Goal: Task Accomplishment & Management: Manage account settings

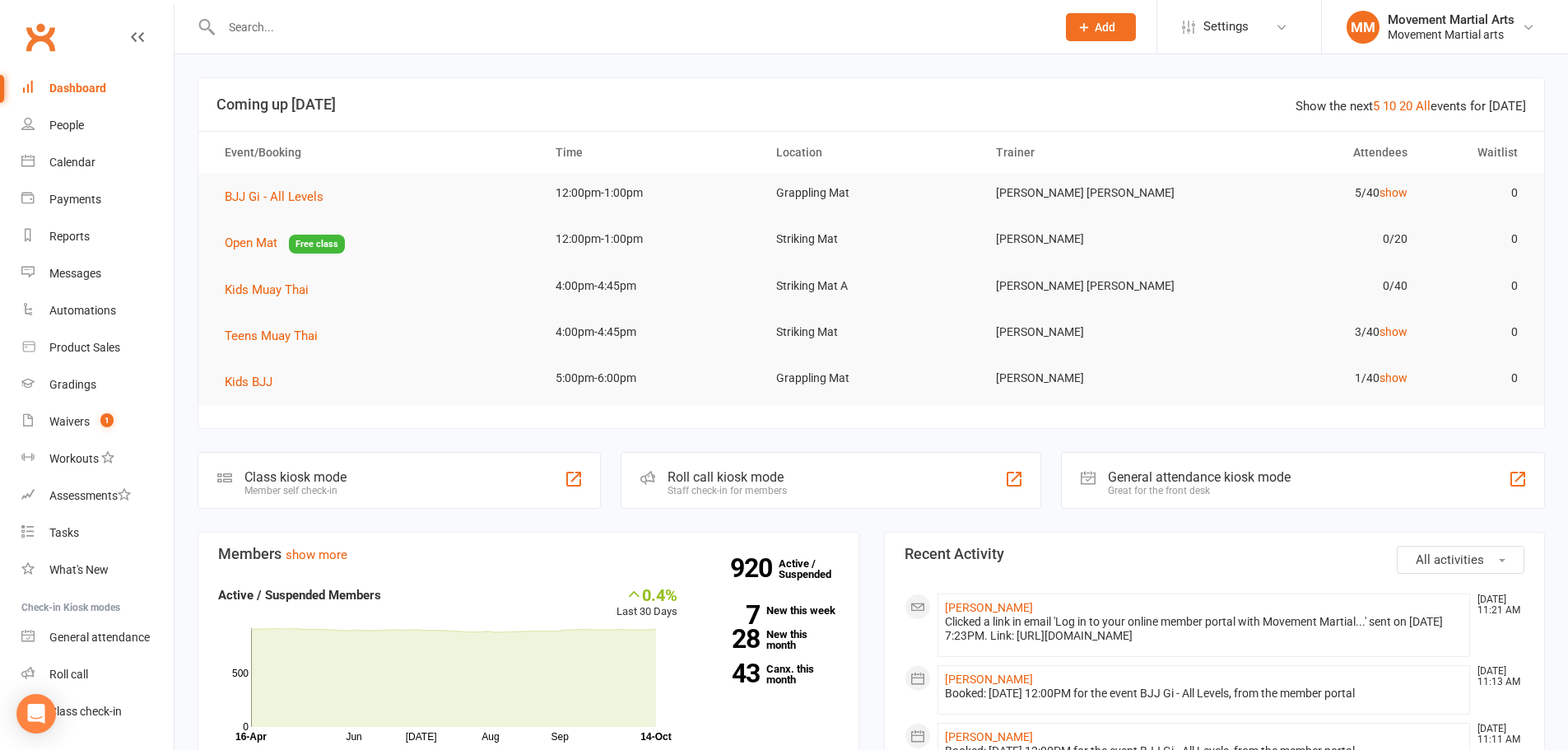
click at [339, 35] on input "text" at bounding box center [631, 28] width 828 height 23
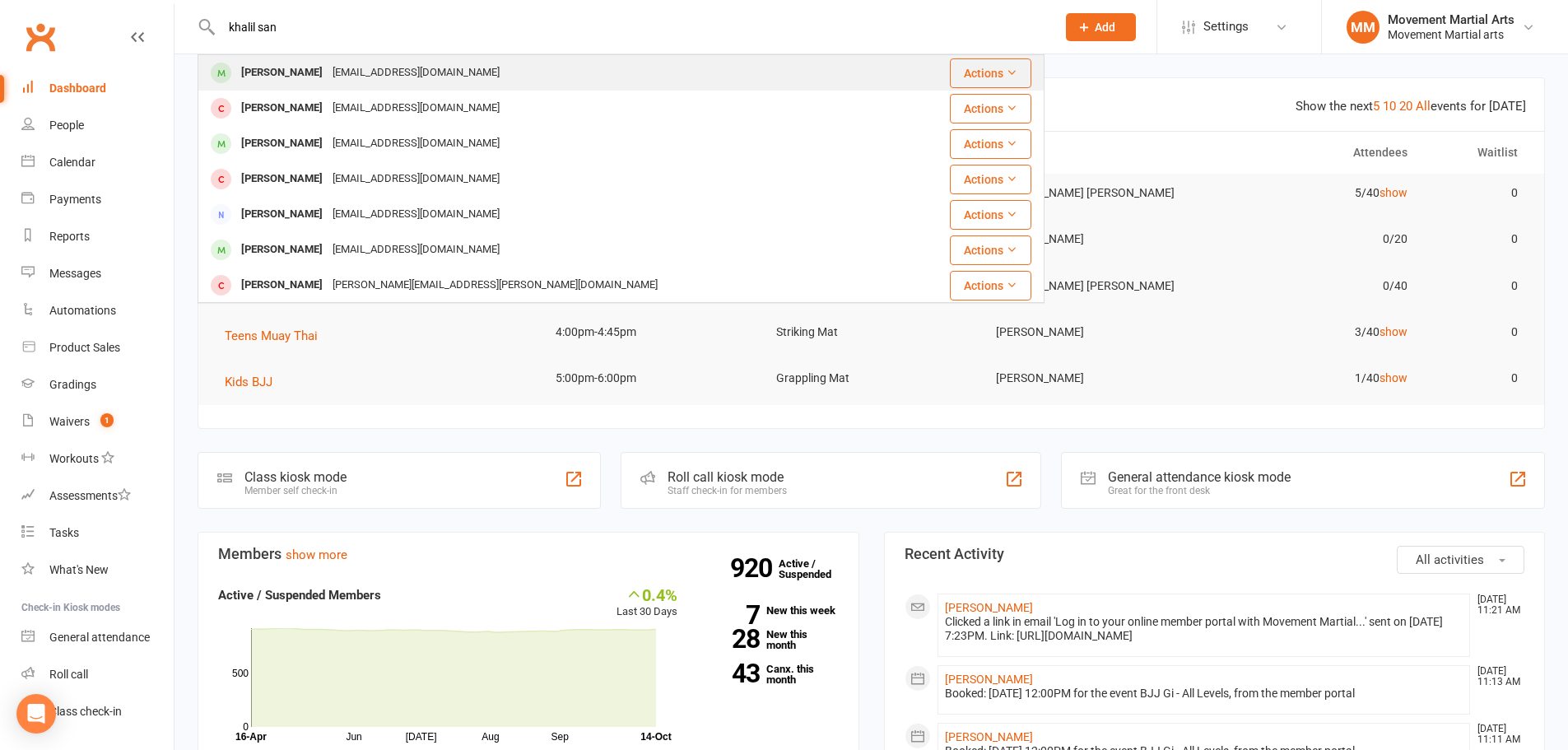
type input "khalil san"
click at [358, 59] on div "Khalil Saniago ksaniago@hotmail.com" at bounding box center [550, 73] width 703 height 33
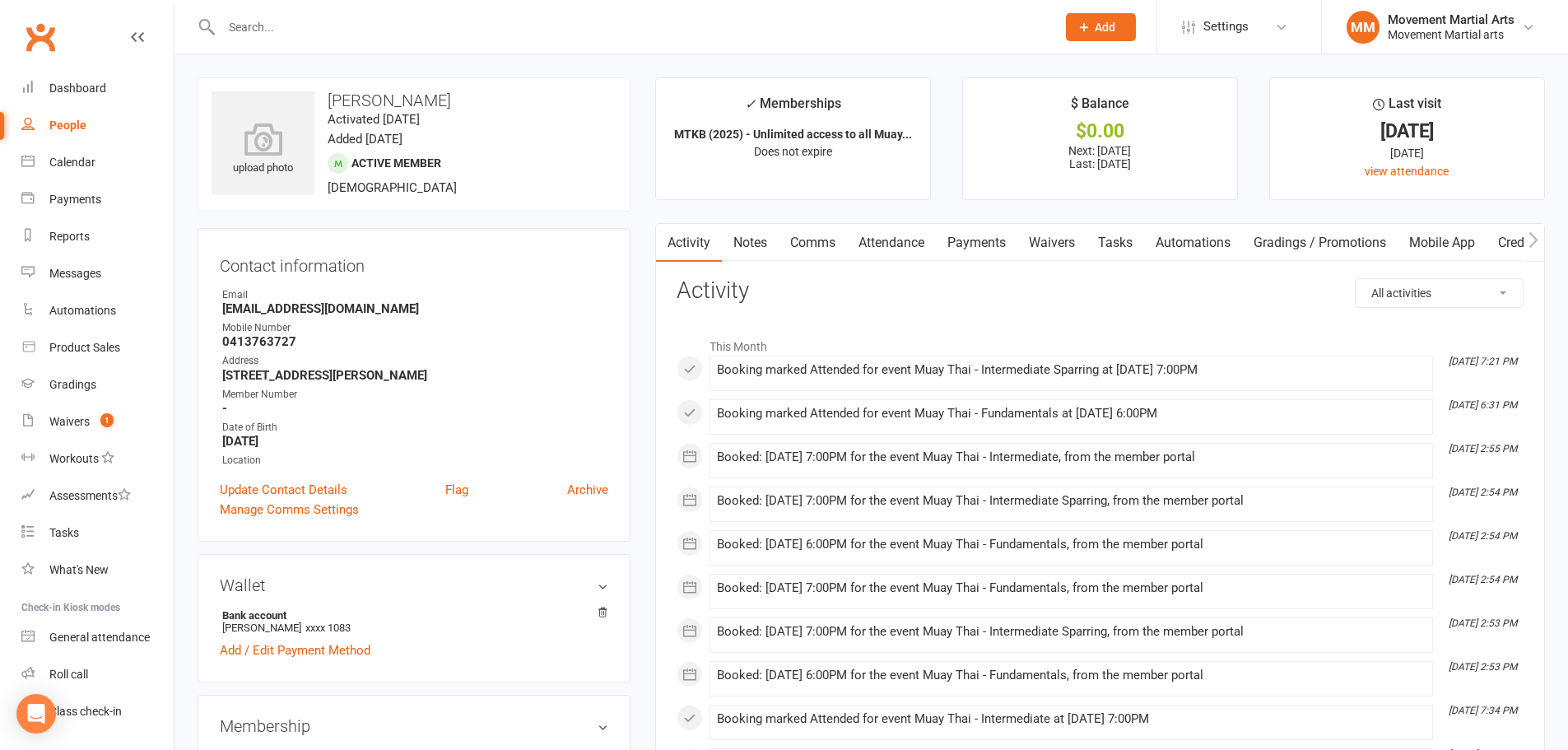
click at [984, 241] on link "Payments" at bounding box center [976, 242] width 81 height 38
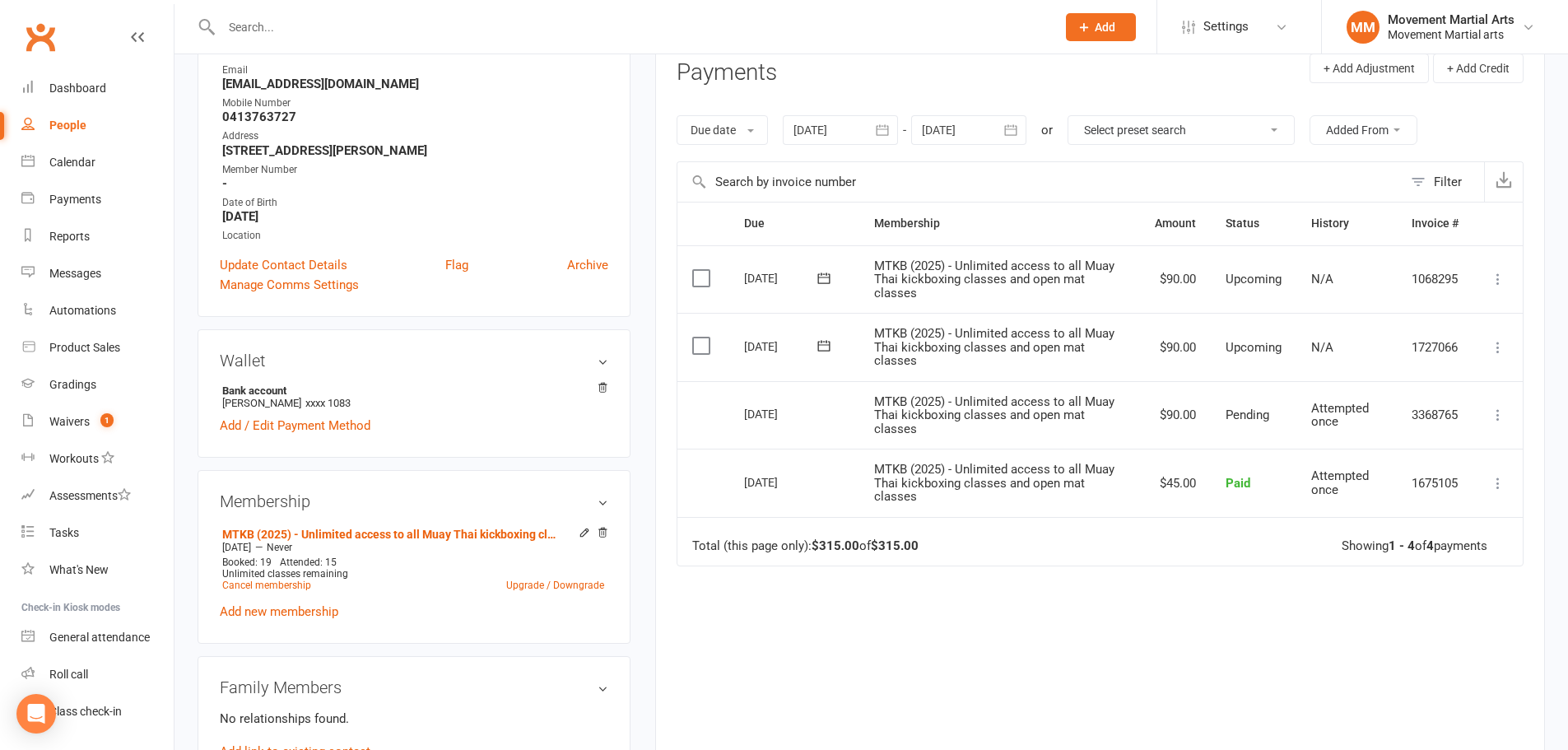
scroll to position [191, 0]
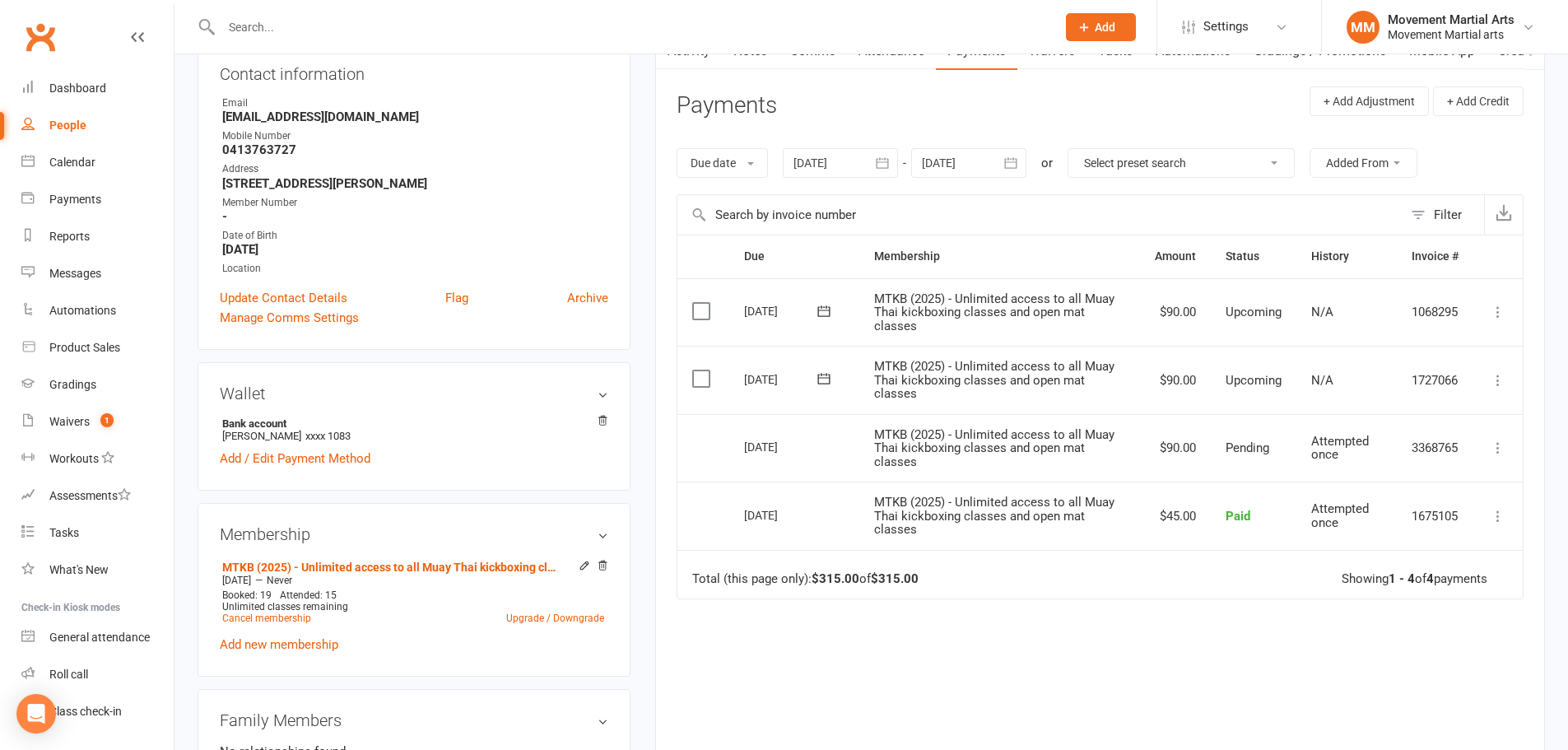
click at [977, 149] on div at bounding box center [969, 162] width 115 height 29
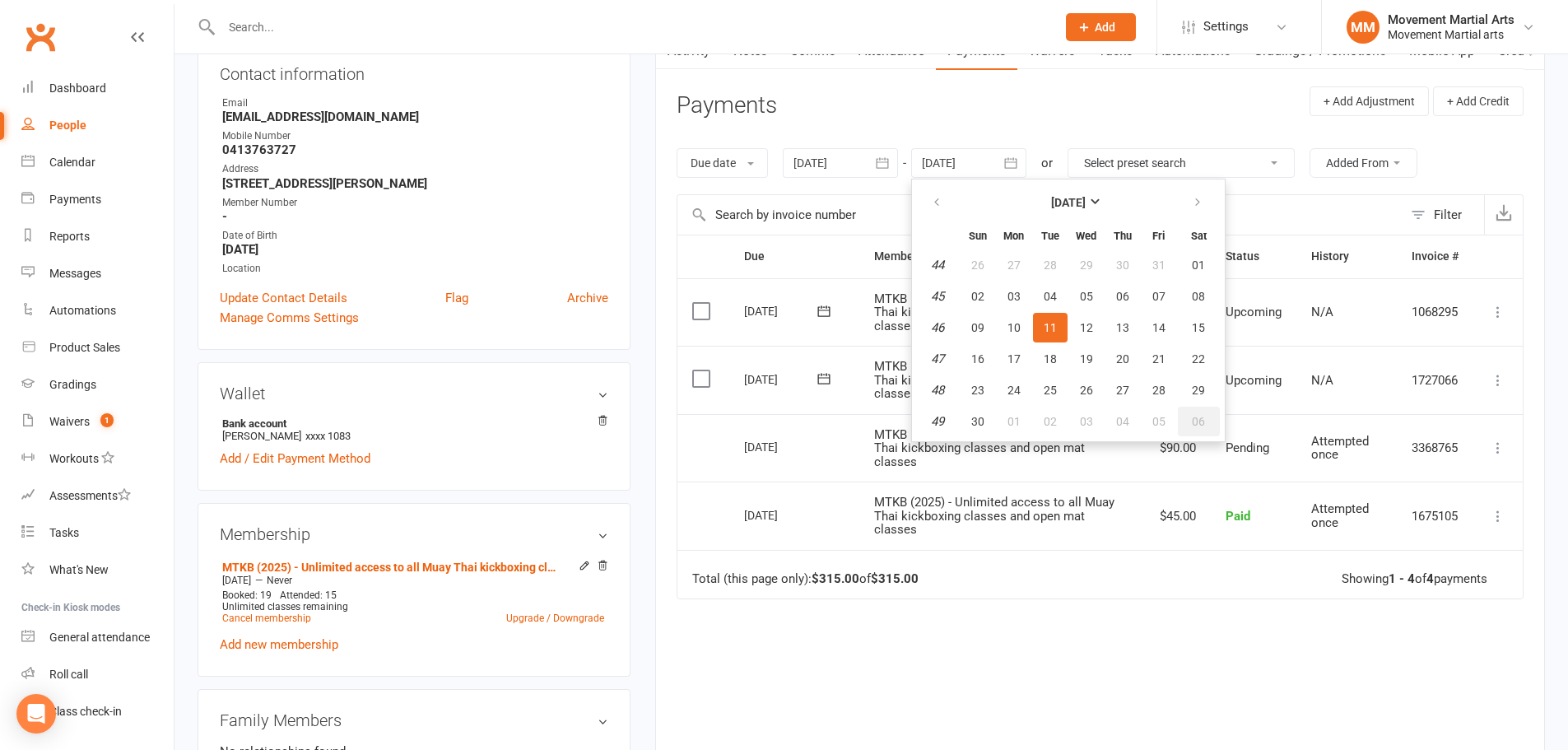
click at [1210, 419] on button "06" at bounding box center [1198, 421] width 42 height 29
type input "06 Dec 2025"
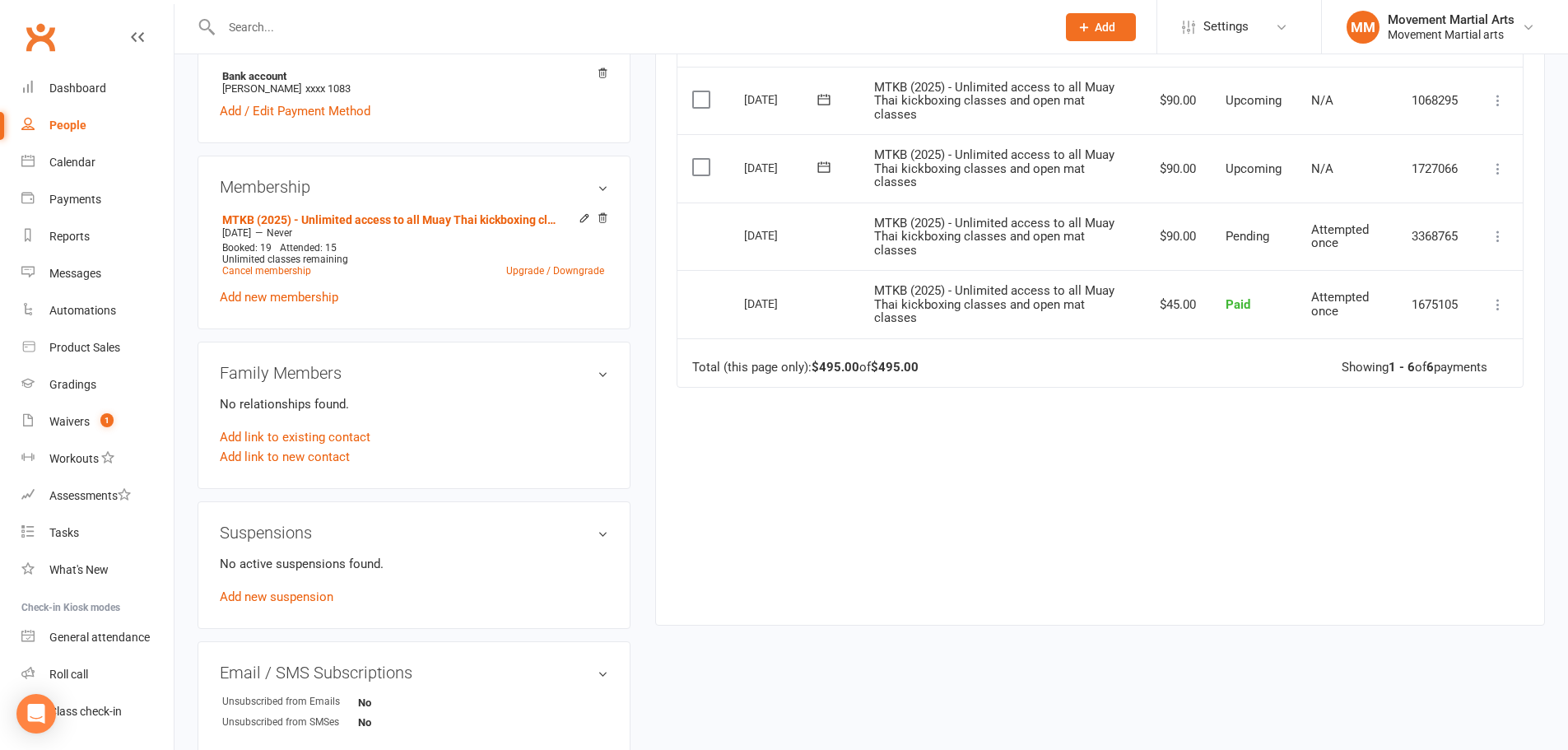
scroll to position [576, 0]
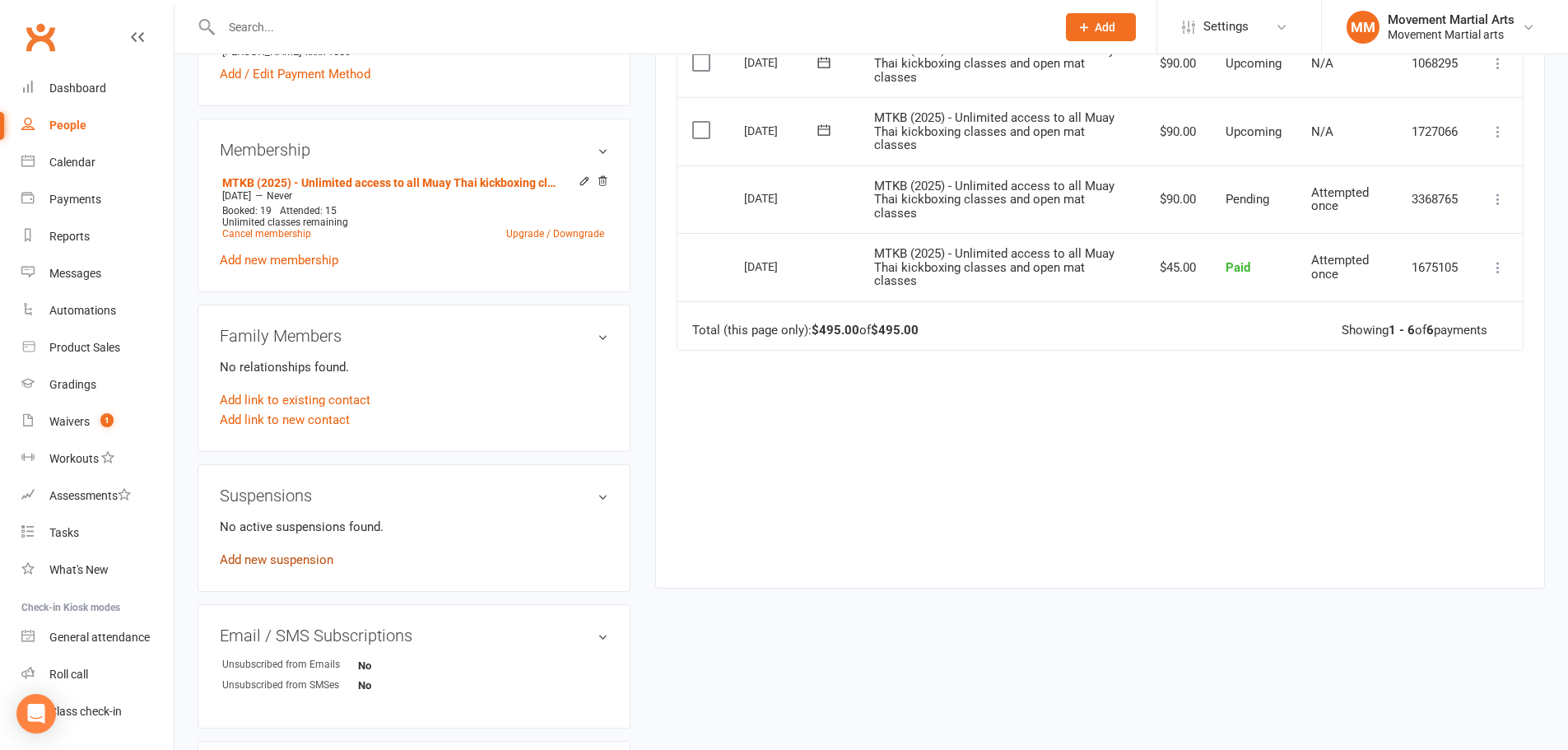
click at [304, 561] on link "Add new suspension" at bounding box center [277, 559] width 114 height 15
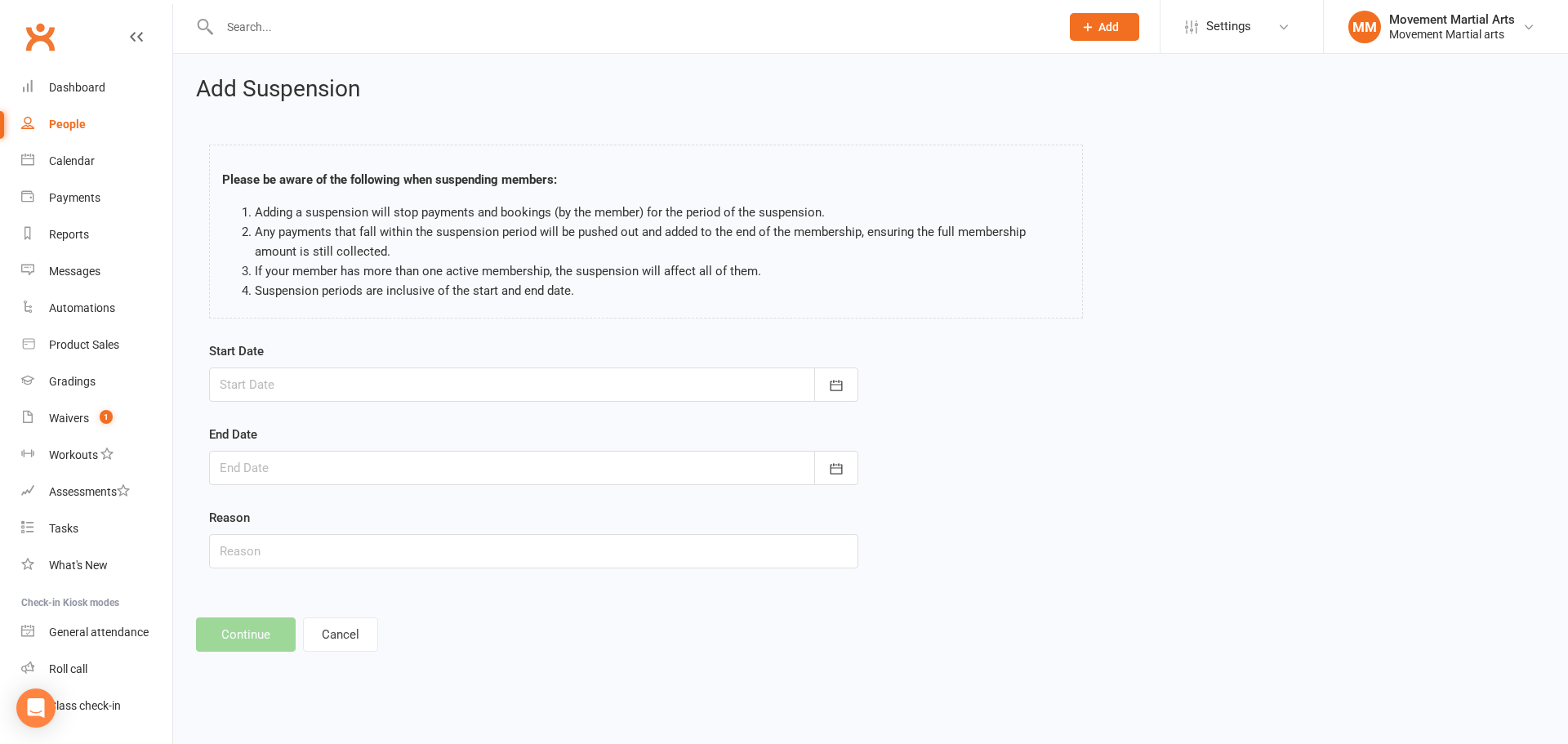
click at [364, 397] on div at bounding box center [533, 384] width 649 height 34
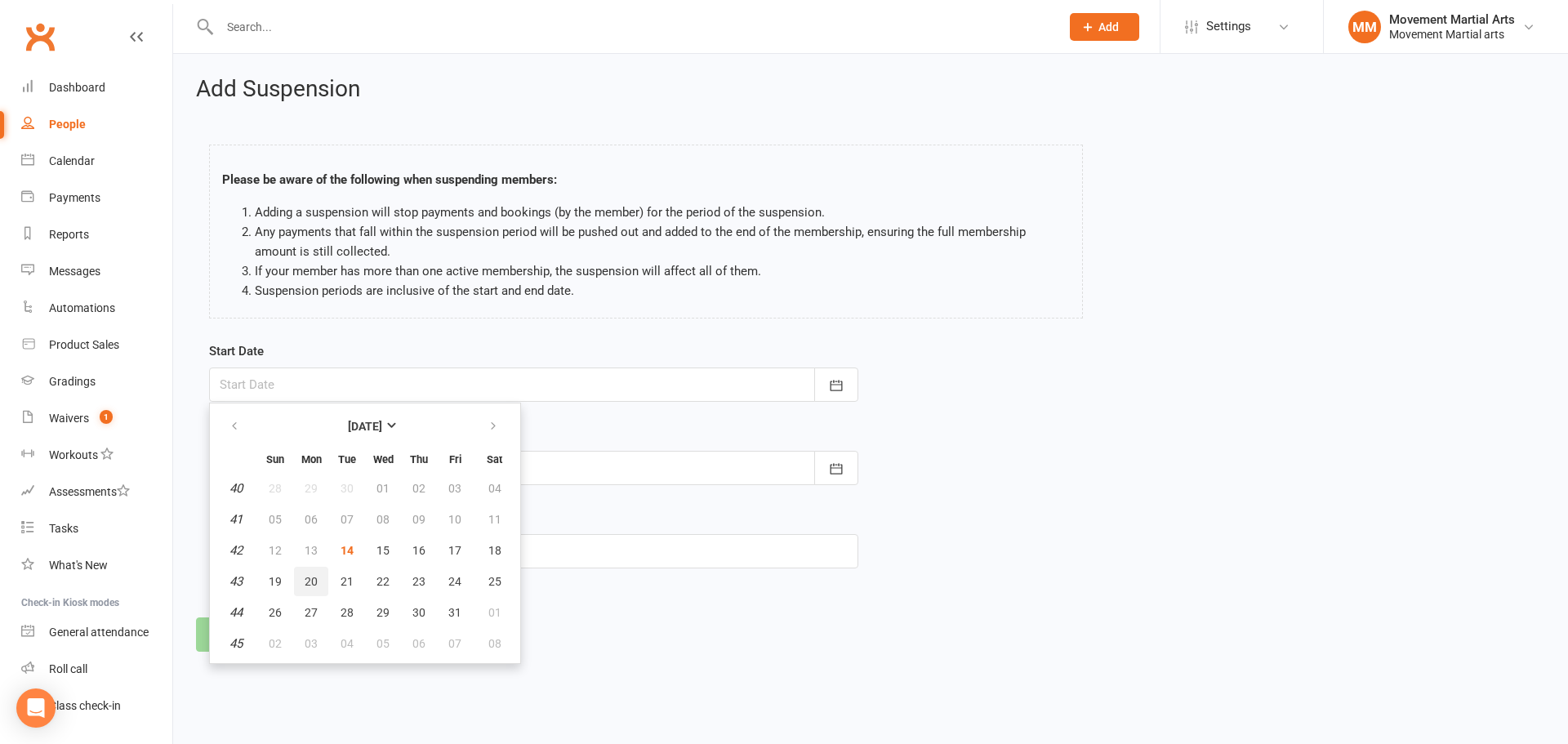
click at [305, 584] on span "20" at bounding box center [311, 581] width 13 height 13
type input "20 Oct 2025"
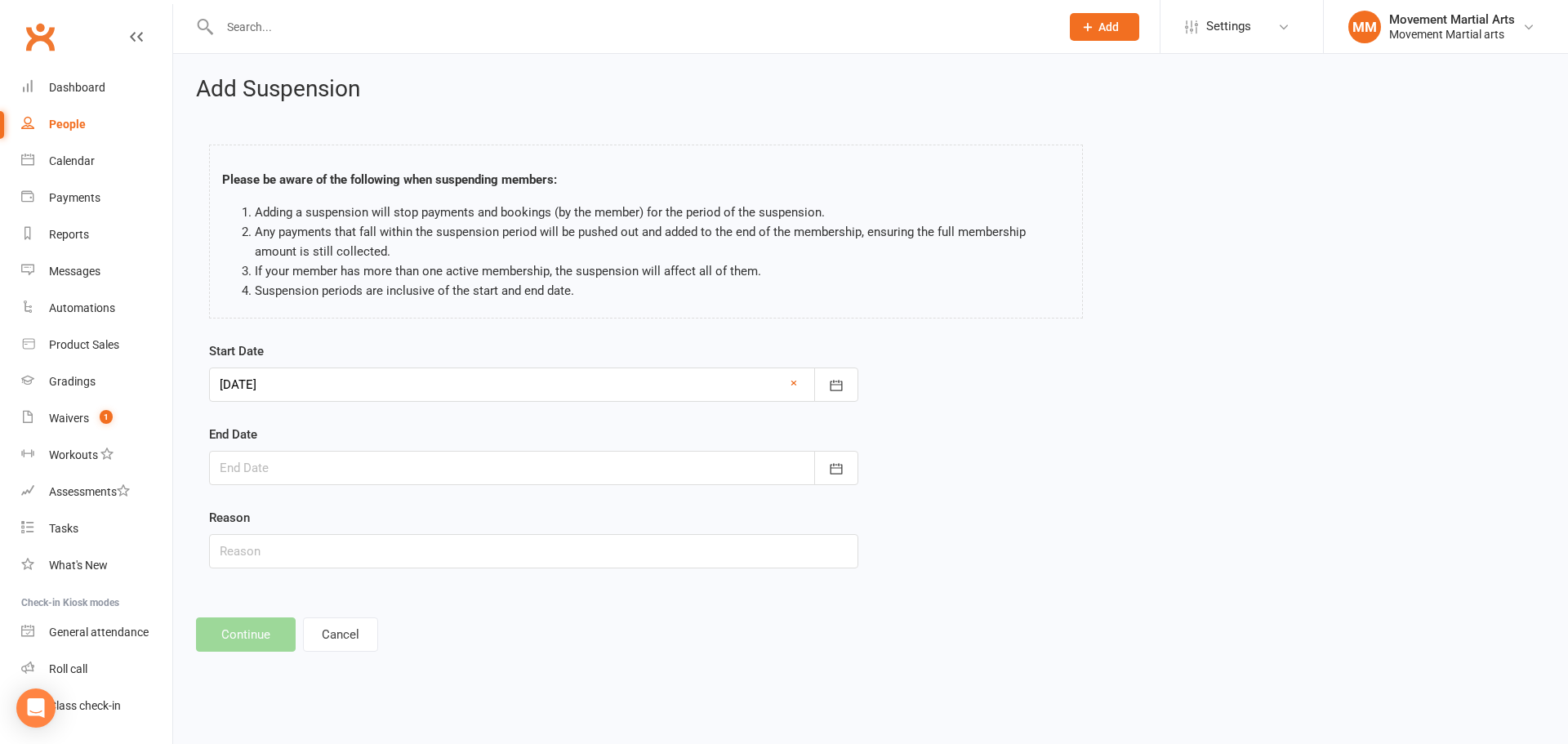
click at [338, 464] on div at bounding box center [533, 467] width 649 height 34
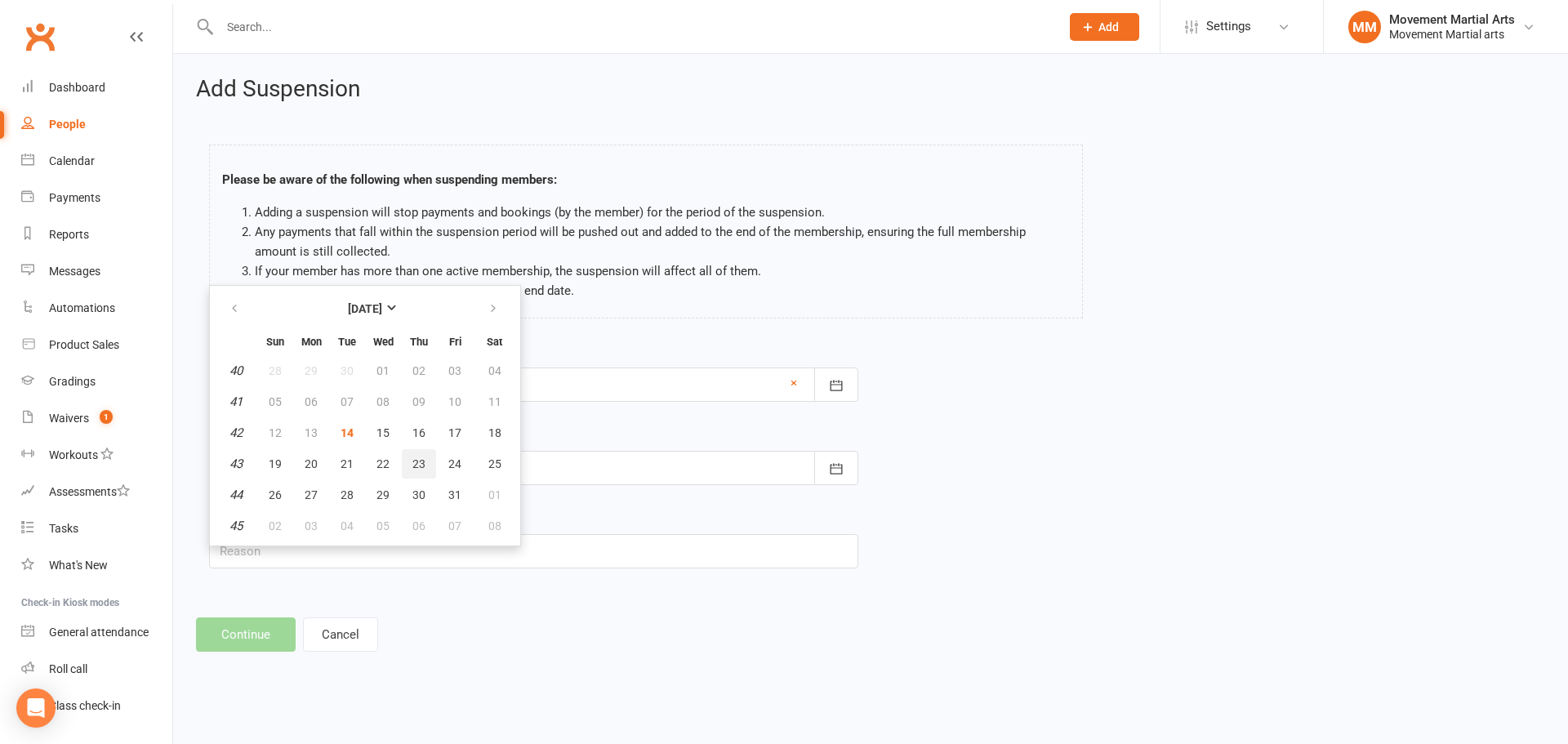
click at [414, 461] on span "23" at bounding box center [419, 464] width 13 height 13
type input "23 Oct 2025"
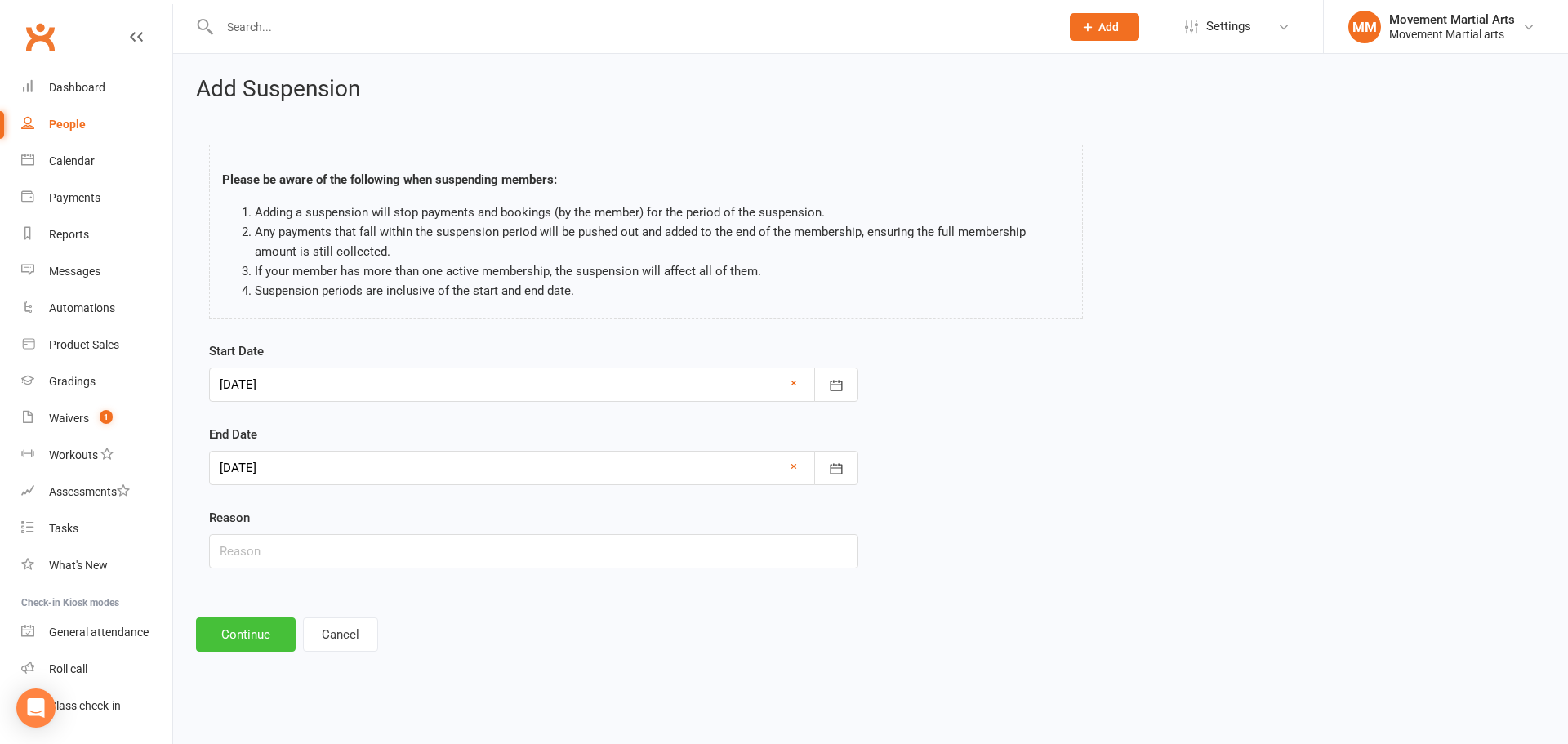
click at [226, 626] on button "Continue" at bounding box center [246, 634] width 100 height 34
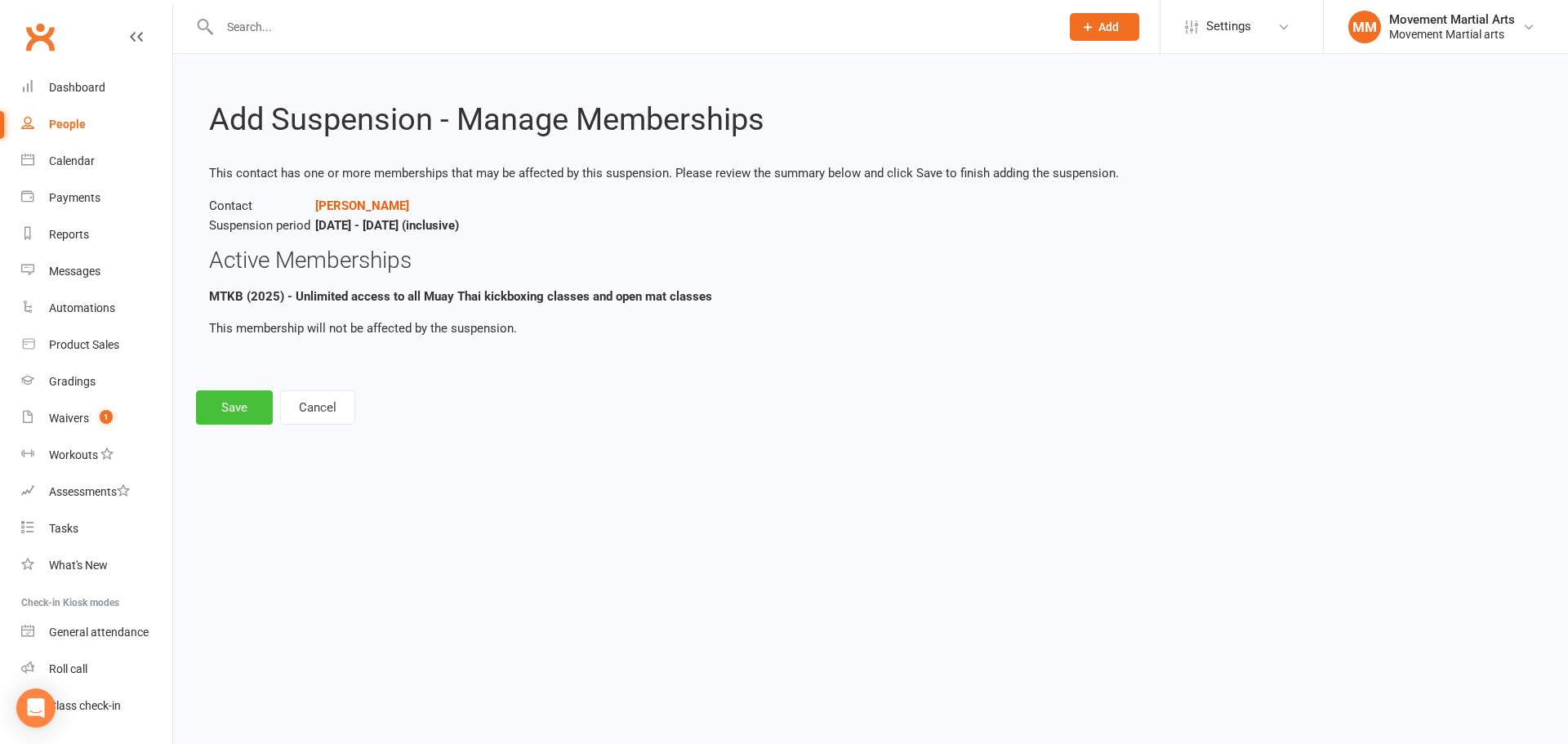
click at [235, 406] on button "Save" at bounding box center [234, 406] width 77 height 34
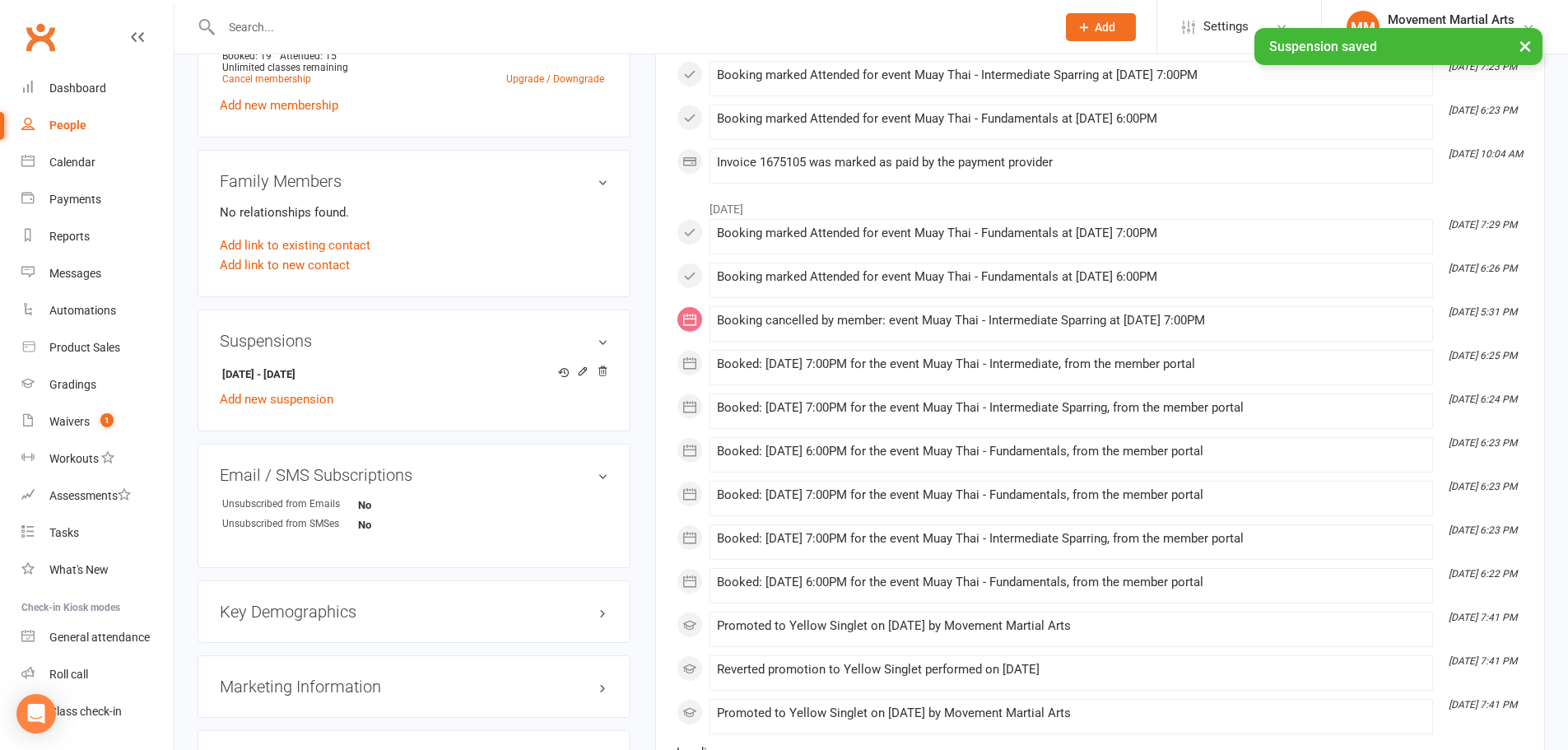
scroll to position [768, 0]
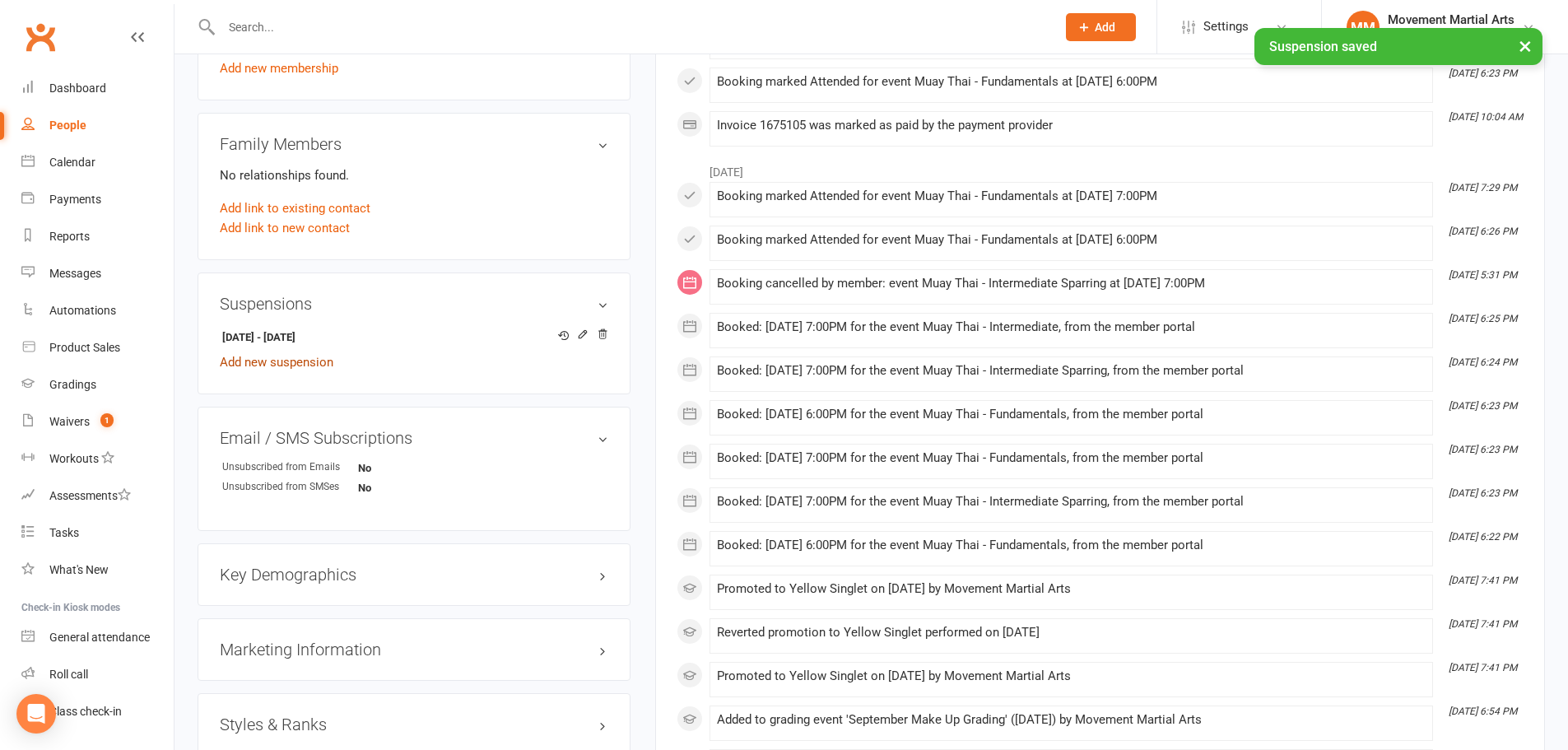
click at [324, 353] on div "20 Oct 2025 - 23 Oct 2025 Add new suspension" at bounding box center [414, 349] width 389 height 47
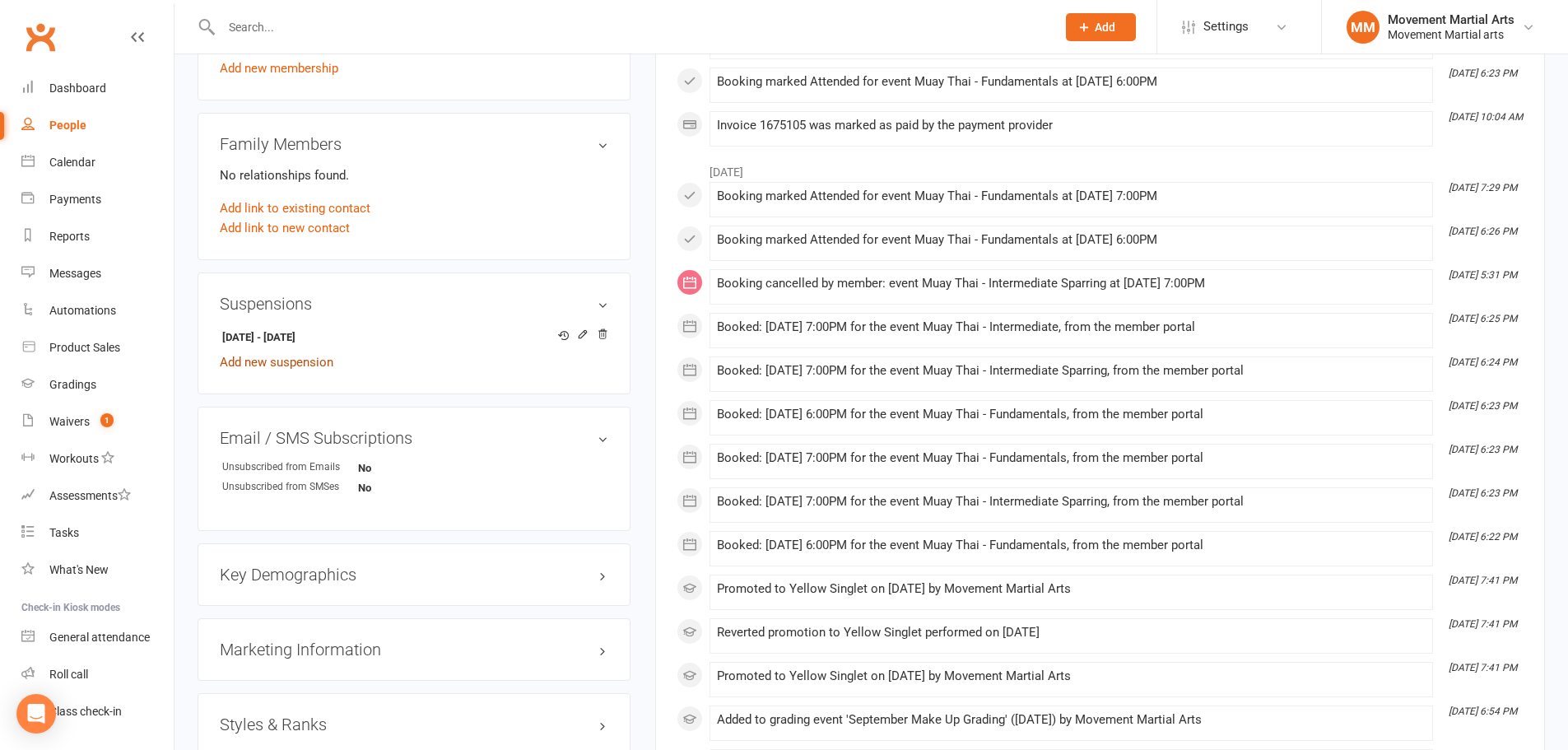
click at [324, 357] on link "Add new suspension" at bounding box center [277, 362] width 114 height 15
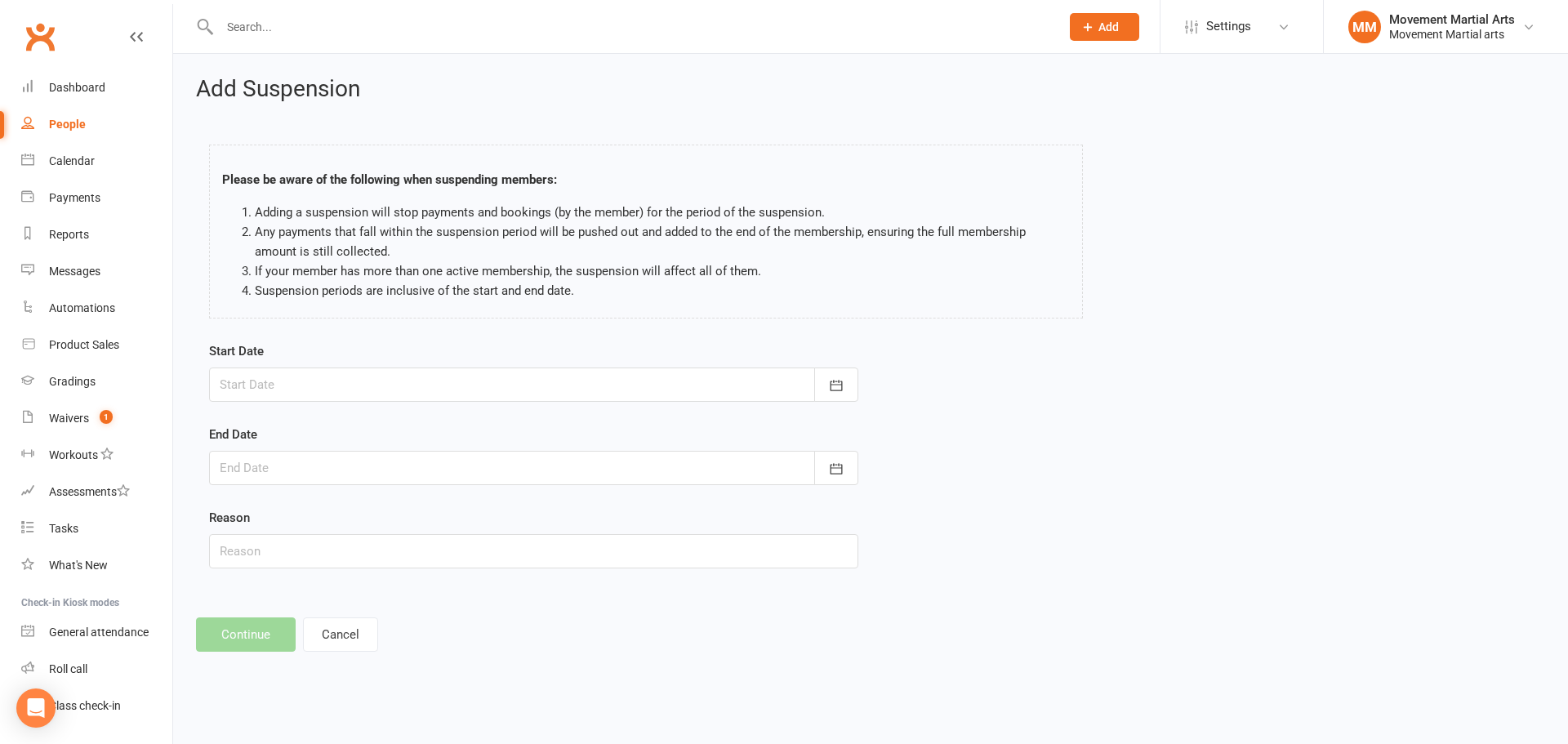
click at [446, 367] on div at bounding box center [533, 384] width 649 height 34
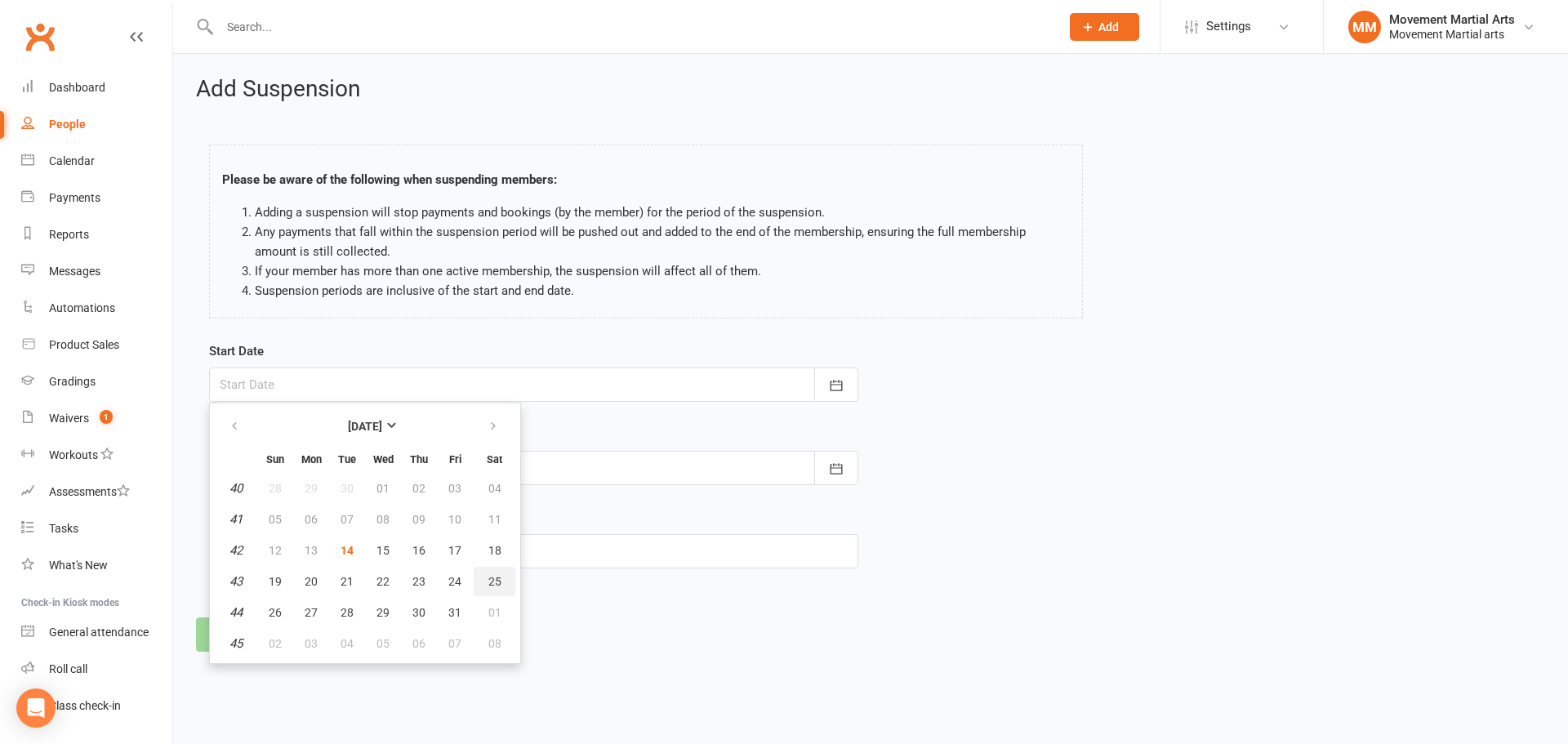
click at [491, 580] on span "25" at bounding box center [495, 581] width 13 height 13
type input "25 Oct 2025"
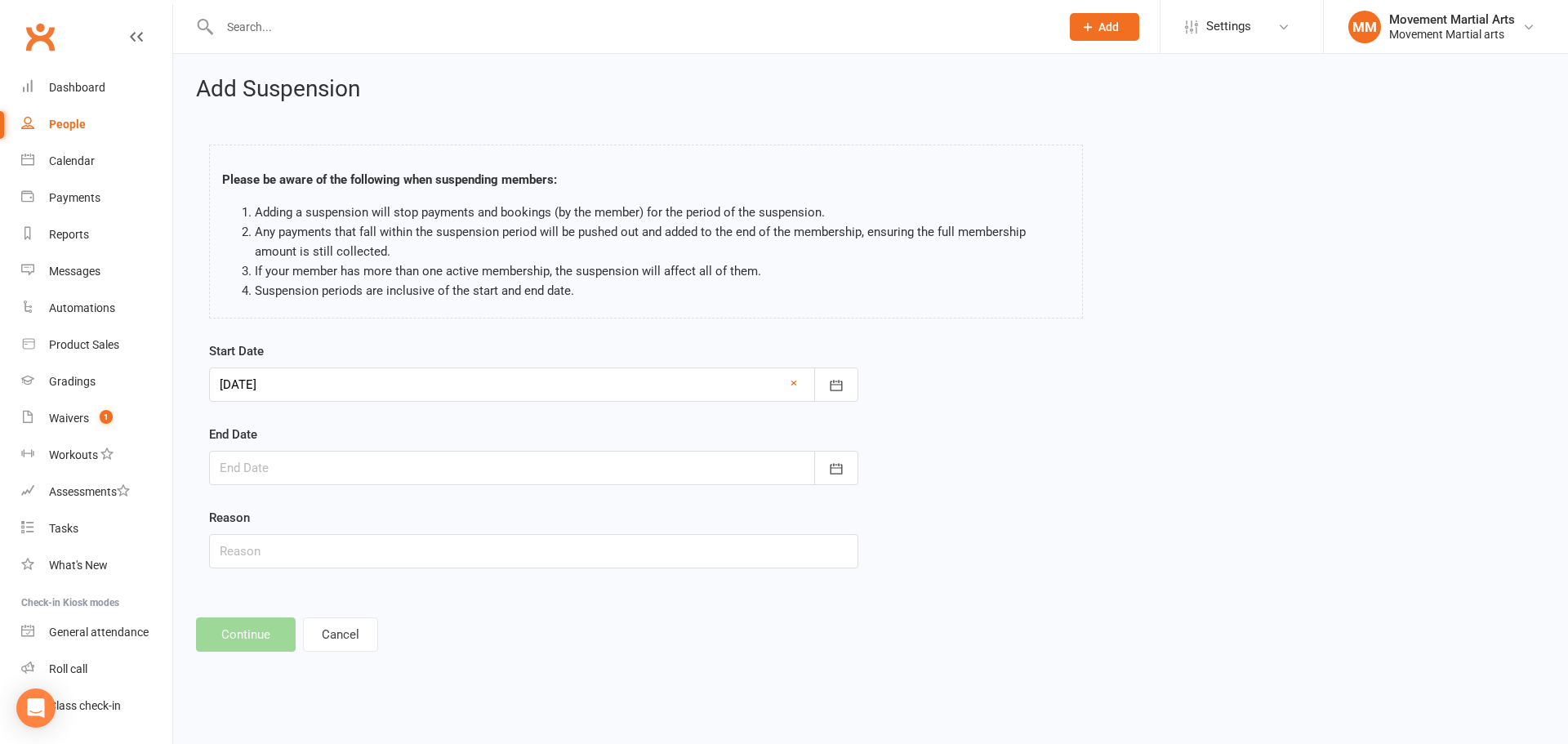
click at [343, 473] on div at bounding box center [533, 467] width 649 height 34
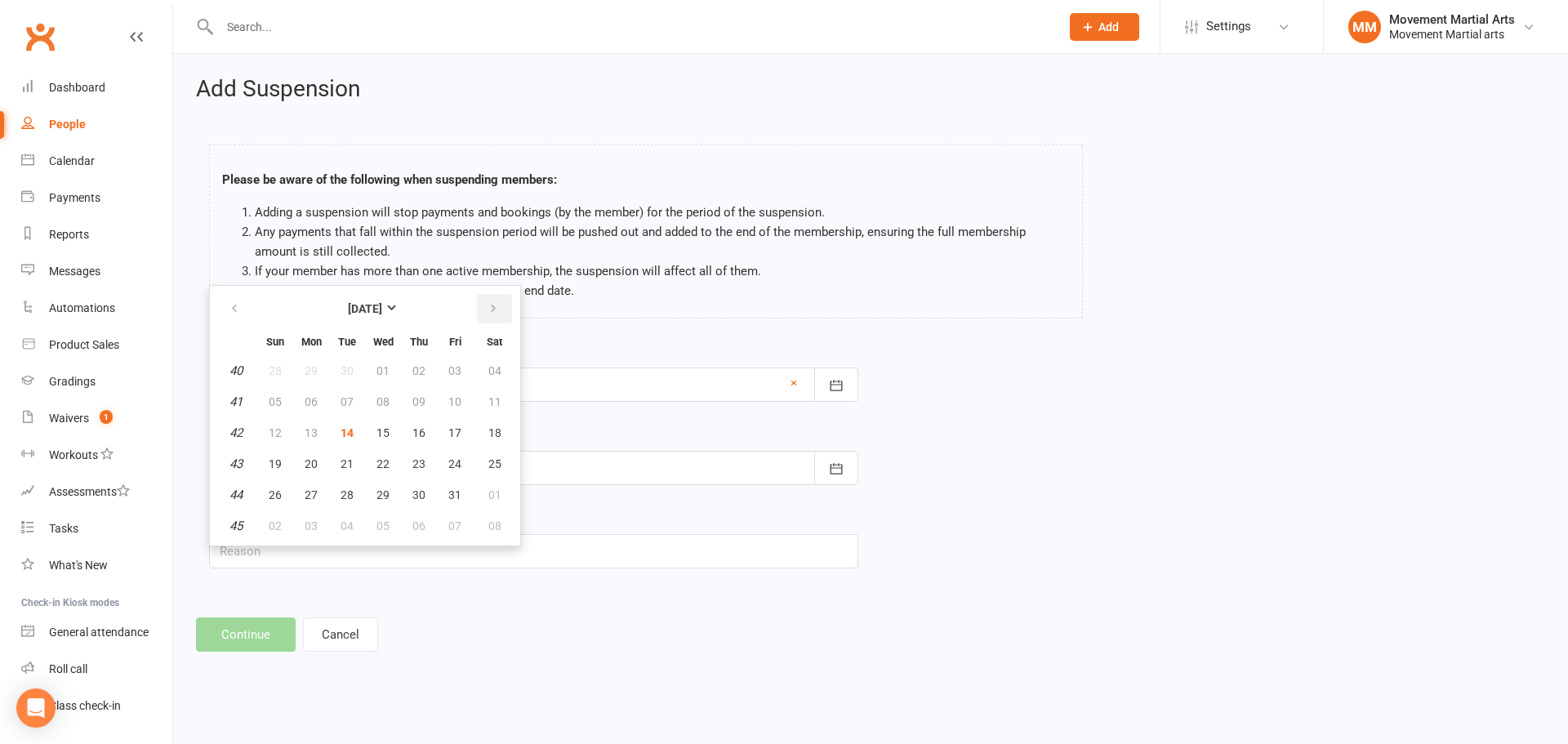
click at [499, 319] on button "button" at bounding box center [494, 308] width 35 height 29
click at [280, 461] on span "16" at bounding box center [275, 464] width 13 height 13
type input "16 Nov 2025"
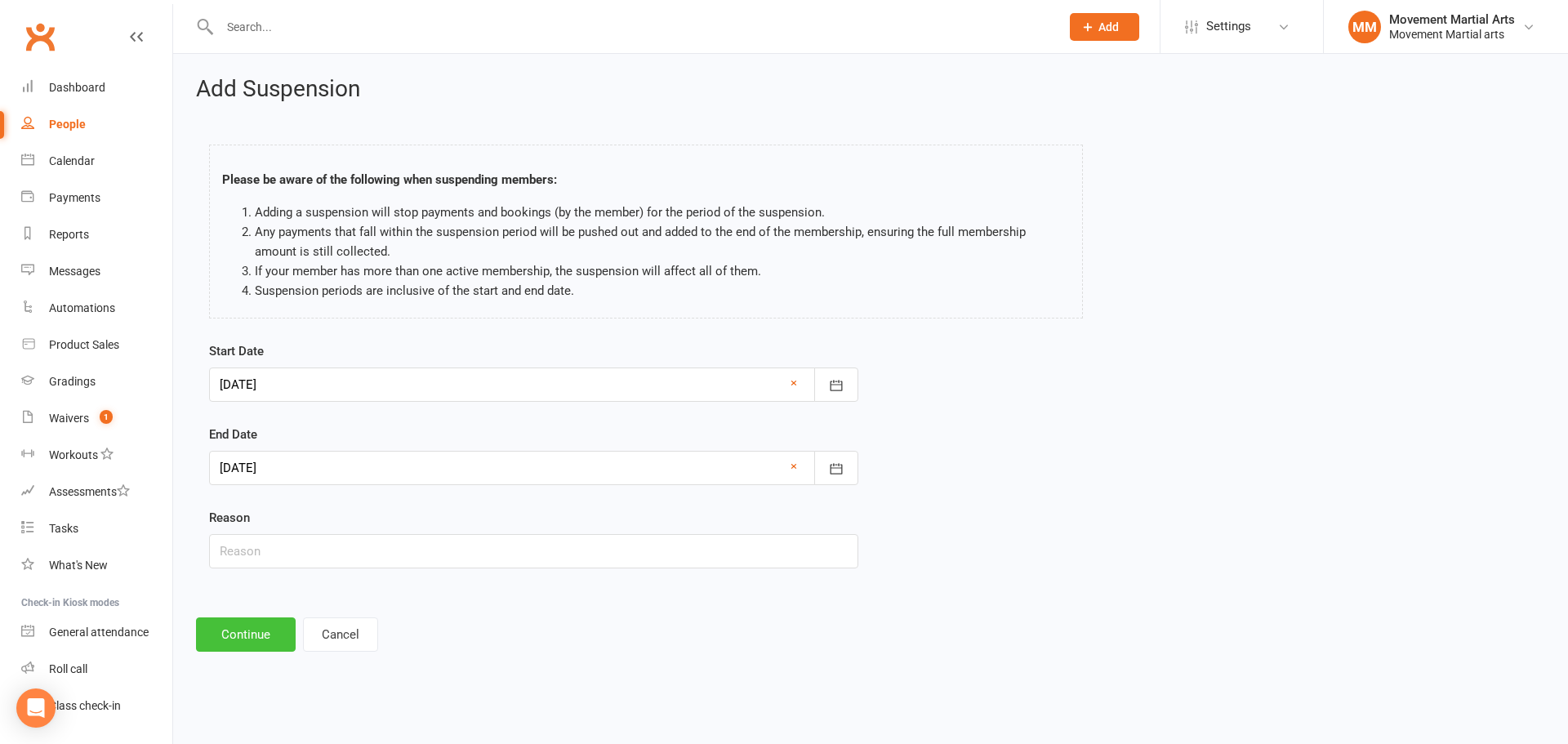
click at [265, 631] on button "Continue" at bounding box center [246, 634] width 100 height 34
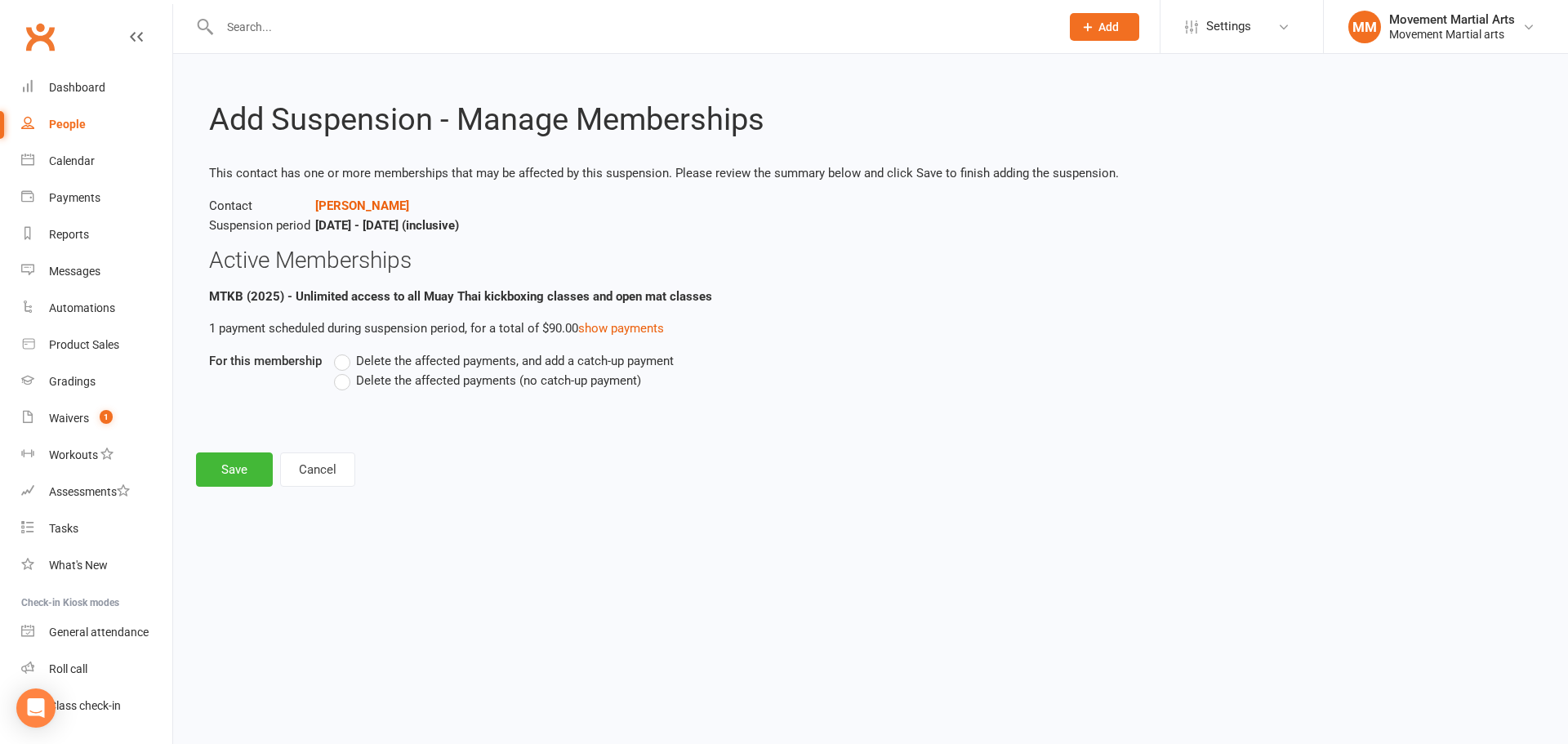
click at [464, 382] on span "Delete the affected payments (no catch-up payment)" at bounding box center [499, 379] width 285 height 17
click at [344, 371] on input "Delete the affected payments (no catch-up payment)" at bounding box center [339, 371] width 11 height 0
click at [250, 474] on button "Save" at bounding box center [234, 469] width 77 height 34
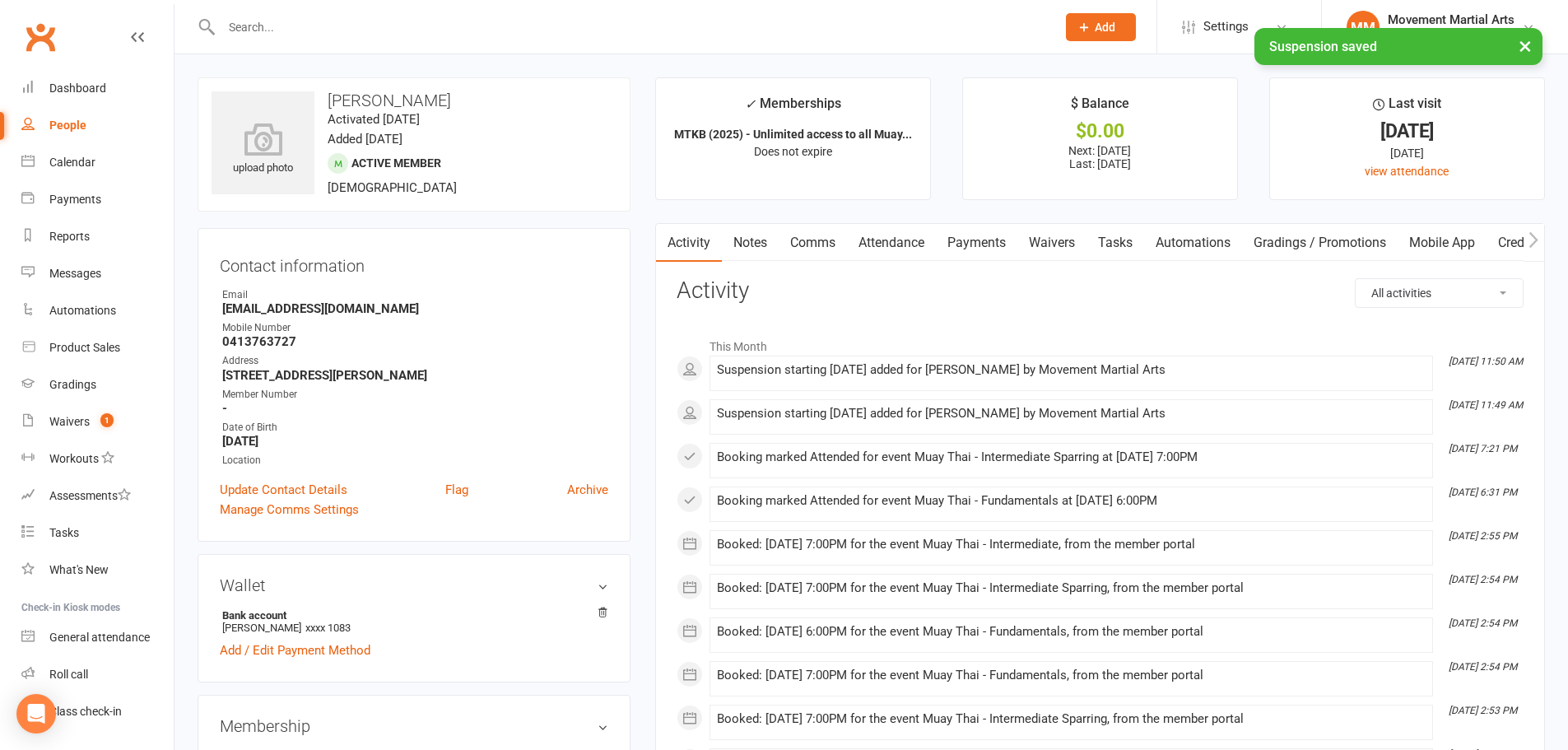
click at [942, 239] on link "Payments" at bounding box center [976, 242] width 81 height 38
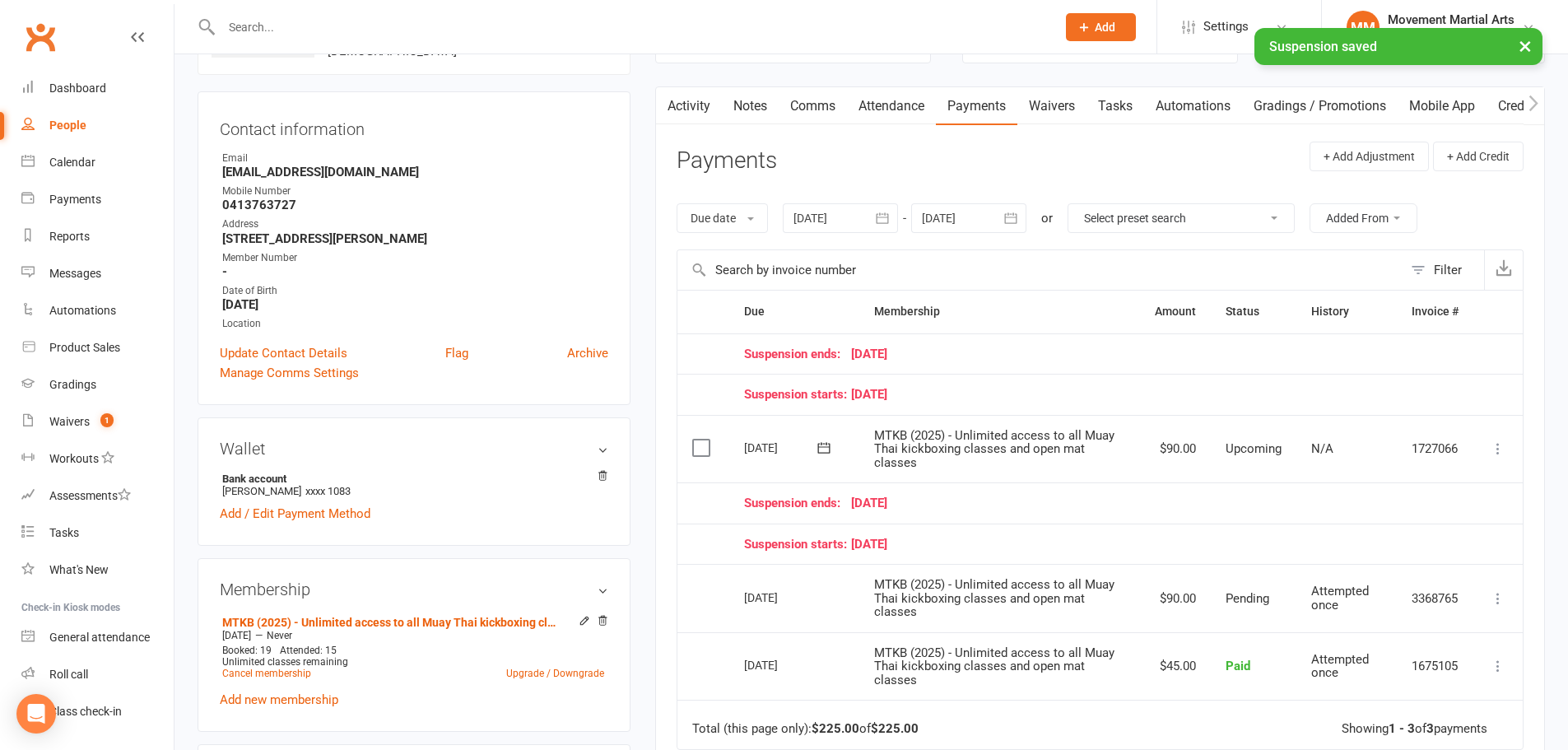
scroll to position [191, 0]
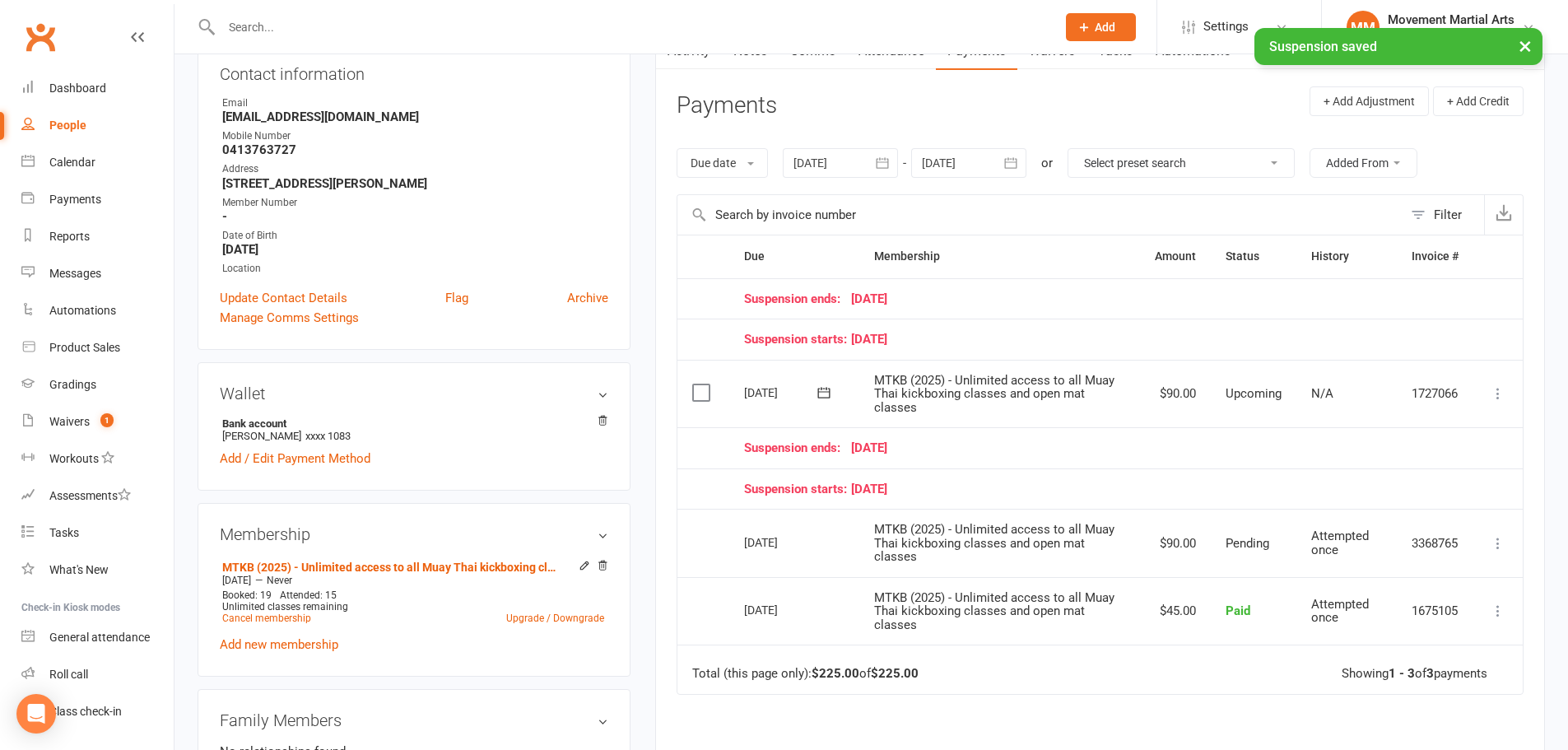
click at [1497, 397] on icon at bounding box center [1498, 394] width 17 height 17
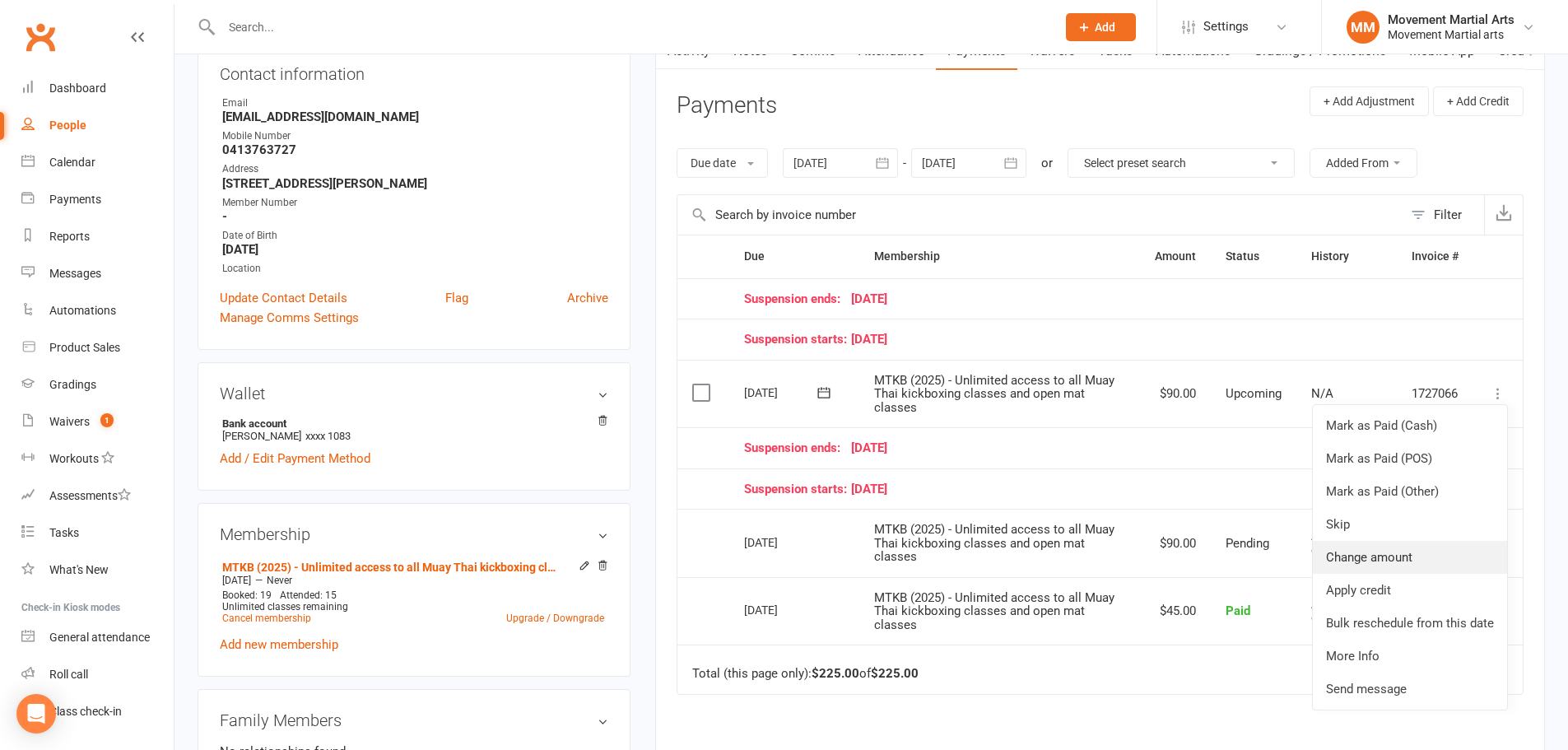
click at [1394, 559] on link "Change amount" at bounding box center [1410, 557] width 194 height 33
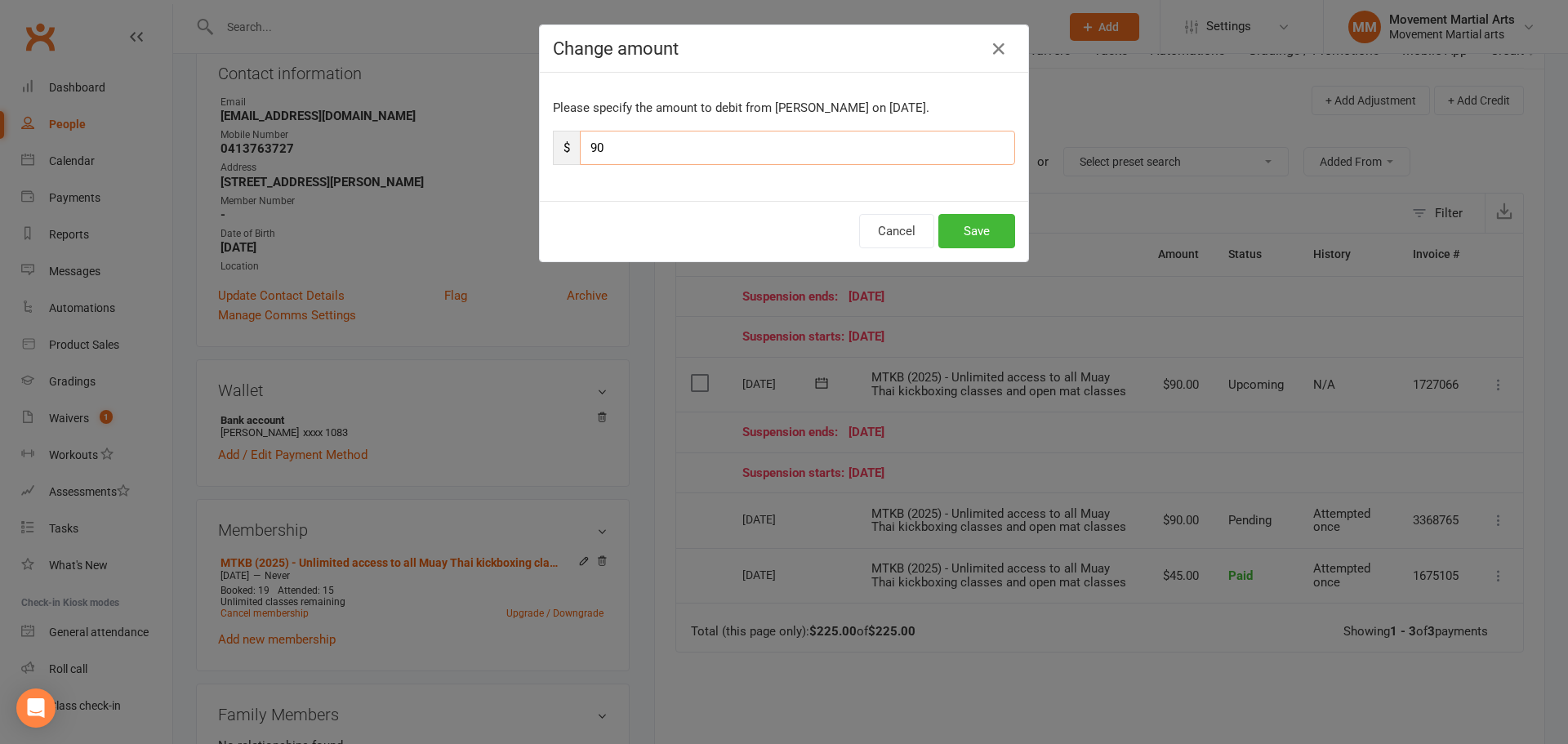
click at [666, 142] on input "90" at bounding box center [797, 147] width 436 height 34
type input "9"
type input "10"
click at [964, 235] on button "Save" at bounding box center [976, 231] width 77 height 34
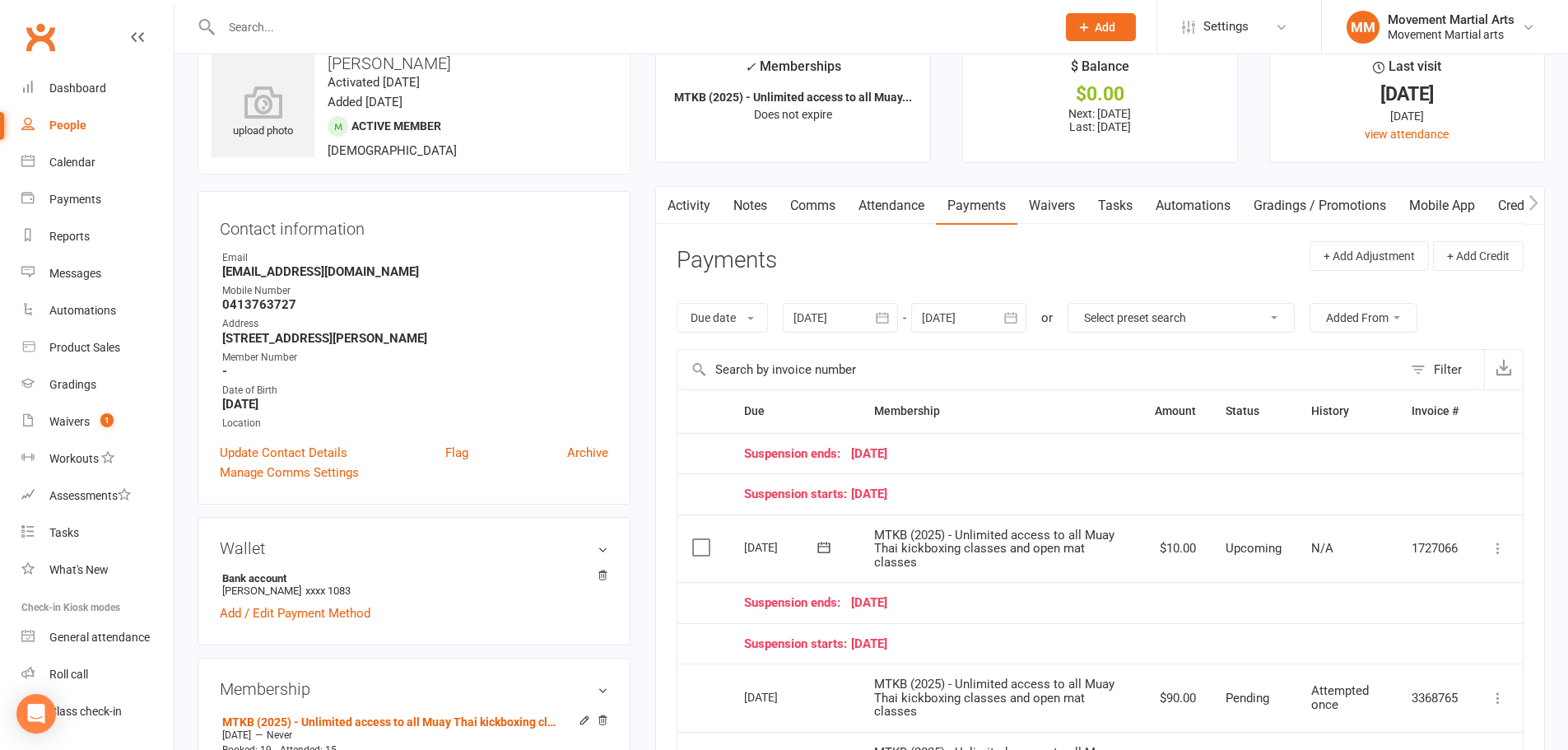
scroll to position [0, 0]
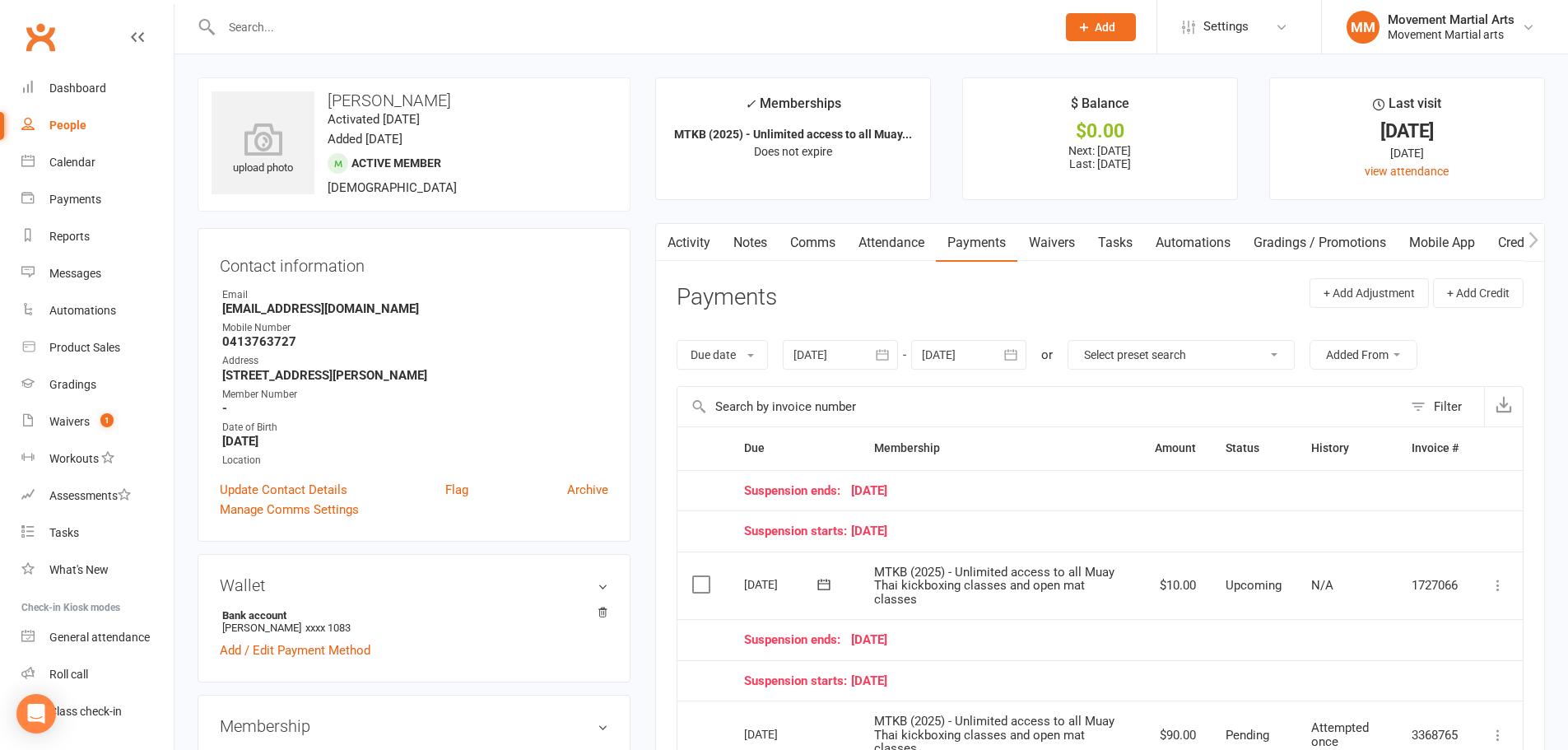
click at [761, 242] on link "Notes" at bounding box center [750, 242] width 57 height 38
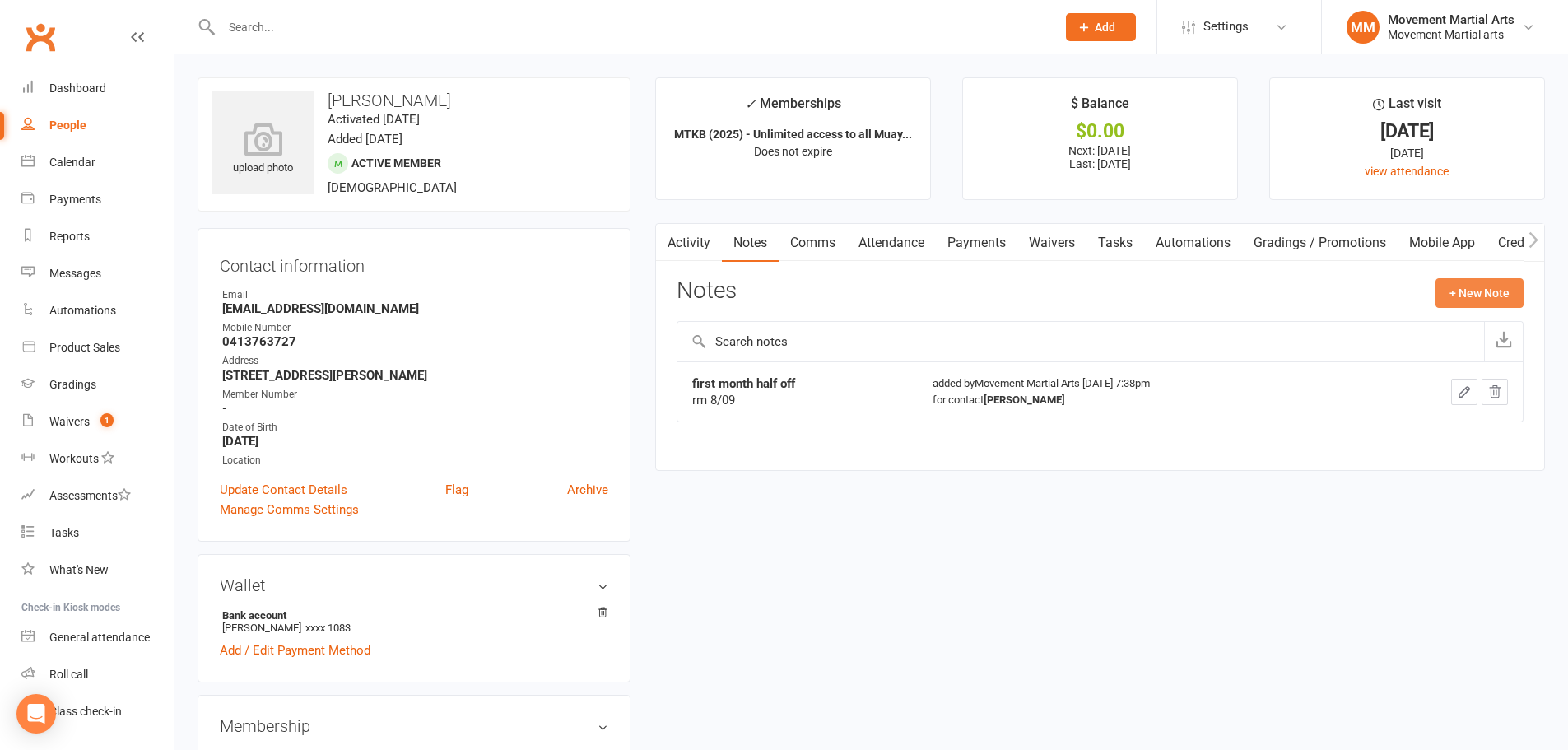
click at [1463, 293] on button "+ New Note" at bounding box center [1479, 293] width 88 height 29
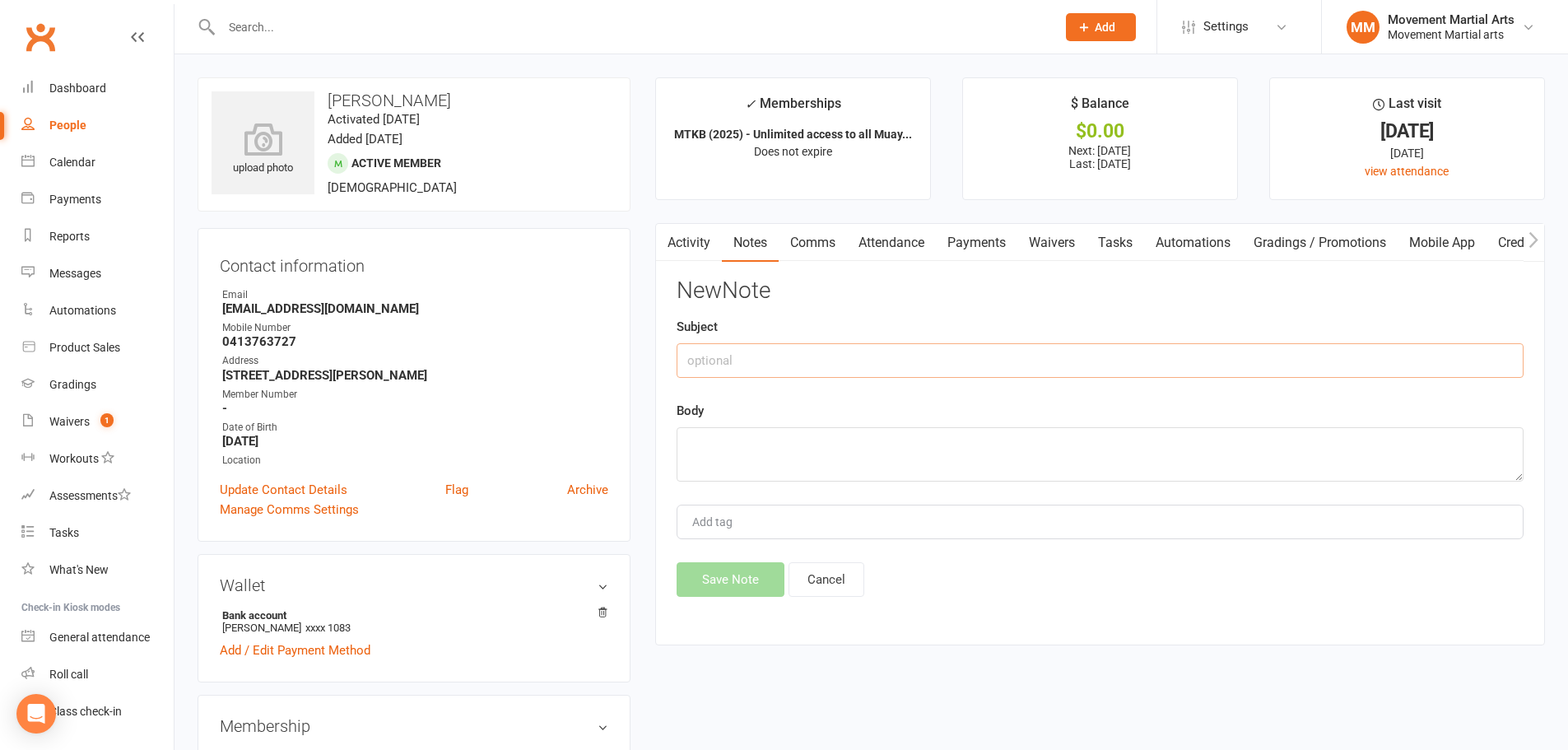
click at [836, 354] on input "text" at bounding box center [1100, 360] width 847 height 34
type input "4wk freeze"
click at [794, 443] on textarea at bounding box center [1100, 454] width 847 height 54
type textarea "aw"
click at [695, 583] on button "Save Note" at bounding box center [730, 579] width 108 height 34
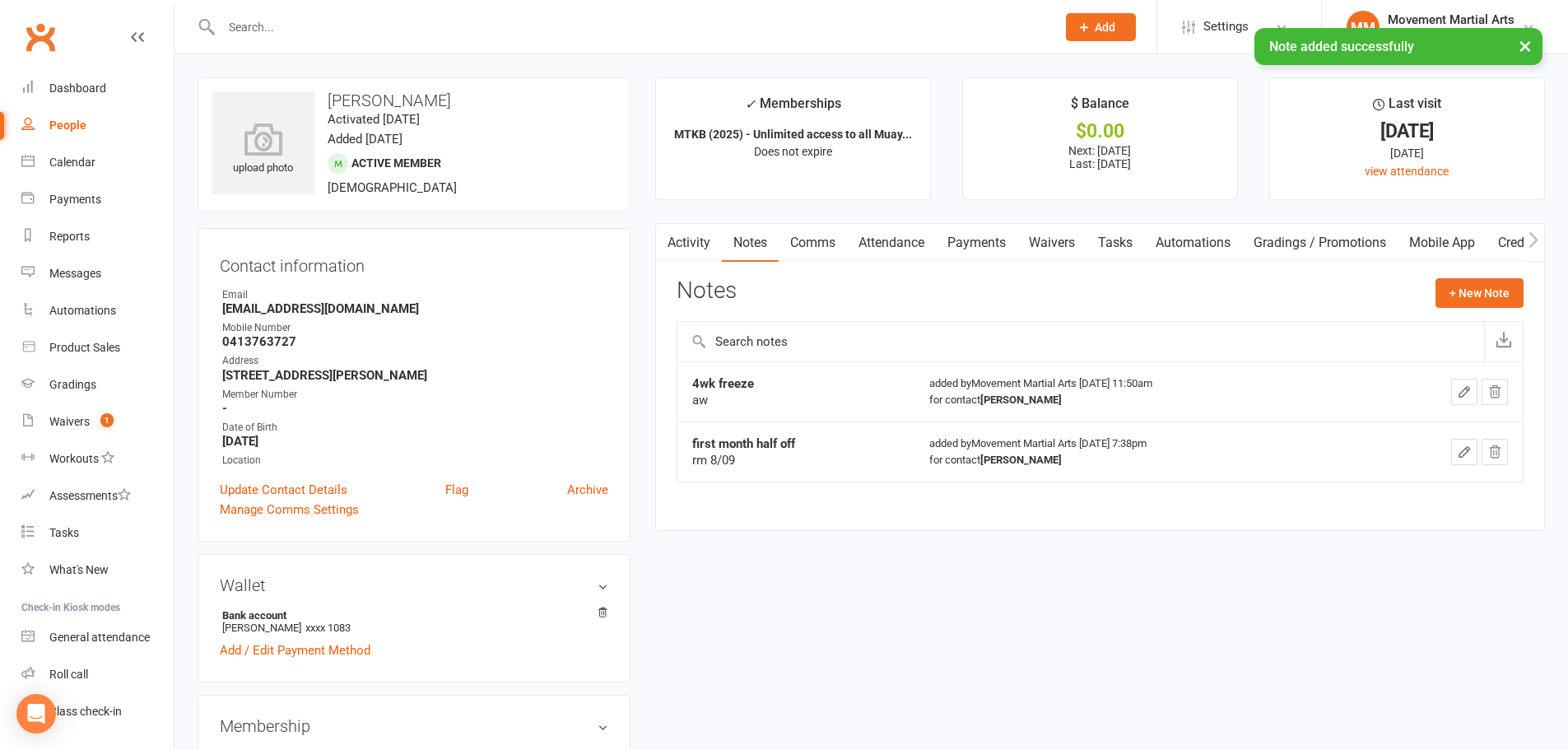
click at [706, 243] on link "Activity" at bounding box center [688, 242] width 66 height 38
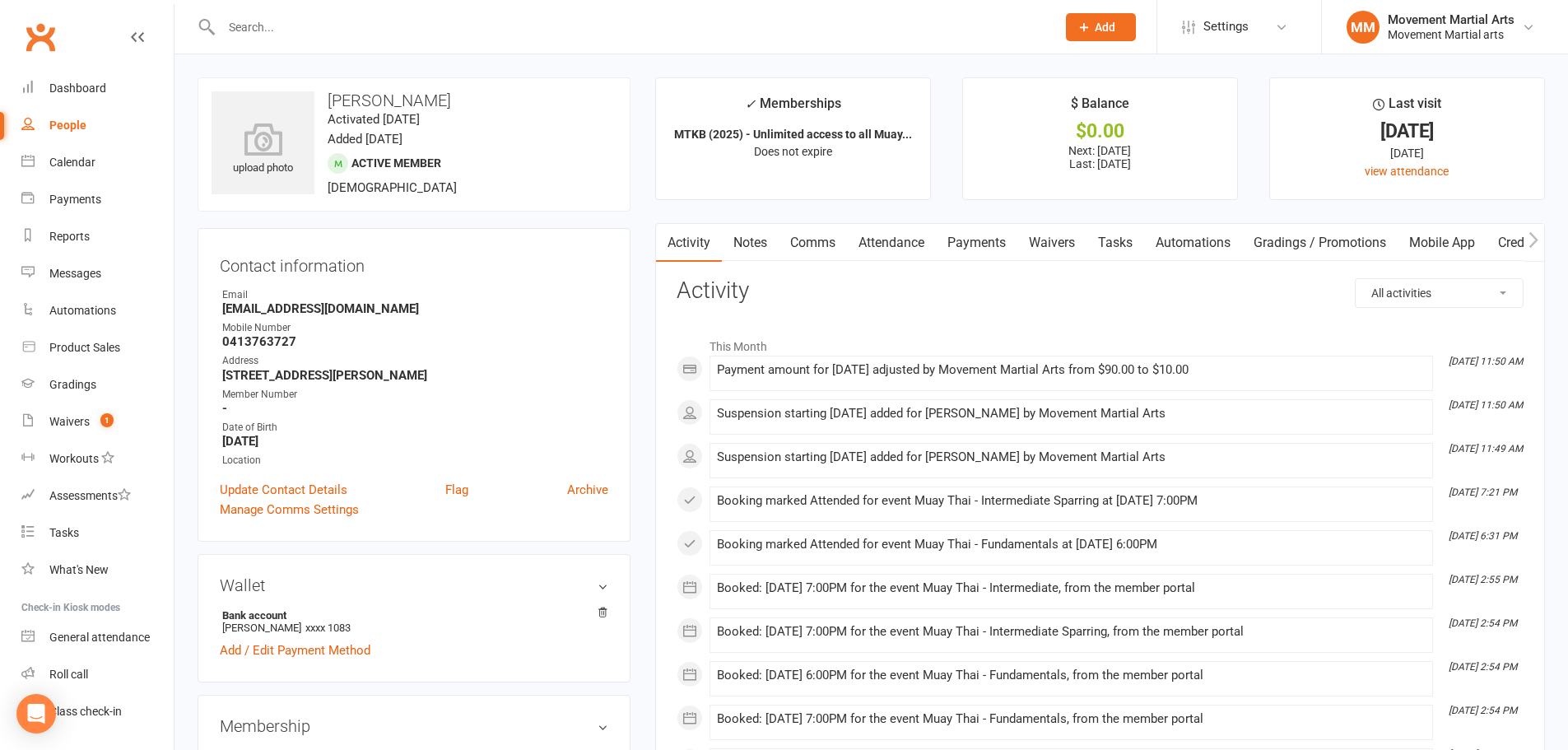
click at [372, 13] on div at bounding box center [621, 27] width 847 height 54
click at [366, 22] on input "text" at bounding box center [631, 28] width 828 height 23
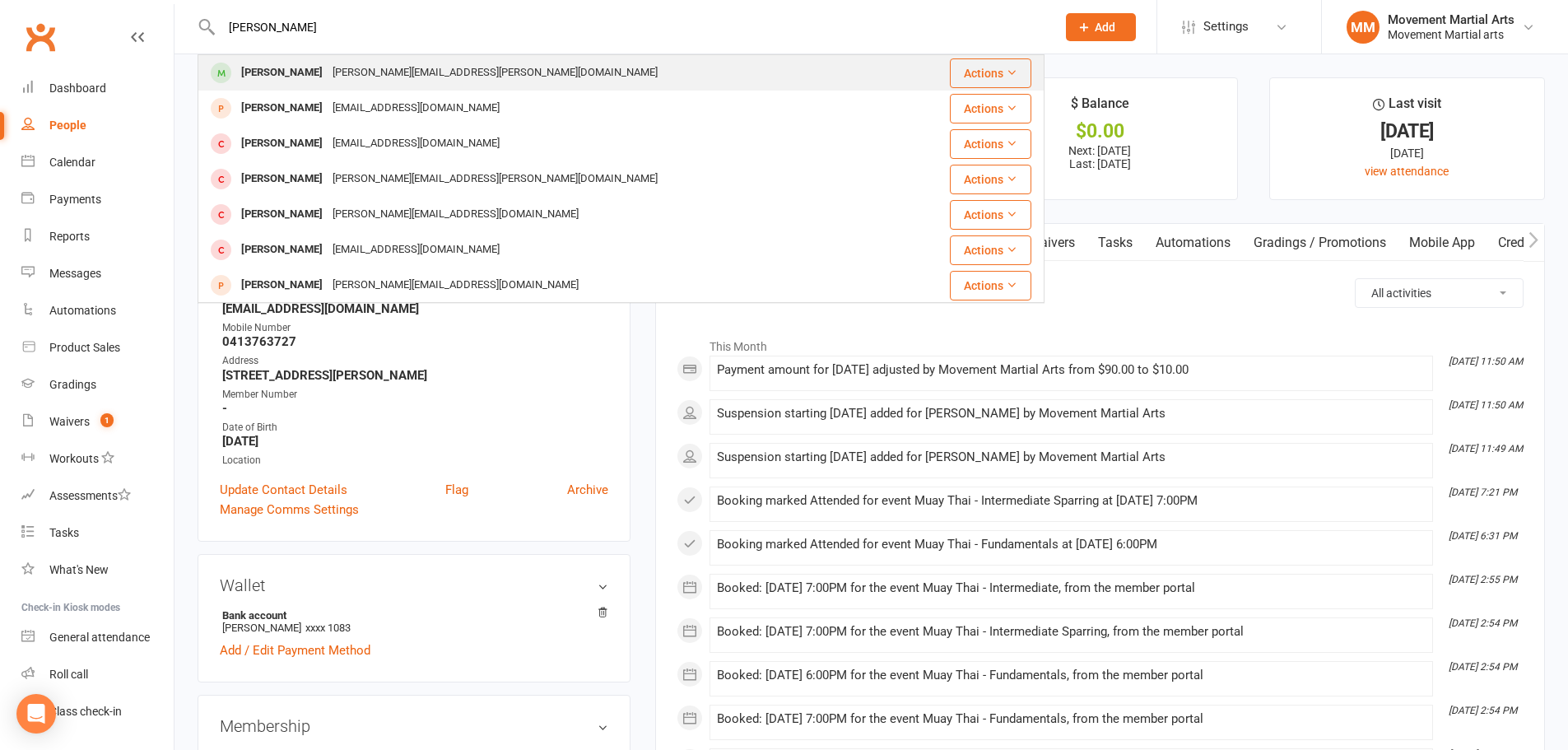
type input "juliet buch"
click at [387, 77] on div "Jules.buchanan@outlook.com" at bounding box center [495, 73] width 335 height 24
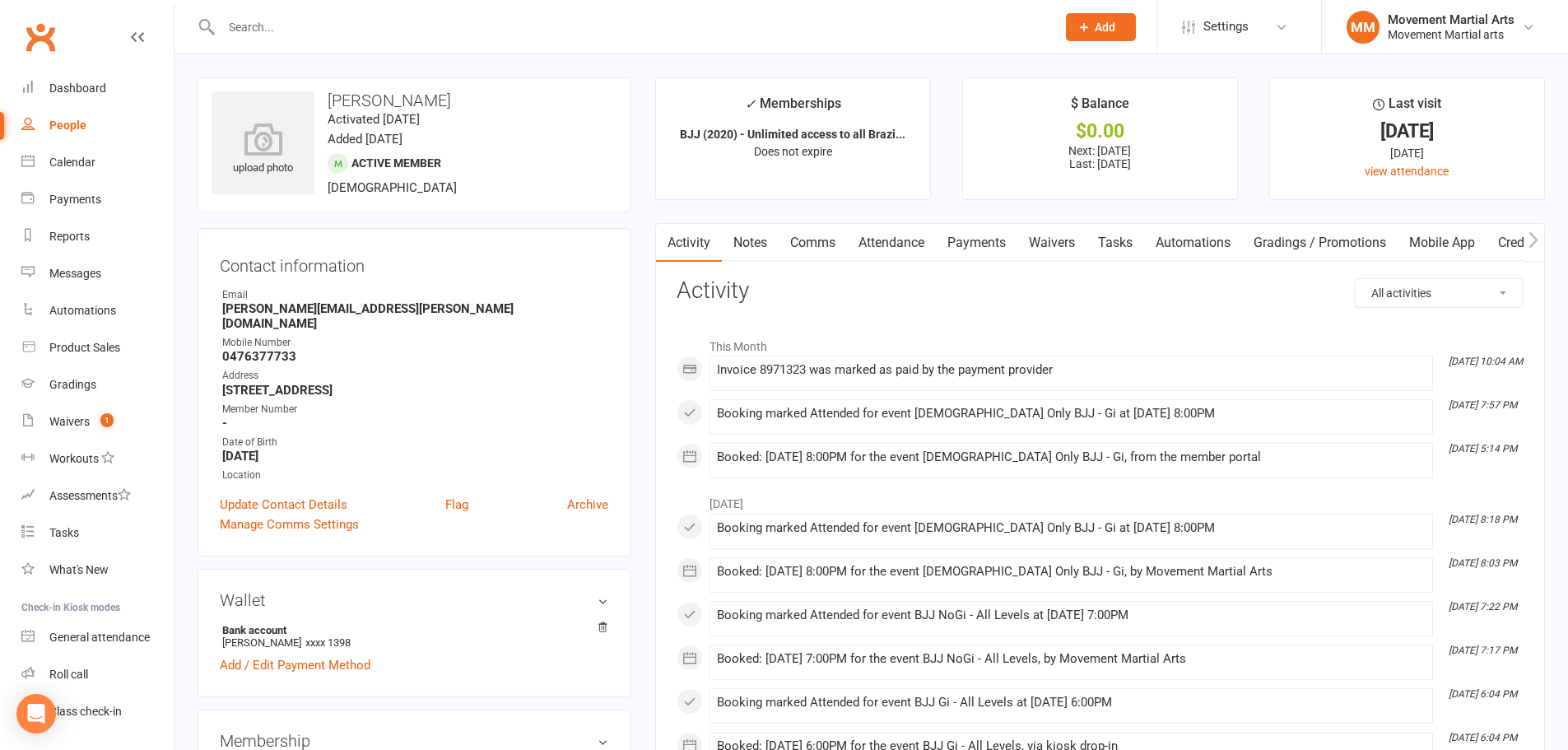
click at [955, 244] on link "Payments" at bounding box center [976, 242] width 81 height 38
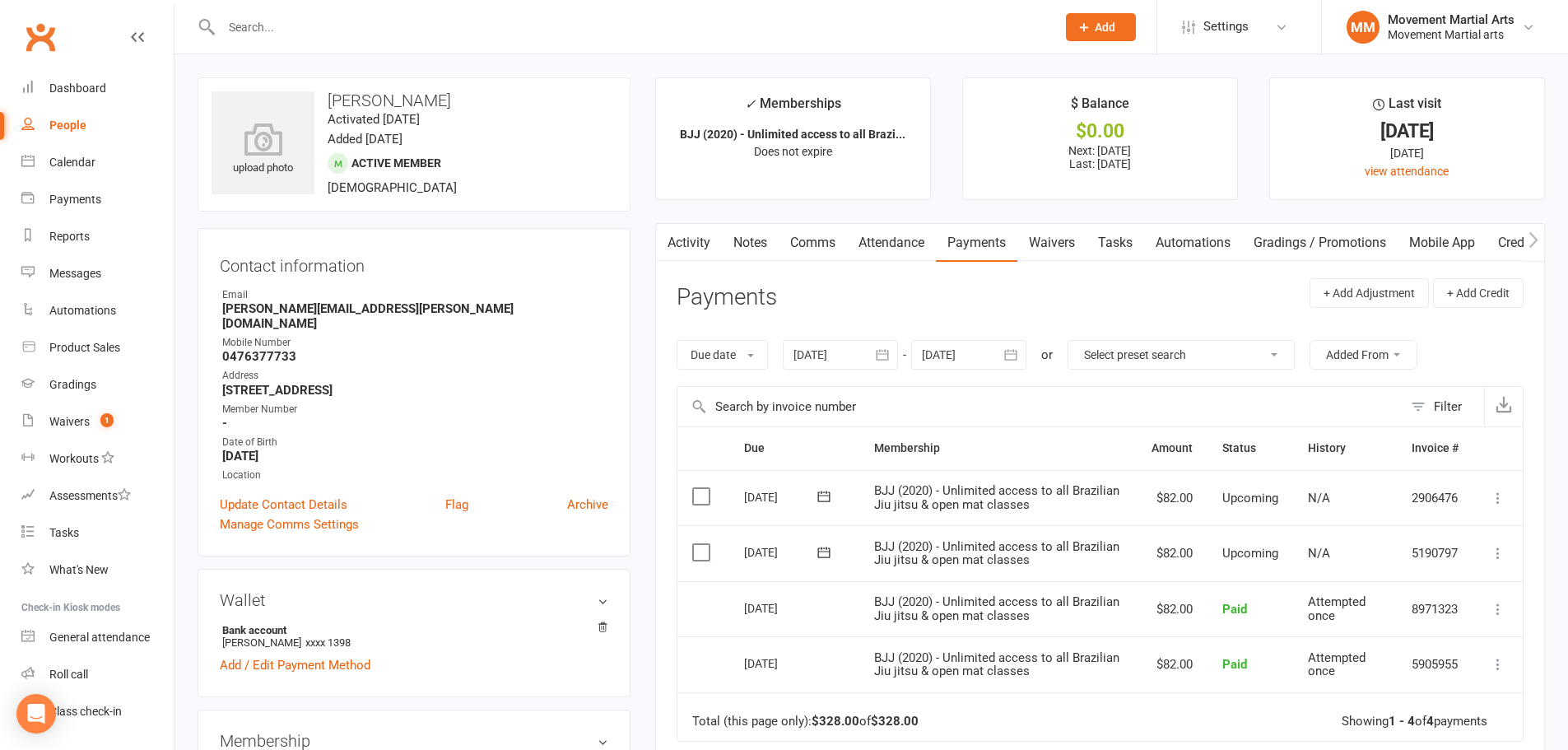
click at [984, 348] on div at bounding box center [969, 354] width 115 height 29
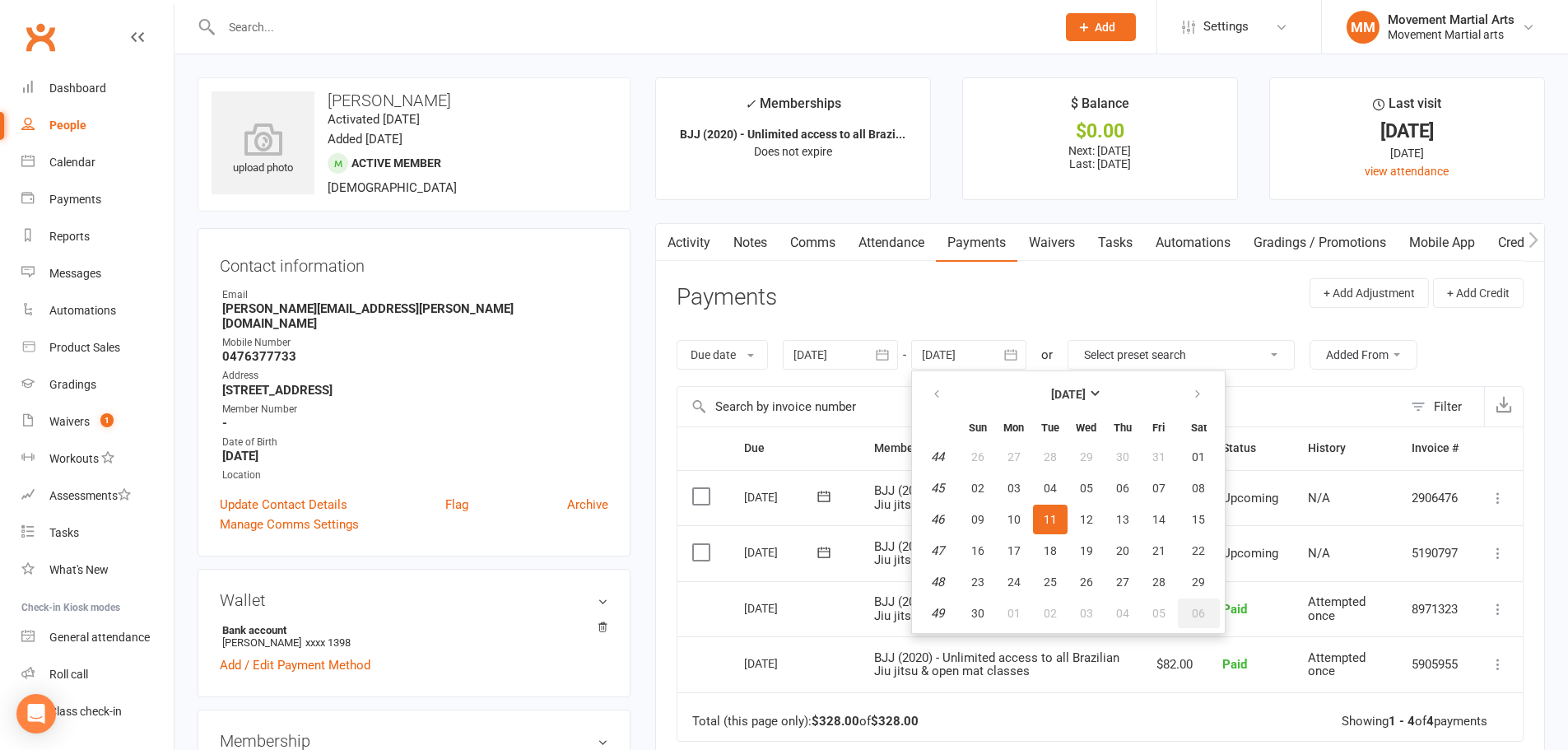
click at [1199, 615] on span "06" at bounding box center [1198, 613] width 13 height 13
type input "06 Dec 2025"
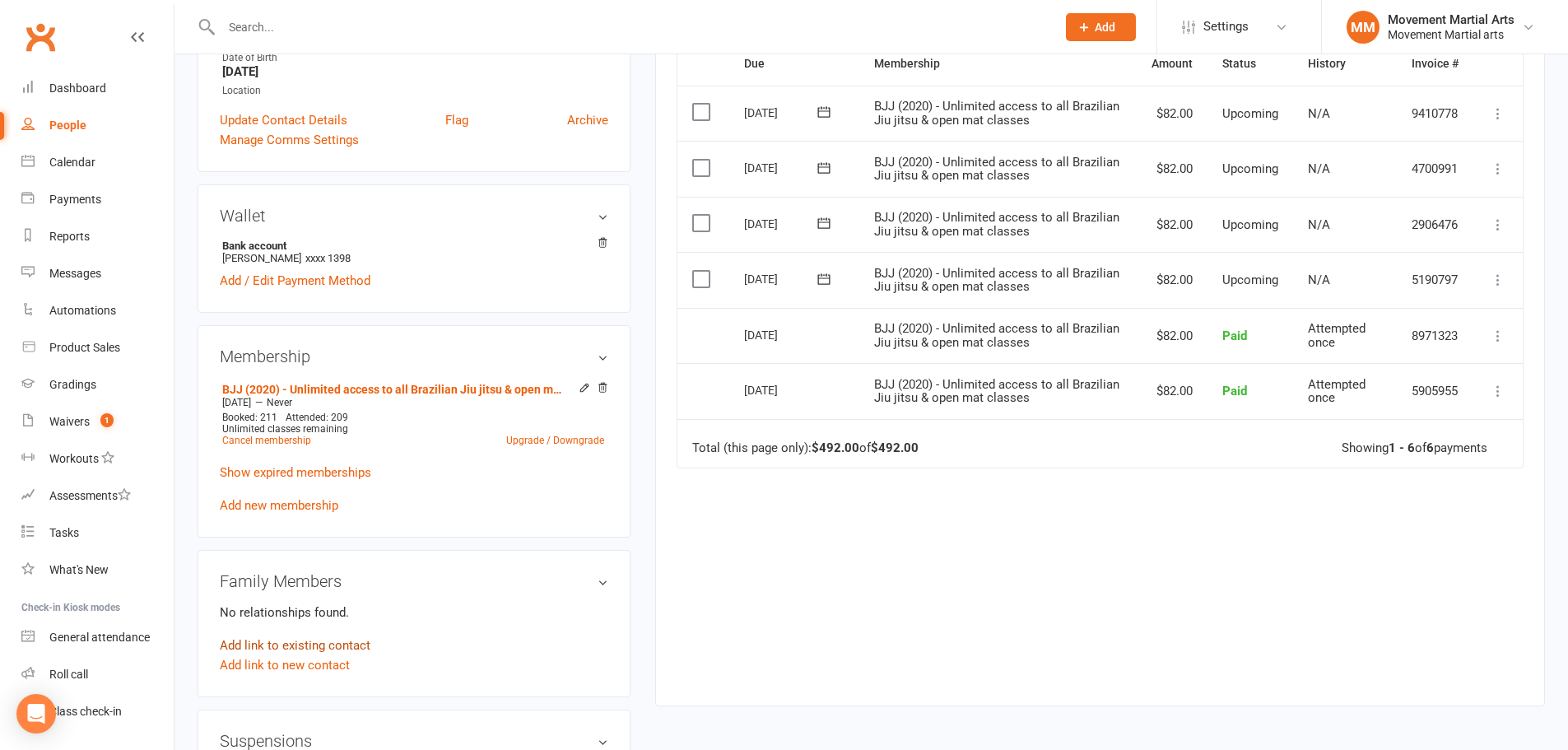
scroll to position [768, 0]
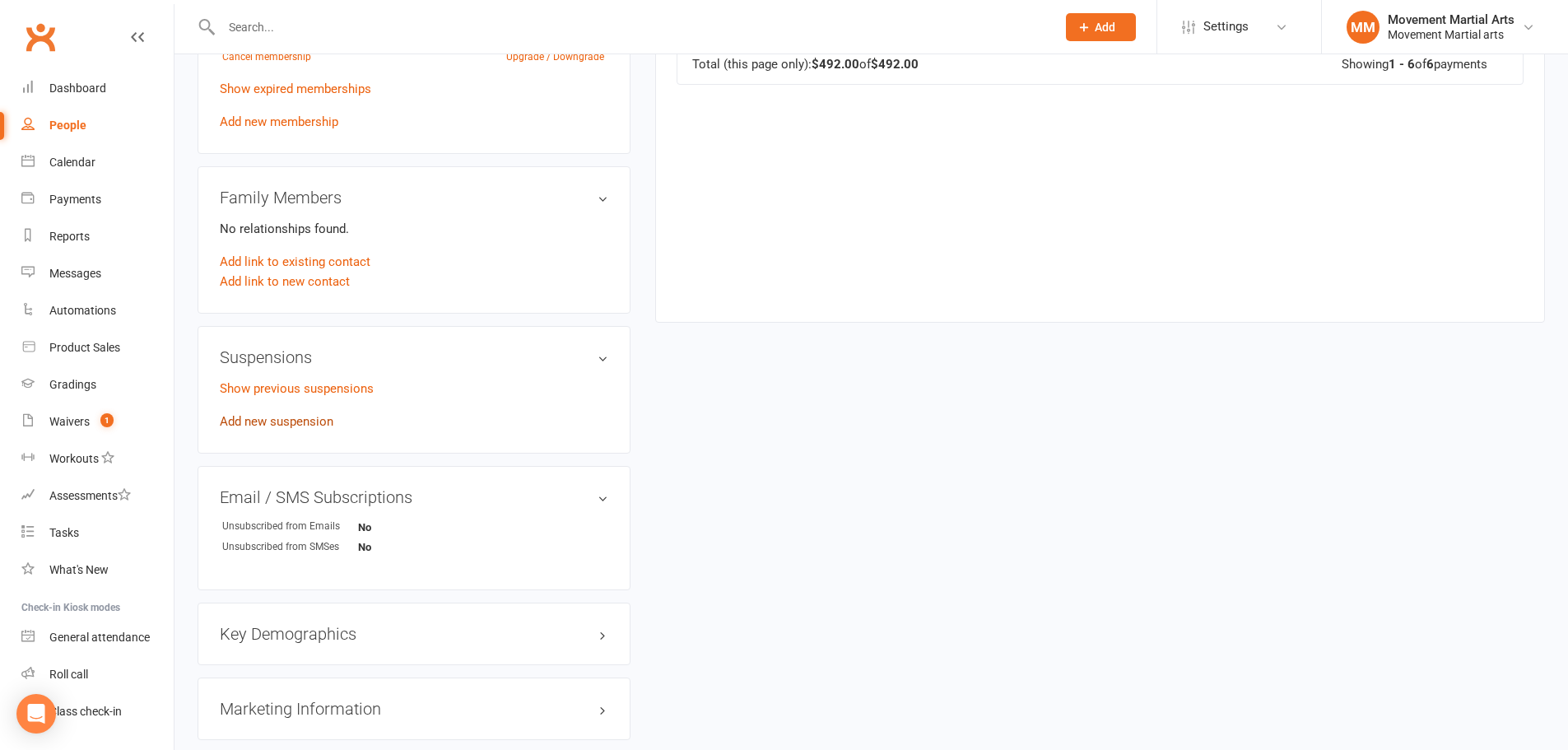
click at [294, 414] on link "Add new suspension" at bounding box center [277, 421] width 114 height 15
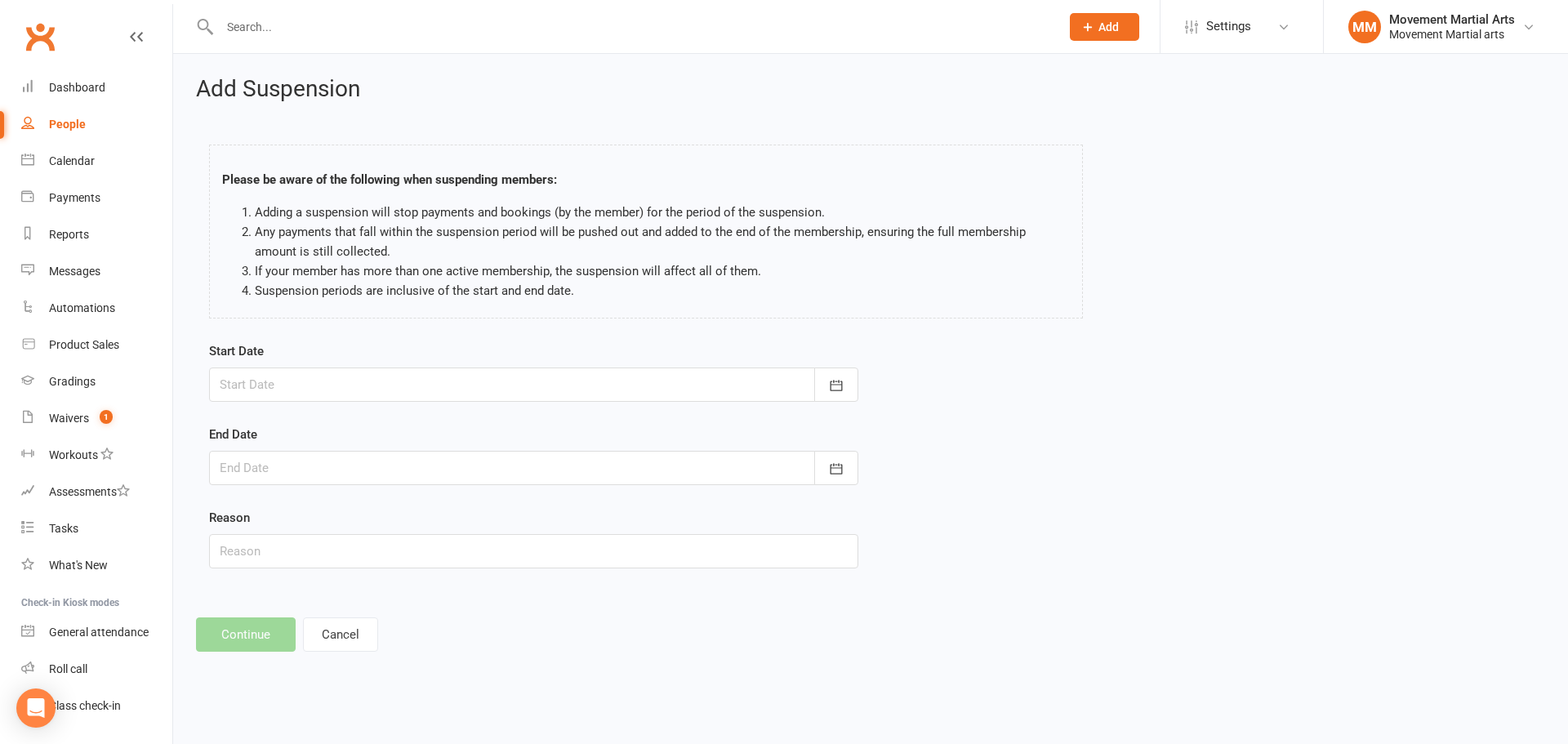
click at [291, 401] on div at bounding box center [533, 384] width 649 height 34
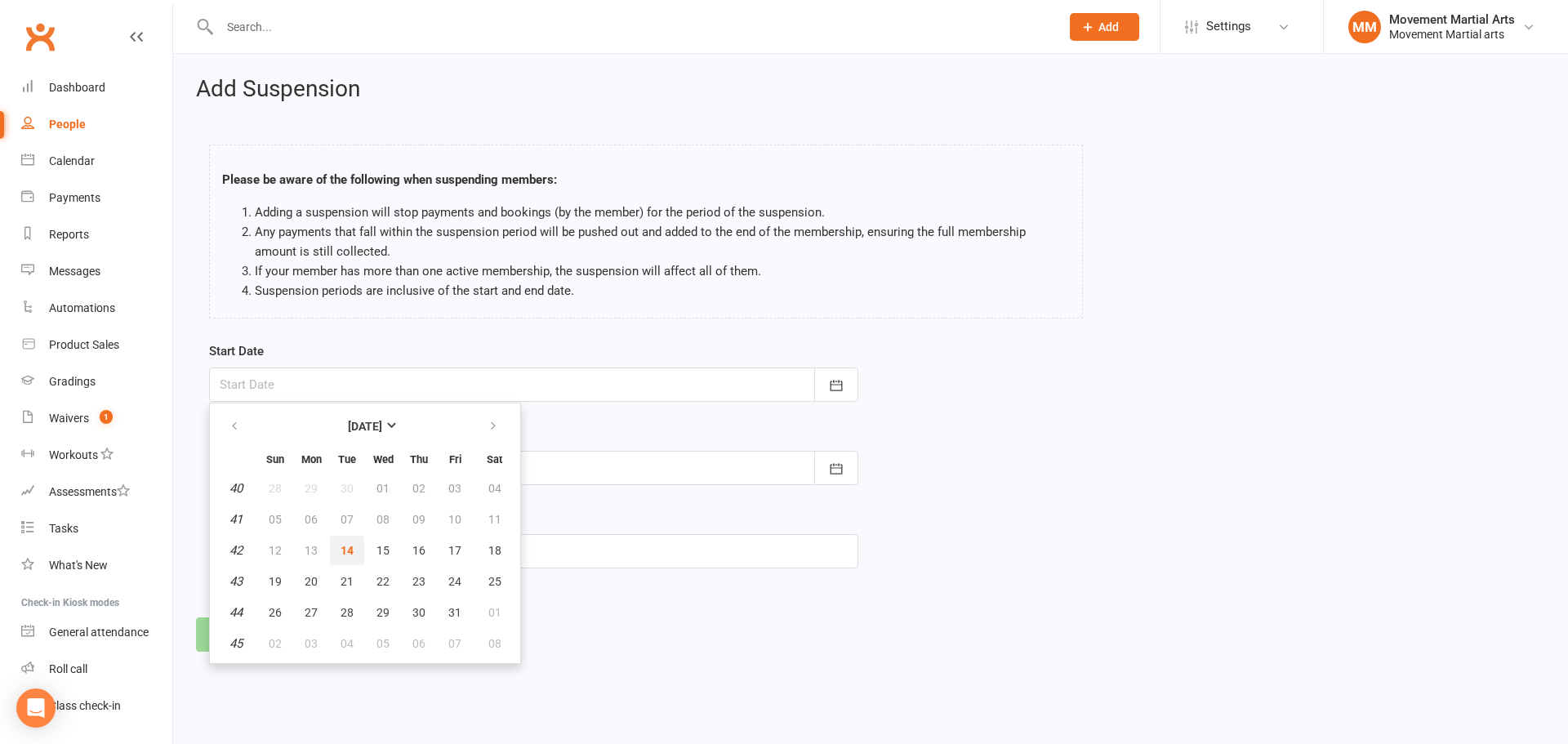
click at [343, 547] on span "14" at bounding box center [347, 551] width 13 height 13
type input "14 Oct 2025"
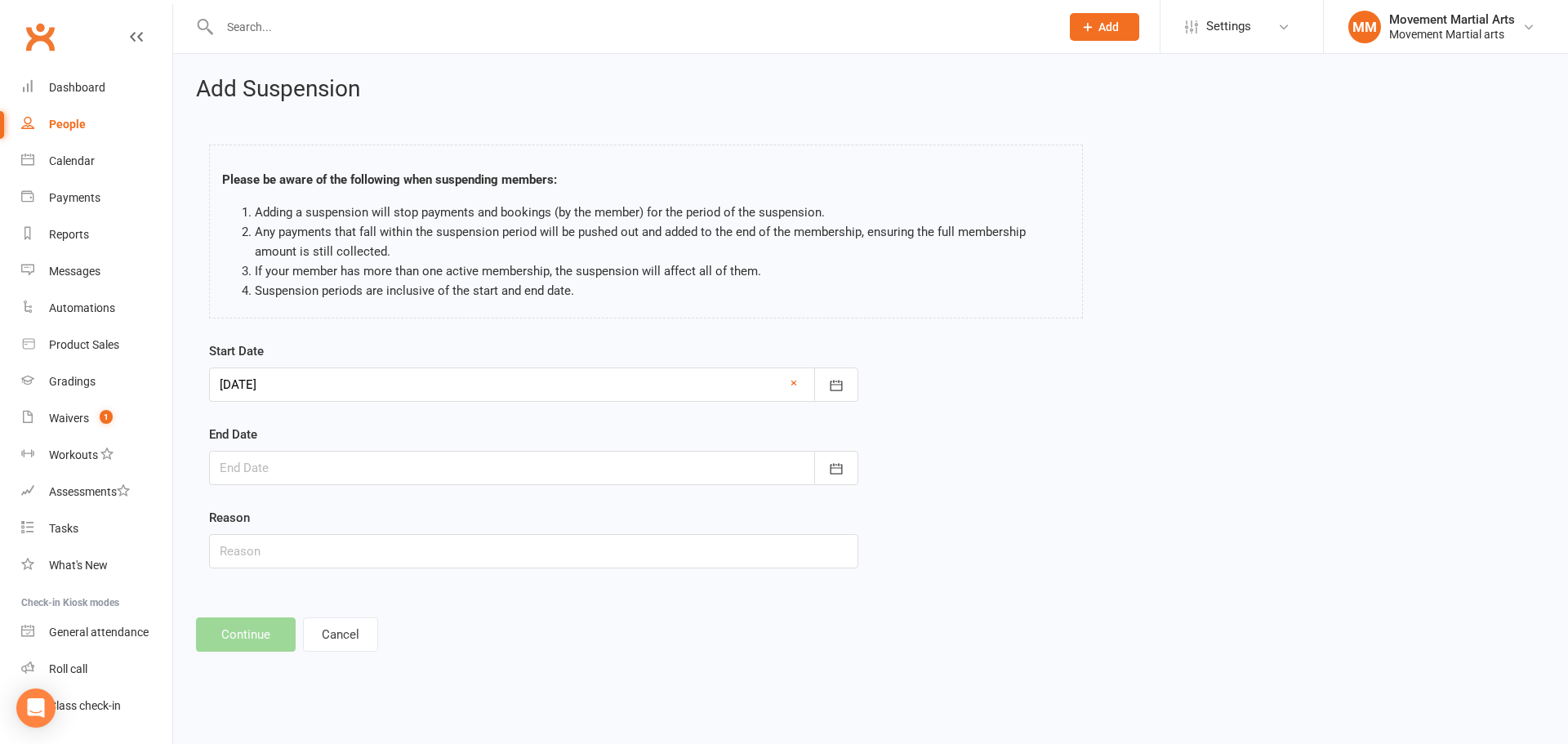
click at [357, 457] on div at bounding box center [533, 467] width 649 height 34
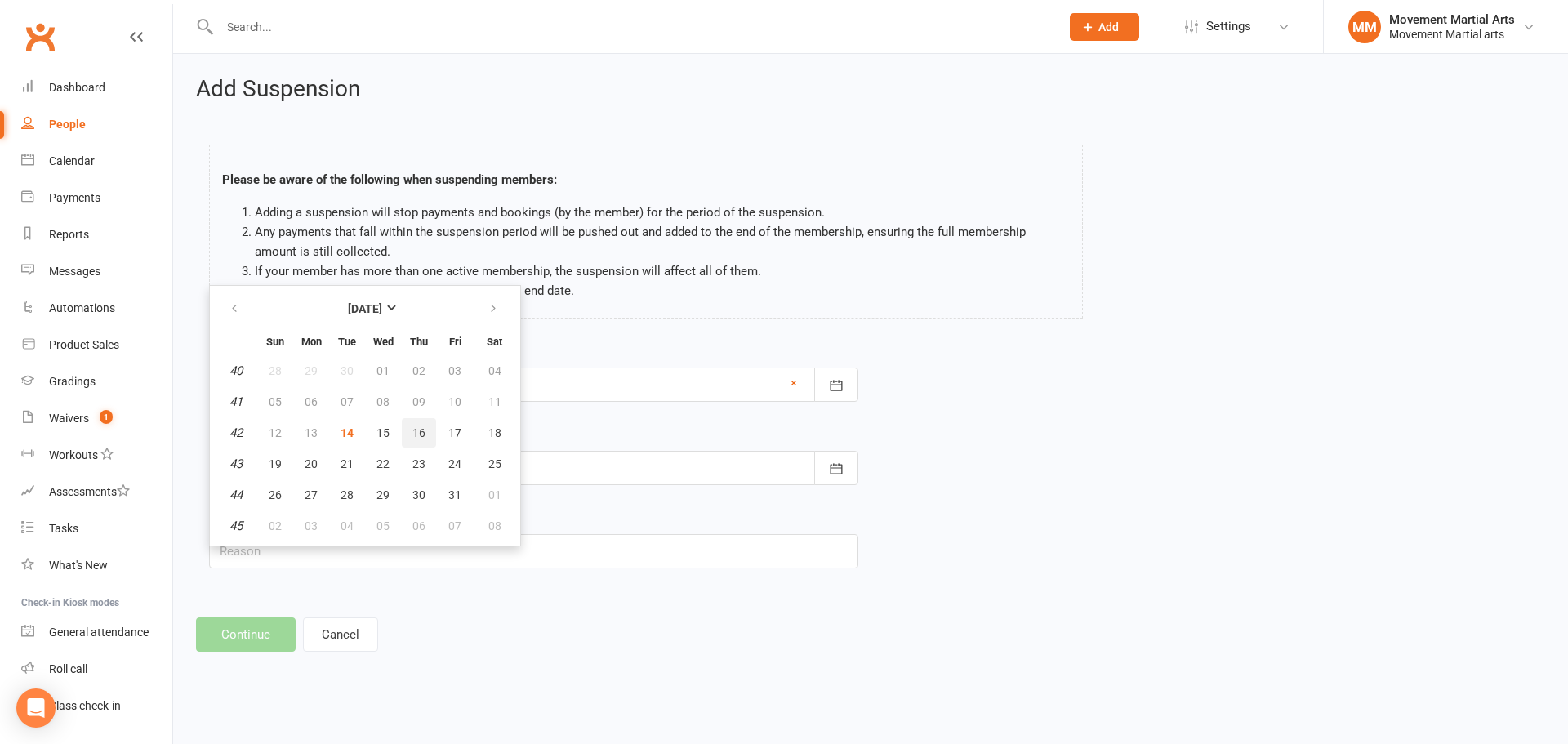
click at [412, 437] on span "16" at bounding box center [419, 433] width 13 height 13
type input "16 Oct 2025"
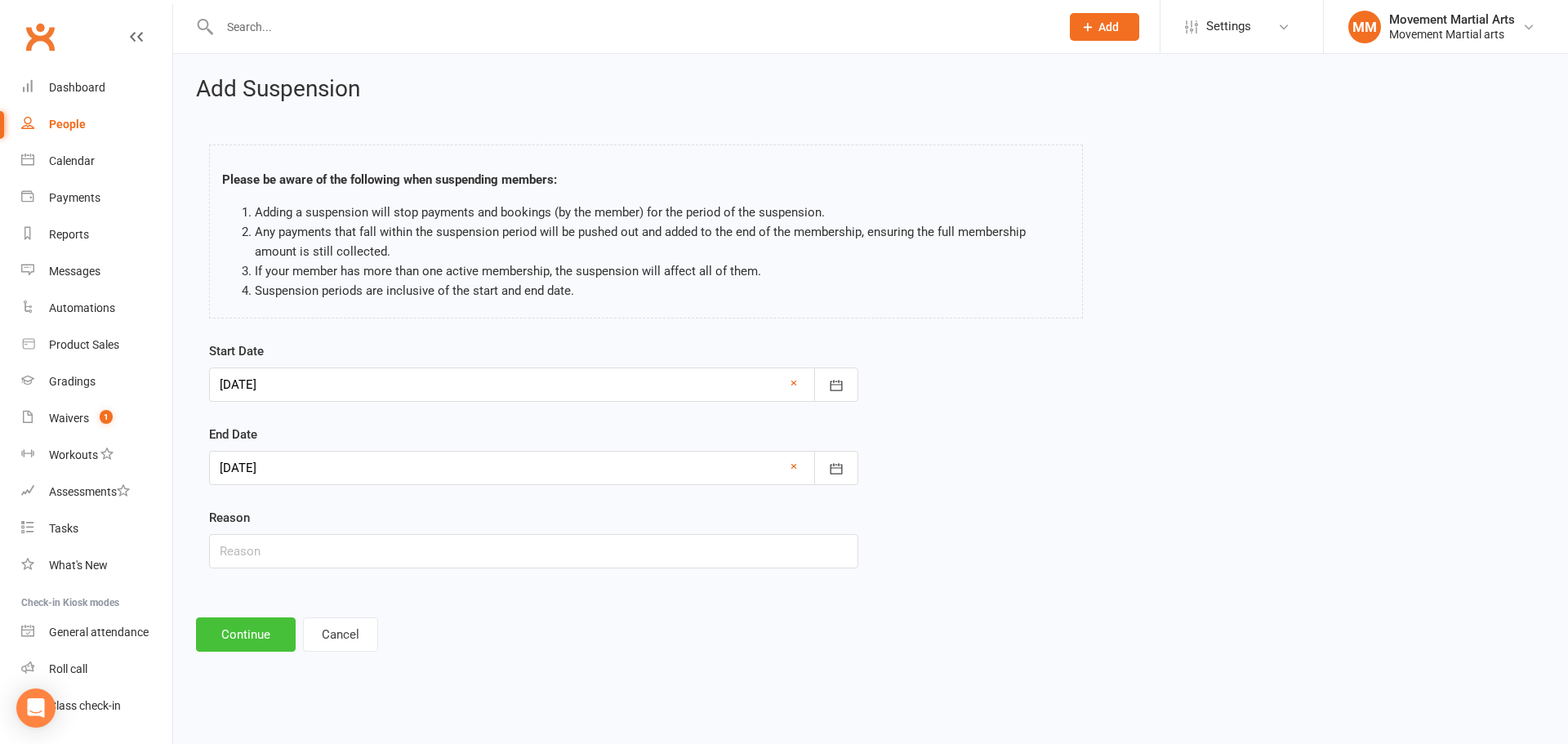
click at [261, 640] on button "Continue" at bounding box center [246, 634] width 100 height 34
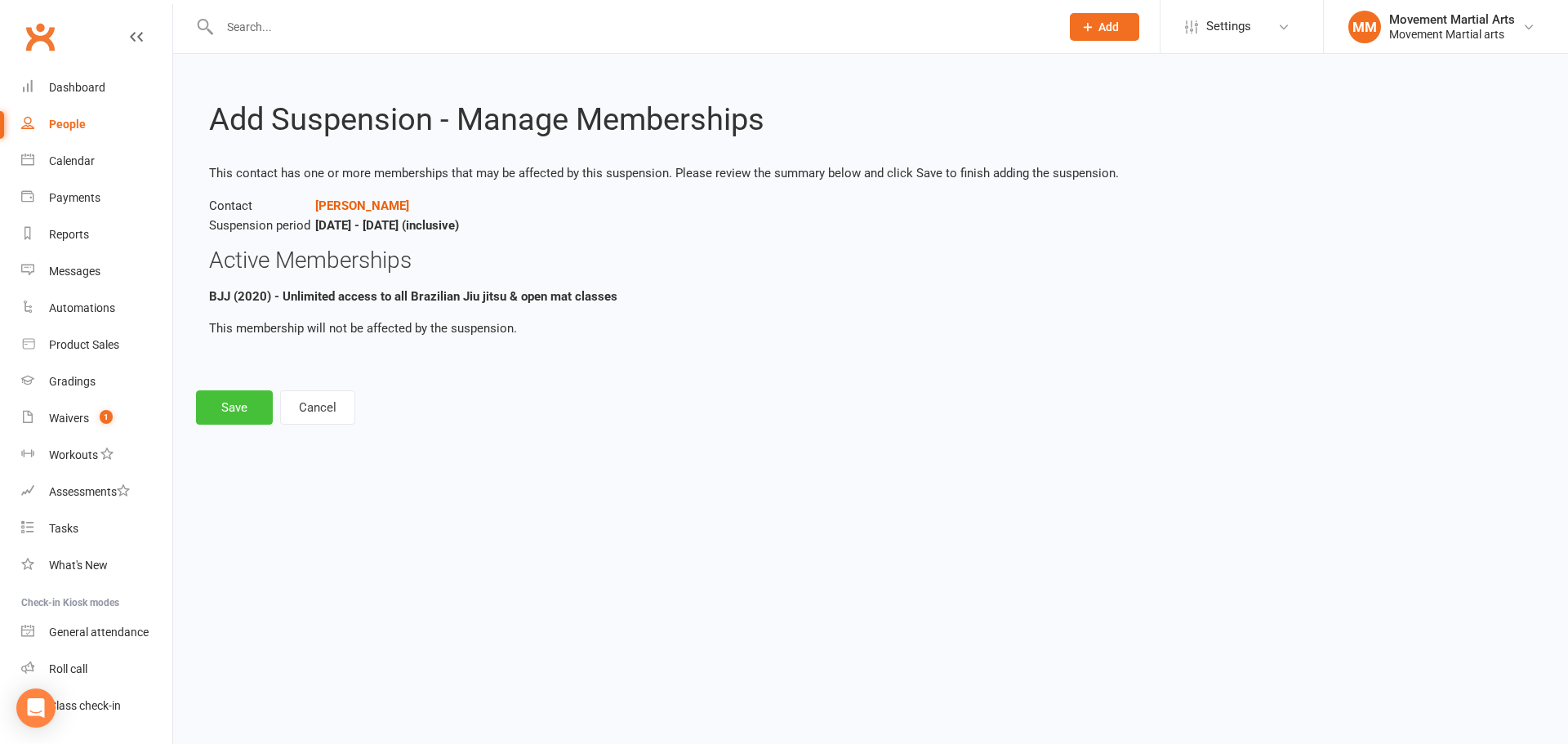
click at [231, 402] on button "Save" at bounding box center [234, 406] width 77 height 34
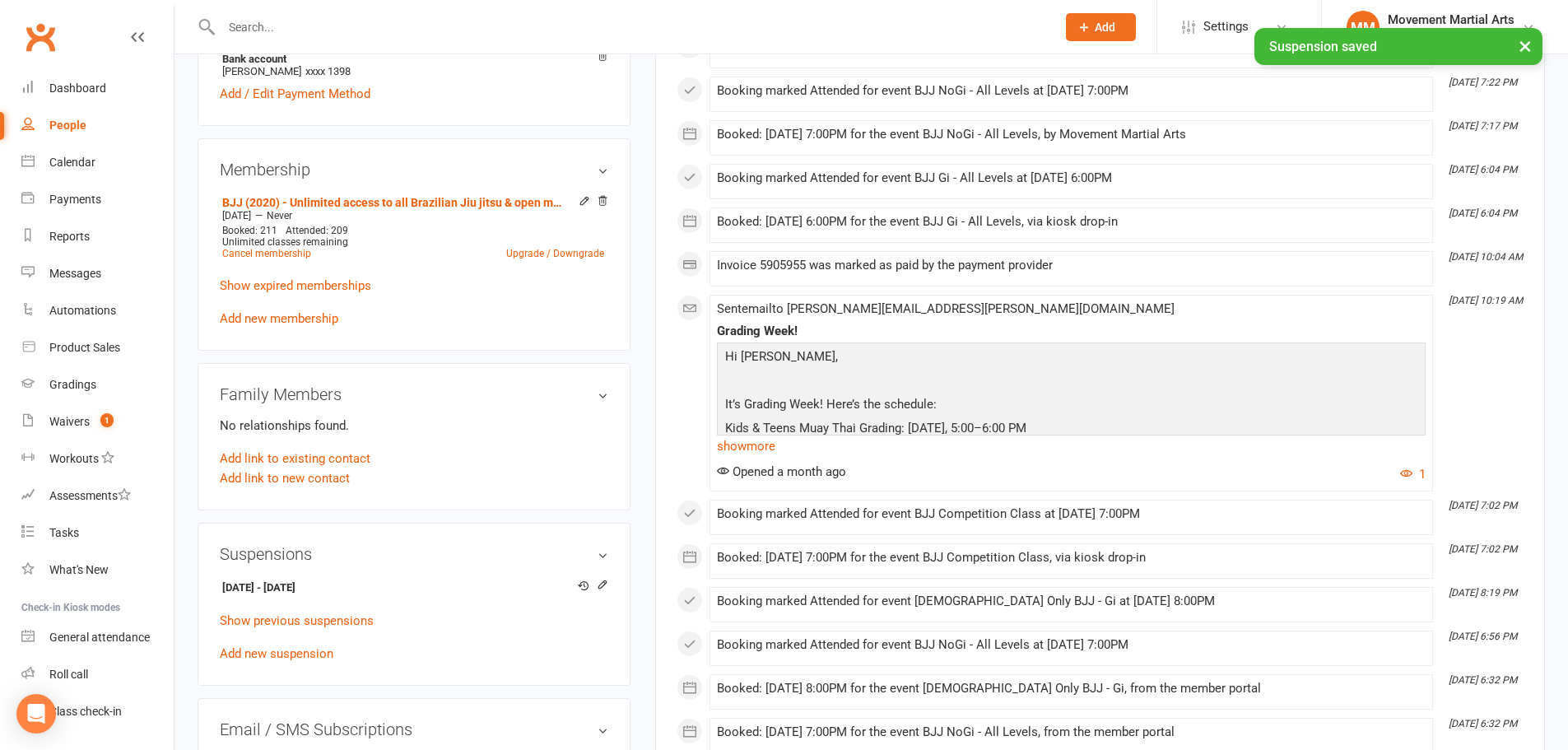
scroll to position [576, 0]
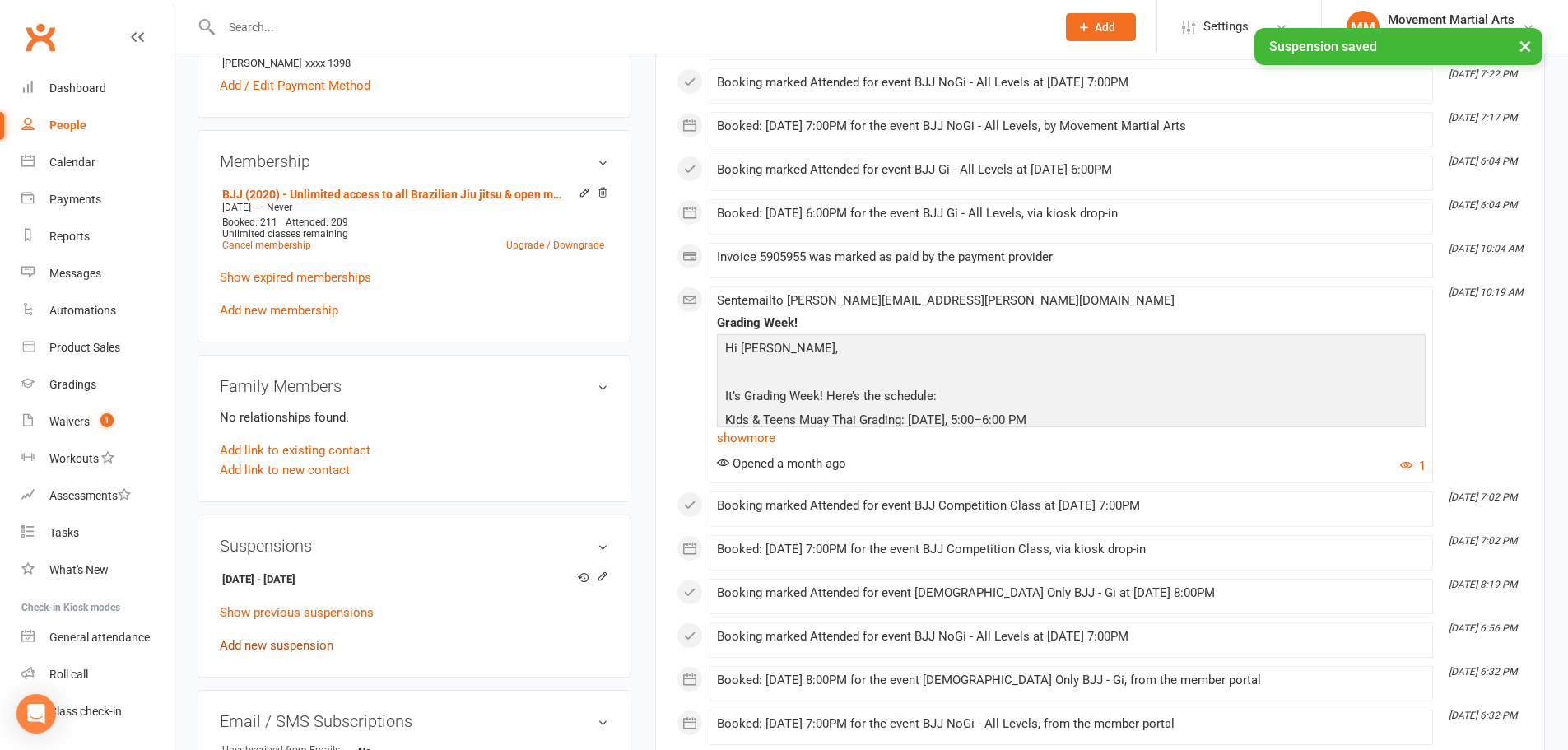
click at [295, 638] on link "Add new suspension" at bounding box center [277, 645] width 114 height 15
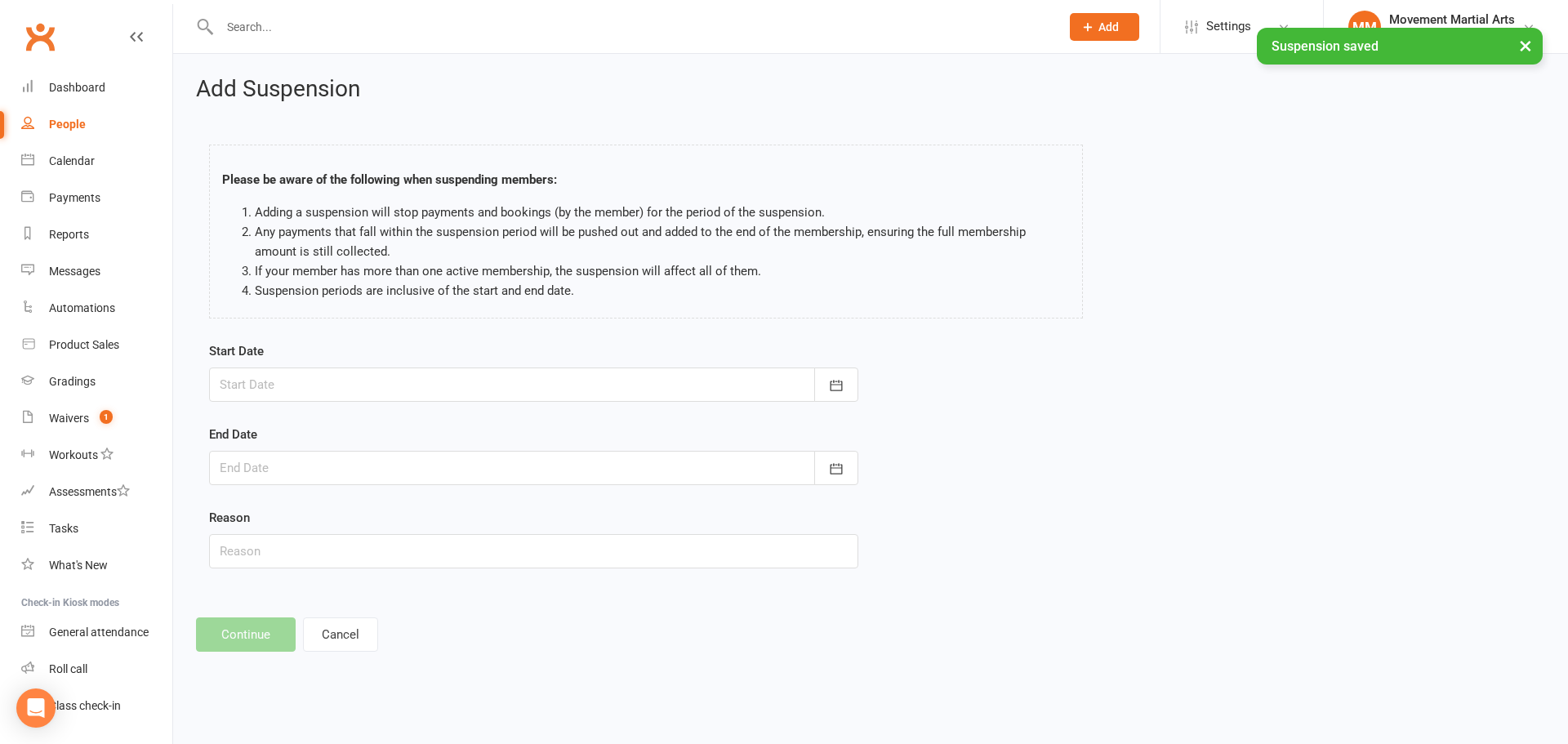
click at [394, 396] on div at bounding box center [533, 384] width 649 height 34
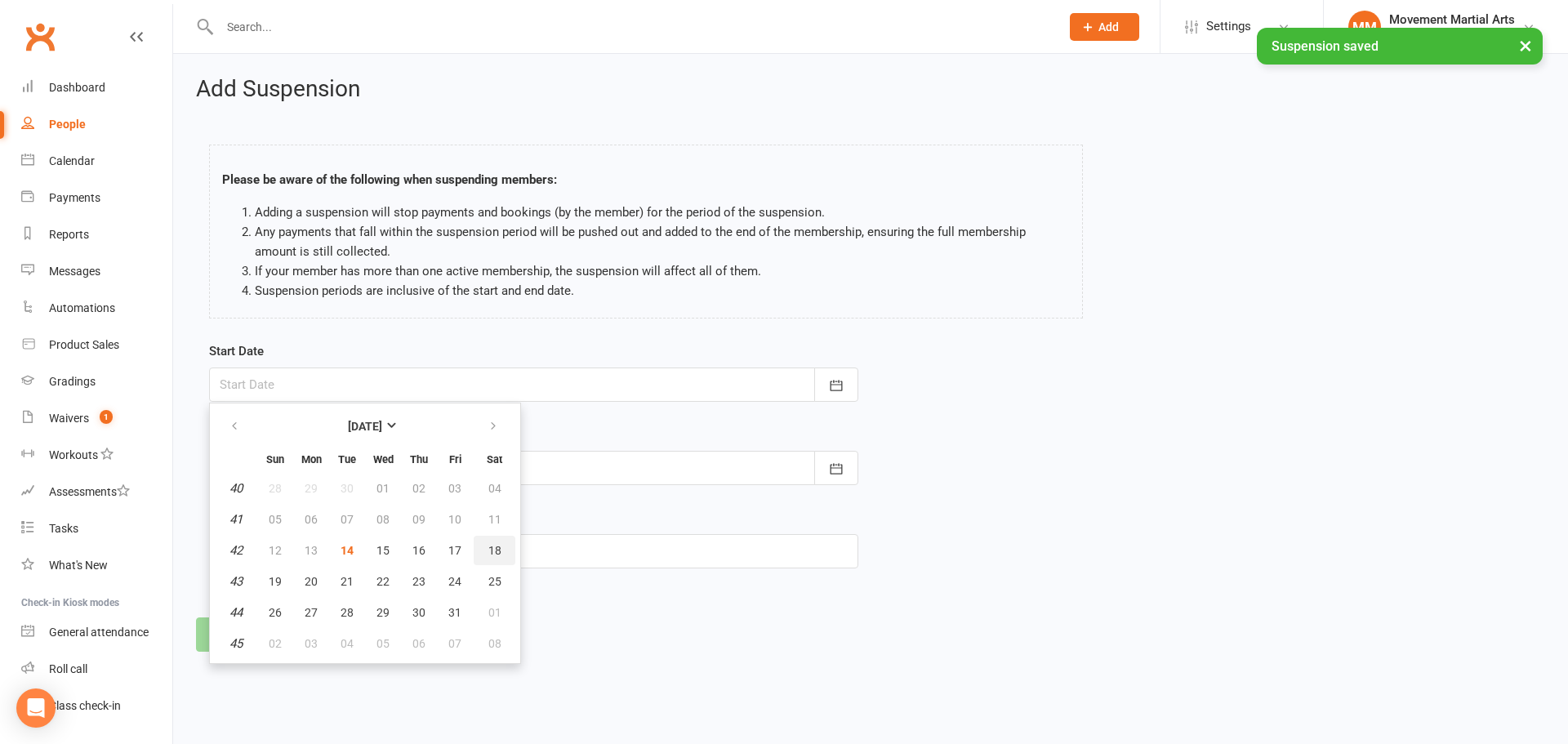
click at [485, 549] on button "18" at bounding box center [494, 550] width 41 height 29
type input "18 Oct 2025"
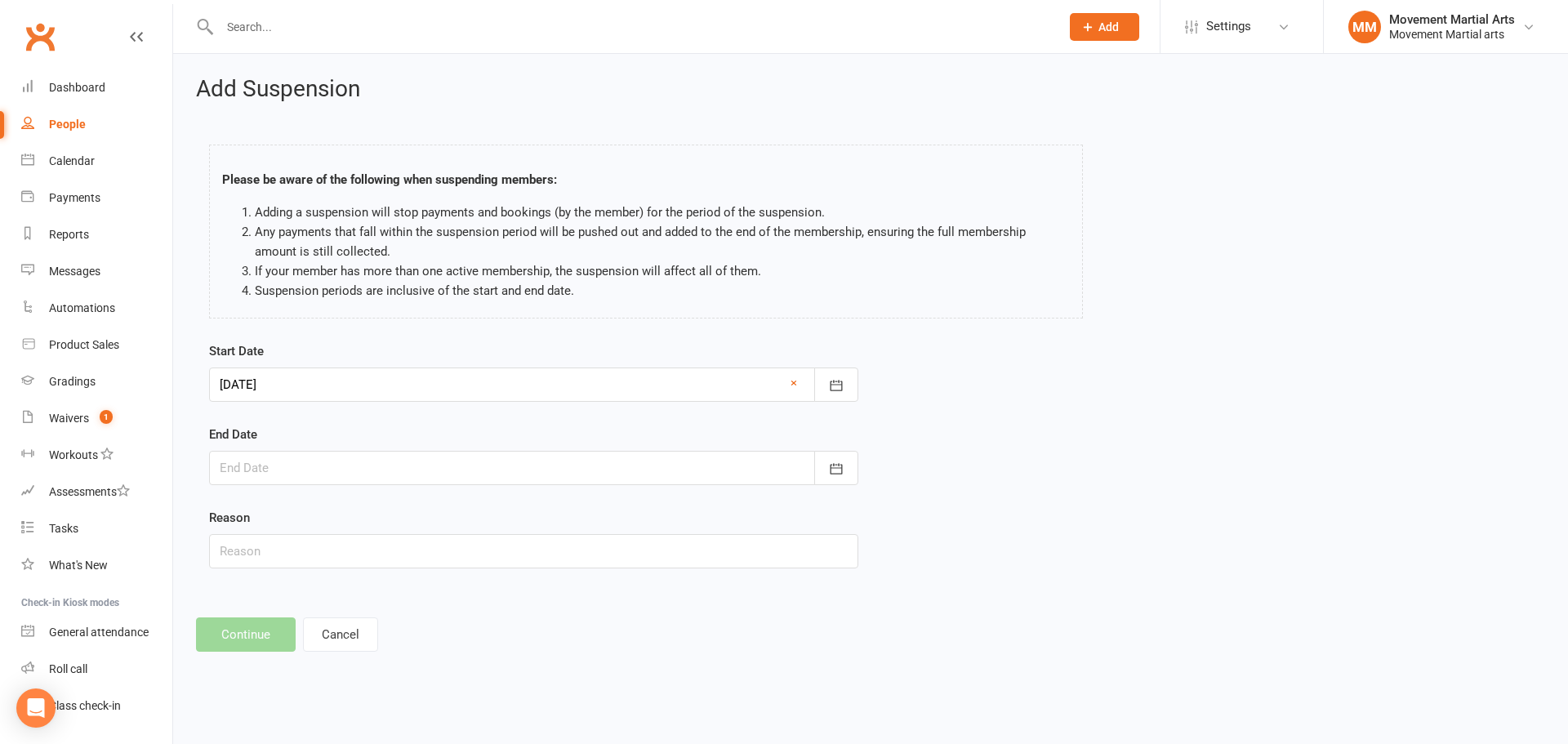
click at [490, 465] on div at bounding box center [533, 467] width 649 height 34
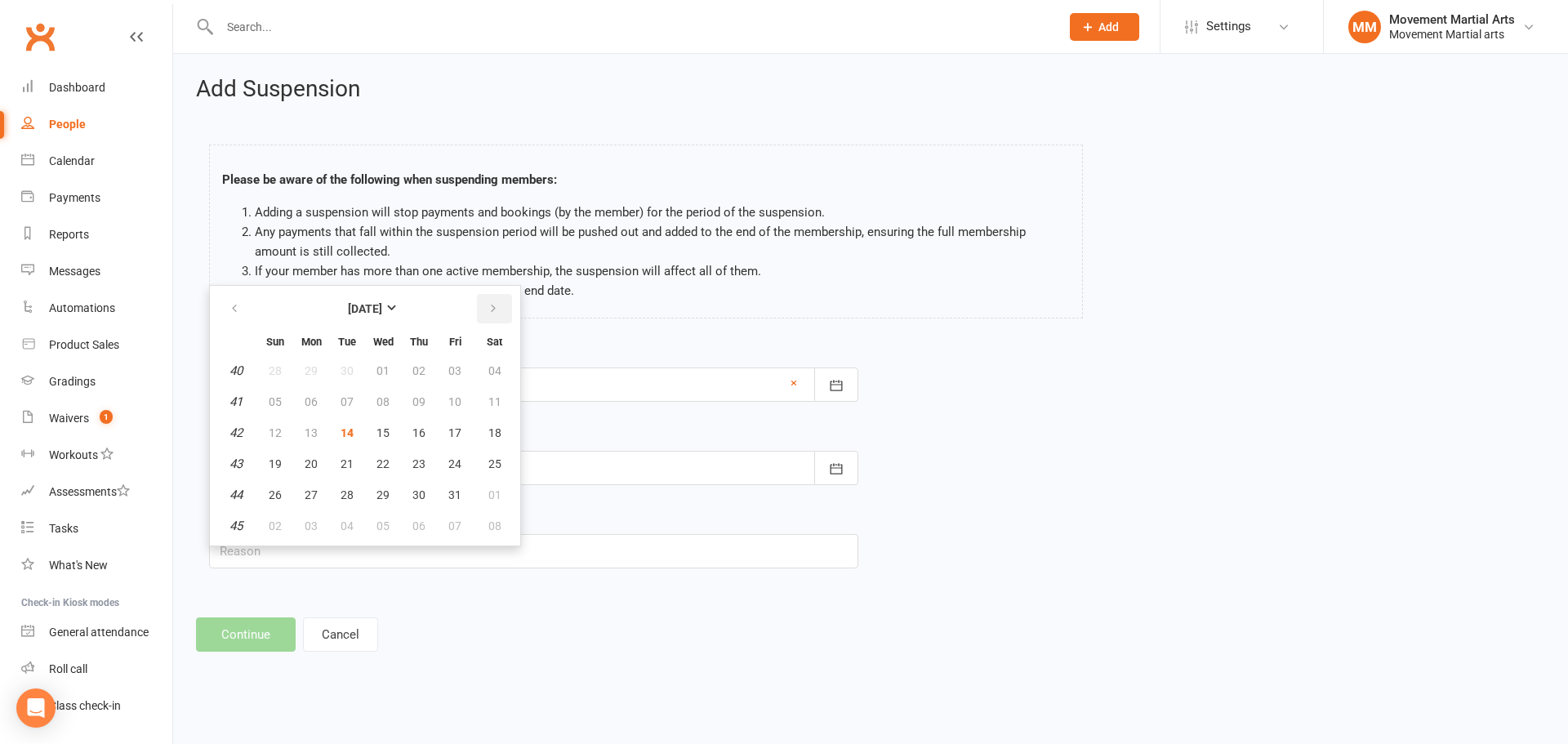
click at [497, 305] on icon "button" at bounding box center [494, 309] width 12 height 13
click at [307, 429] on span "10" at bounding box center [311, 433] width 13 height 13
type input "10 Nov 2025"
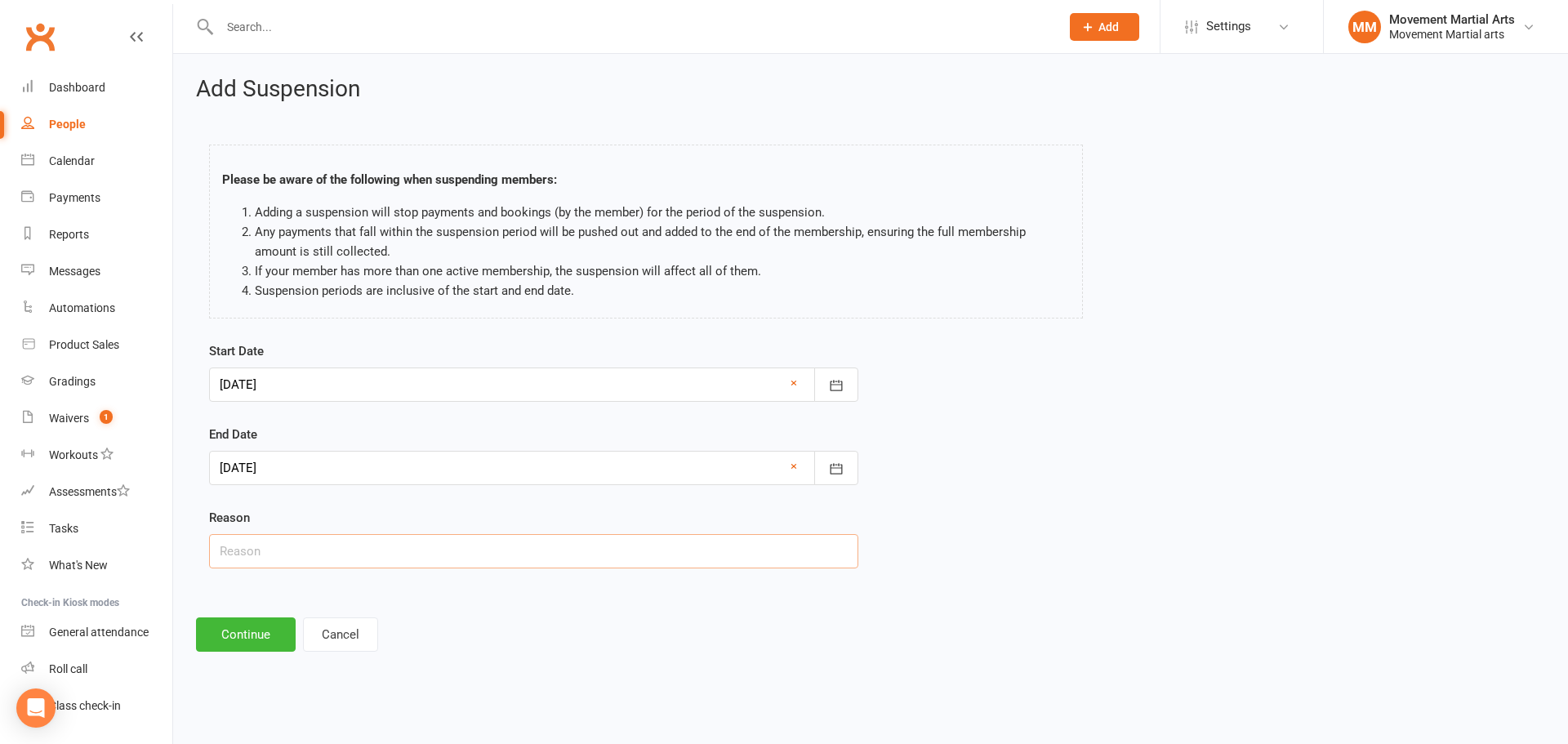
click at [299, 563] on input "text" at bounding box center [533, 551] width 649 height 34
type input "holiday"
click at [261, 628] on button "Continue" at bounding box center [246, 634] width 100 height 34
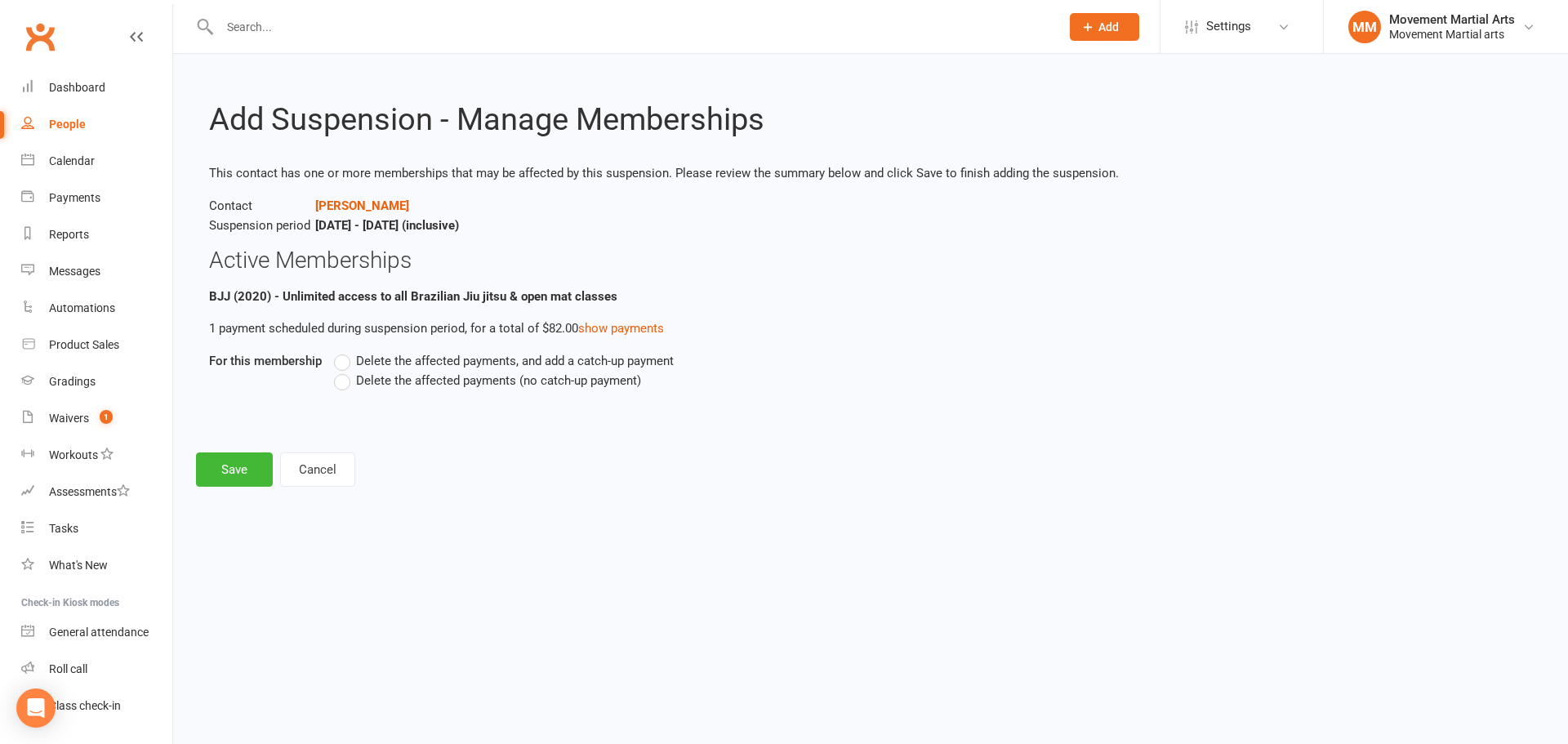
click at [540, 381] on span "Delete the affected payments (no catch-up payment)" at bounding box center [499, 379] width 285 height 17
click at [344, 371] on input "Delete the affected payments (no catch-up payment)" at bounding box center [339, 371] width 11 height 0
click at [226, 461] on button "Save" at bounding box center [234, 469] width 77 height 34
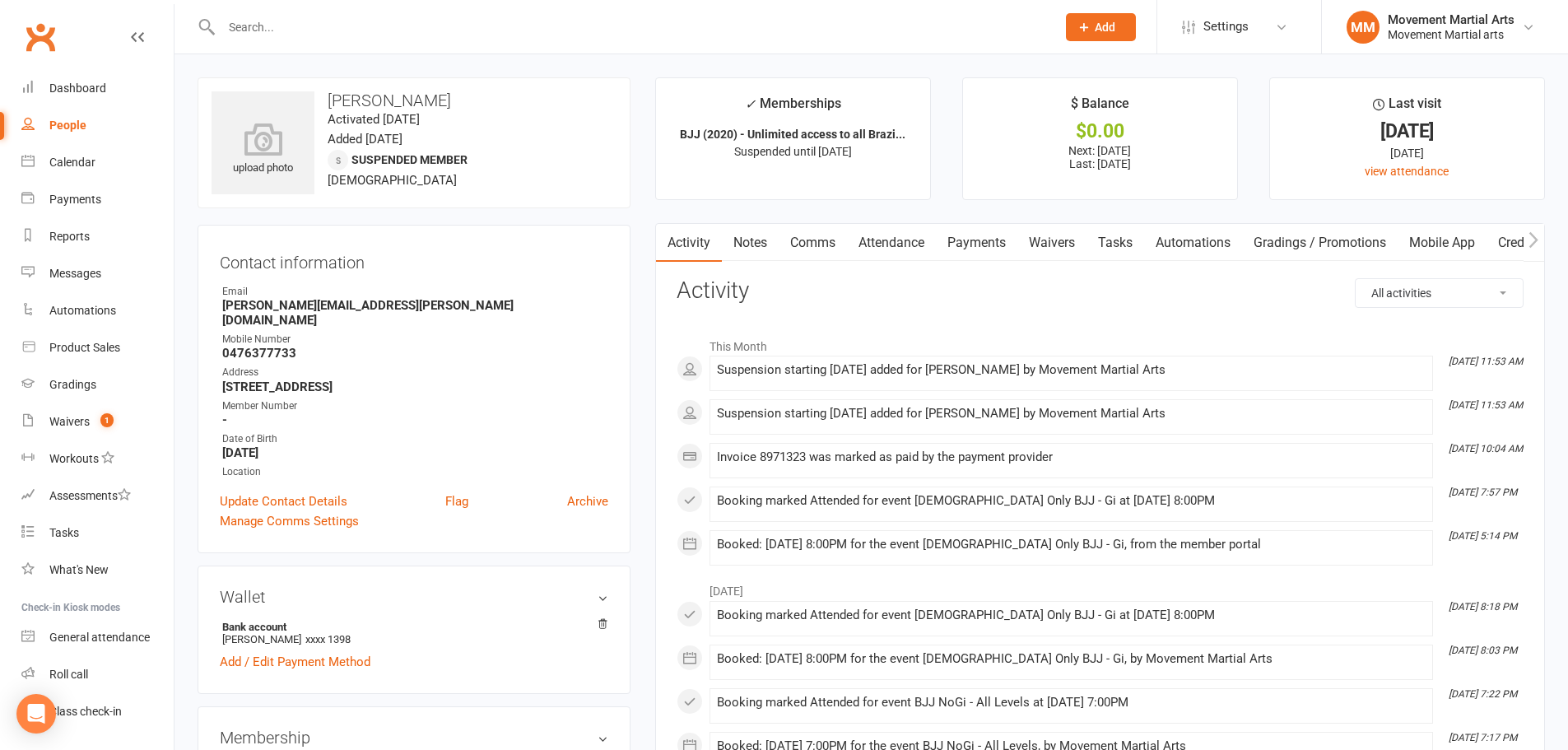
click at [1001, 238] on link "Payments" at bounding box center [976, 242] width 81 height 38
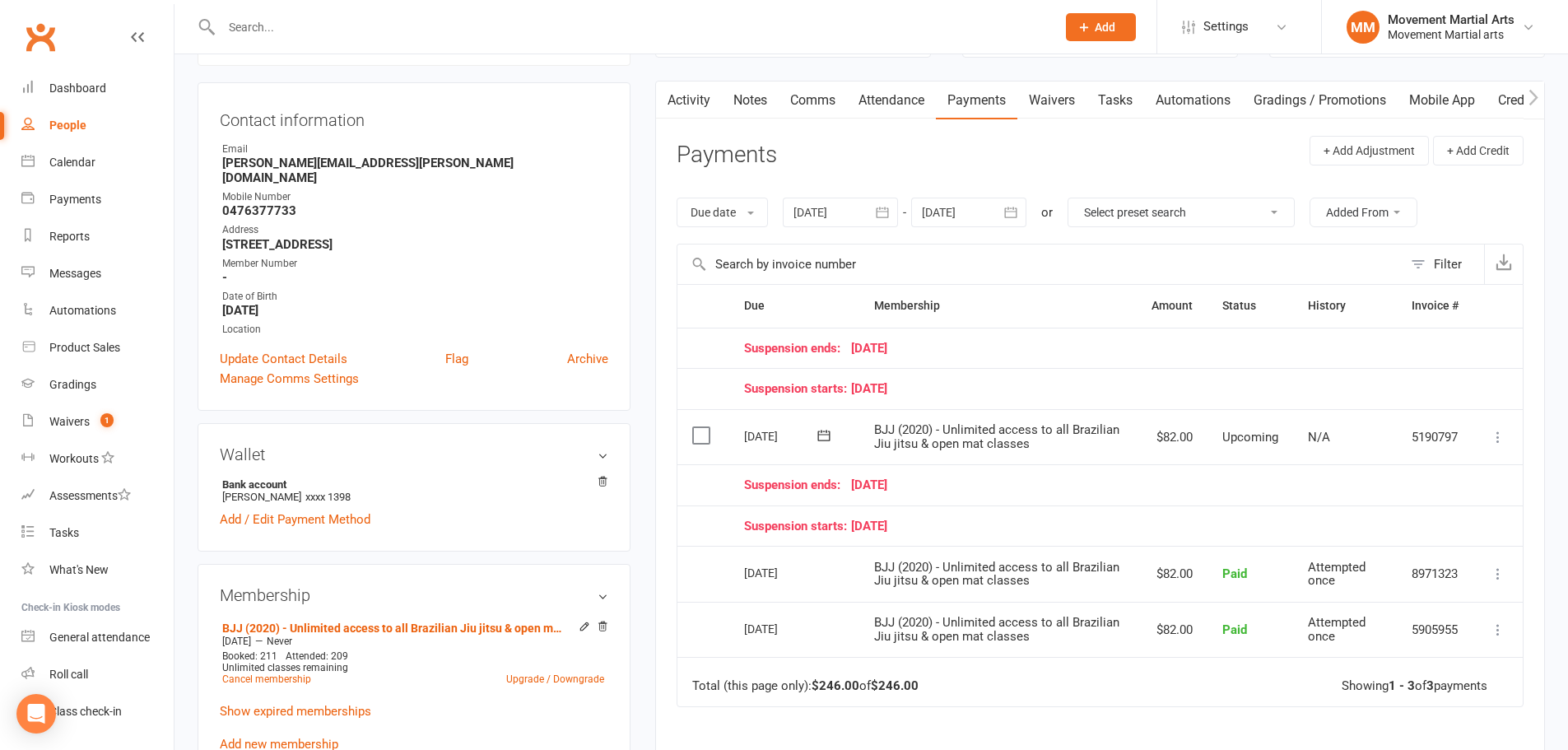
scroll to position [385, 0]
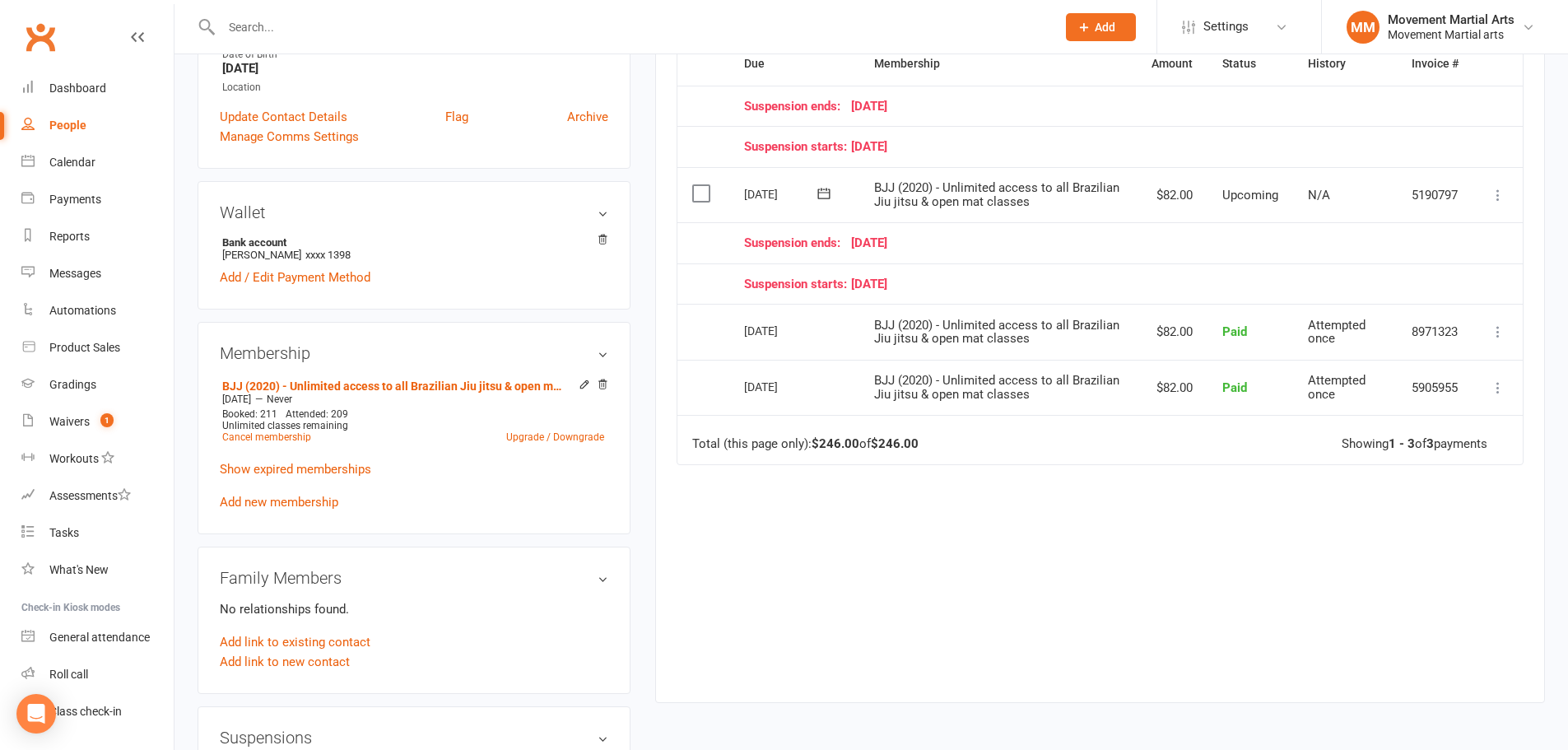
click at [1491, 186] on button at bounding box center [1499, 195] width 20 height 20
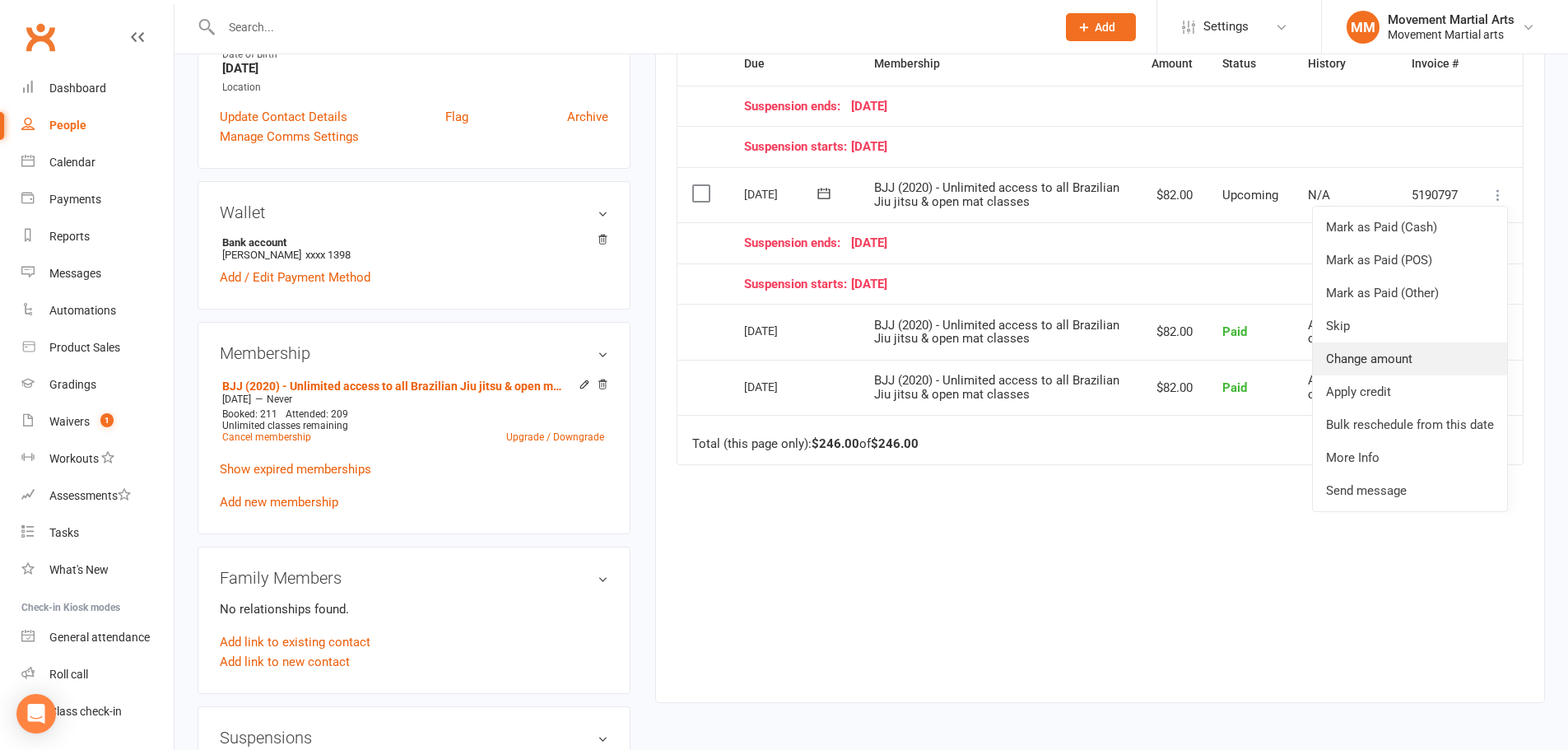
click at [1459, 356] on link "Change amount" at bounding box center [1410, 358] width 194 height 33
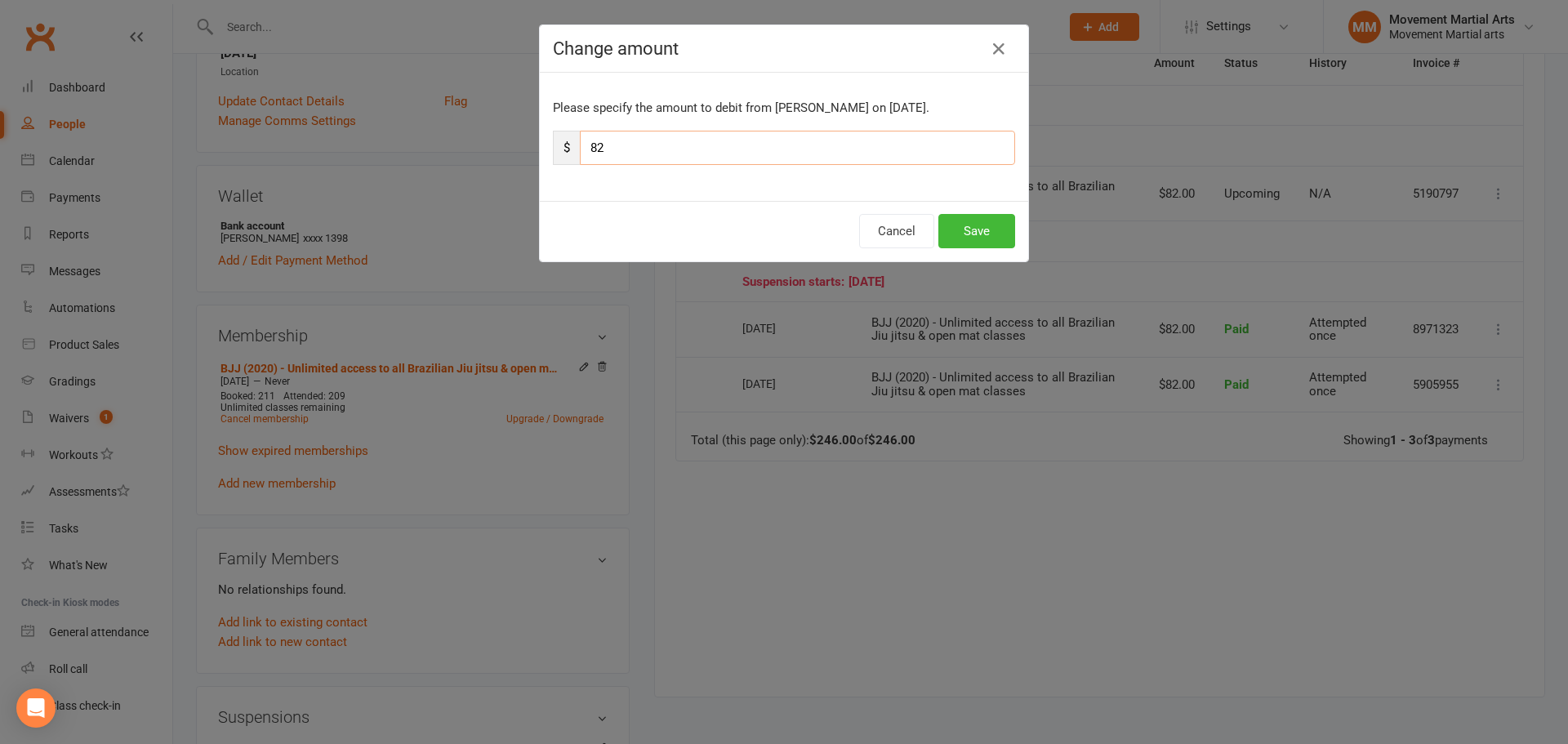
click at [749, 152] on input "82" at bounding box center [797, 147] width 436 height 34
type input "8"
type input "10"
click at [971, 220] on button "Save" at bounding box center [976, 231] width 77 height 34
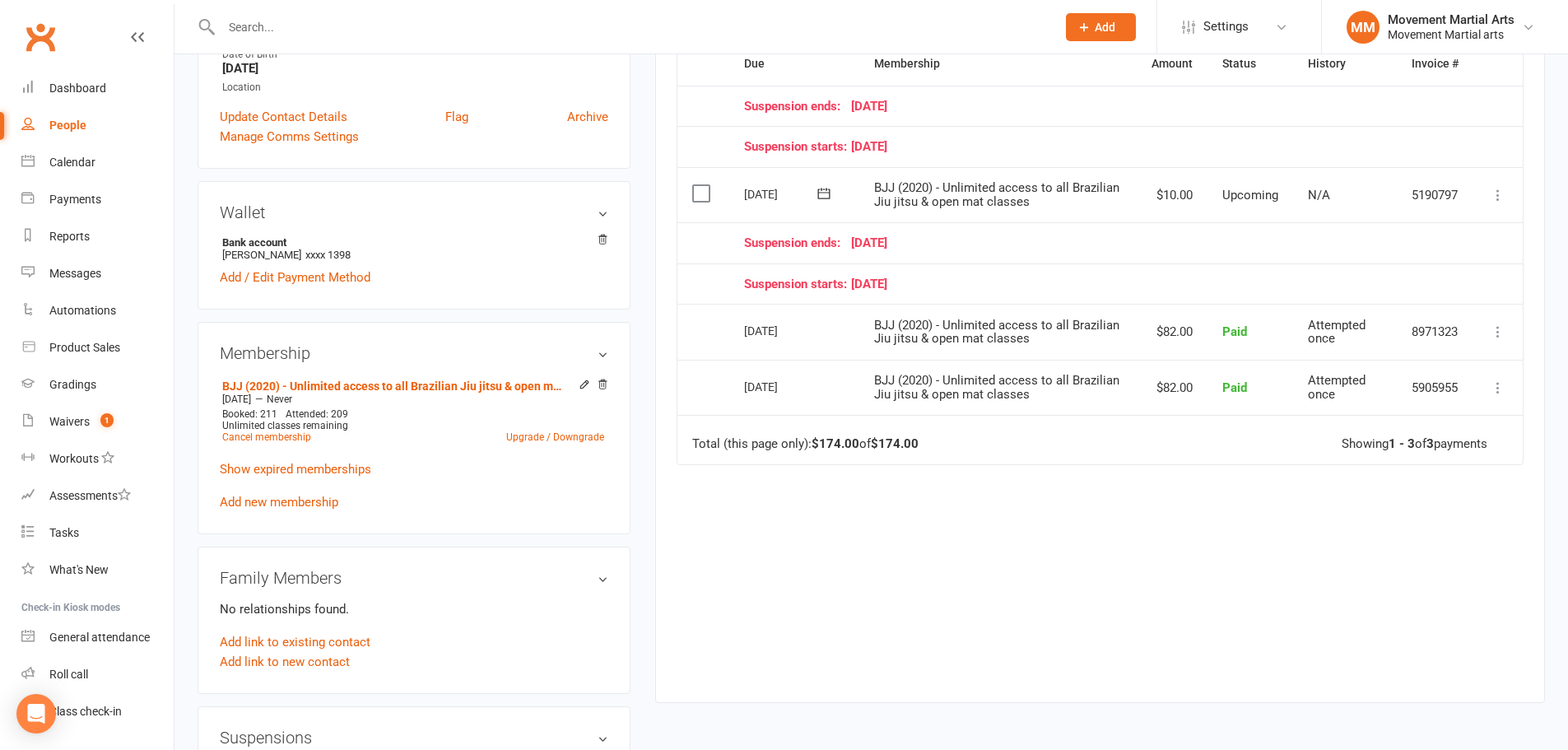
scroll to position [0, 0]
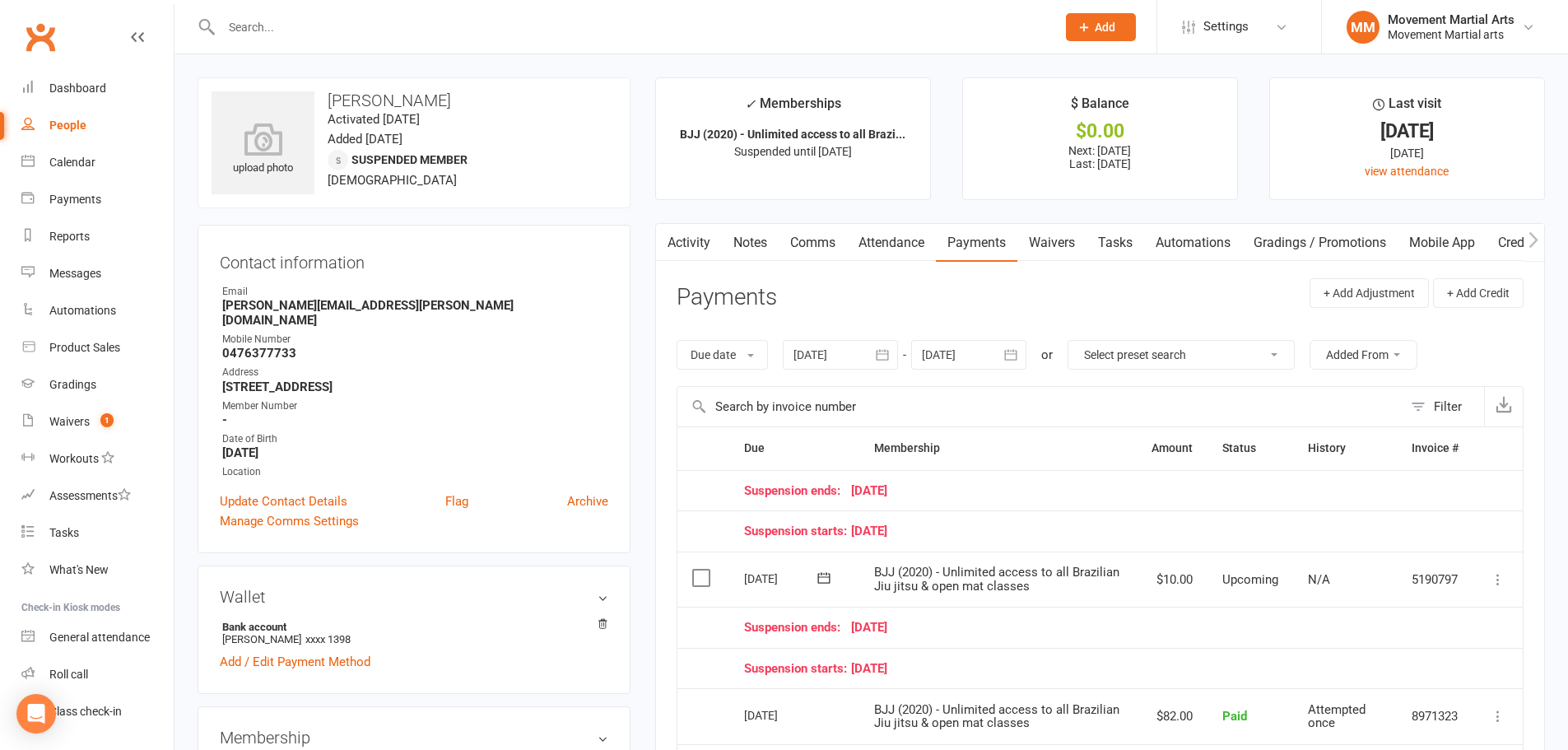
click at [749, 242] on link "Notes" at bounding box center [750, 242] width 57 height 38
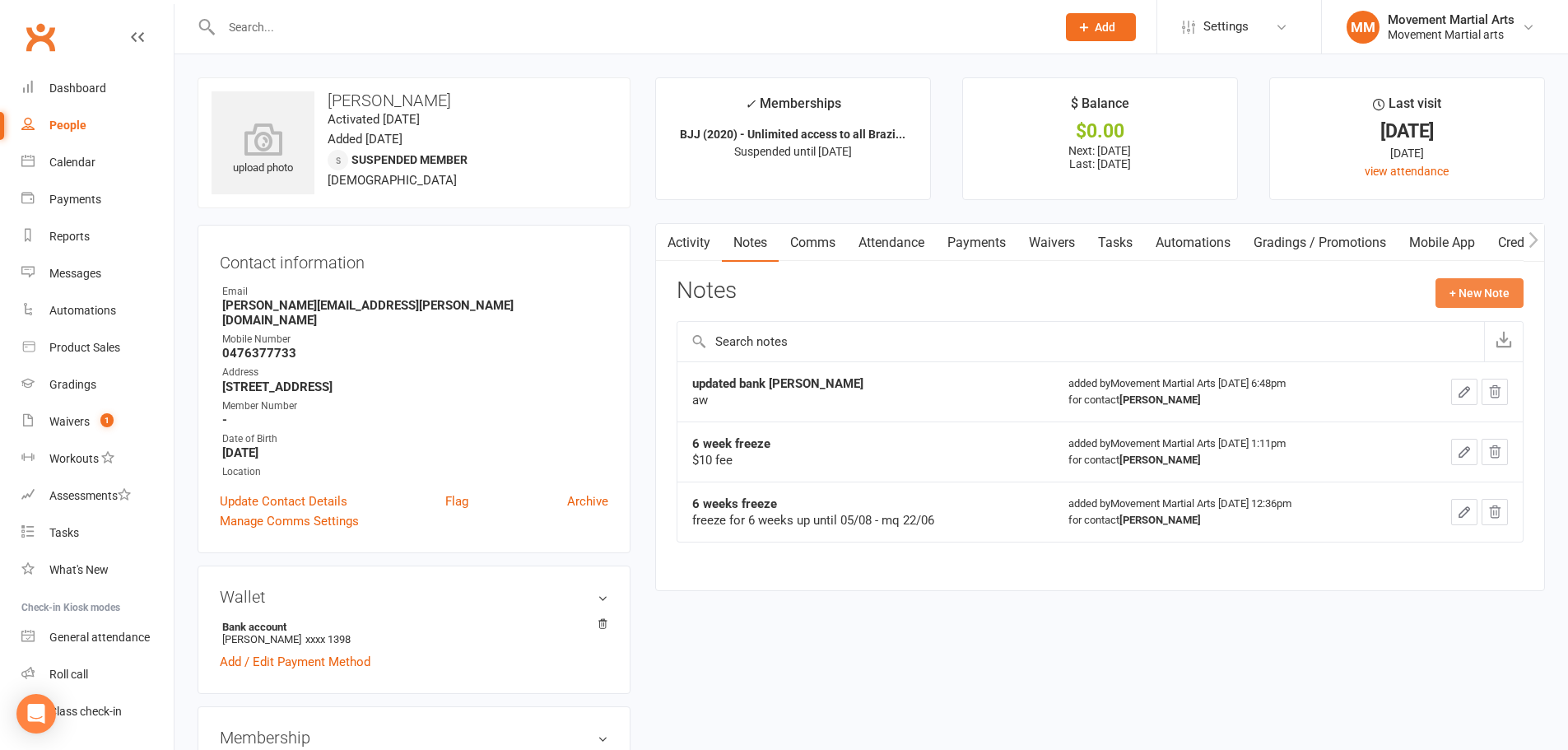
click at [1496, 293] on button "+ New Note" at bounding box center [1479, 293] width 88 height 29
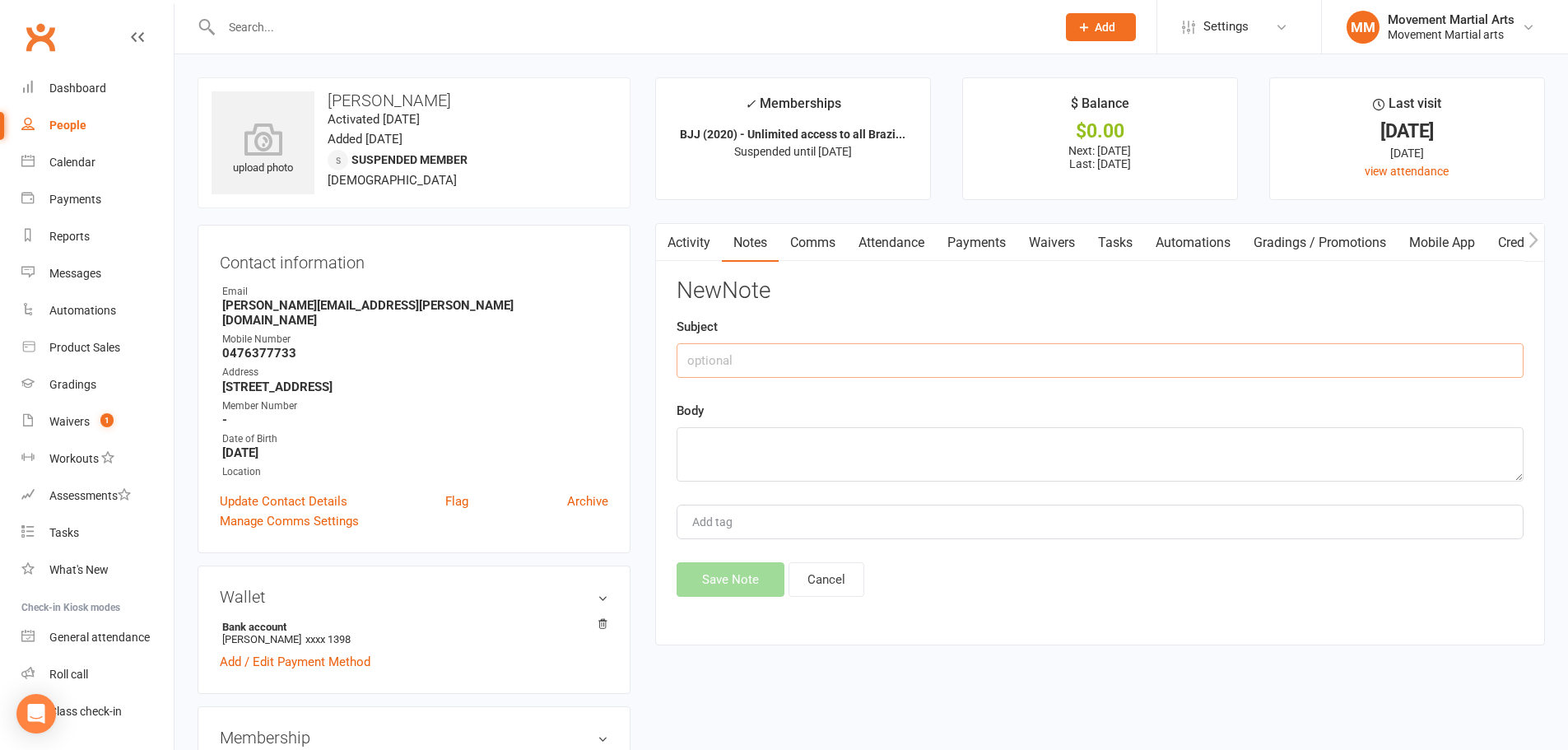
click at [1159, 362] on input "text" at bounding box center [1100, 360] width 847 height 34
type input "4wk freeze"
click at [1019, 464] on textarea at bounding box center [1100, 454] width 847 height 54
type textarea "aw"
click at [723, 581] on button "Save Note" at bounding box center [730, 579] width 108 height 34
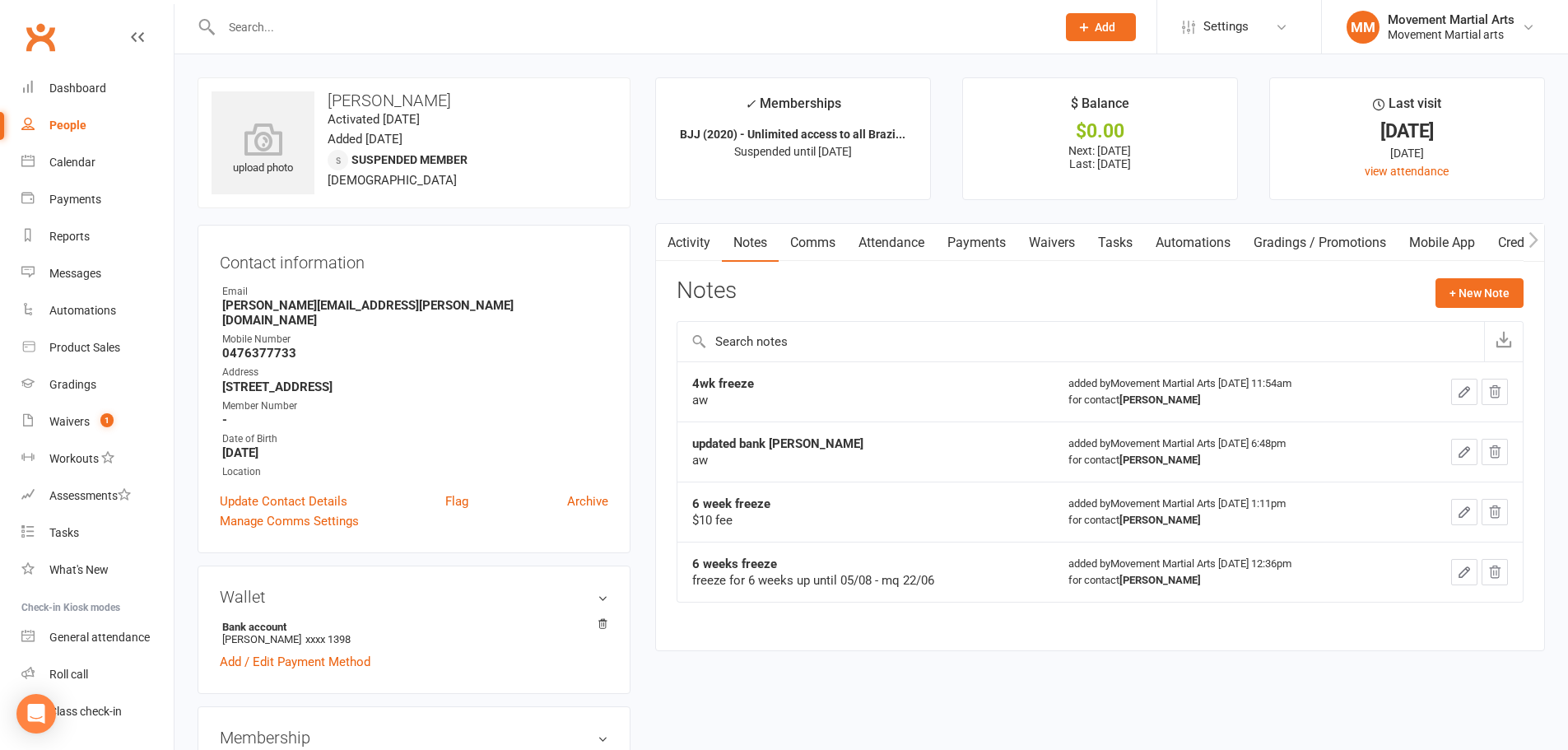
click at [692, 248] on link "Activity" at bounding box center [688, 242] width 66 height 38
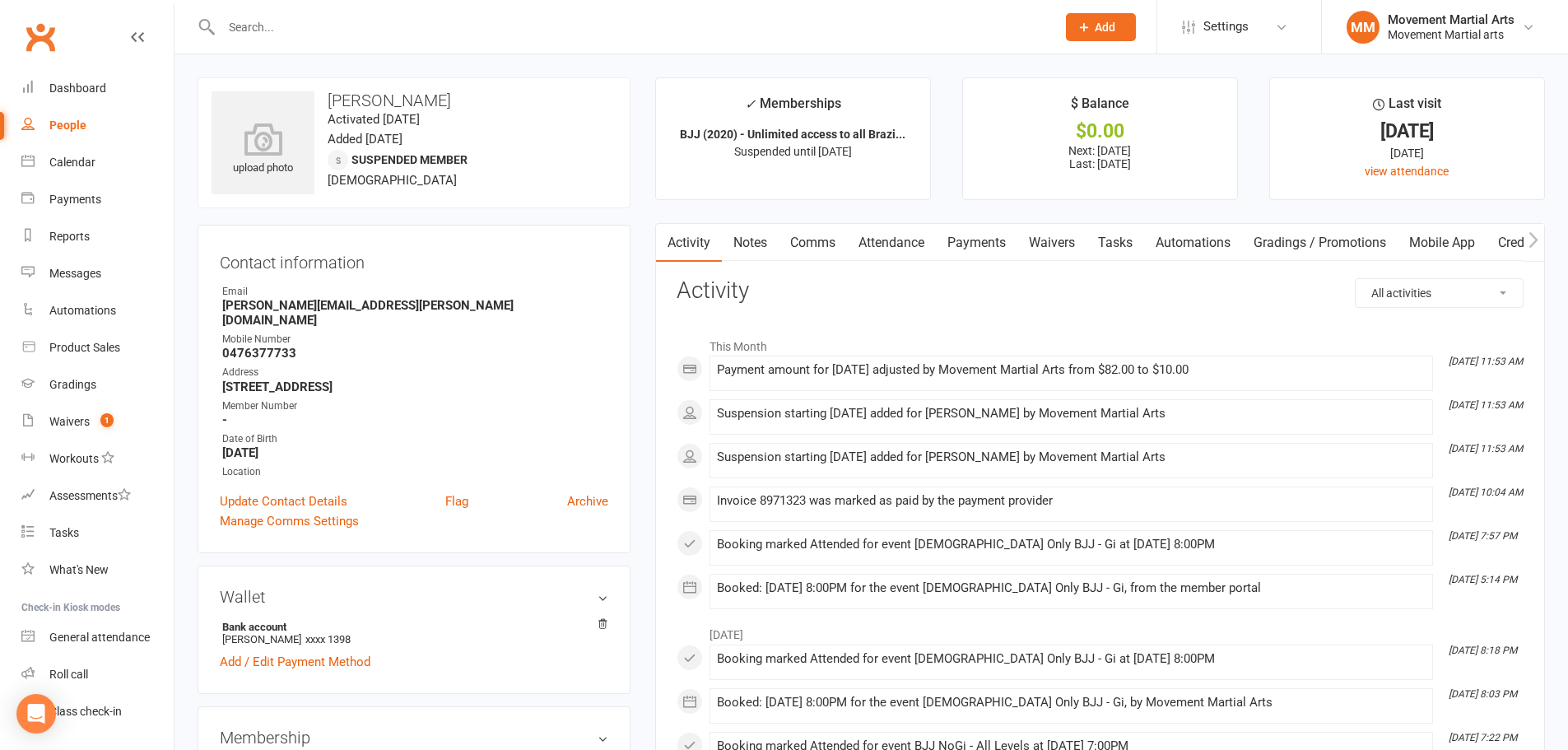
click at [68, 48] on div "Clubworx" at bounding box center [87, 47] width 174 height 61
click at [42, 50] on link "Clubworx" at bounding box center [40, 37] width 41 height 41
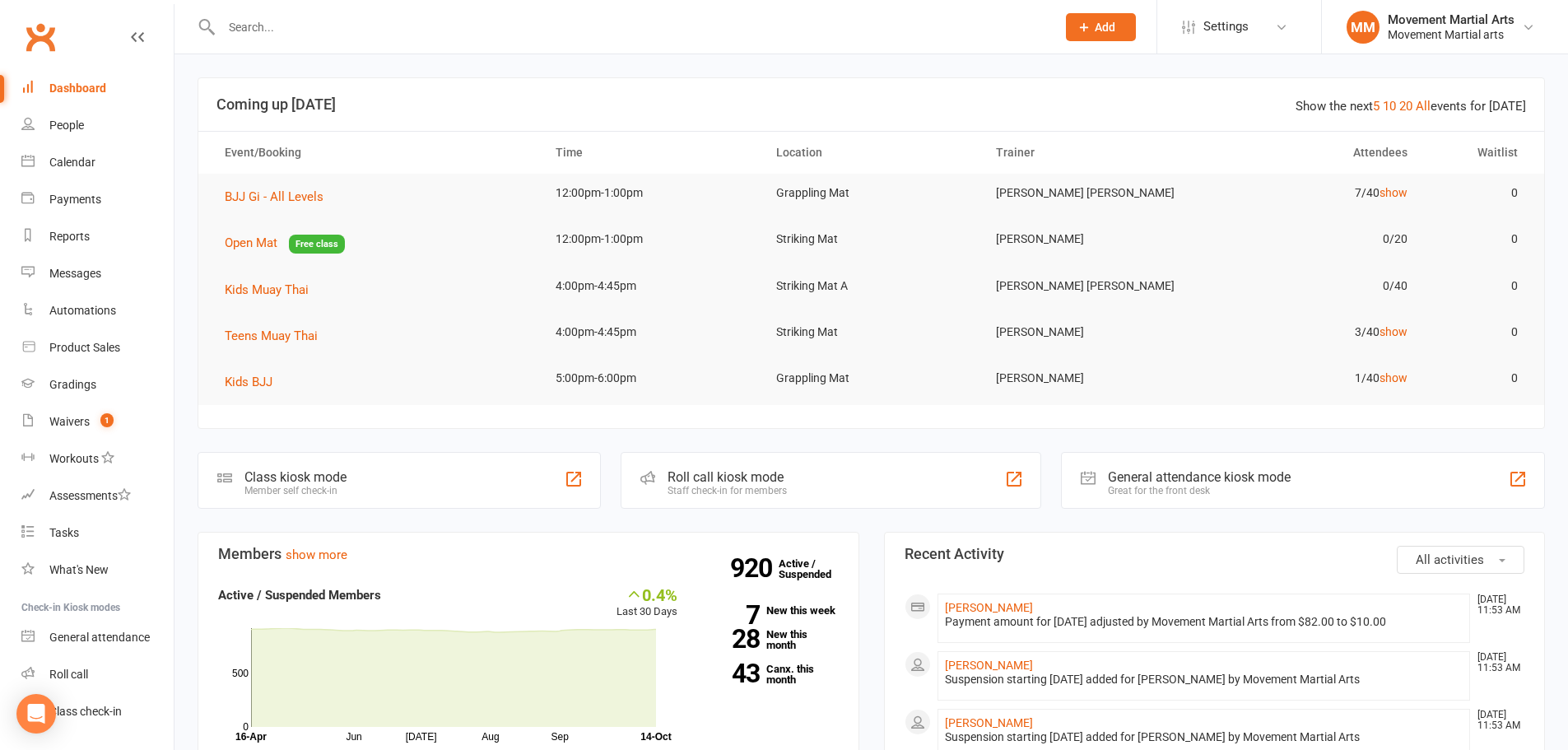
click at [406, 36] on input "text" at bounding box center [631, 28] width 828 height 23
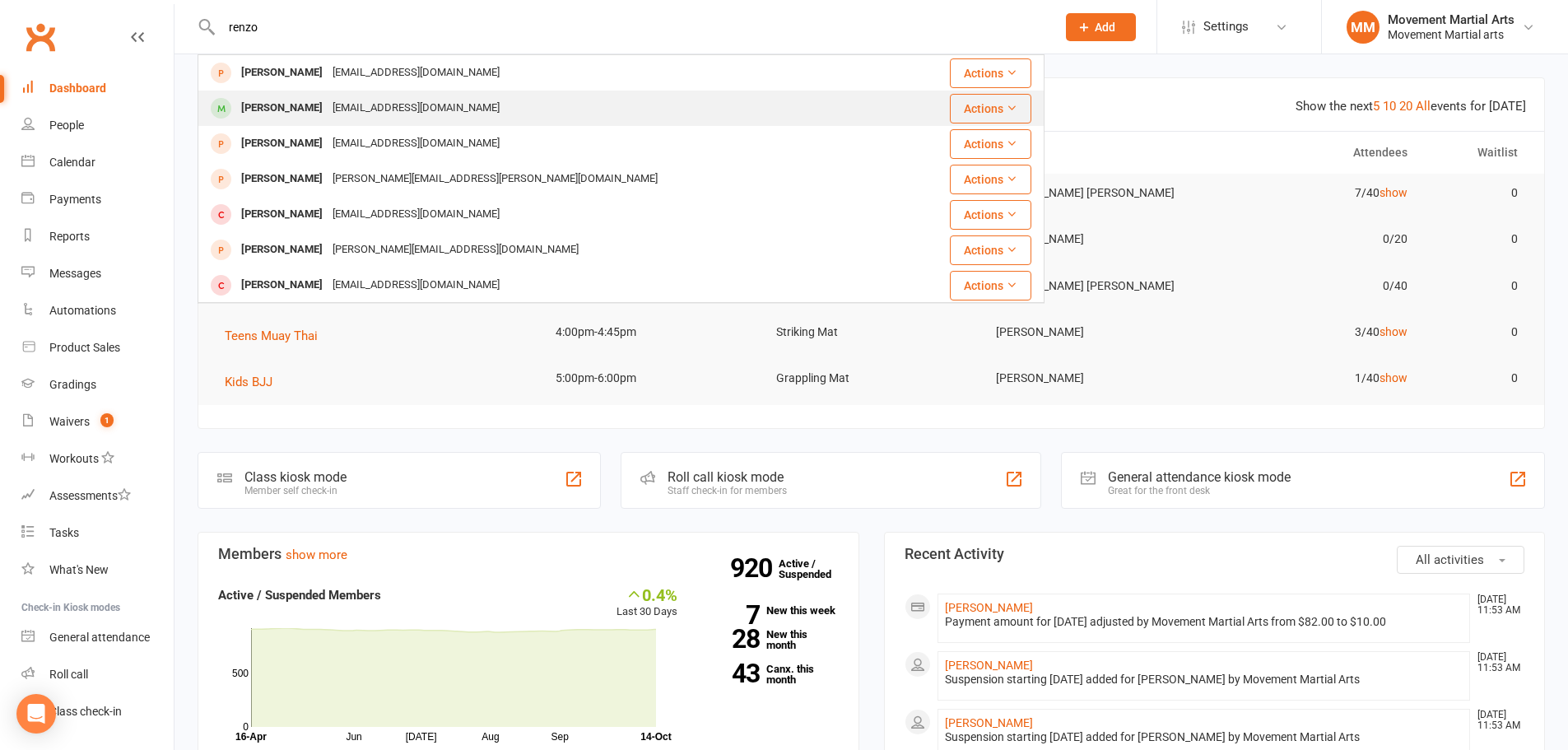
type input "renzo"
click at [421, 105] on div "[EMAIL_ADDRESS][DOMAIN_NAME]" at bounding box center [416, 108] width 177 height 24
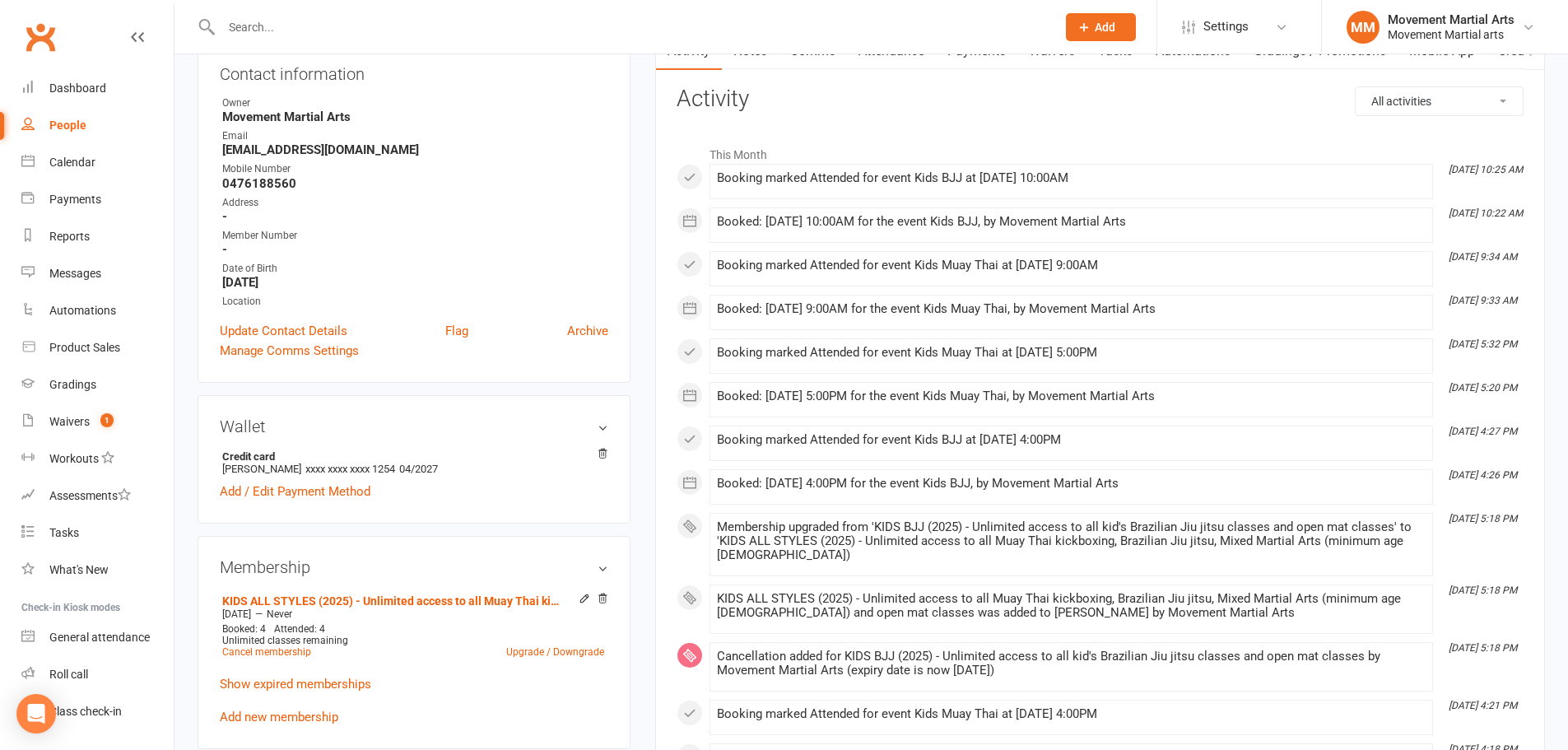
scroll to position [576, 0]
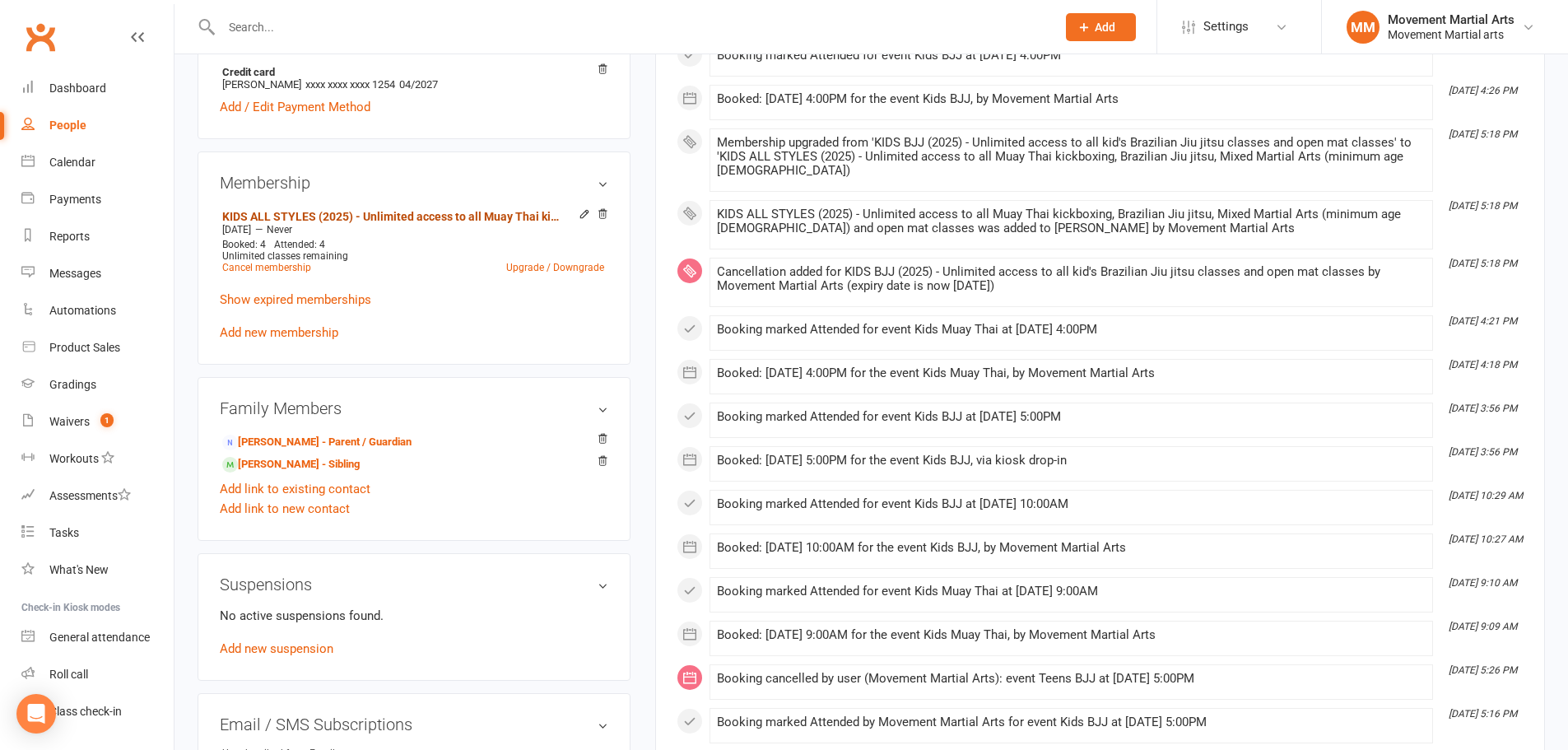
drag, startPoint x: 462, startPoint y: 223, endPoint x: 462, endPoint y: 215, distance: 8.0
click at [462, 215] on link "KIDS ALL STYLES (2025) - Unlimited access to all Muay Thai kickboxing, Brazilia…" at bounding box center [392, 217] width 340 height 13
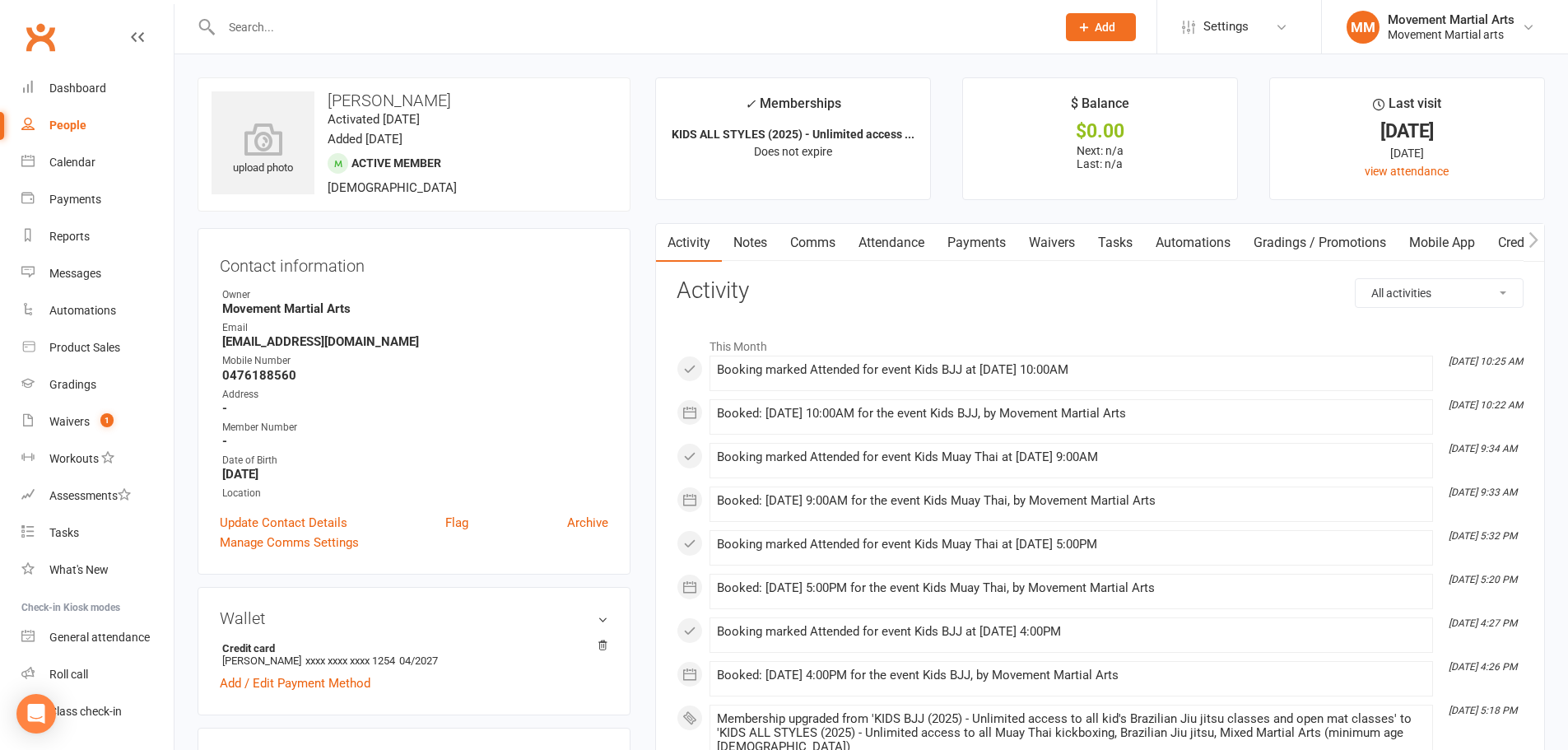
click at [765, 255] on link "Notes" at bounding box center [750, 242] width 57 height 38
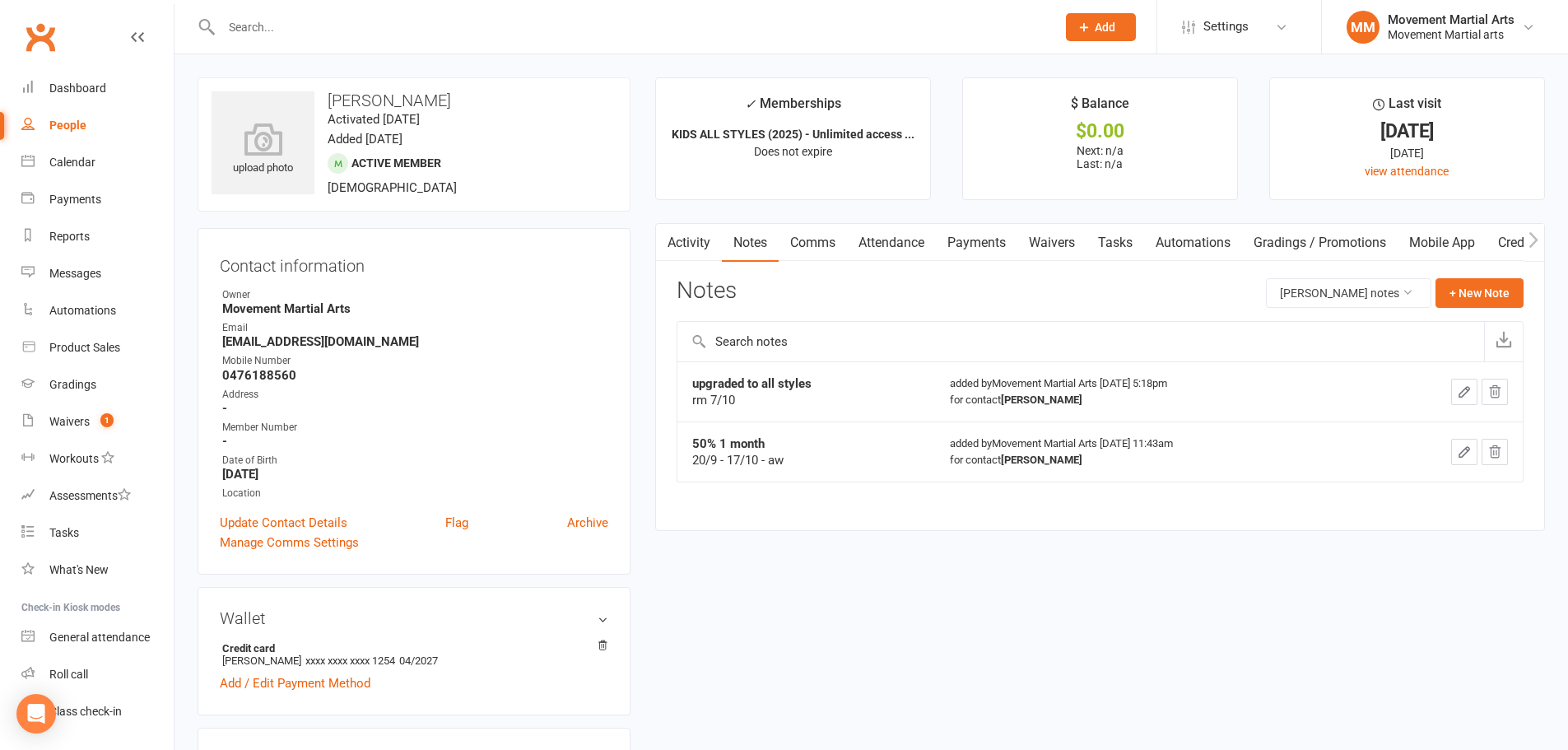
click at [690, 253] on link "Activity" at bounding box center [688, 242] width 66 height 38
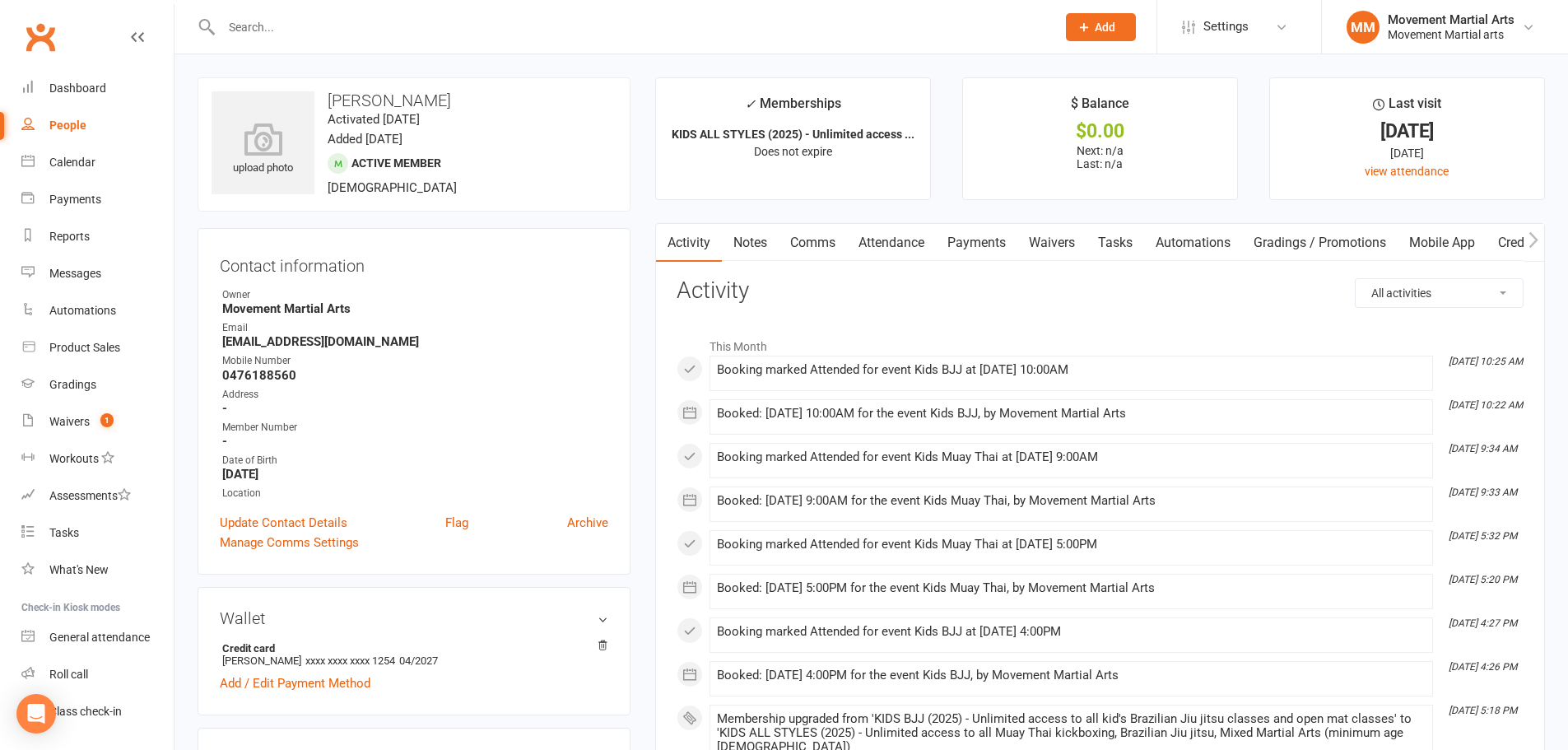
click at [762, 243] on link "Notes" at bounding box center [750, 242] width 57 height 38
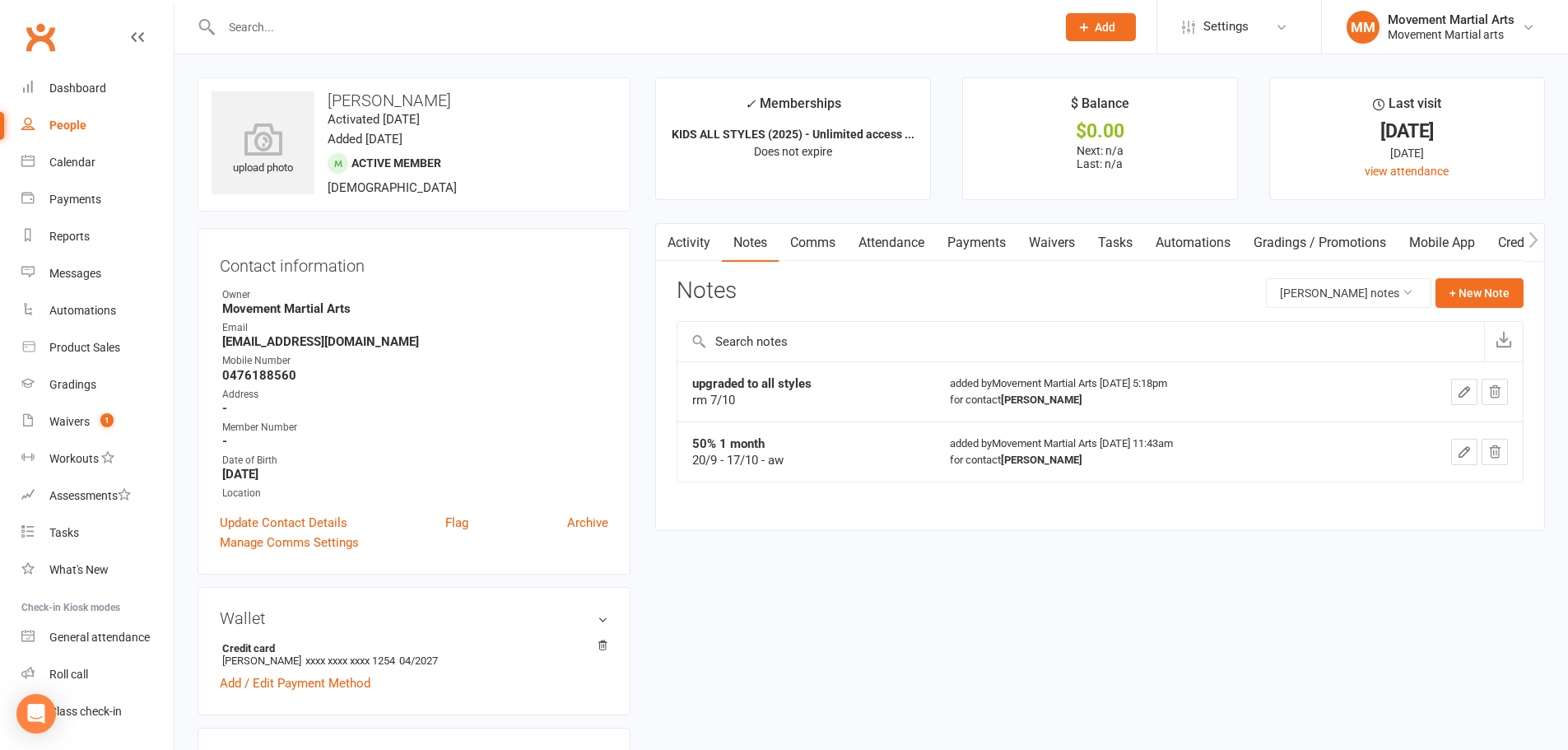
click at [699, 261] on link "Activity" at bounding box center [688, 242] width 66 height 38
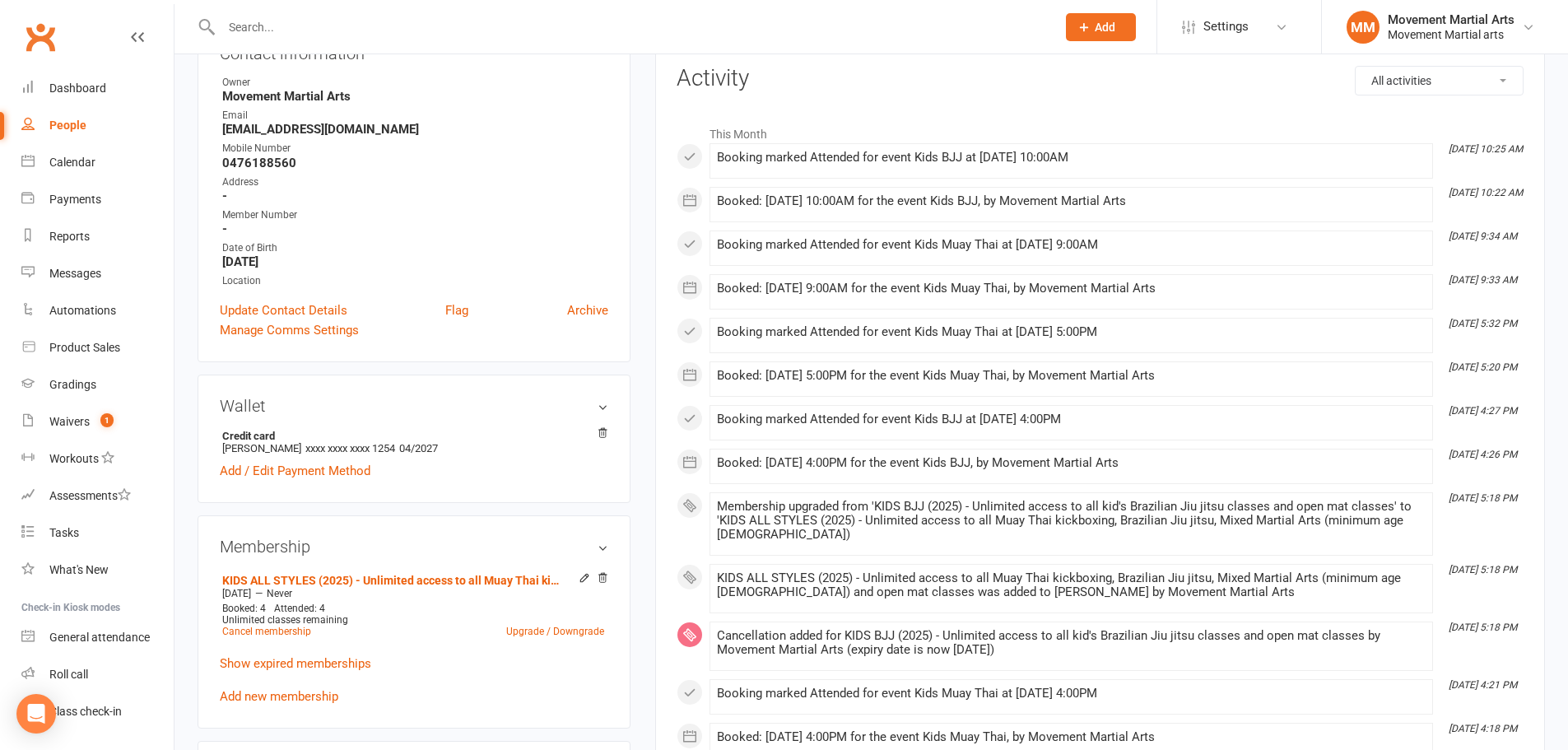
scroll to position [576, 0]
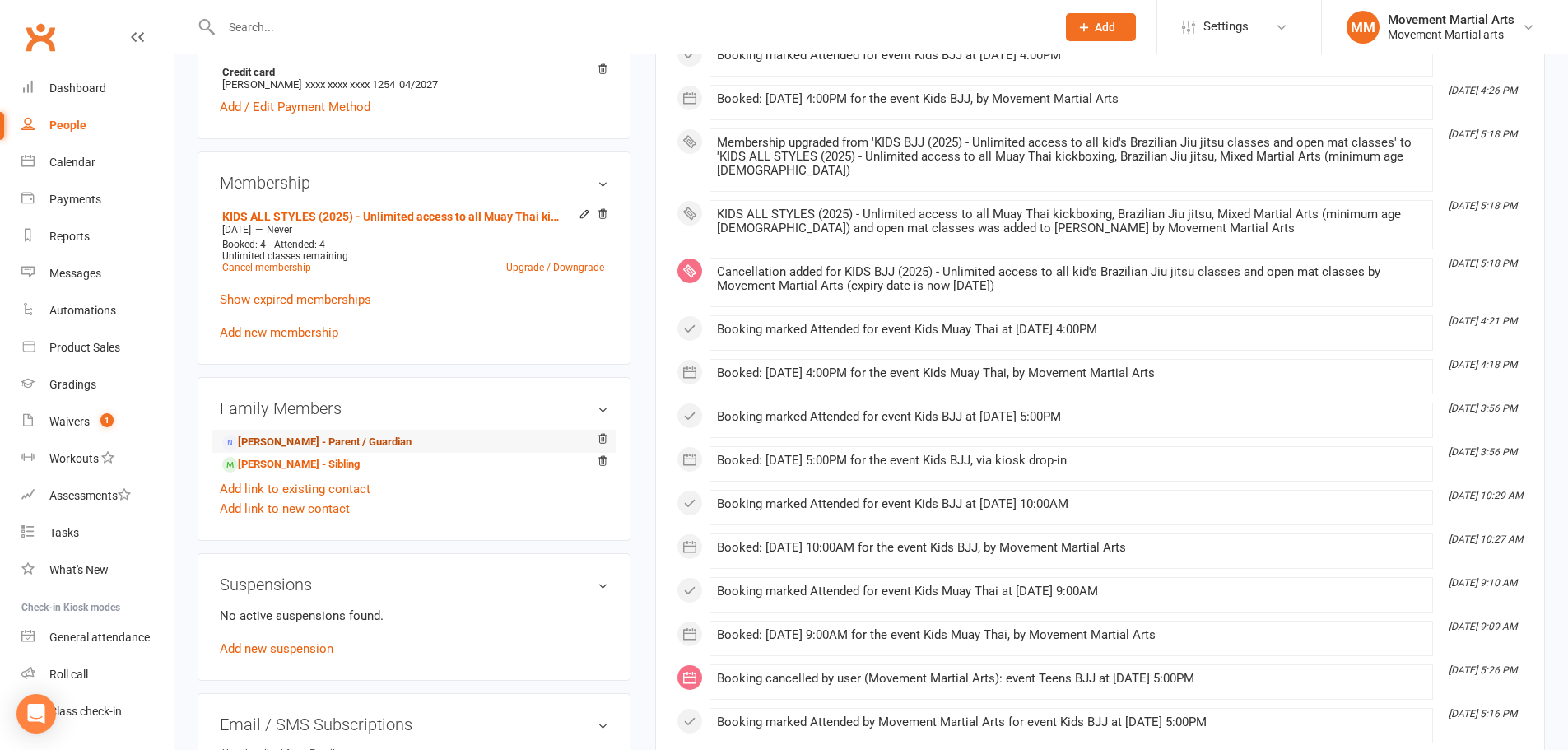
drag, startPoint x: 297, startPoint y: 443, endPoint x: 329, endPoint y: 449, distance: 32.6
click at [329, 449] on link "Fabio Valente - Parent / Guardian" at bounding box center [317, 442] width 189 height 18
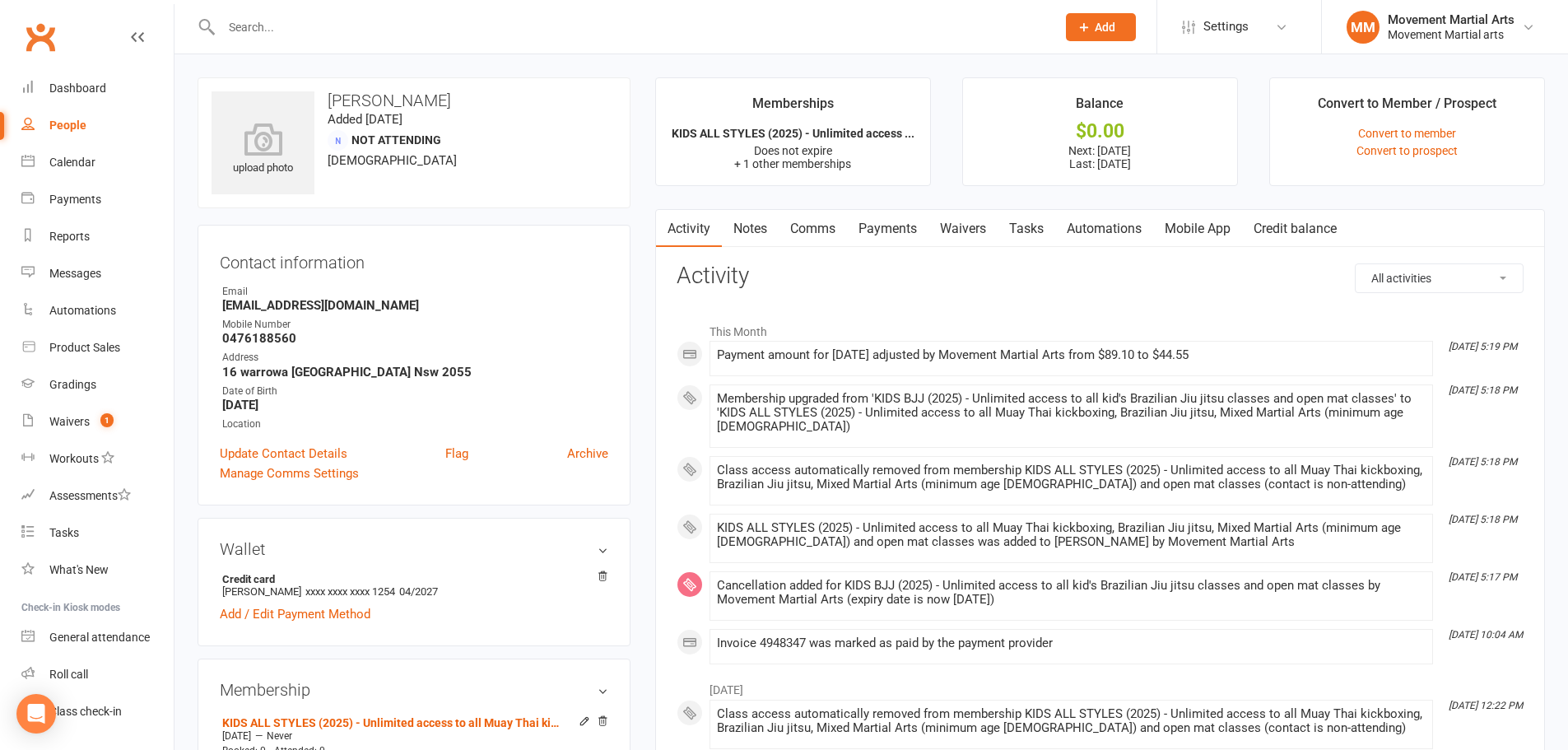
click at [887, 225] on link "Payments" at bounding box center [887, 228] width 81 height 38
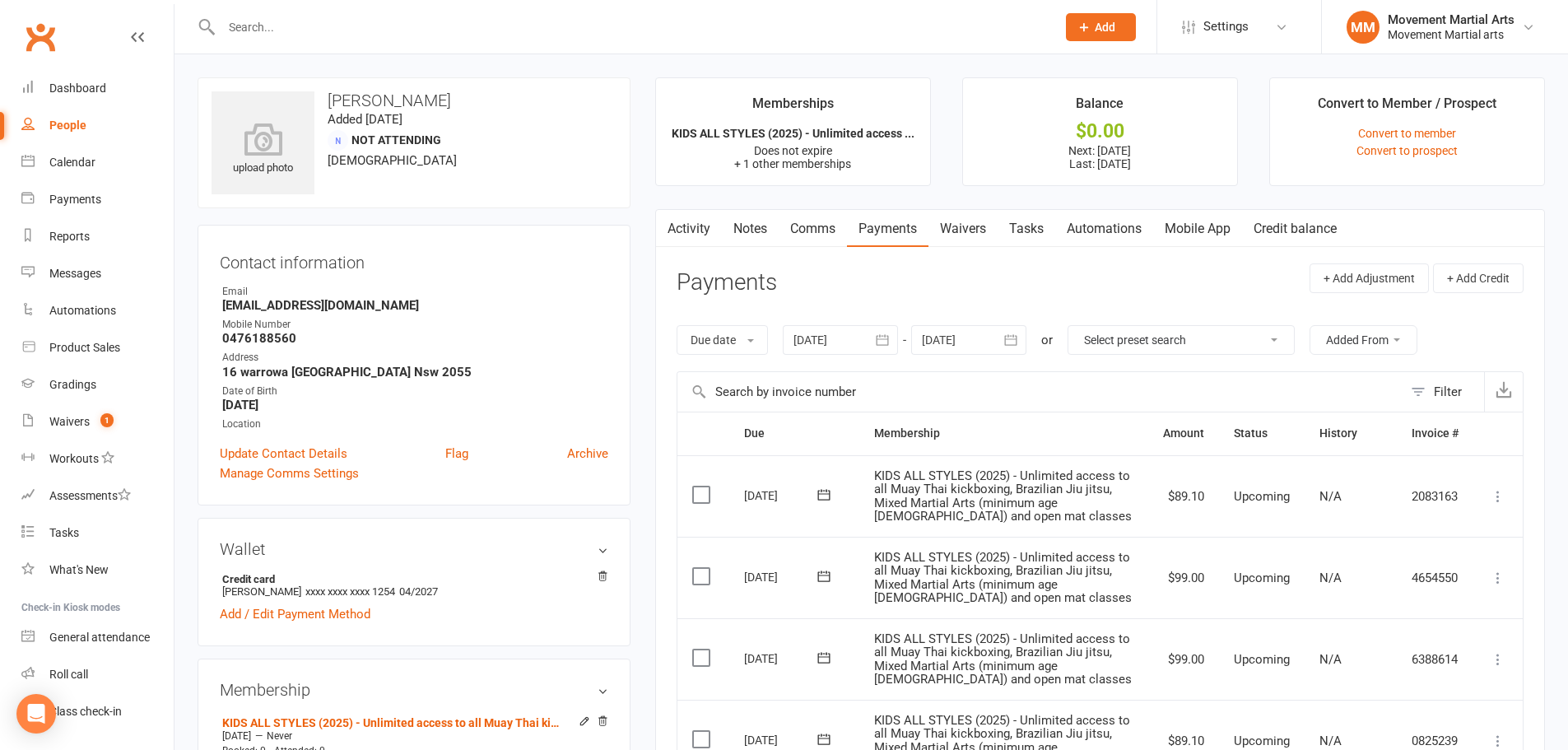
click at [748, 227] on link "Notes" at bounding box center [750, 228] width 57 height 38
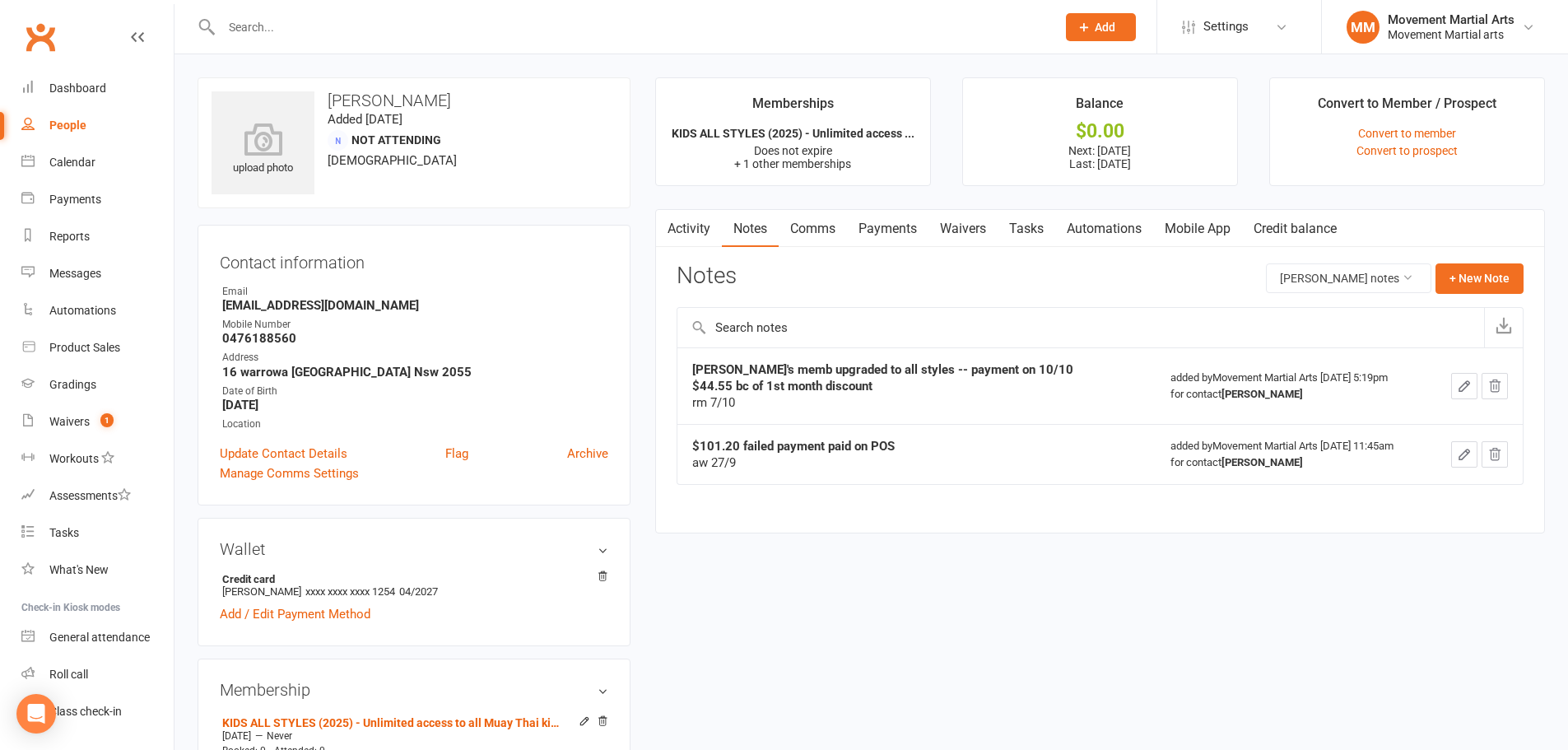
click at [699, 227] on link "Activity" at bounding box center [688, 228] width 66 height 38
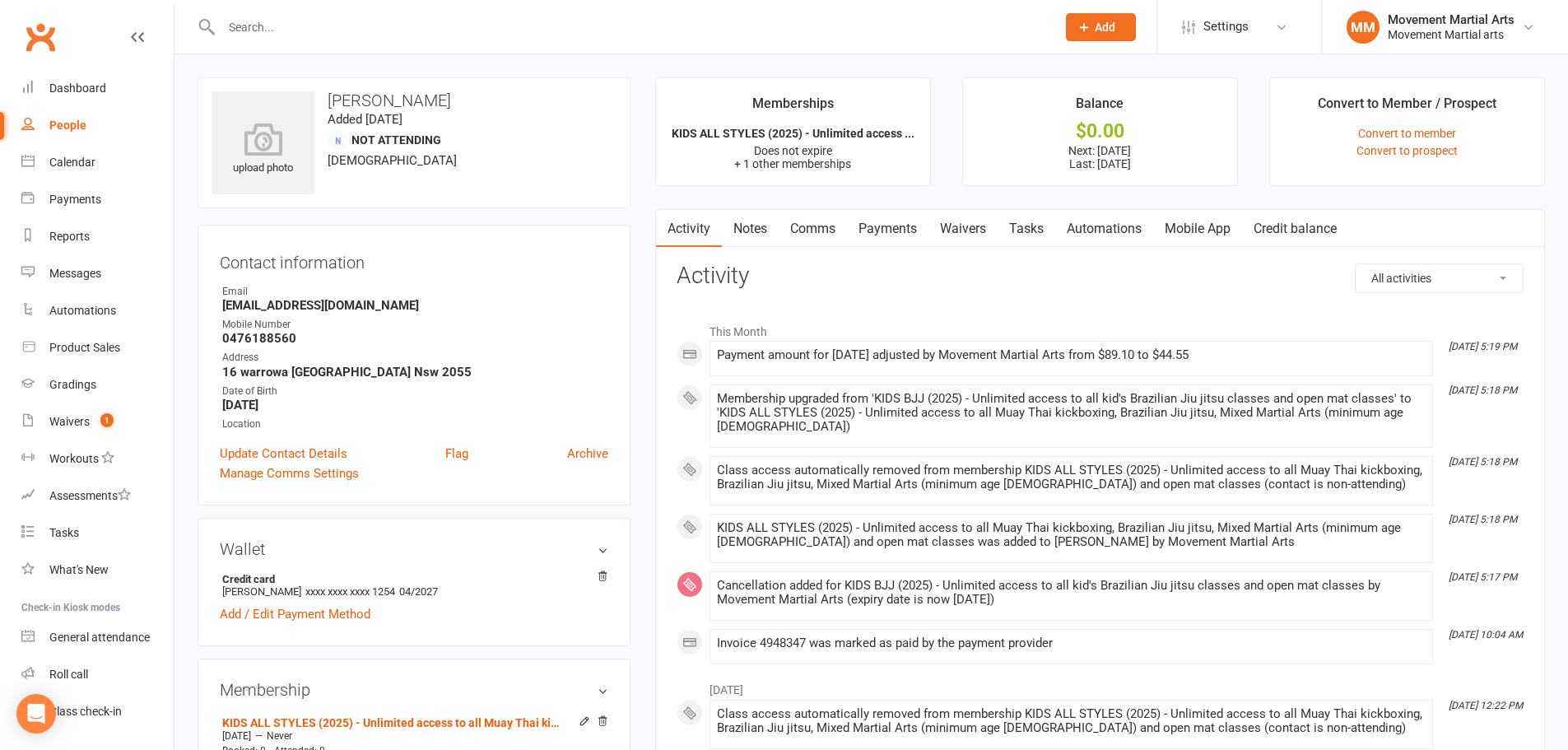
click at [898, 232] on link "Payments" at bounding box center [887, 228] width 81 height 38
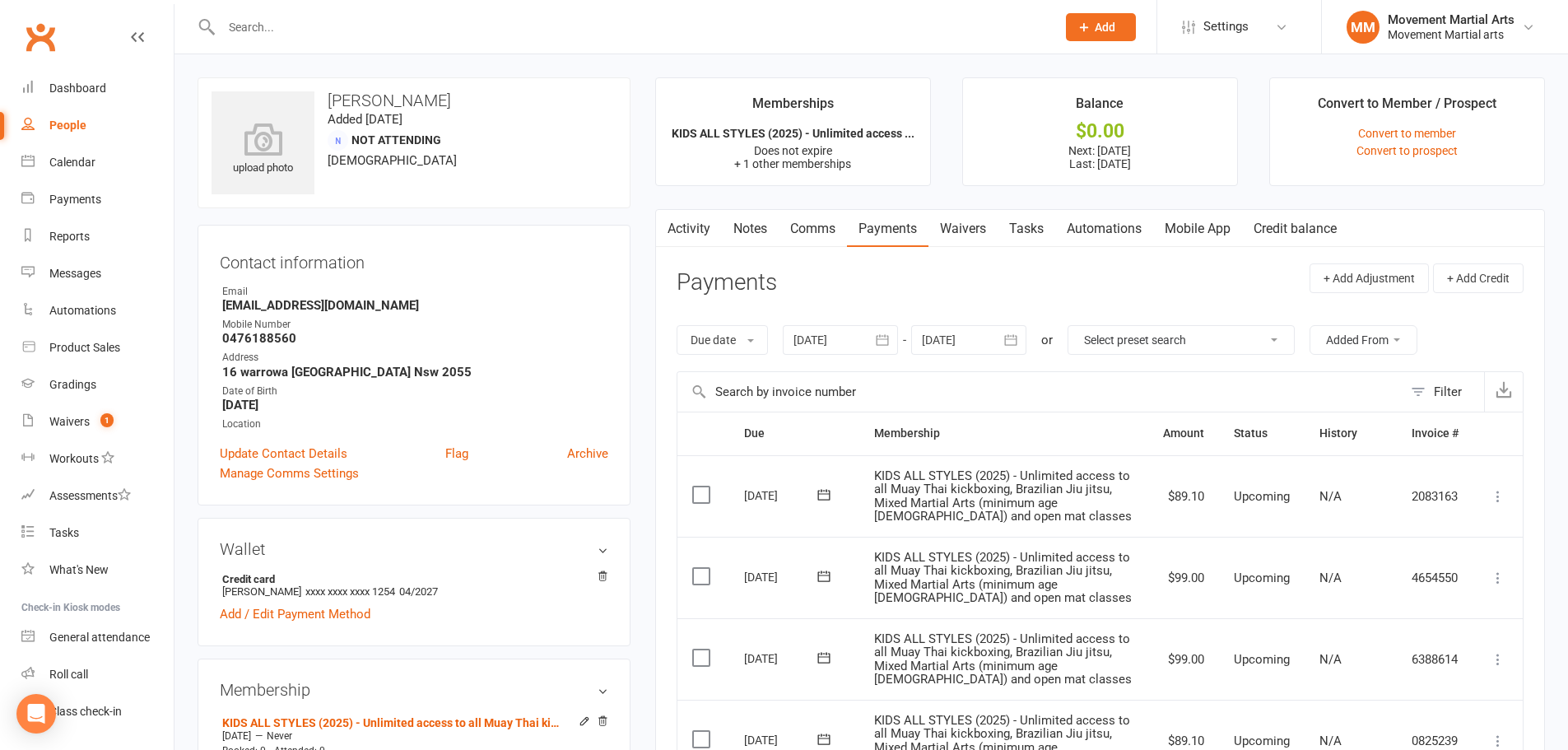
click at [881, 337] on icon "button" at bounding box center [882, 340] width 17 height 17
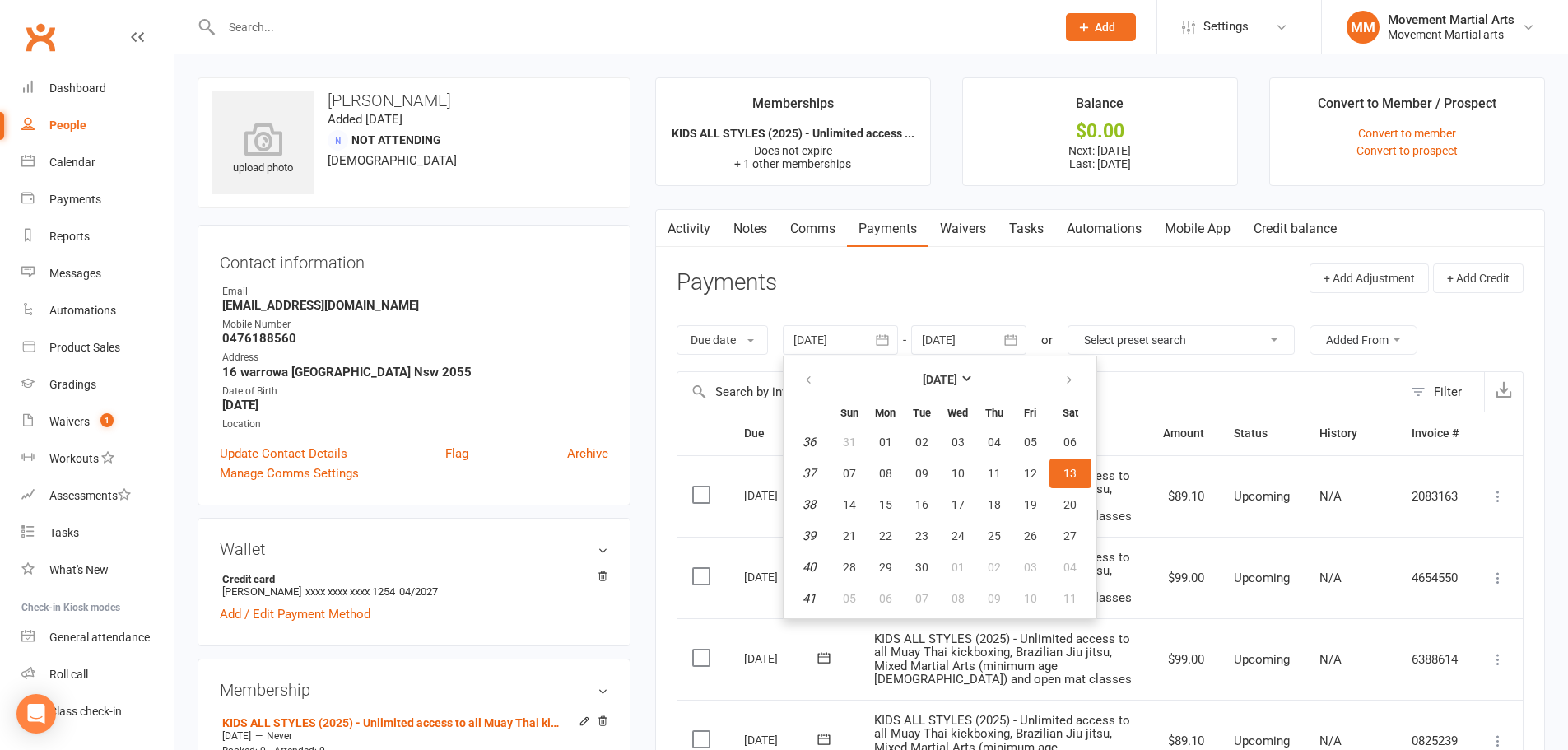
click at [949, 298] on header "Payments + Add Adjustment + Add Credit" at bounding box center [1100, 286] width 847 height 45
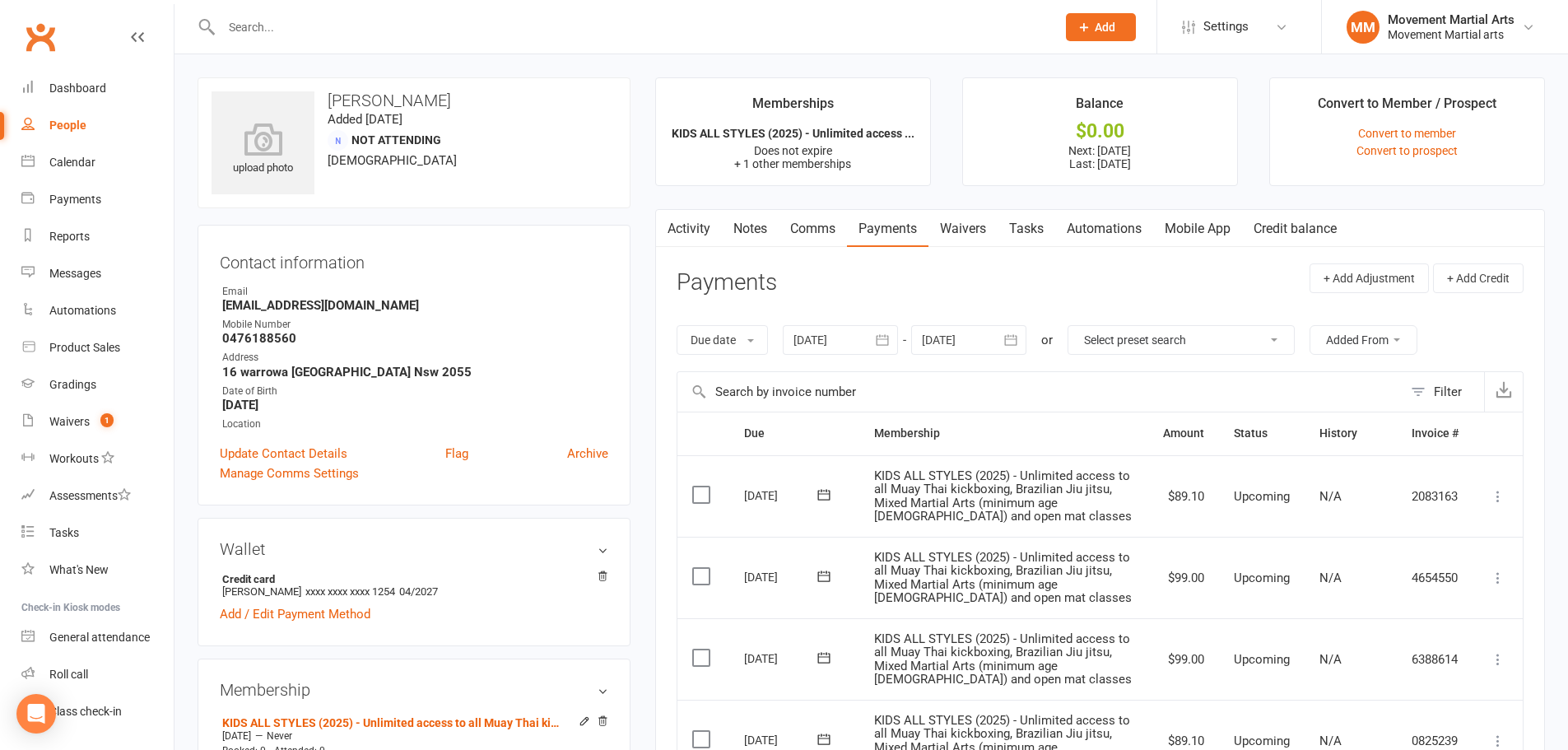
click at [695, 227] on link "Activity" at bounding box center [688, 228] width 66 height 38
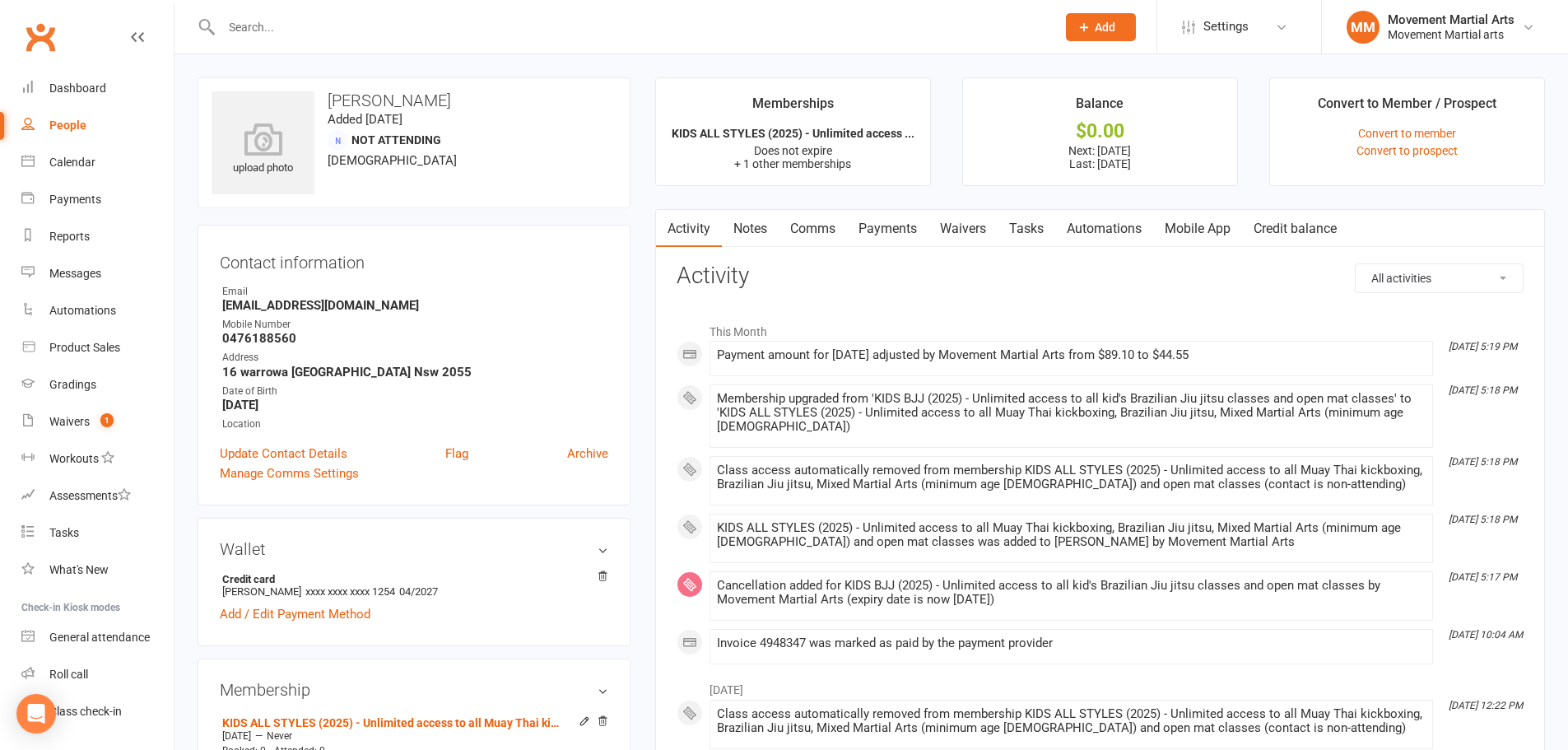
drag, startPoint x: 724, startPoint y: 228, endPoint x: 745, endPoint y: 228, distance: 21.0
click at [725, 228] on link "Notes" at bounding box center [750, 228] width 57 height 38
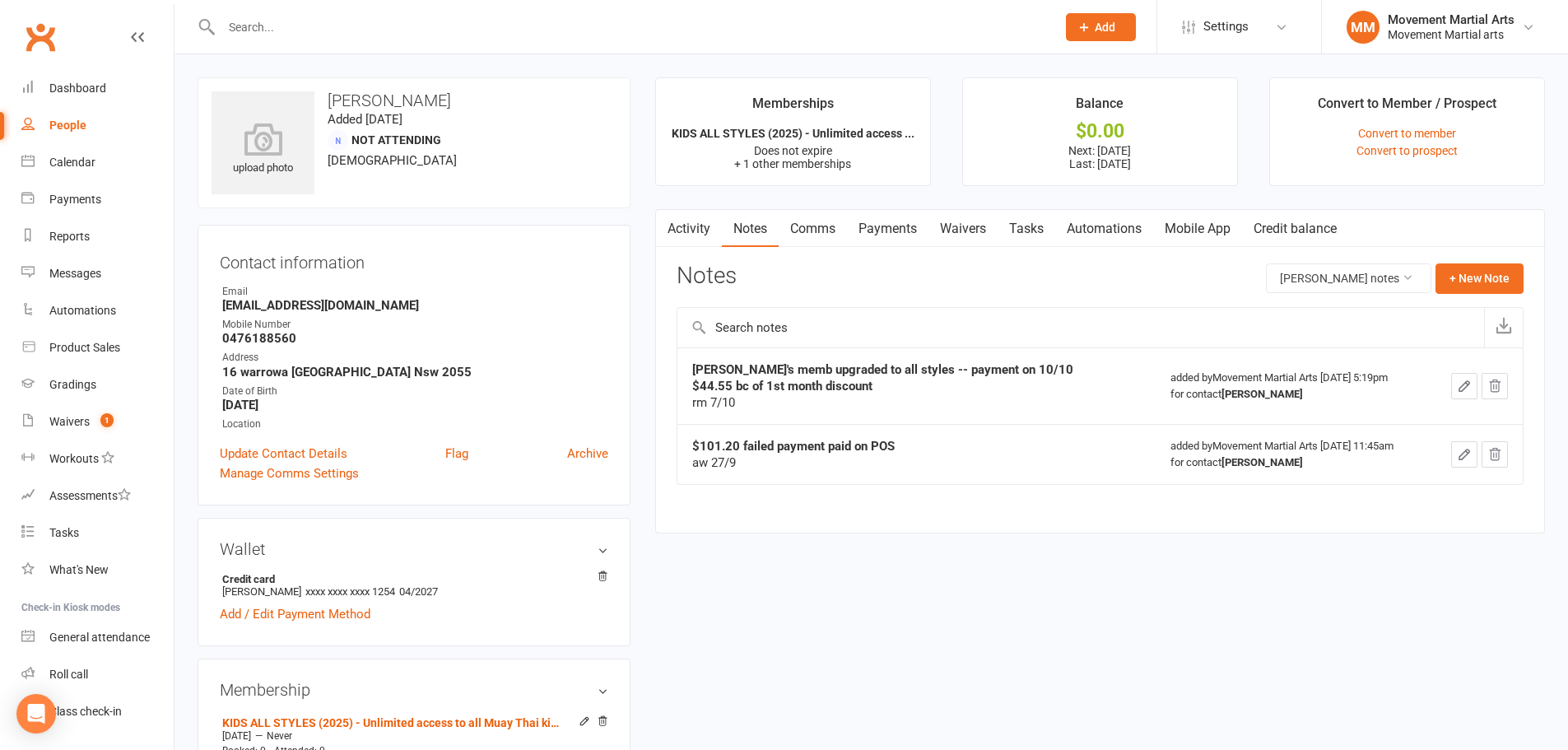
click at [888, 222] on link "Payments" at bounding box center [887, 228] width 81 height 38
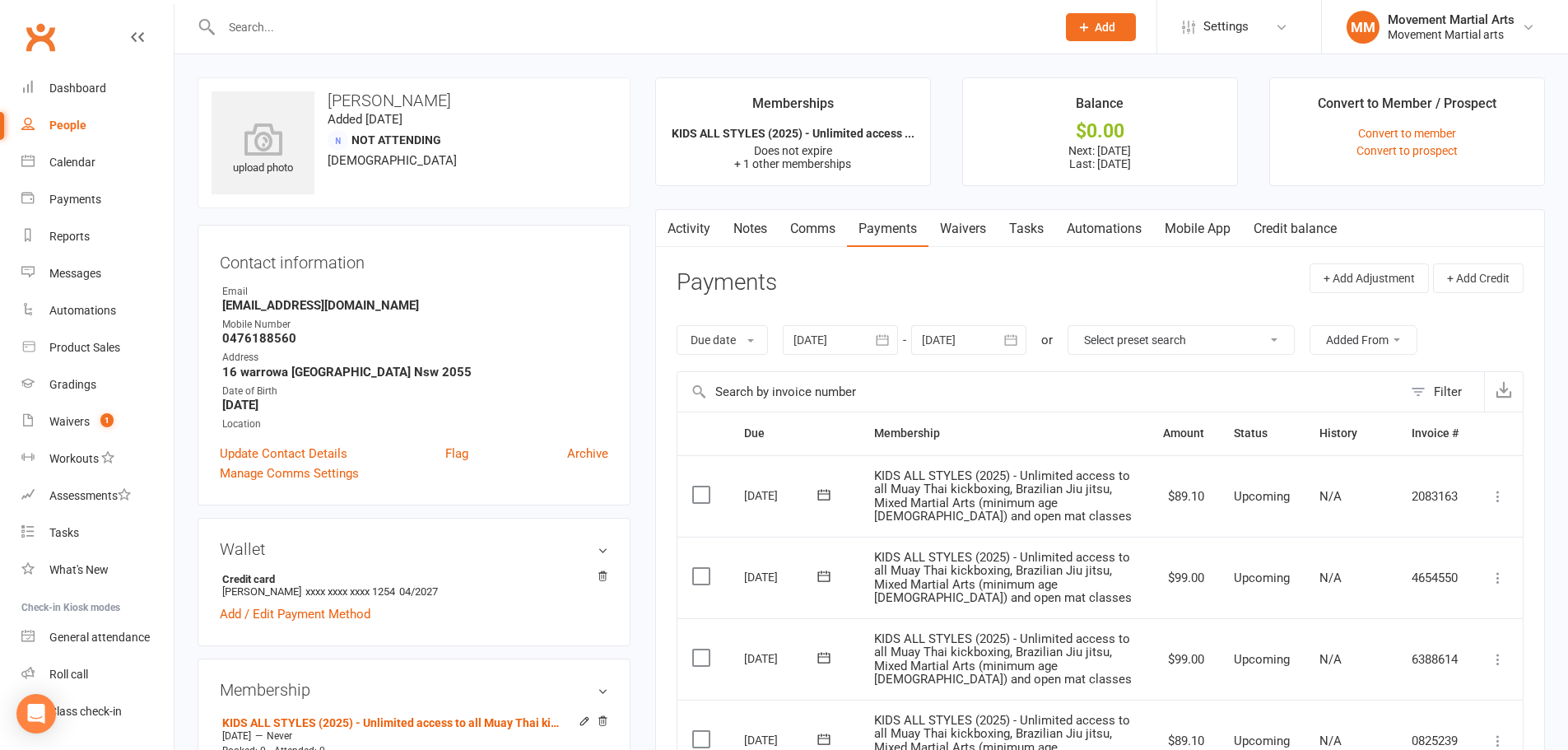
click at [752, 242] on link "Notes" at bounding box center [750, 228] width 57 height 38
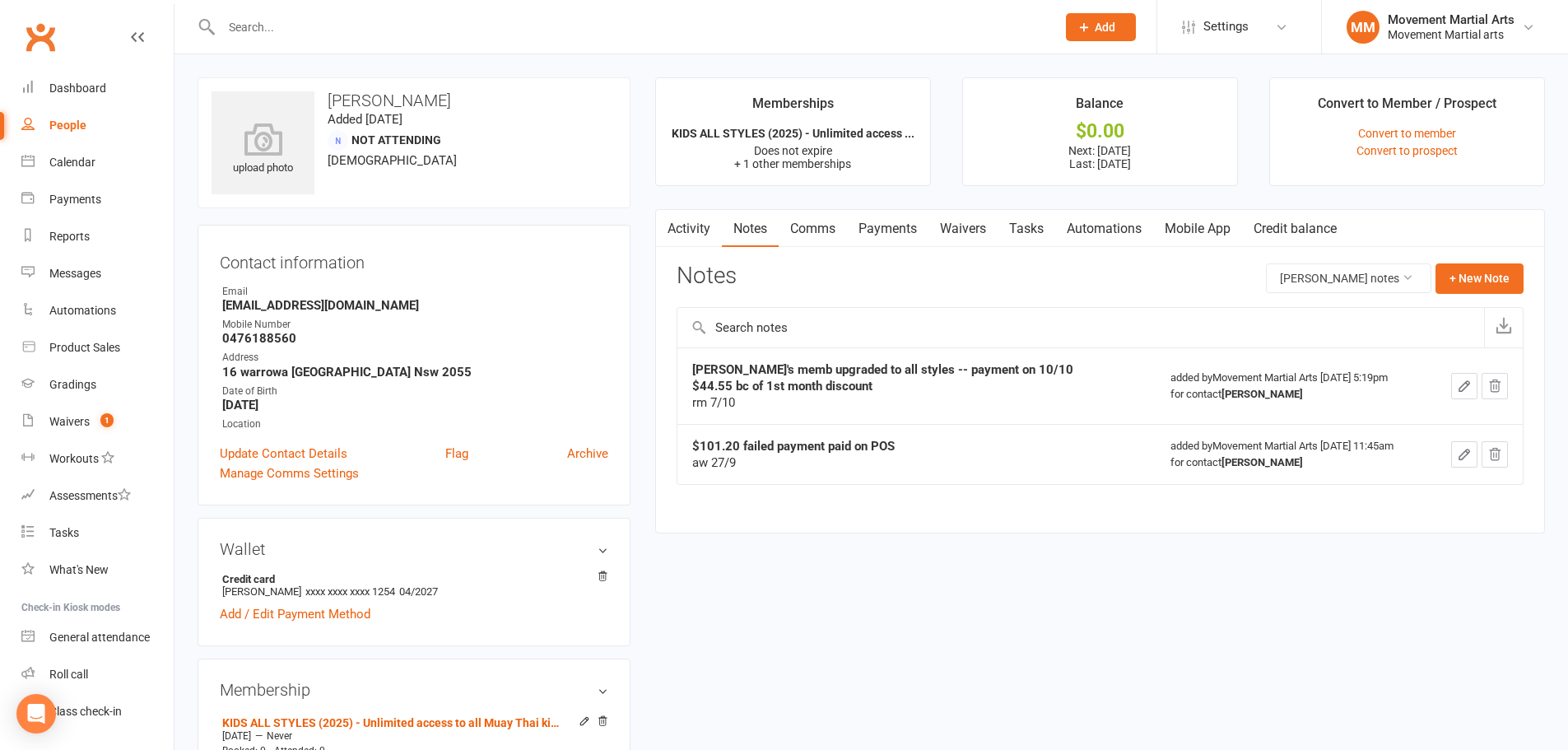
click at [904, 227] on link "Payments" at bounding box center [887, 228] width 81 height 38
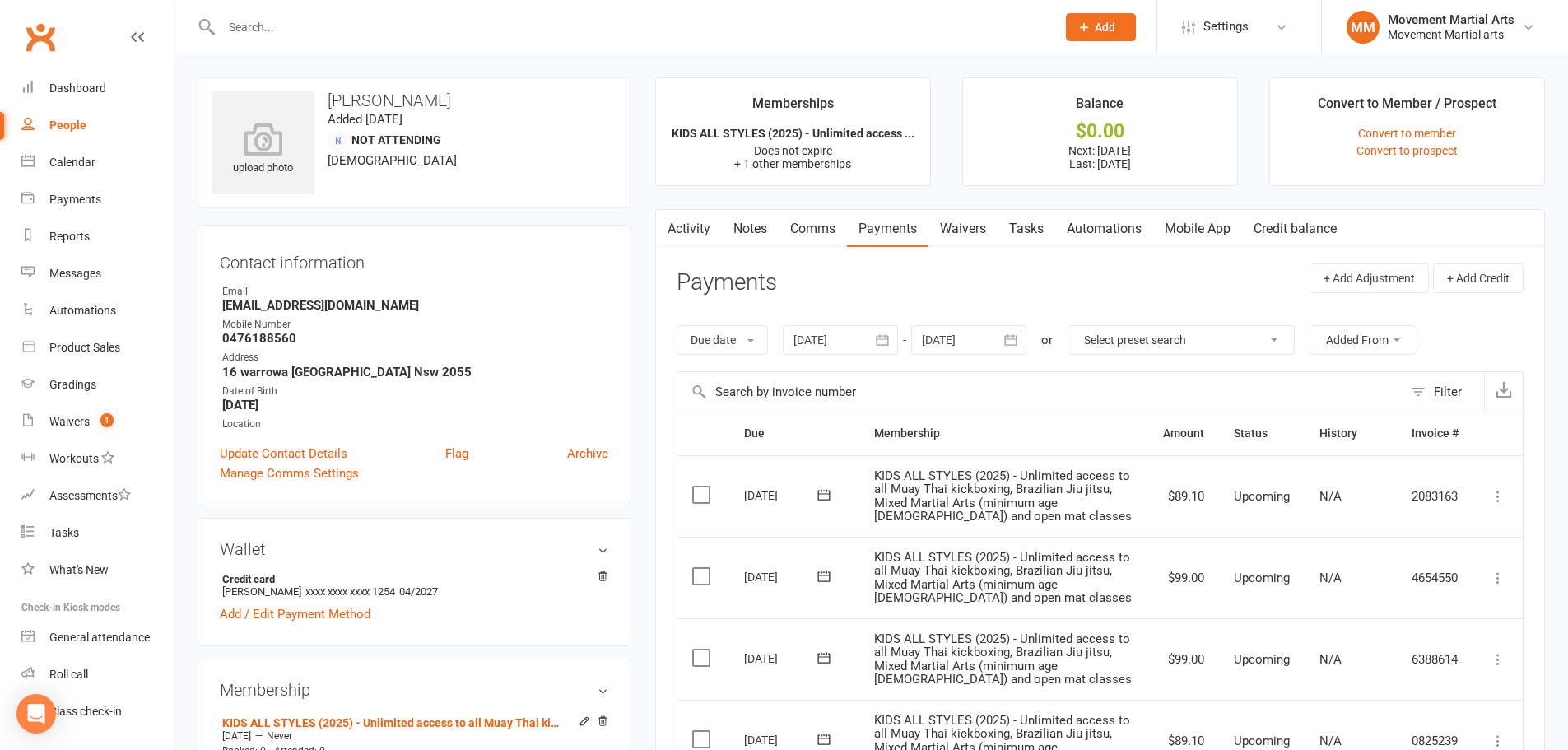
click at [963, 223] on link "Waivers" at bounding box center [963, 228] width 69 height 38
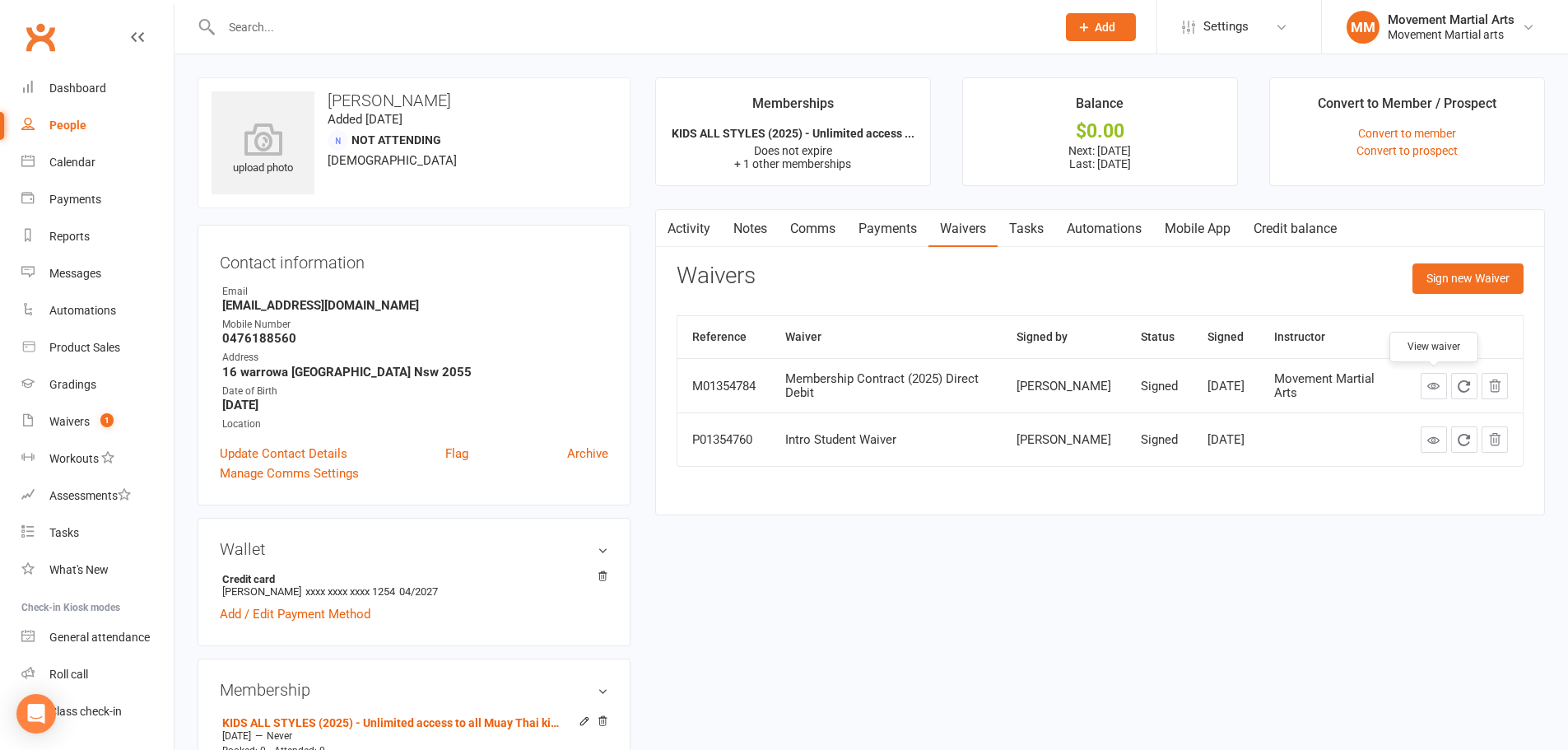
click at [1422, 380] on link at bounding box center [1433, 385] width 26 height 26
click at [695, 234] on link "Activity" at bounding box center [688, 228] width 66 height 38
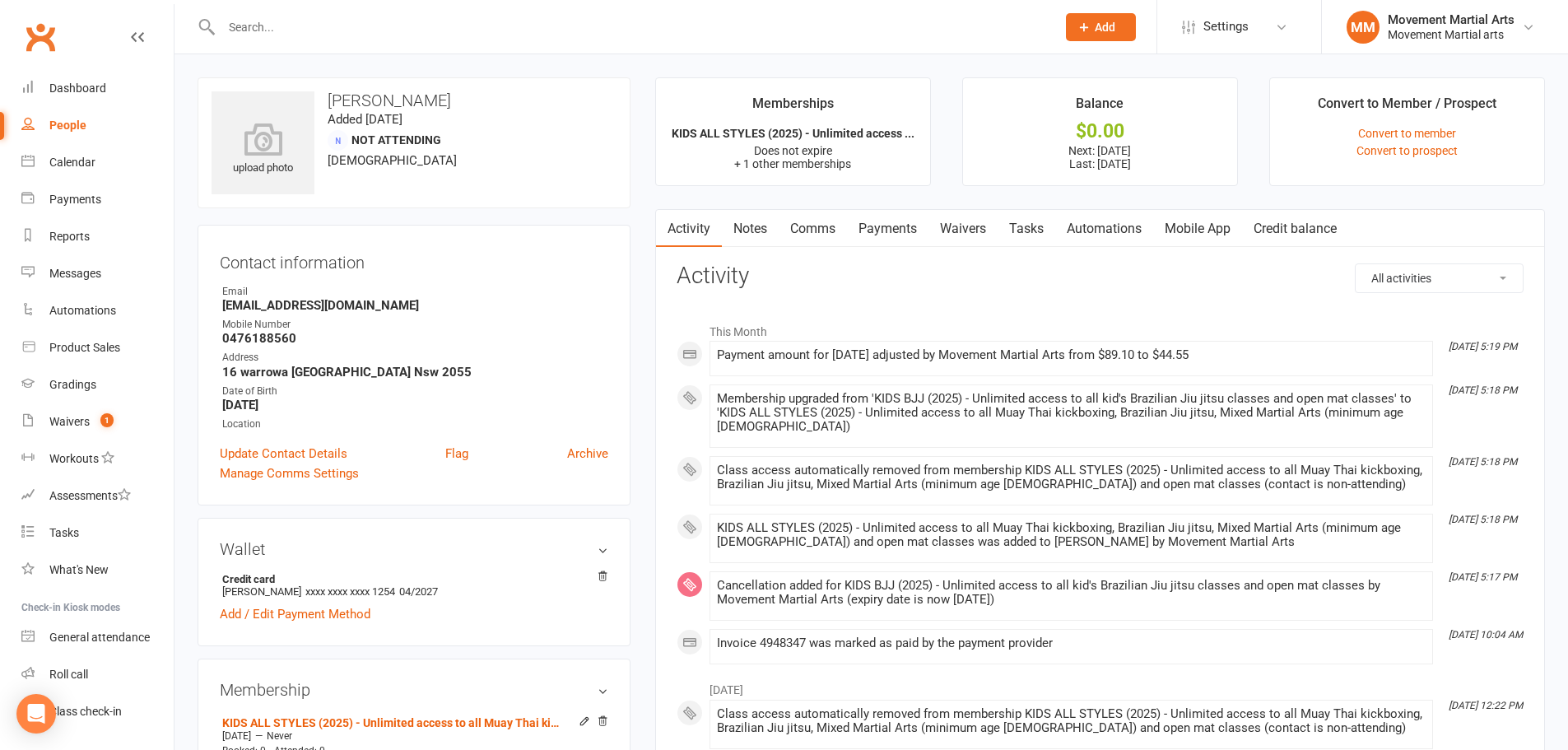
click at [764, 227] on link "Notes" at bounding box center [750, 228] width 57 height 38
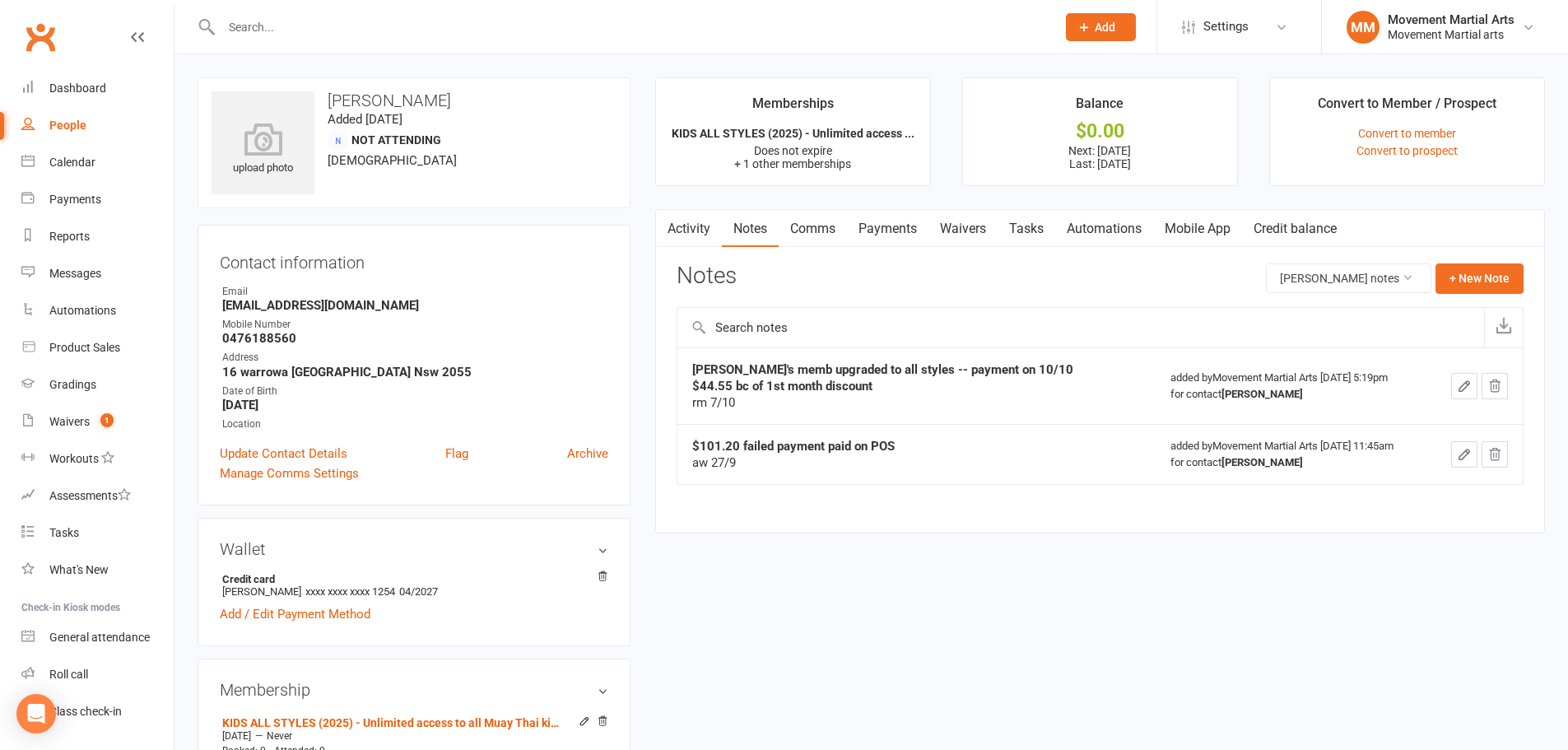
click at [901, 238] on link "Payments" at bounding box center [887, 228] width 81 height 38
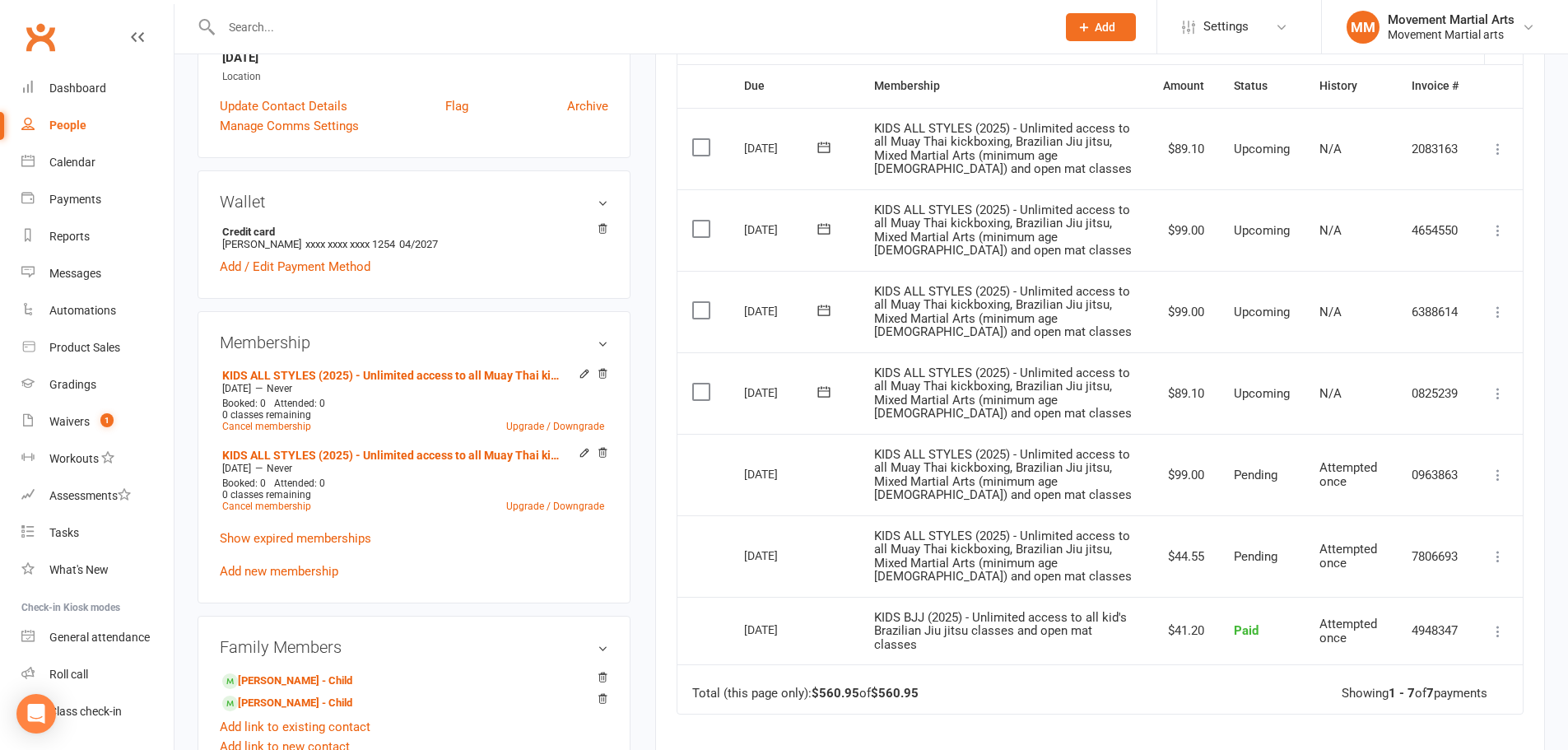
scroll to position [385, 0]
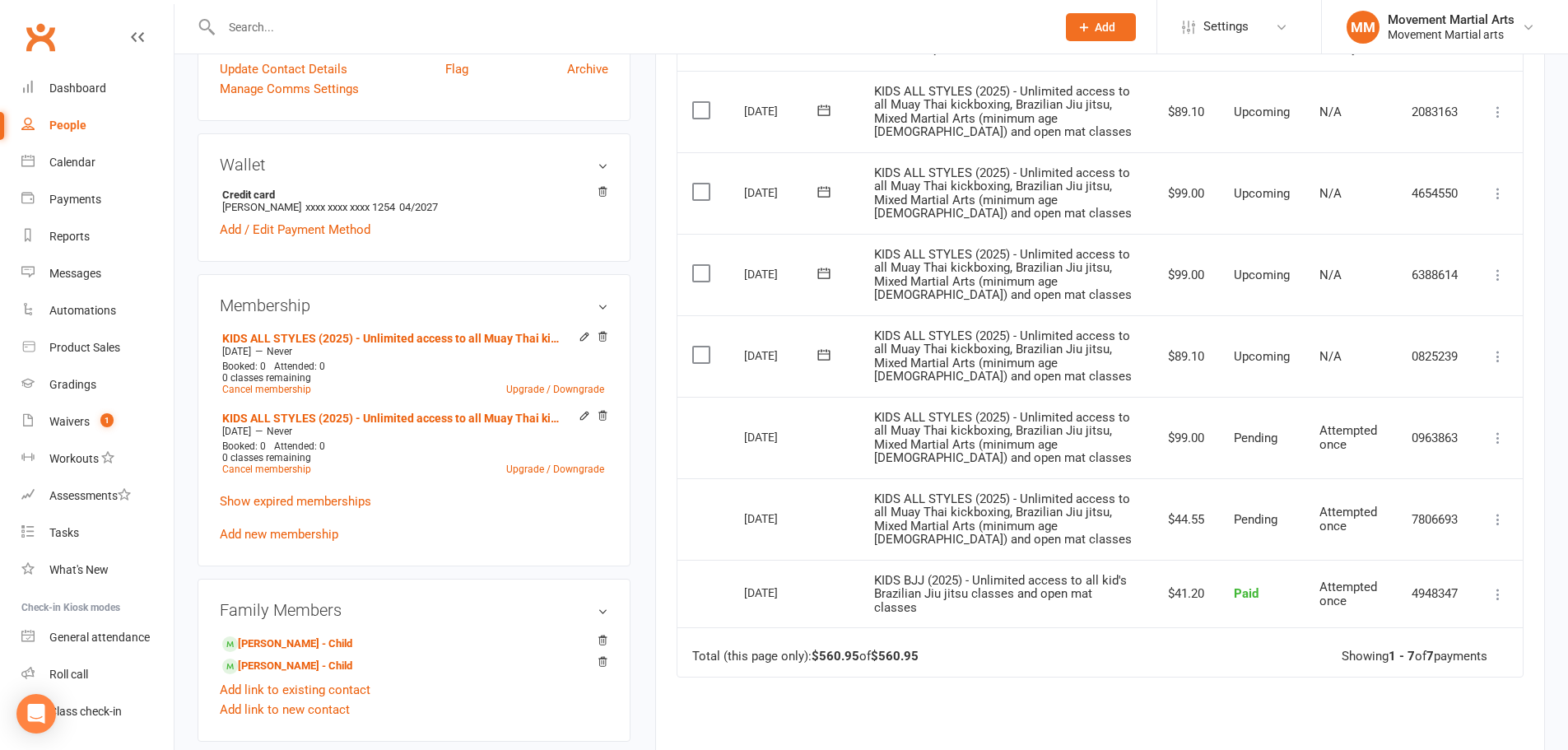
click at [1187, 694] on div "Due Contact Membership Amount Status History Invoice # Select this 07 Nov 2025 …" at bounding box center [1100, 457] width 847 height 862
click at [559, 390] on link "Upgrade / Downgrade" at bounding box center [554, 390] width 98 height 12
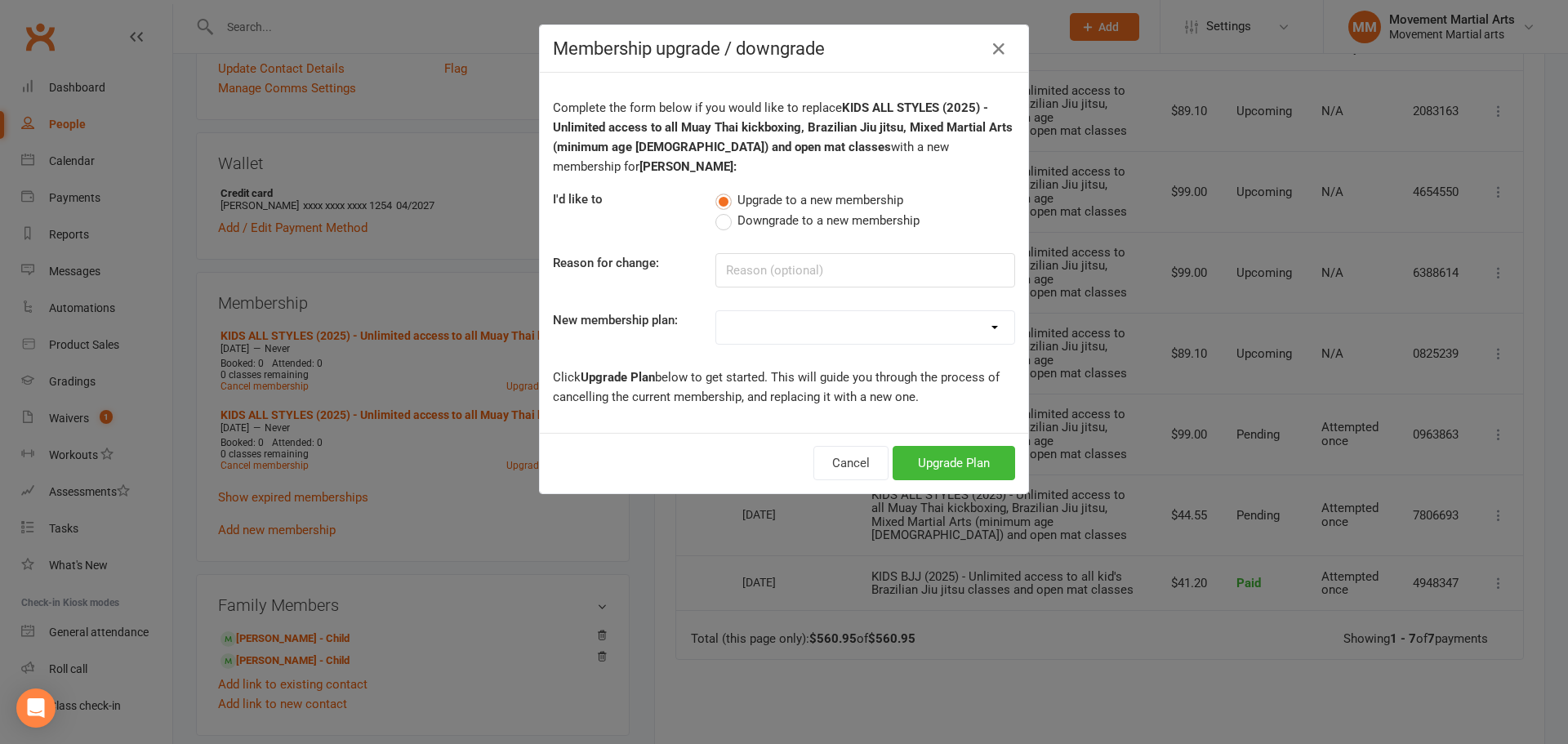
click at [752, 211] on span "Downgrade to a new membership" at bounding box center [828, 219] width 182 height 17
click at [726, 211] on input "Downgrade to a new membership" at bounding box center [720, 211] width 11 height 0
click at [777, 311] on select "BJJ (2020) - Unlimited access to all Brazilian Jiu jitsu & open mat classes MTK…" at bounding box center [864, 327] width 298 height 32
select select "99"
click at [716, 311] on select "BJJ (2020) - Unlimited access to all Brazilian Jiu jitsu & open mat classes MTK…" at bounding box center [864, 327] width 298 height 32
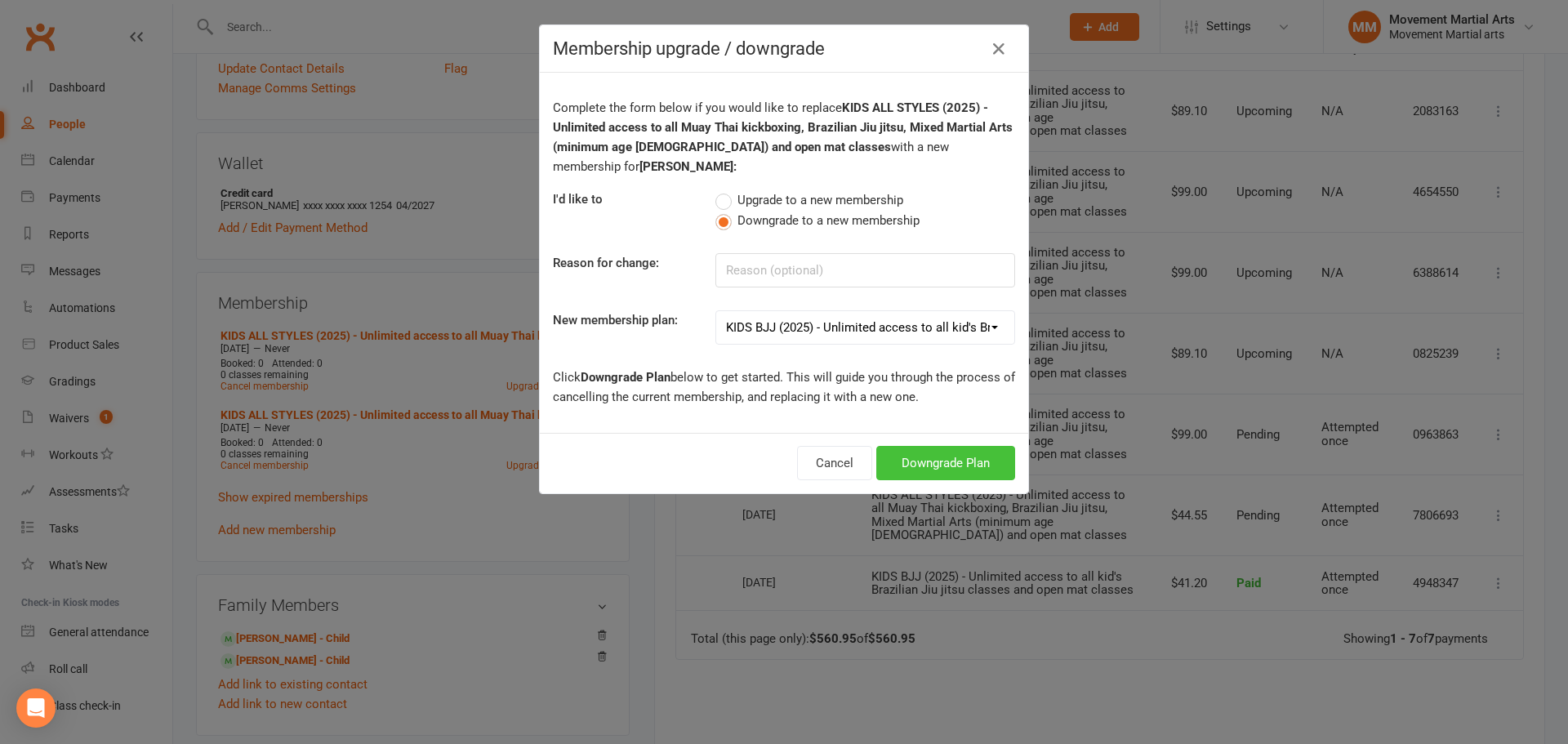
click at [948, 451] on button "Downgrade Plan" at bounding box center [945, 462] width 139 height 34
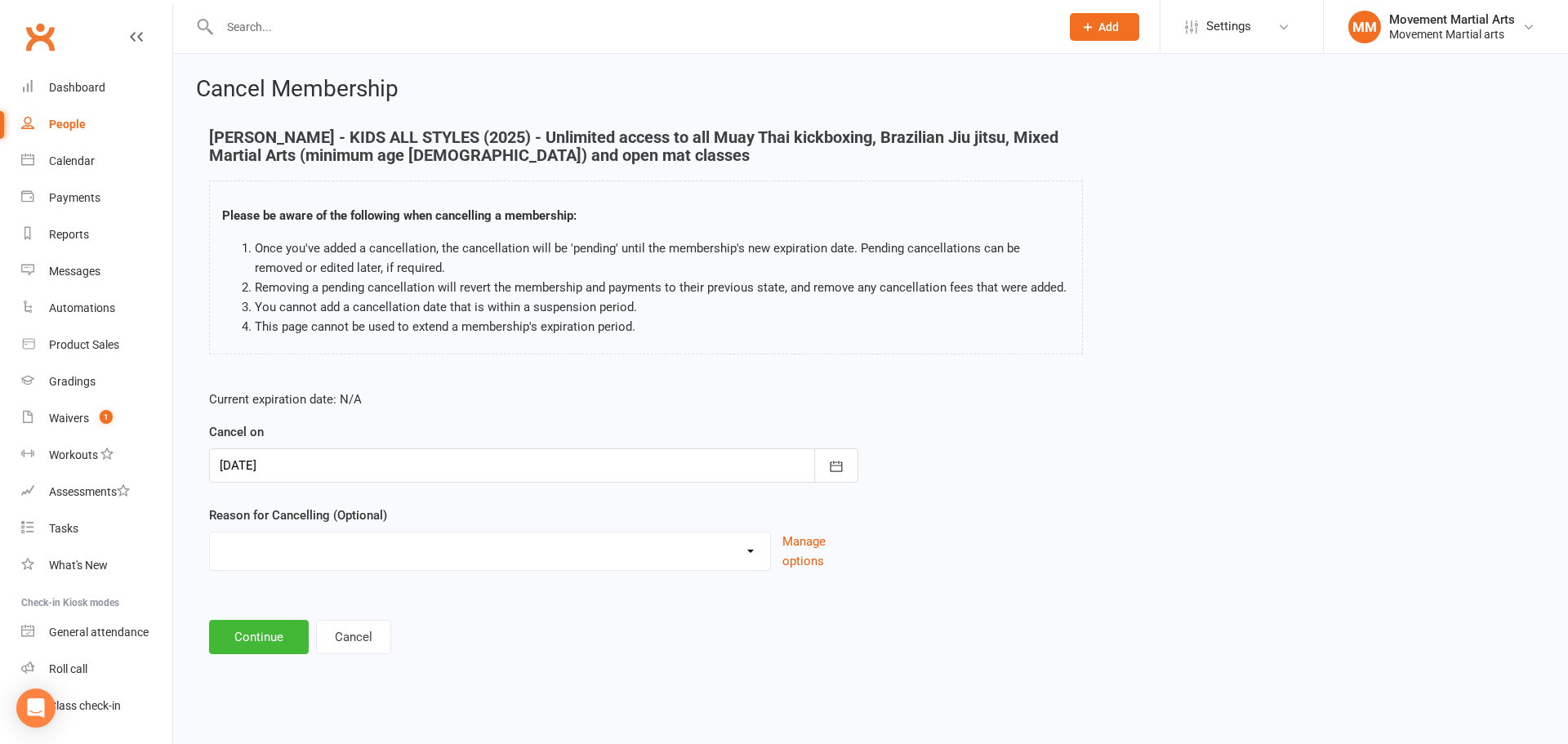
click at [721, 470] on div at bounding box center [533, 464] width 649 height 34
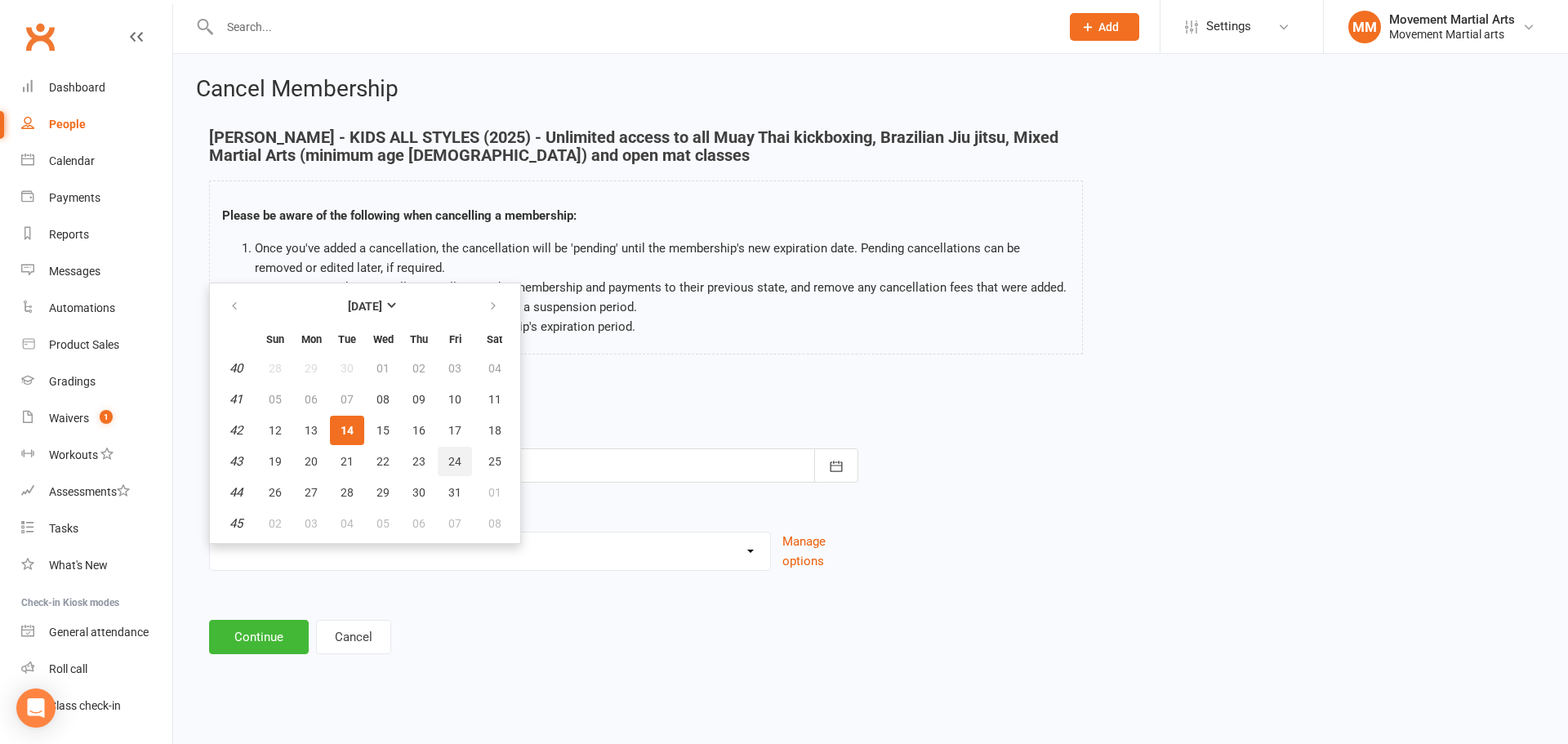
click at [446, 456] on button "24" at bounding box center [455, 460] width 34 height 29
type input "24 Oct 2025"
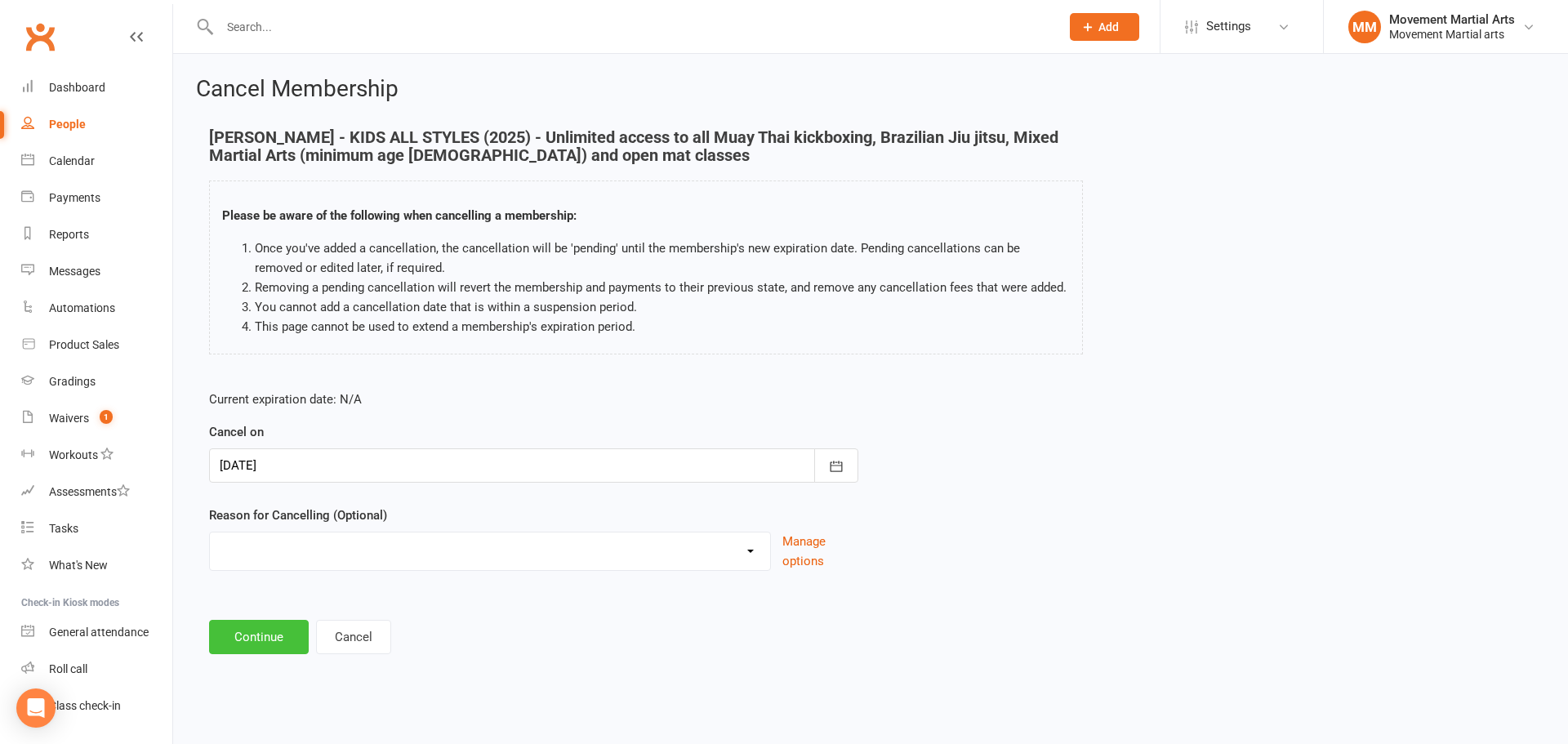
click at [276, 631] on button "Continue" at bounding box center [259, 636] width 100 height 34
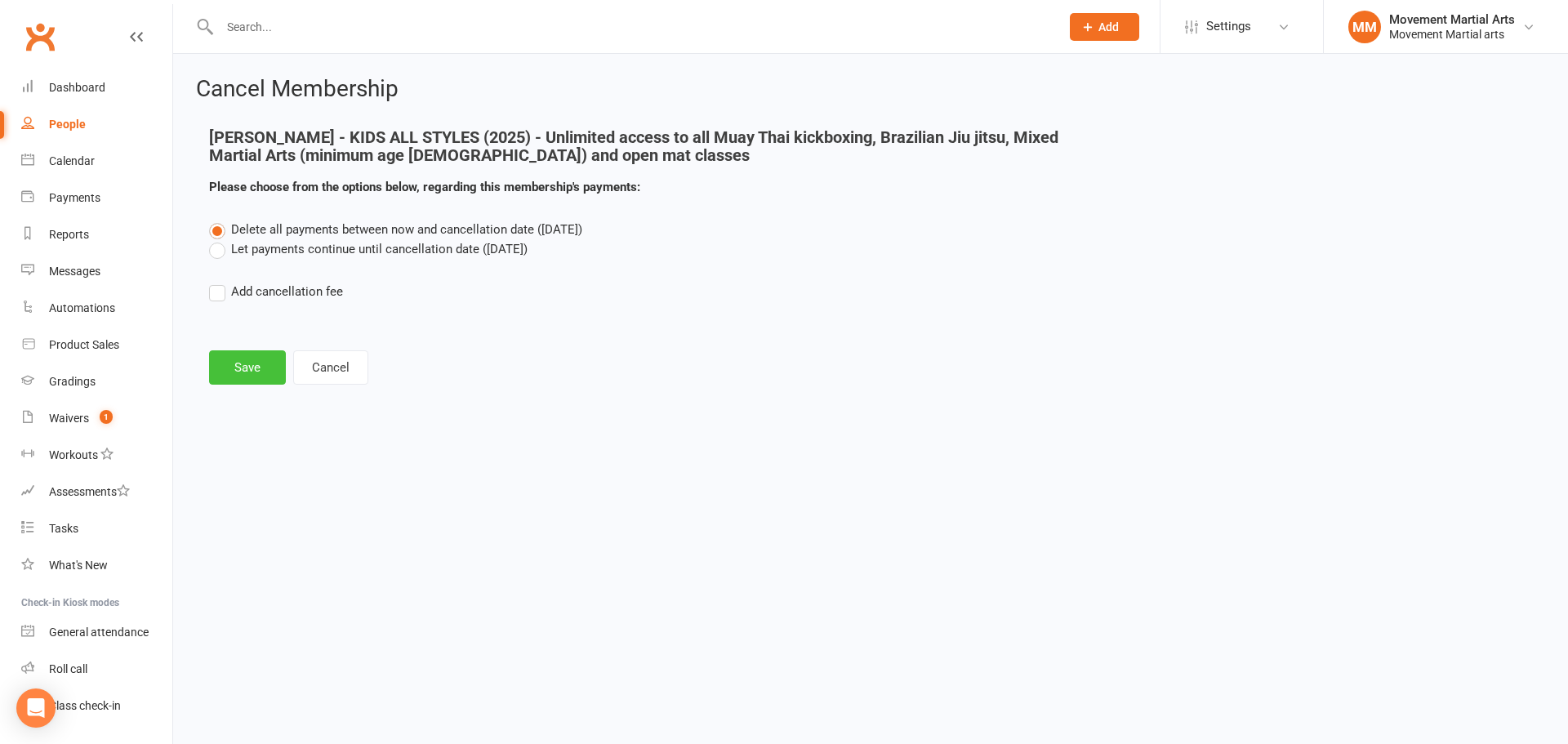
click at [270, 366] on button "Save" at bounding box center [247, 367] width 77 height 34
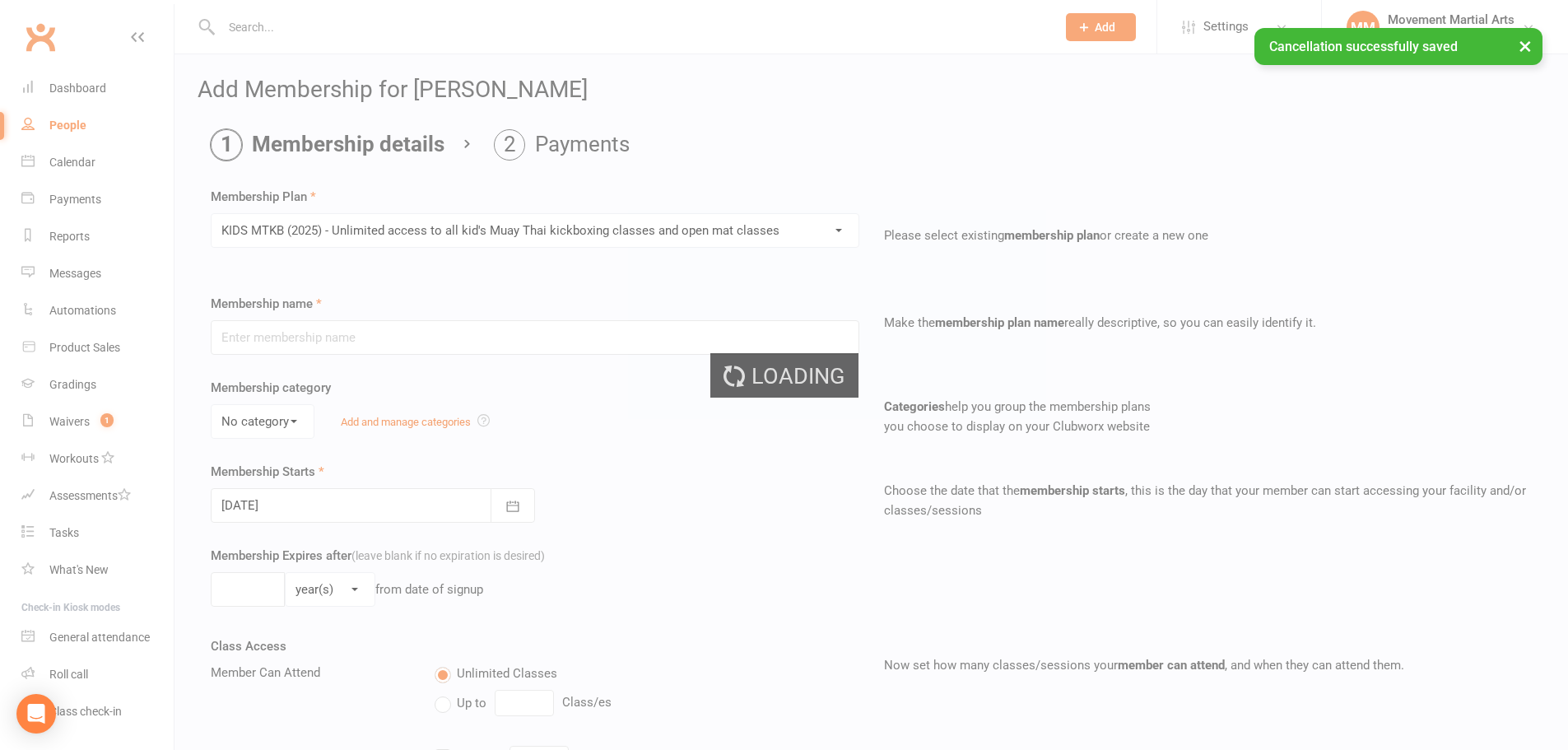
type input "KIDS MTKB (2025) - Unlimited access to all kid's Muay Thai kickboxing classes a…"
select select "1"
type input "0"
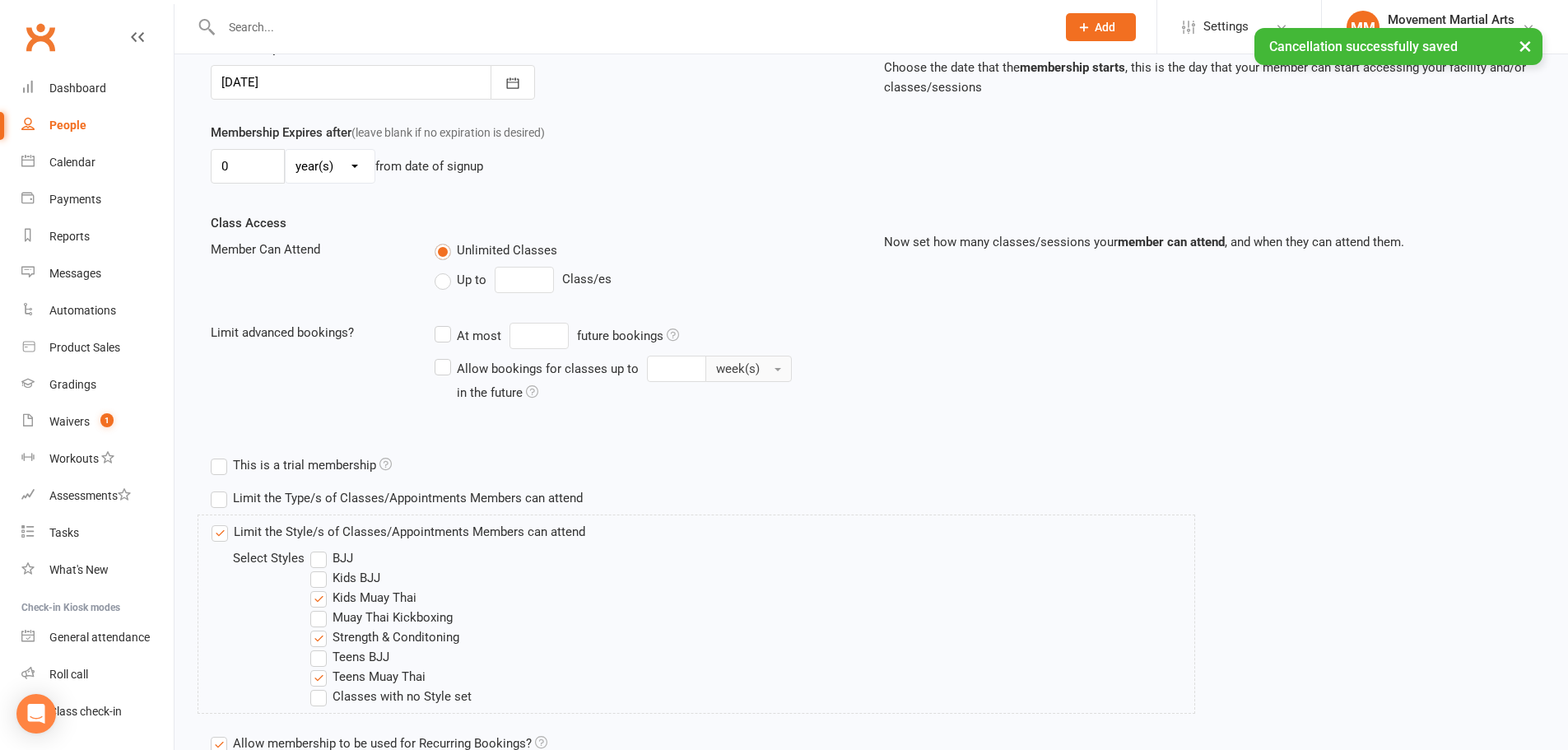
scroll to position [573, 0]
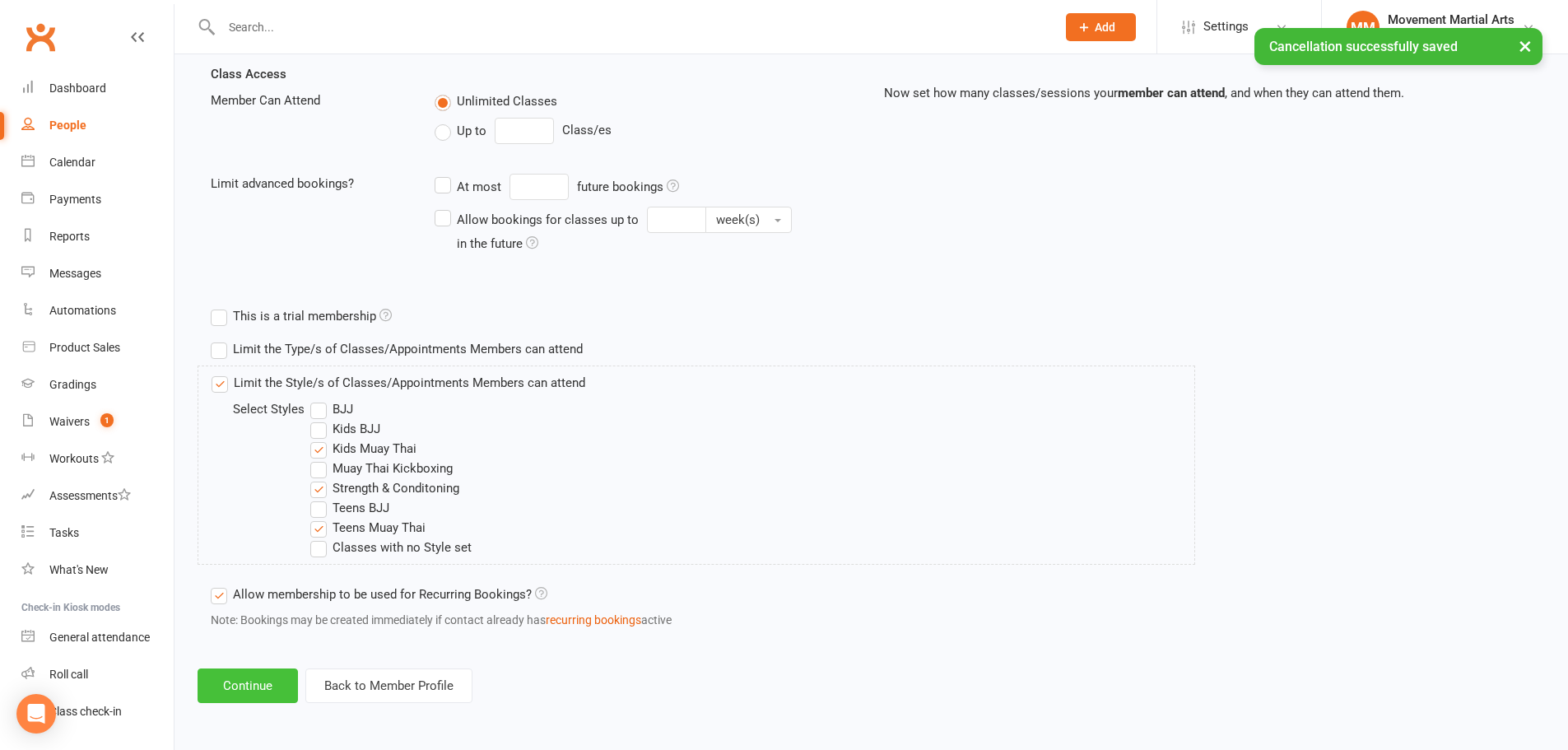
click at [242, 688] on button "Continue" at bounding box center [248, 685] width 100 height 34
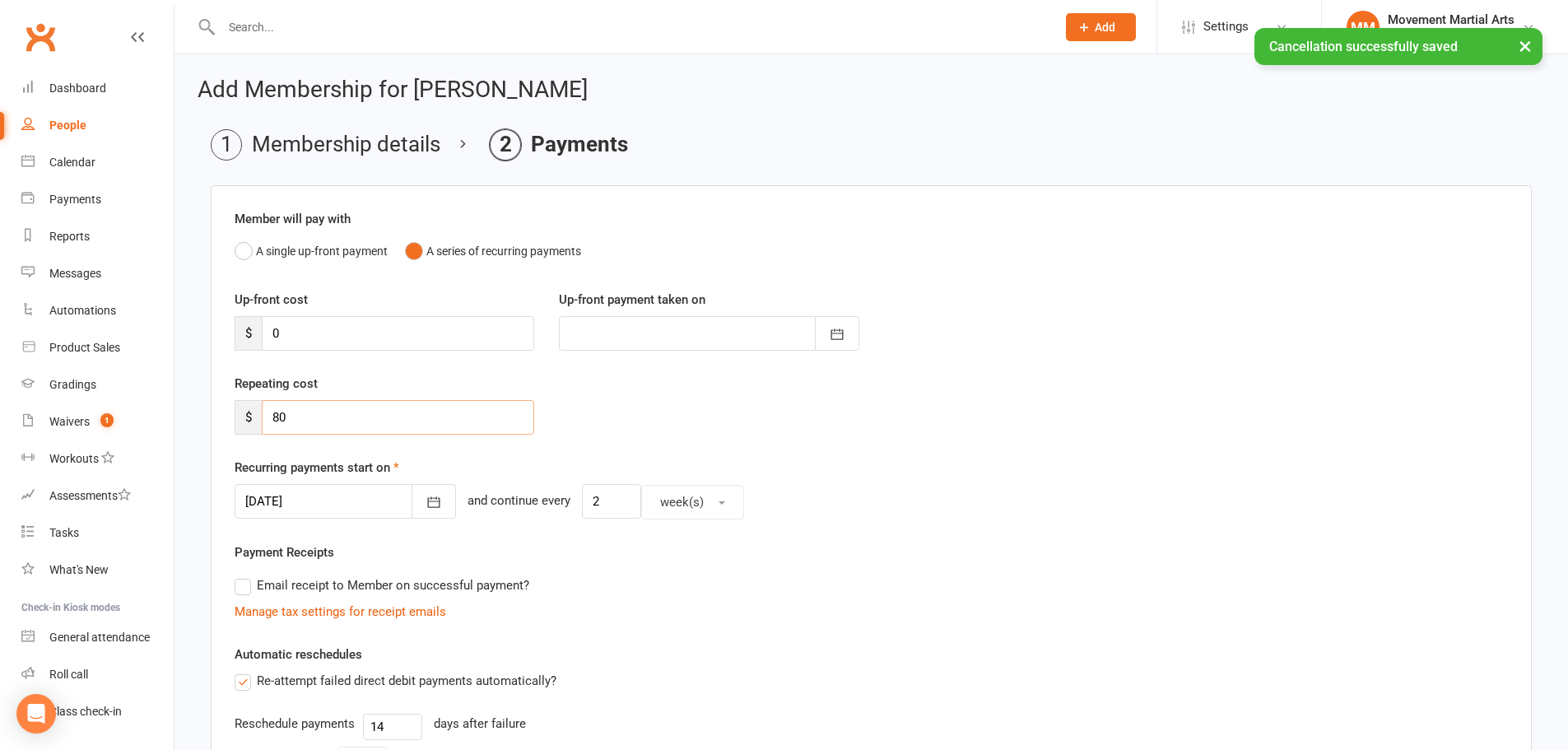
click at [444, 434] on input "80" at bounding box center [398, 416] width 273 height 34
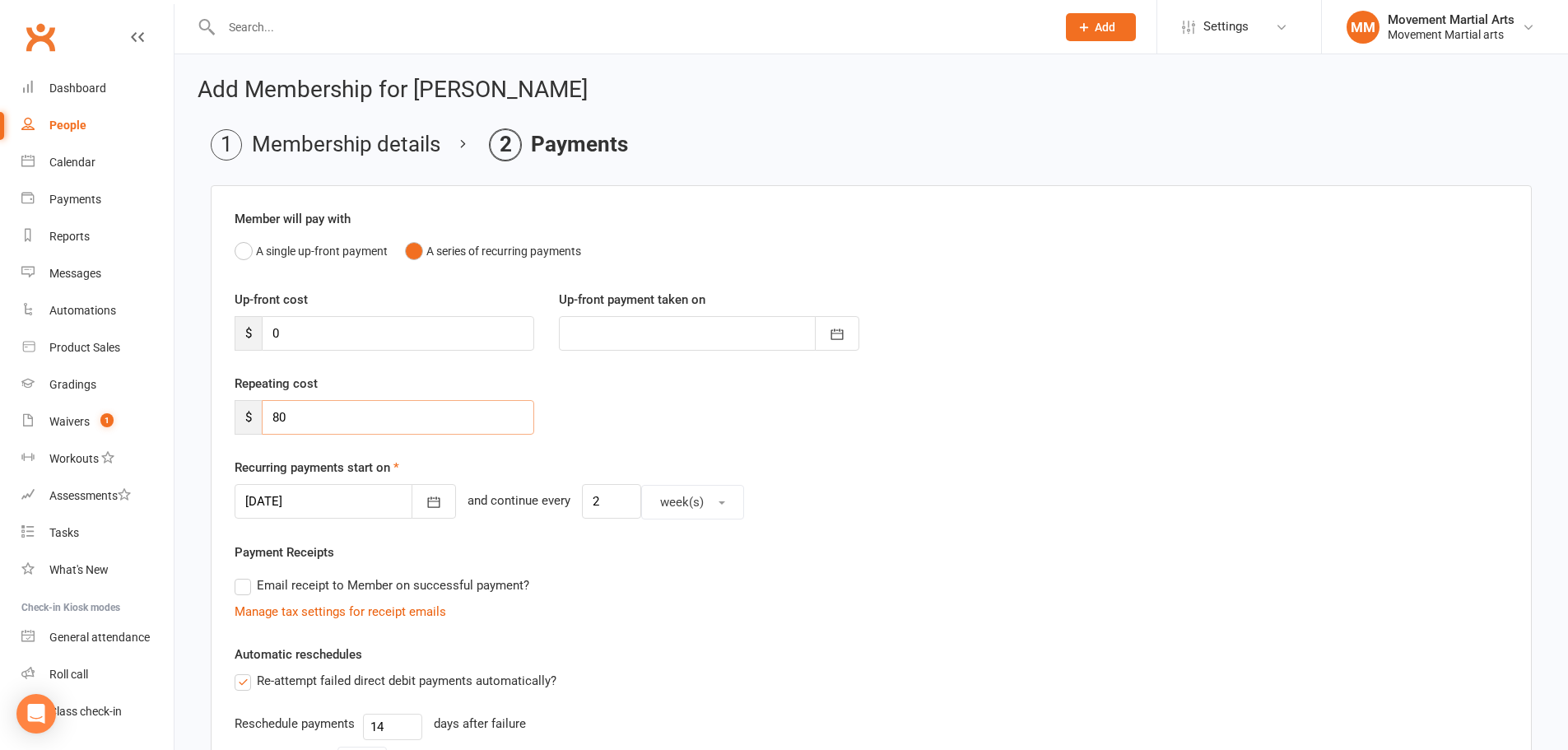
type input "8"
type input "72"
click at [1065, 455] on div "Repeating cost $ 72" at bounding box center [871, 416] width 1298 height 84
click at [426, 503] on icon "button" at bounding box center [434, 503] width 17 height 17
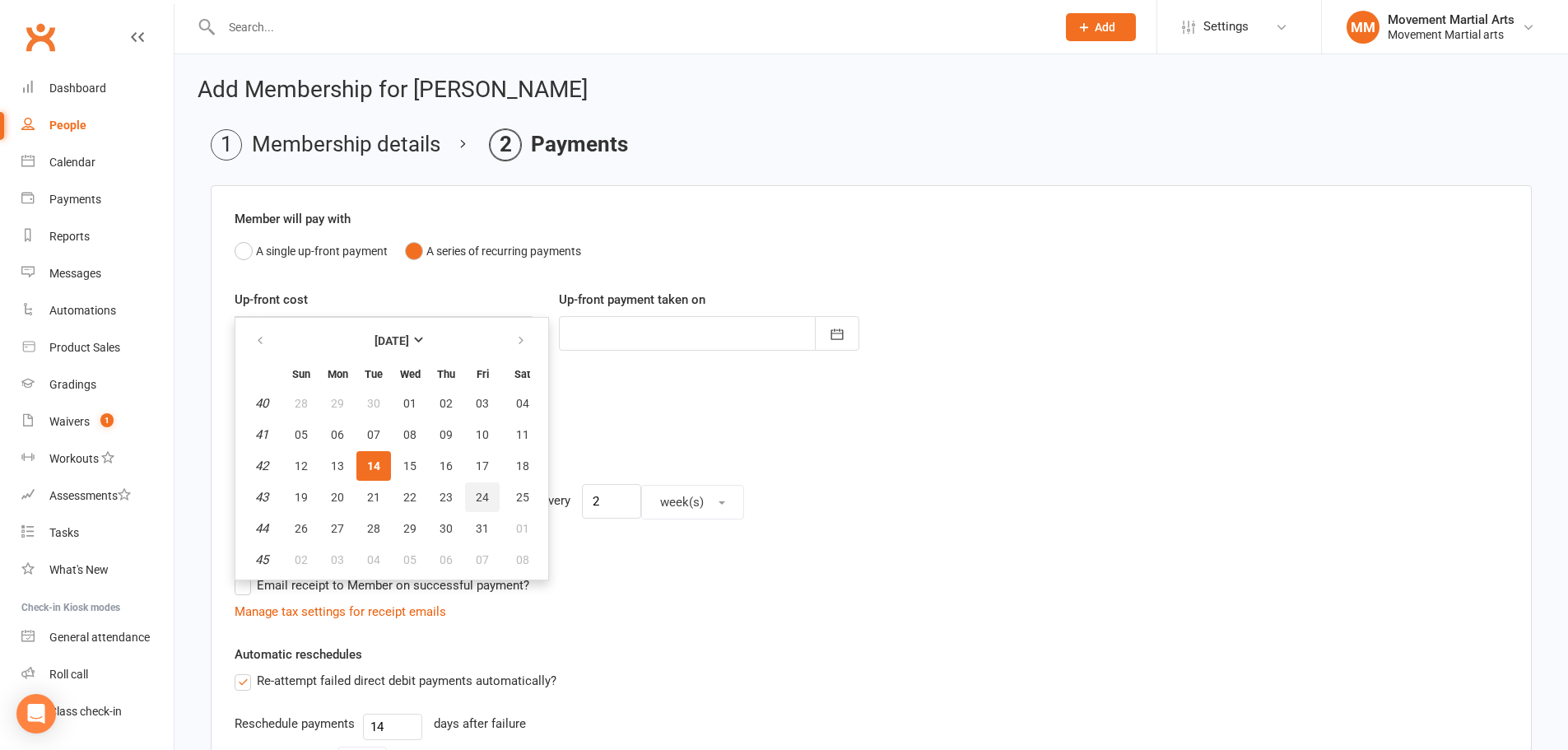
click at [475, 506] on button "24" at bounding box center [482, 497] width 34 height 29
type input "24 Oct 2025"
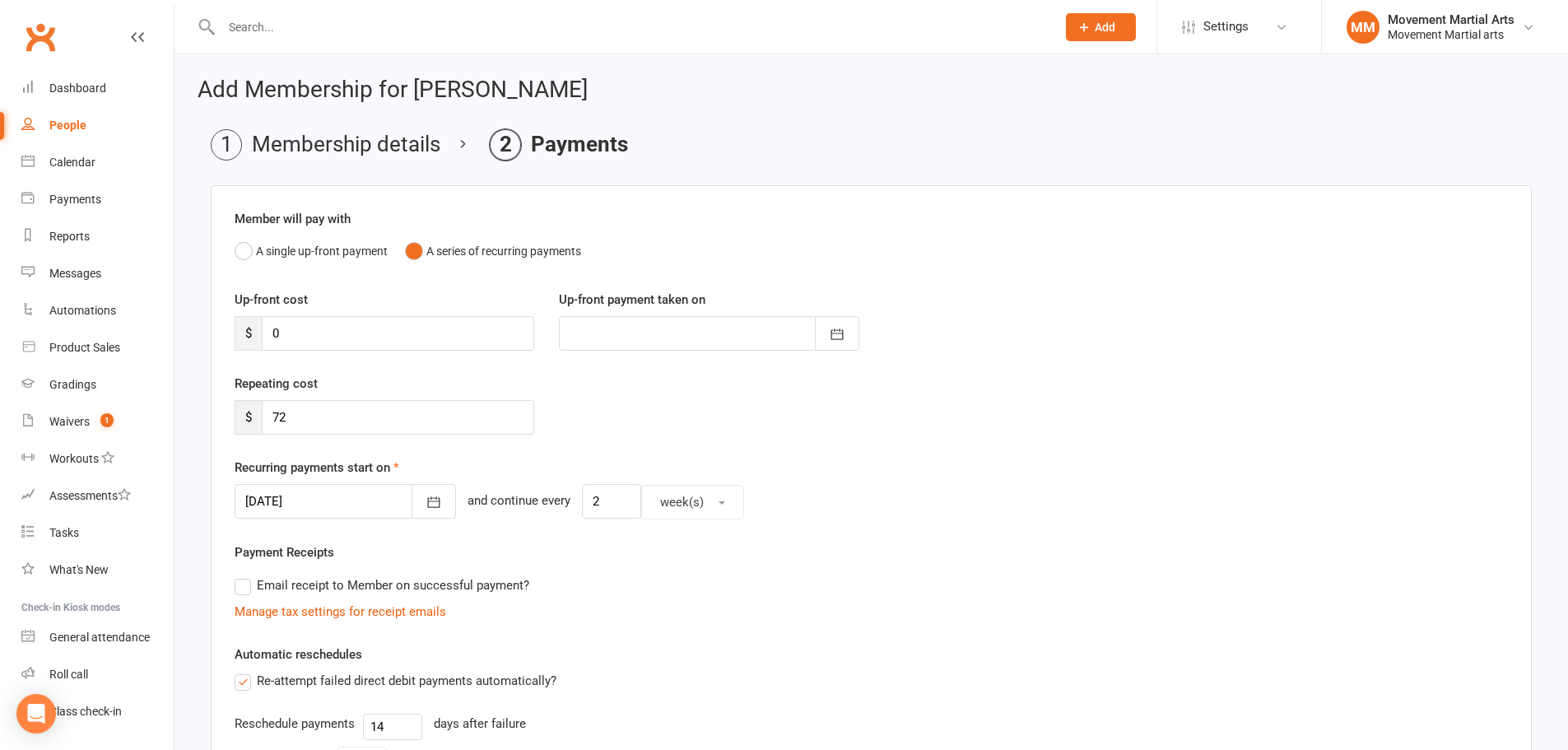
scroll to position [381, 0]
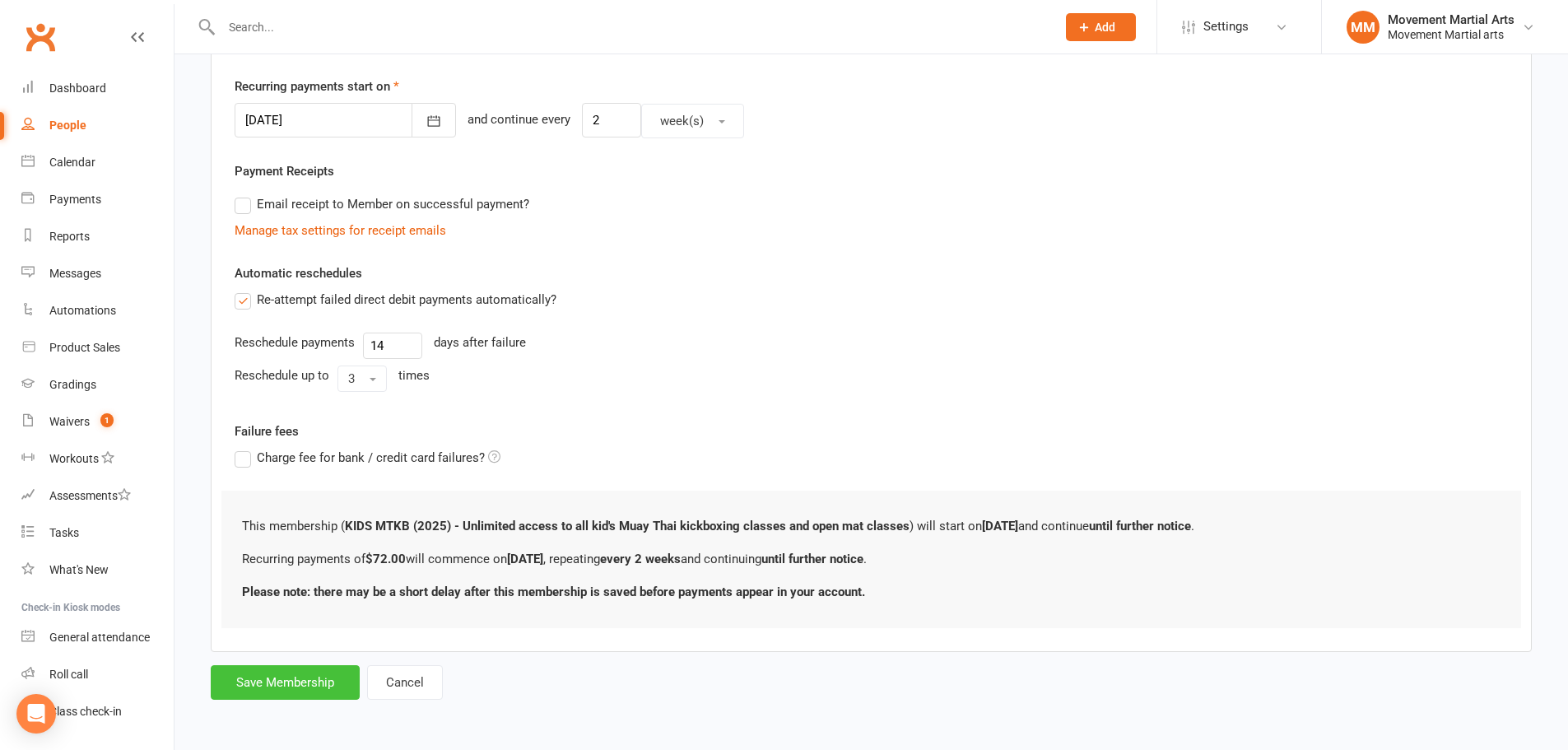
click at [316, 686] on button "Save Membership" at bounding box center [285, 681] width 149 height 34
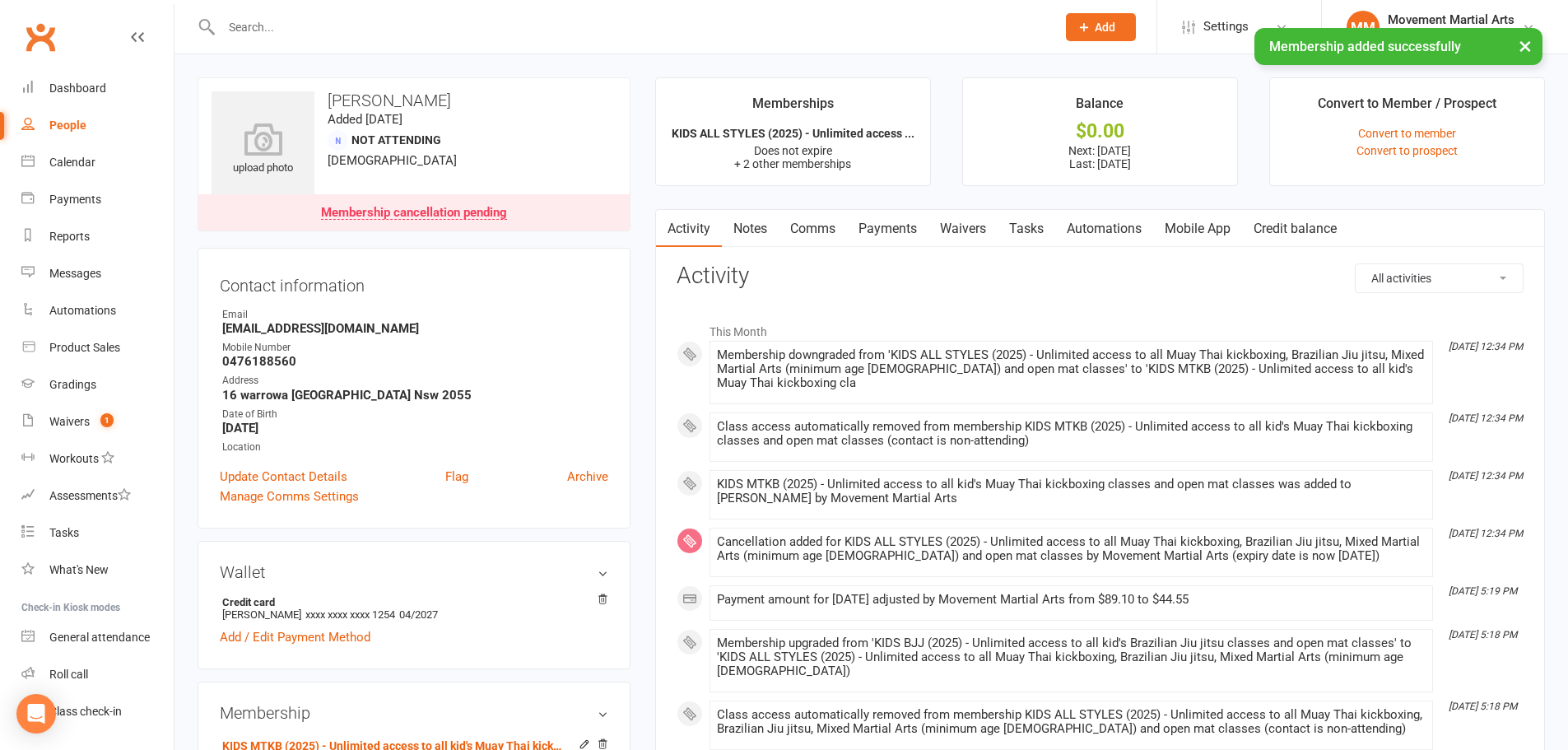
click at [891, 223] on link "Payments" at bounding box center [887, 228] width 81 height 38
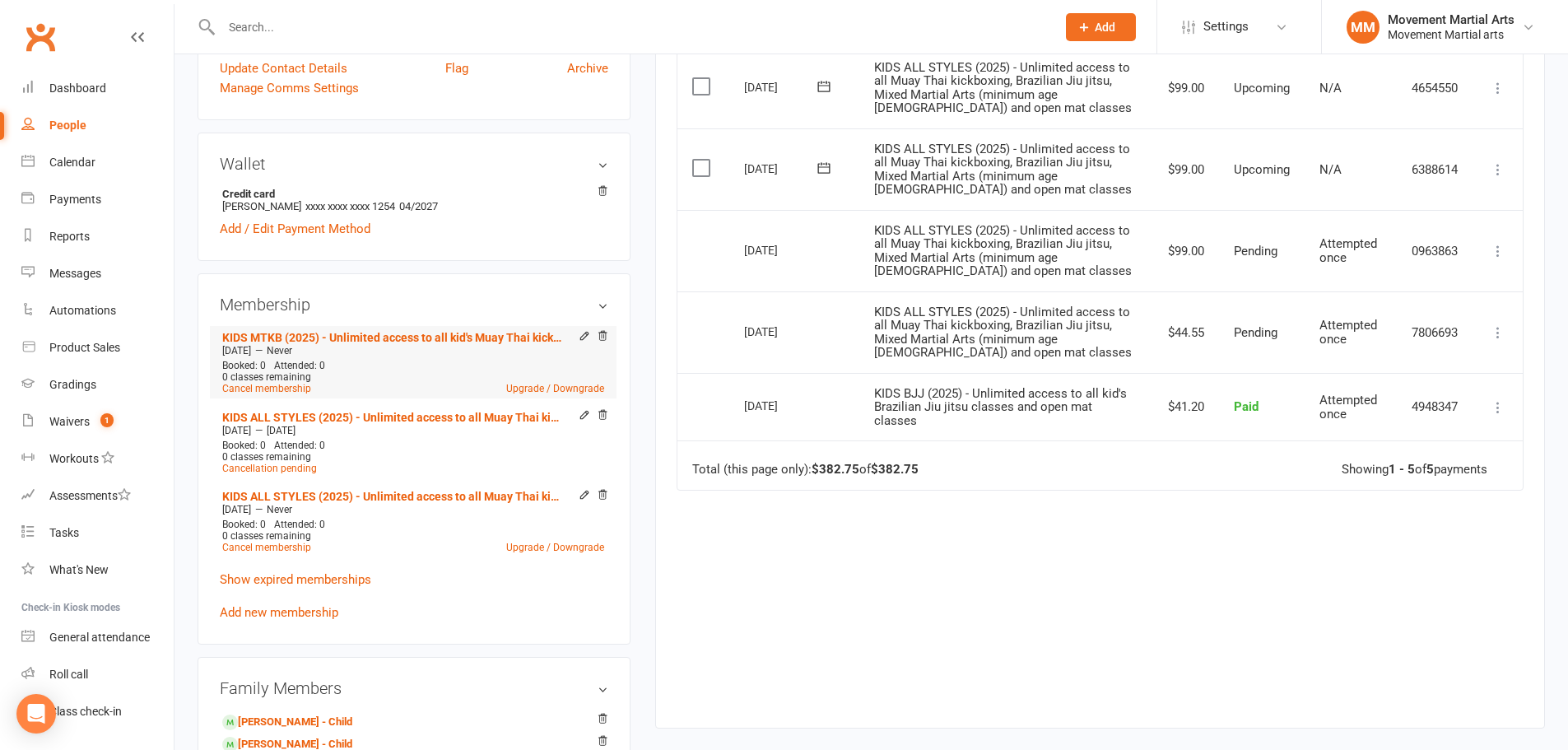
scroll to position [768, 0]
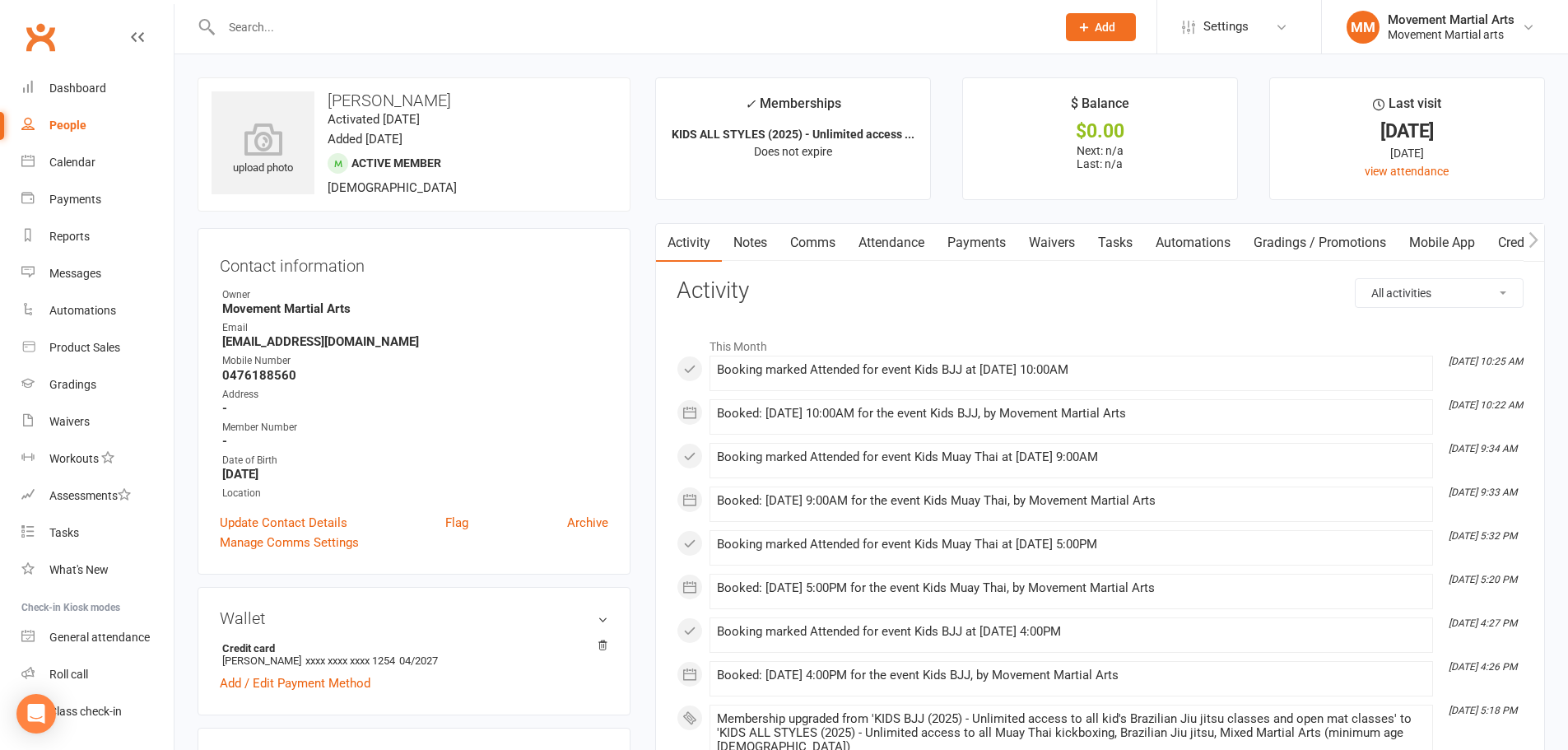
click at [872, 234] on link "Attendance" at bounding box center [891, 242] width 89 height 38
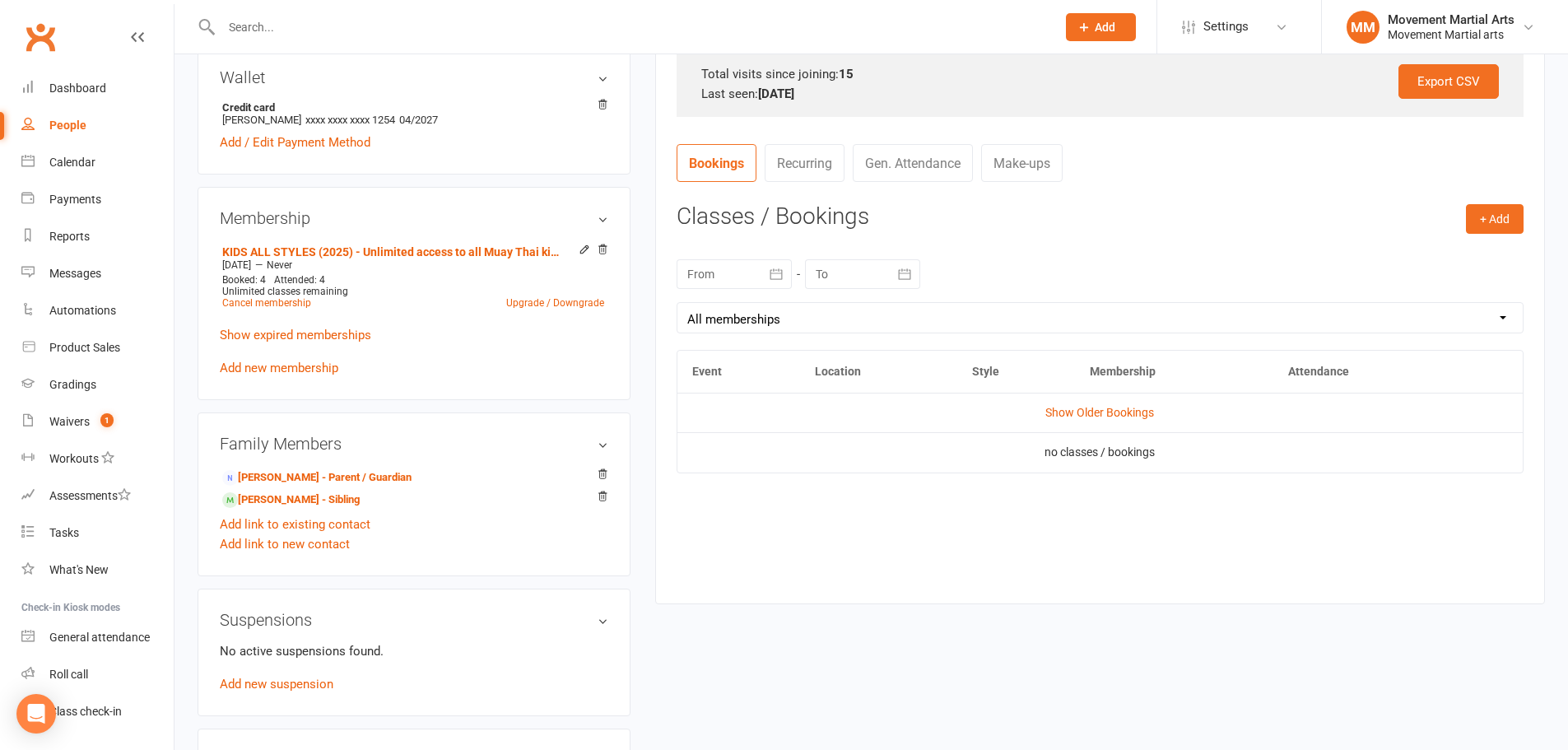
scroll to position [576, 0]
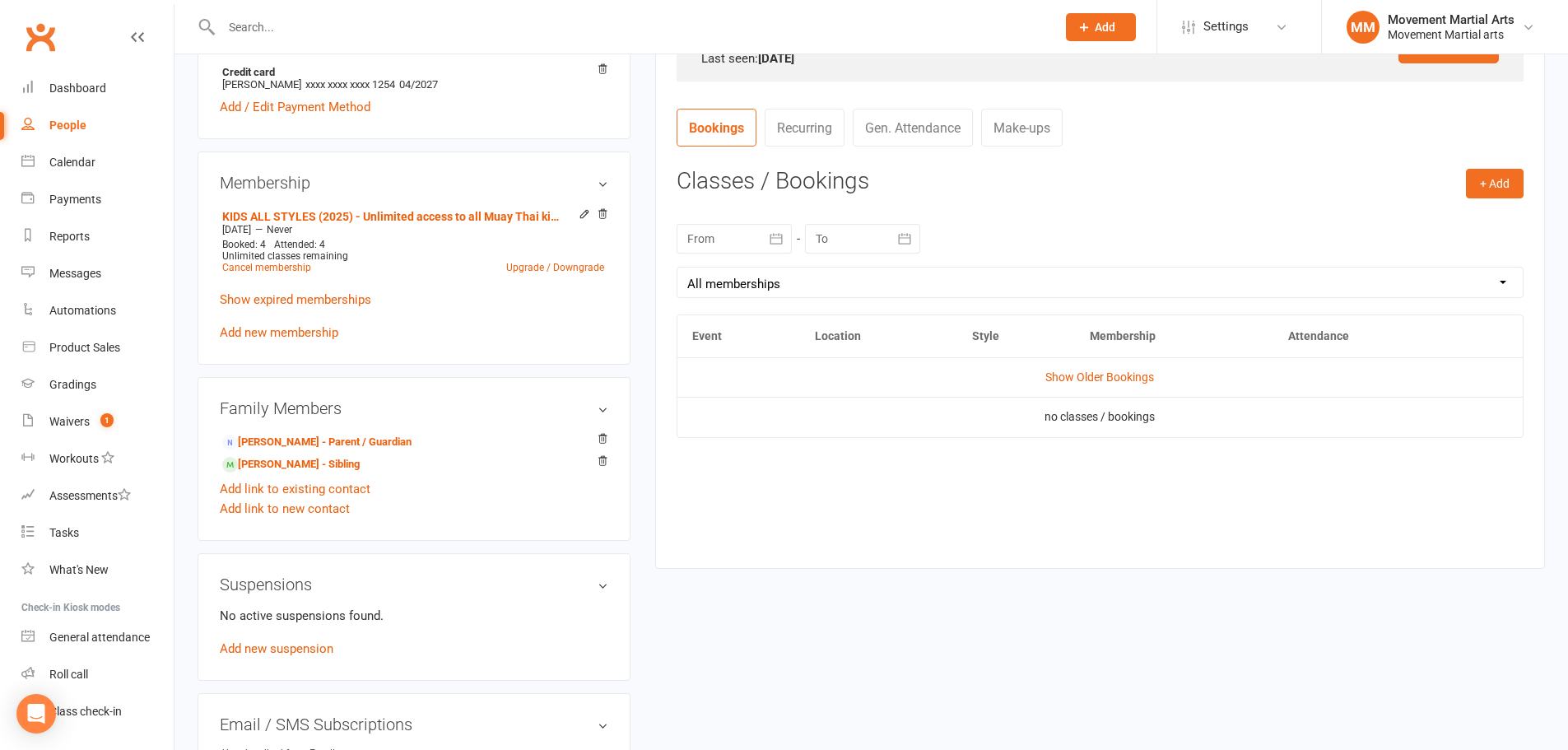
click at [1077, 385] on td "Show Older Bookings" at bounding box center [1100, 376] width 845 height 39
click at [1077, 376] on link "Show Older Bookings" at bounding box center [1100, 377] width 109 height 13
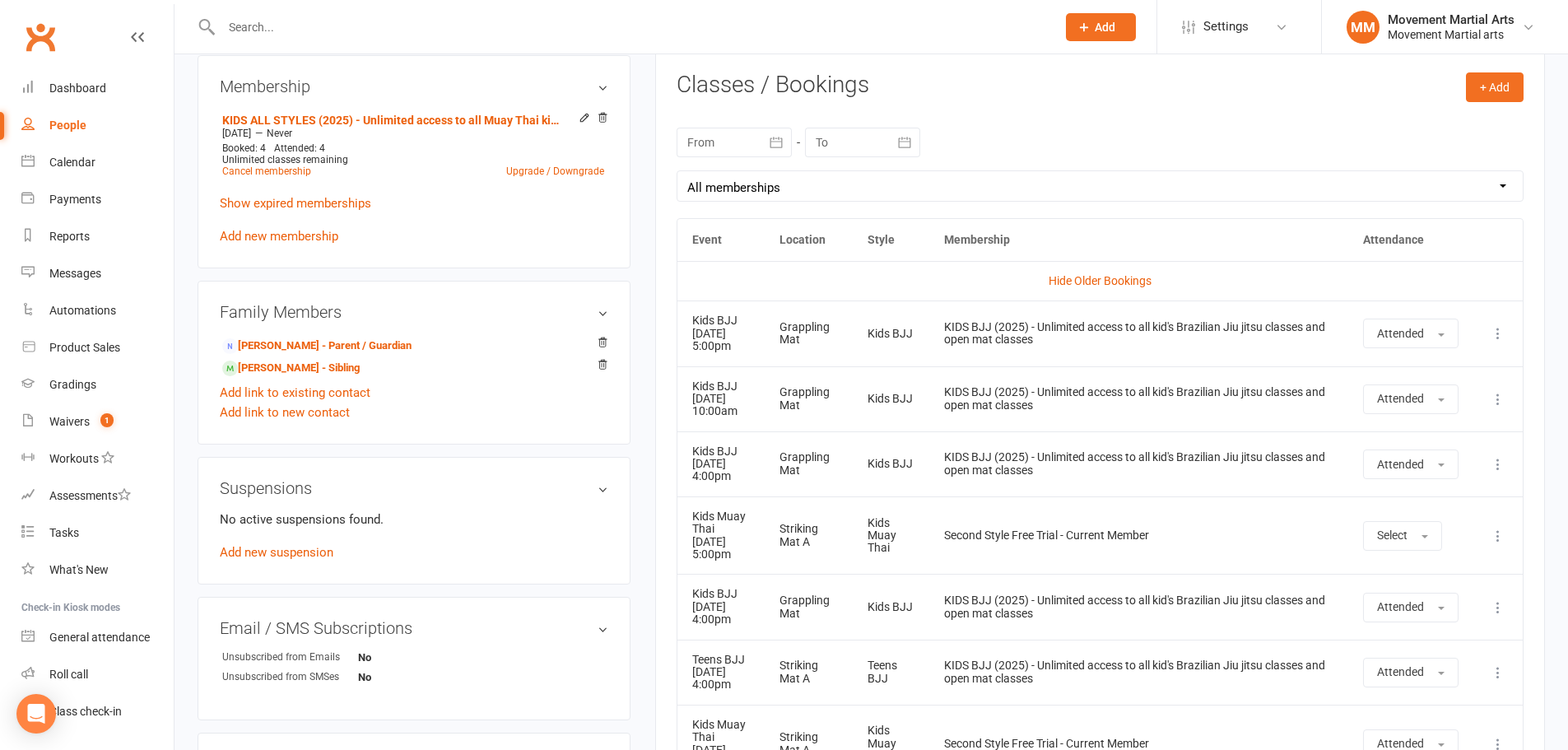
scroll to position [0, 0]
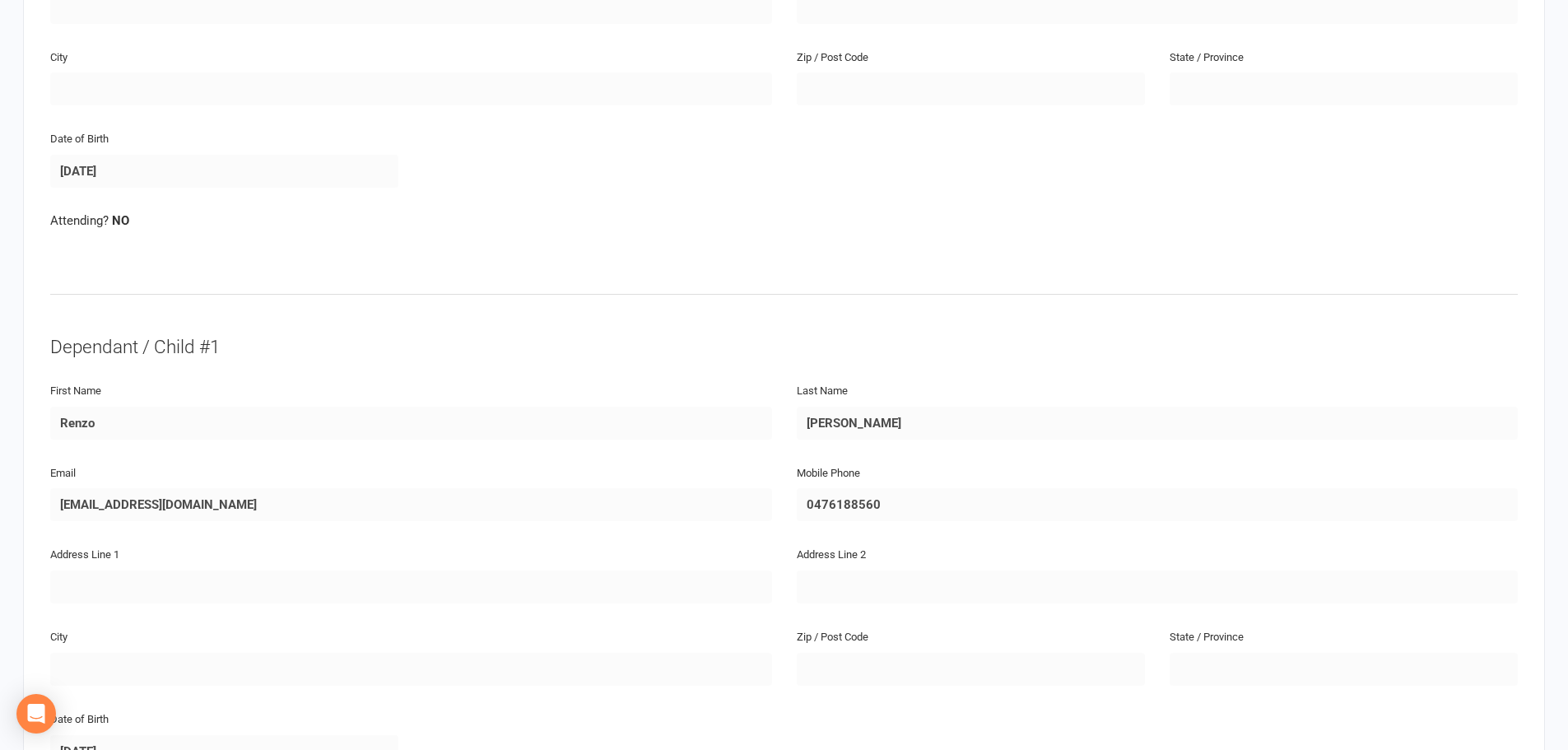
scroll to position [385, 0]
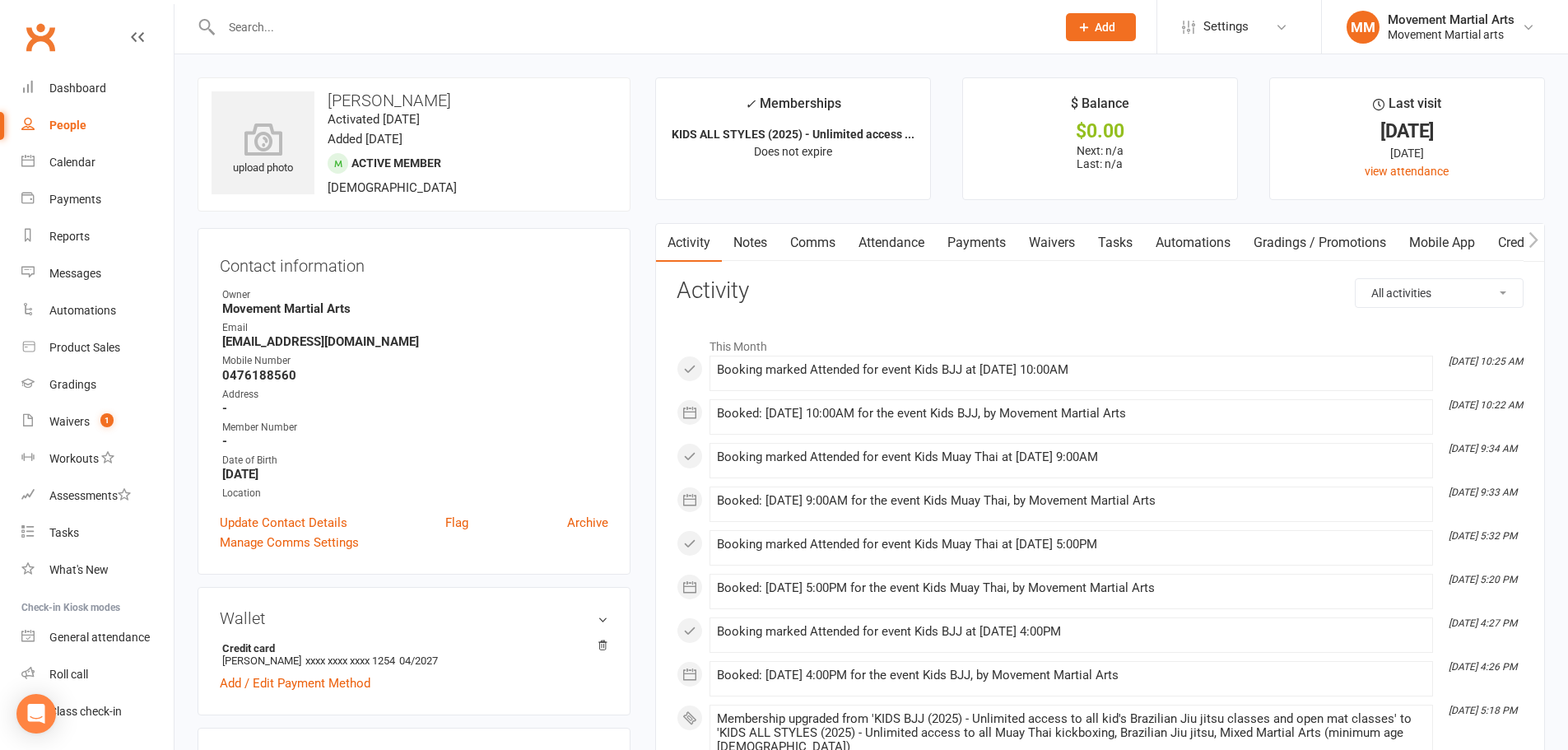
click at [765, 243] on link "Notes" at bounding box center [750, 242] width 57 height 38
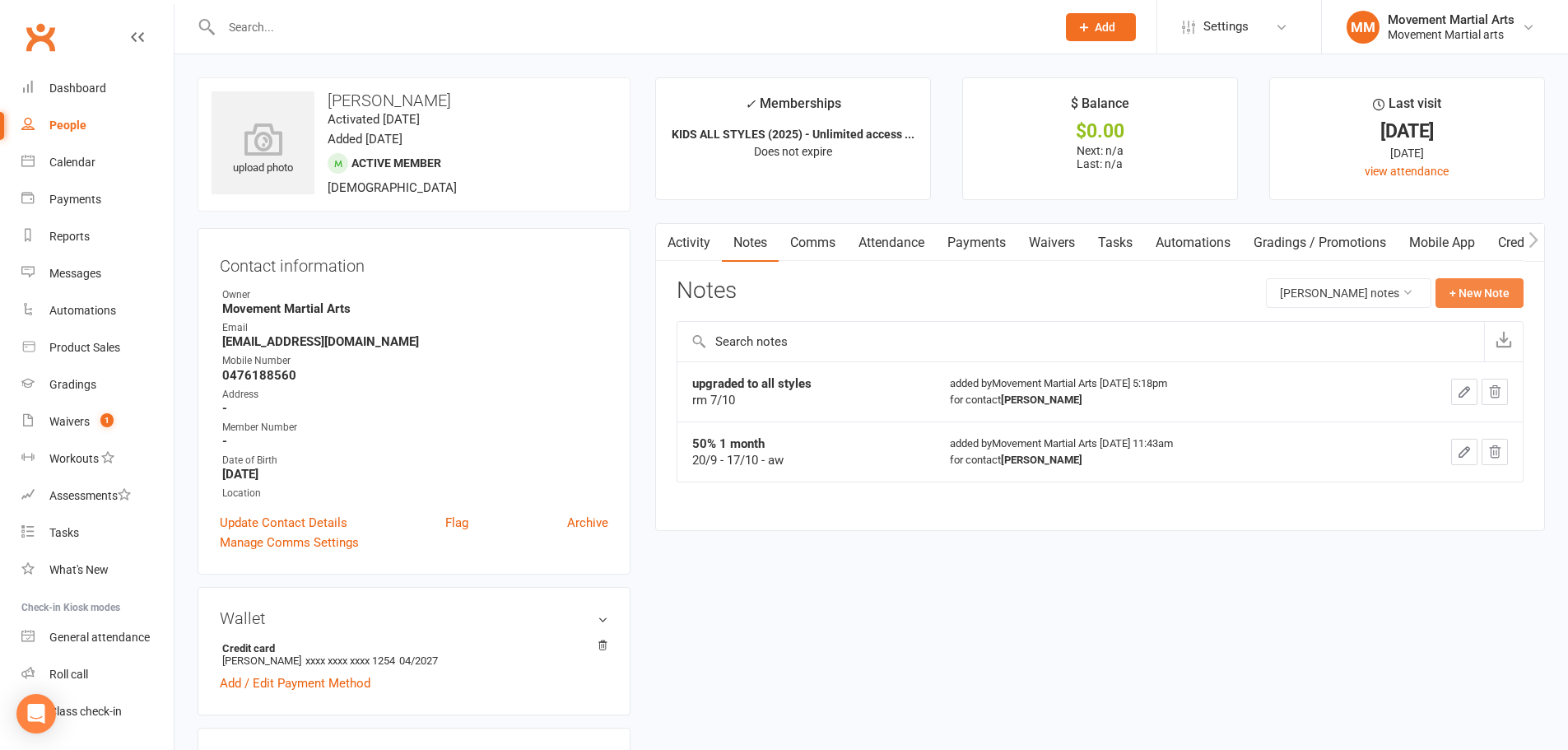
click at [1483, 294] on button "+ New Note" at bounding box center [1479, 293] width 88 height 29
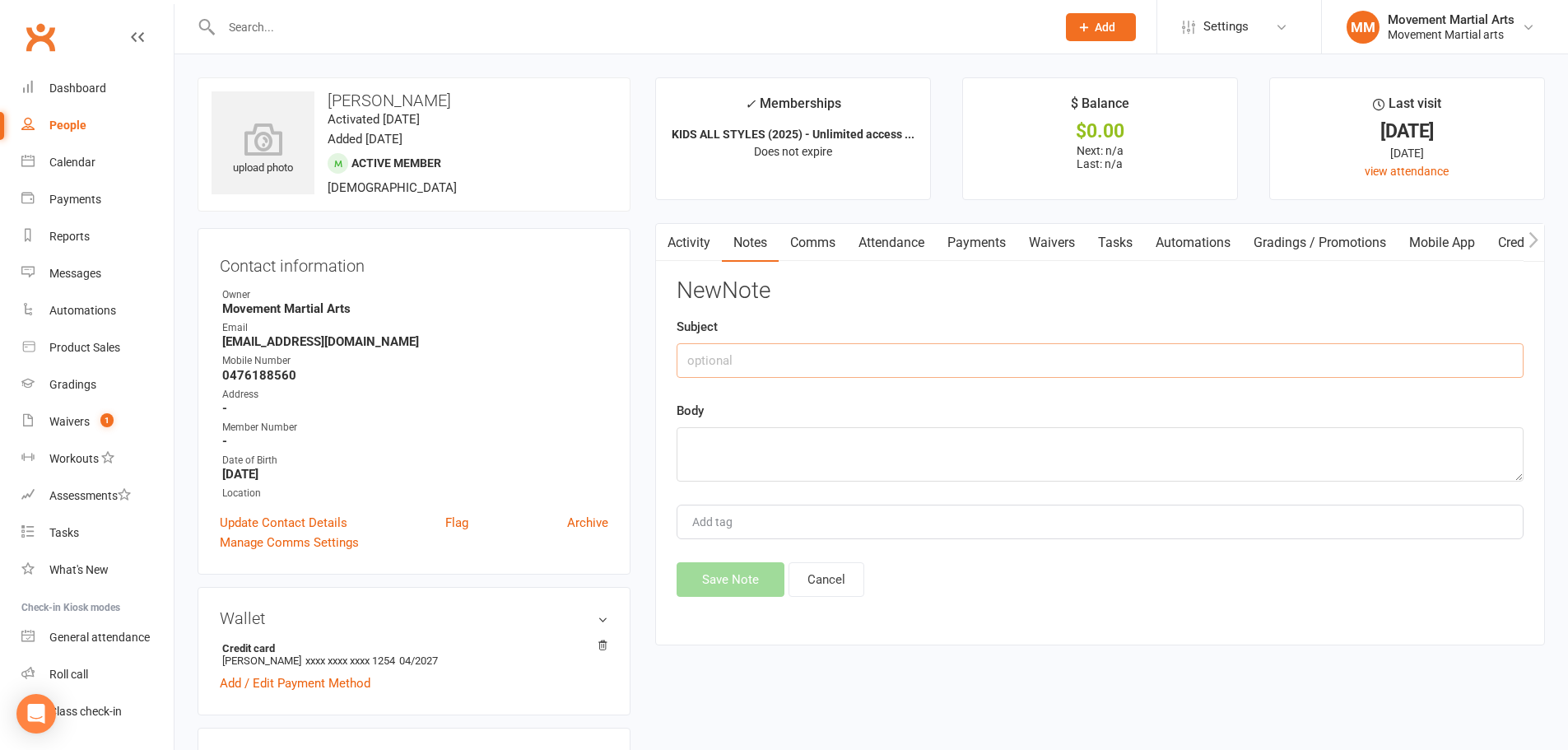
click at [1046, 373] on input "text" at bounding box center [1100, 360] width 847 height 34
type input "downgraded to MT only (on 24/10)"
click at [1044, 418] on div "Body" at bounding box center [1100, 441] width 847 height 80
click at [1035, 431] on textarea at bounding box center [1100, 454] width 847 height 54
type textarea "aw"
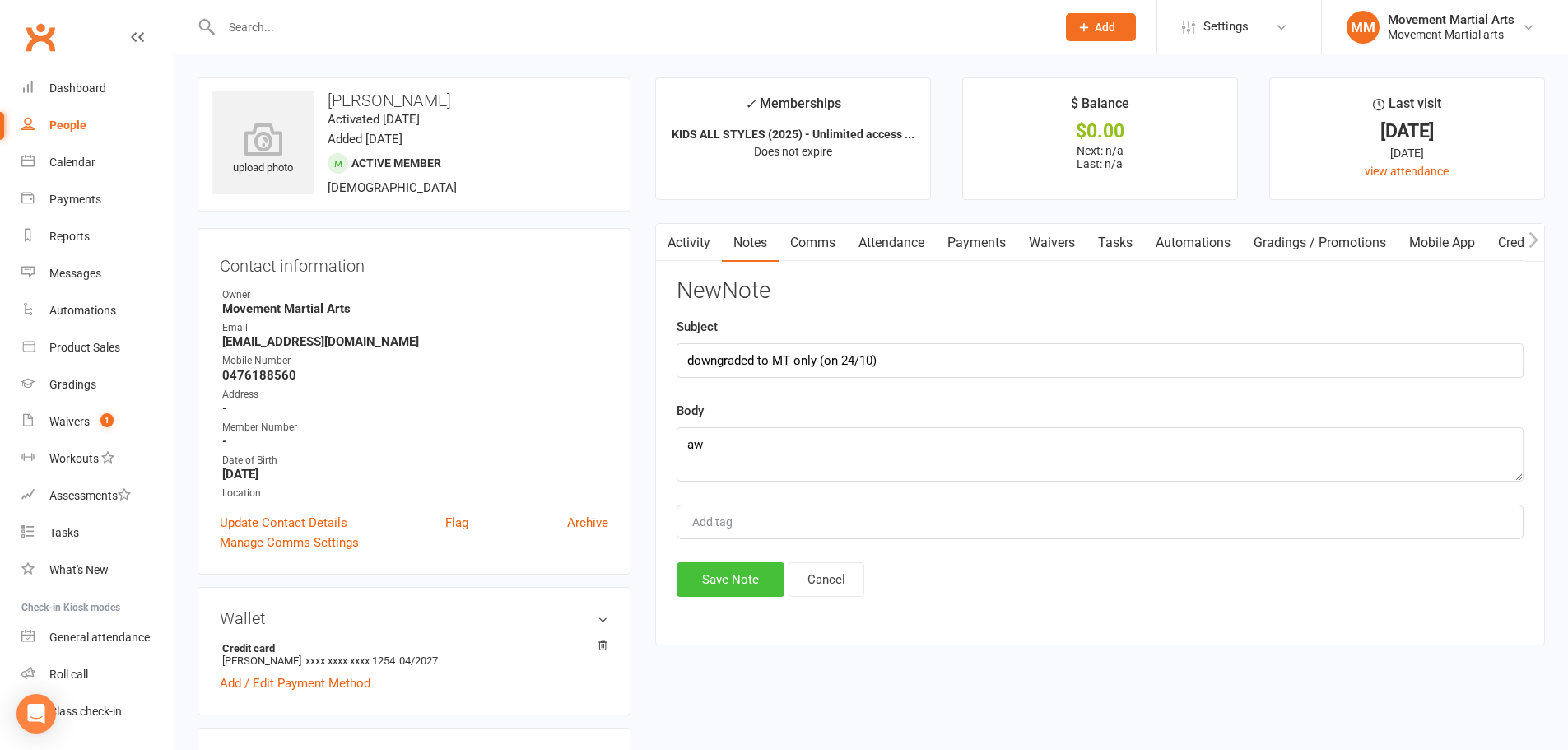
click at [743, 584] on button "Save Note" at bounding box center [730, 579] width 108 height 34
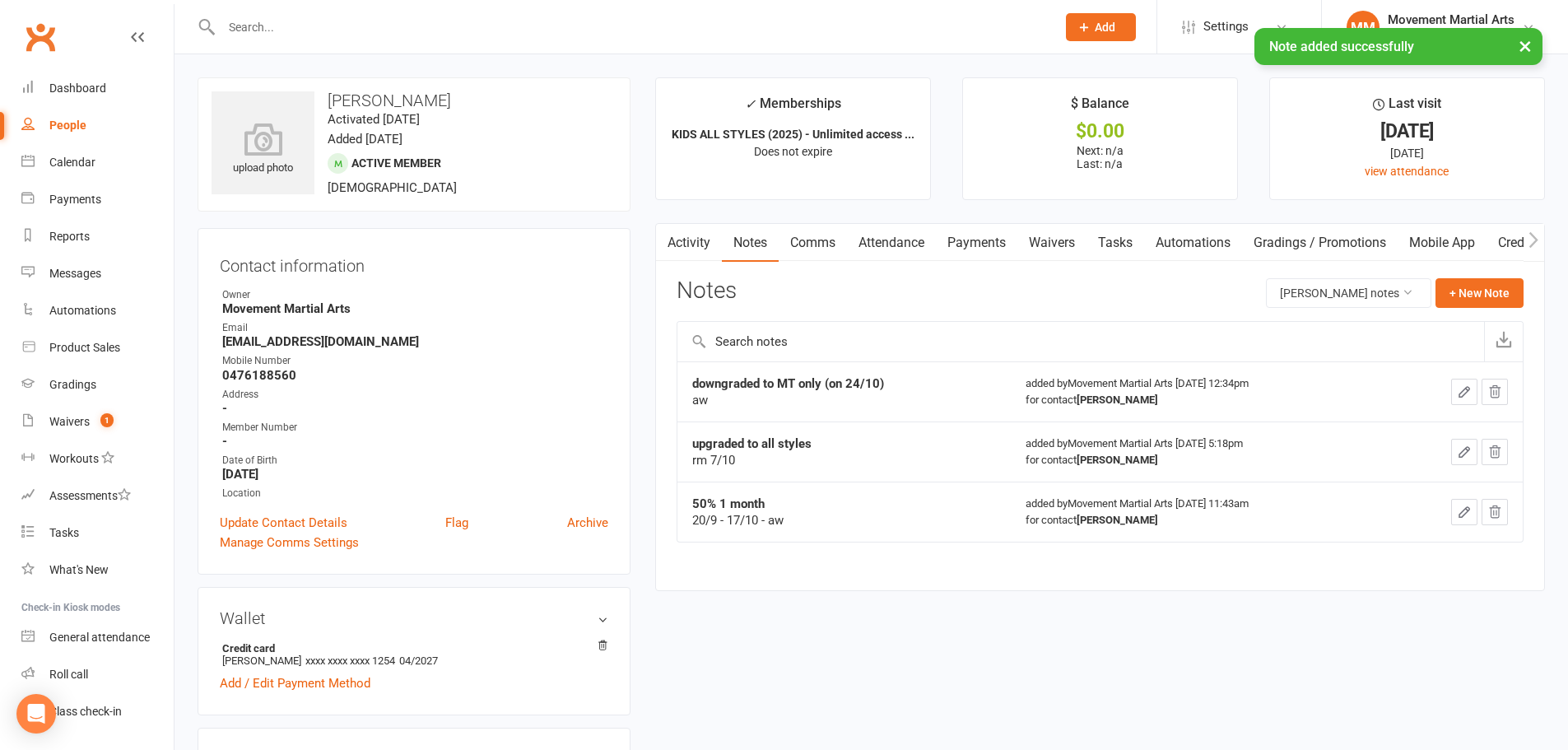
scroll to position [191, 0]
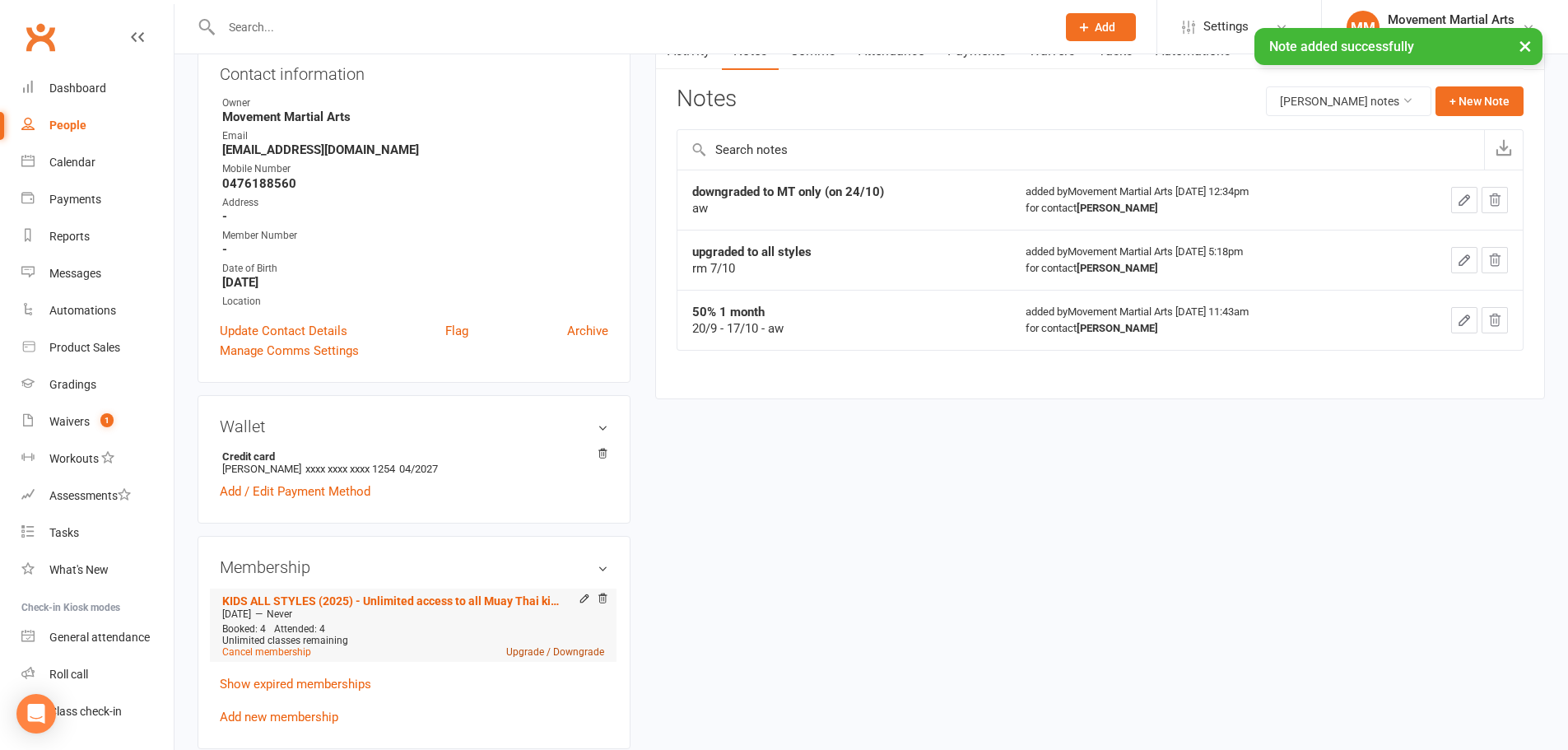
click at [576, 646] on link "Upgrade / Downgrade" at bounding box center [554, 652] width 98 height 12
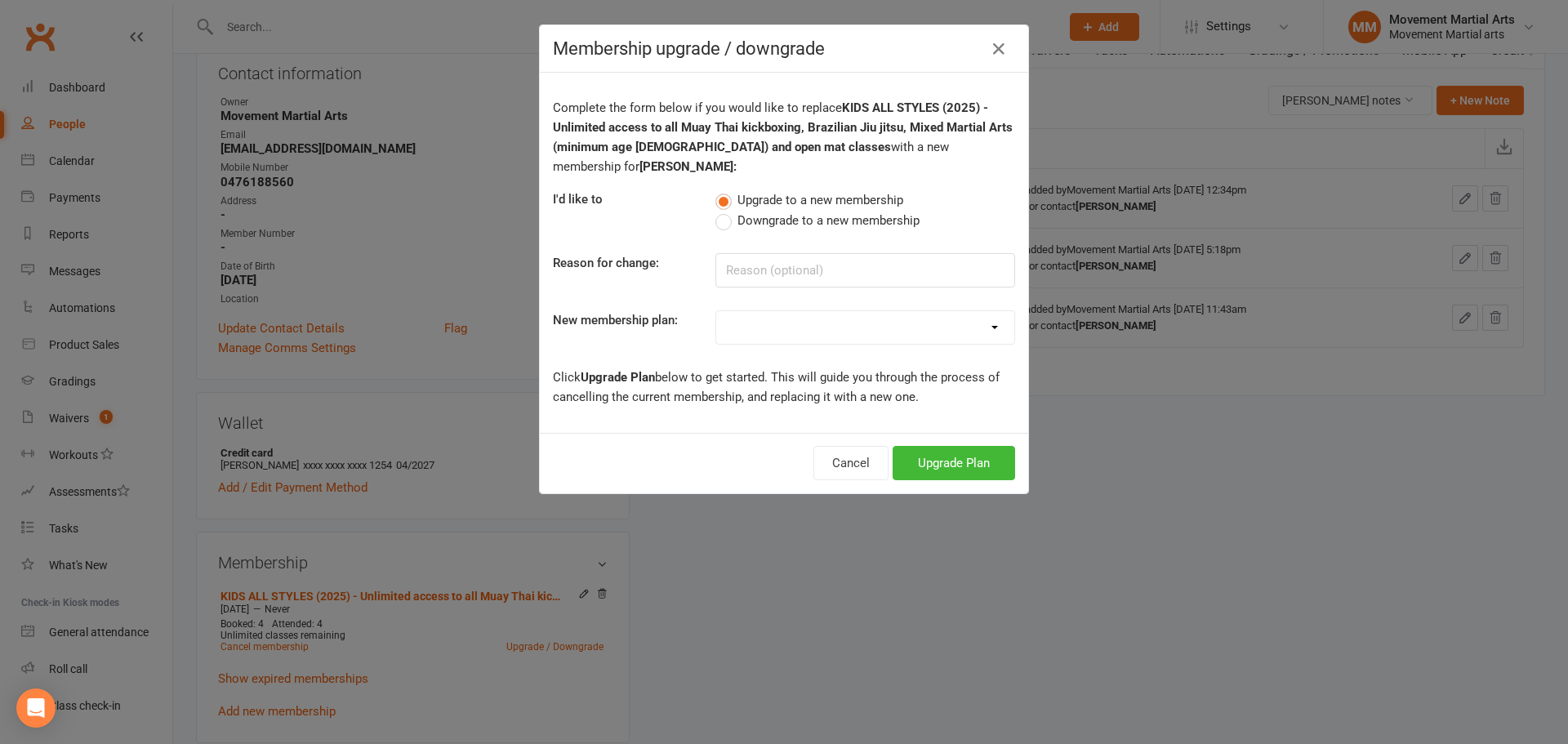
click at [859, 211] on label "Downgrade to a new membership" at bounding box center [817, 221] width 204 height 20
click at [726, 211] on input "Downgrade to a new membership" at bounding box center [720, 211] width 11 height 0
click at [861, 311] on select "BJJ (2020) - Unlimited access to all Brazilian Jiu jitsu & open mat classes MTK…" at bounding box center [864, 327] width 298 height 32
select select "99"
click at [716, 311] on select "BJJ (2020) - Unlimited access to all Brazilian Jiu jitsu & open mat classes MTK…" at bounding box center [864, 327] width 298 height 32
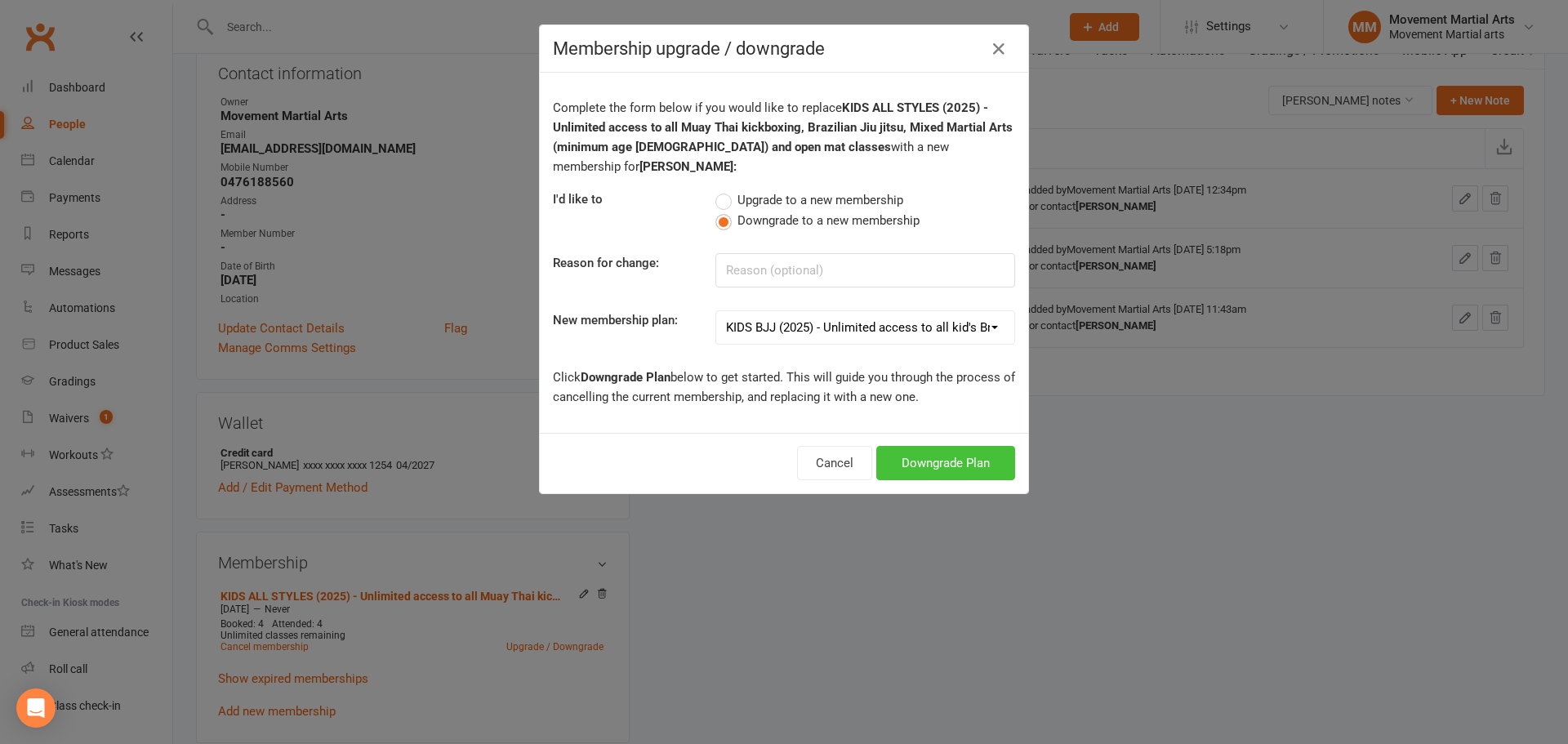
click at [919, 445] on button "Downgrade Plan" at bounding box center [945, 462] width 139 height 34
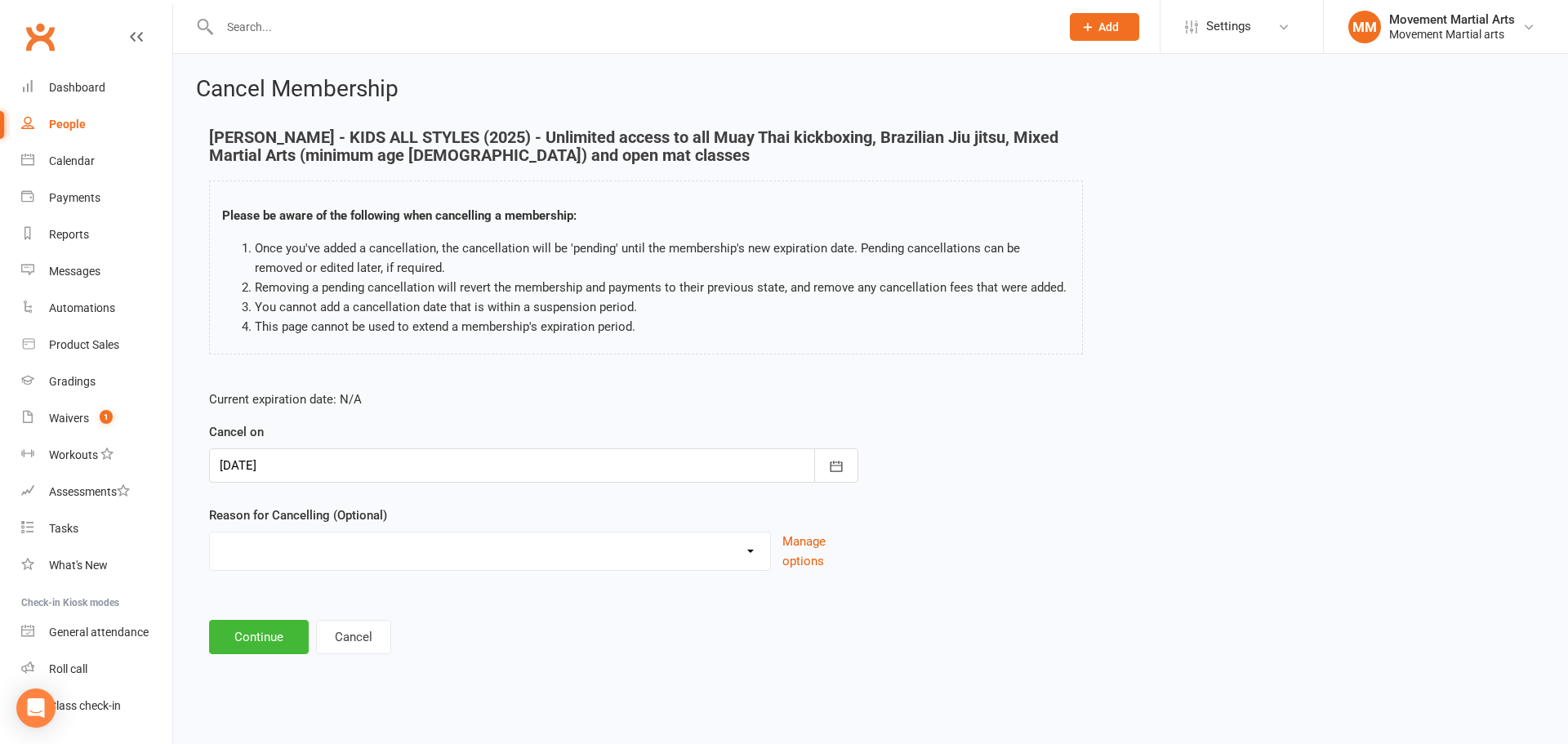
click at [562, 482] on div at bounding box center [533, 464] width 649 height 34
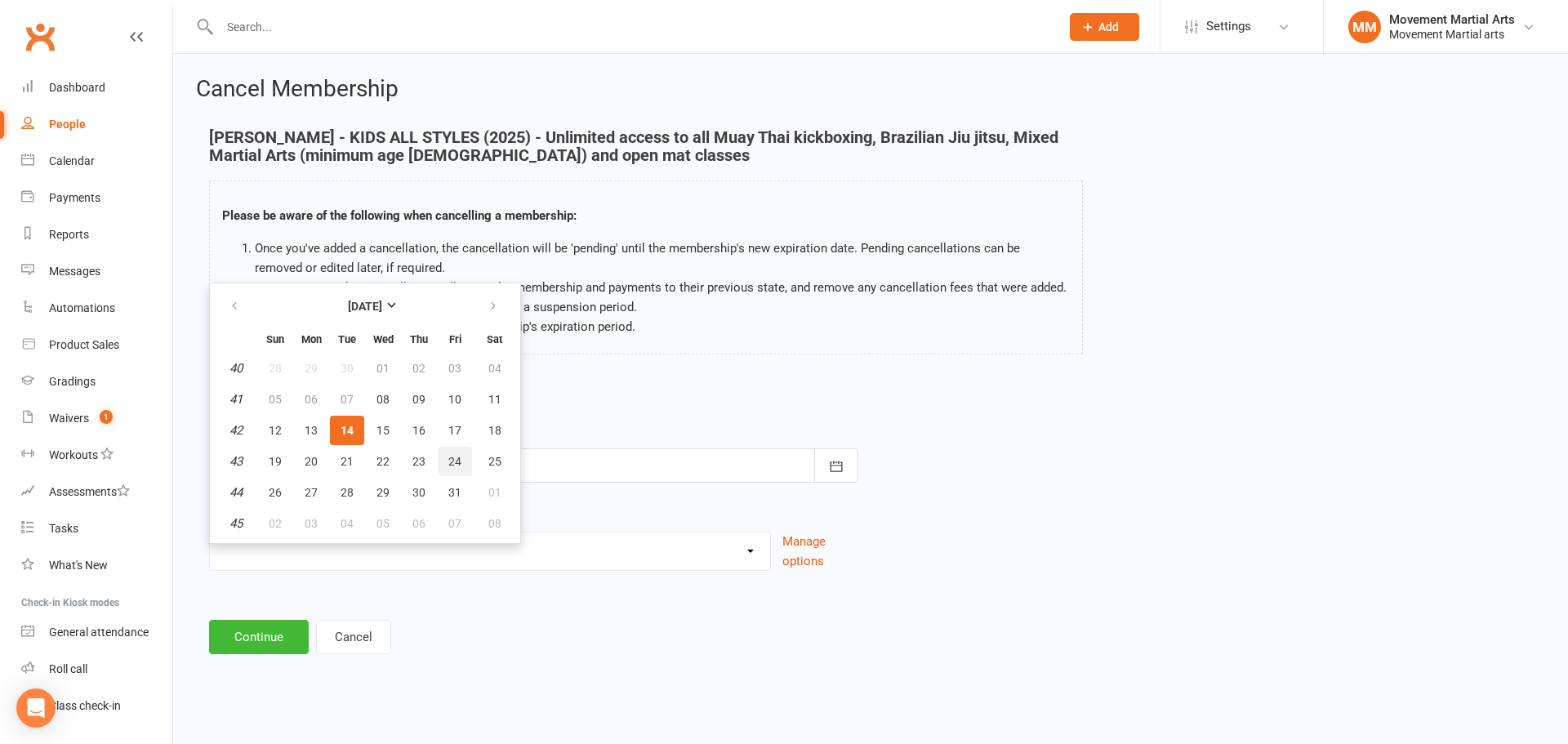
click at [458, 457] on span "24" at bounding box center [455, 461] width 13 height 13
type input "24 Oct 2025"
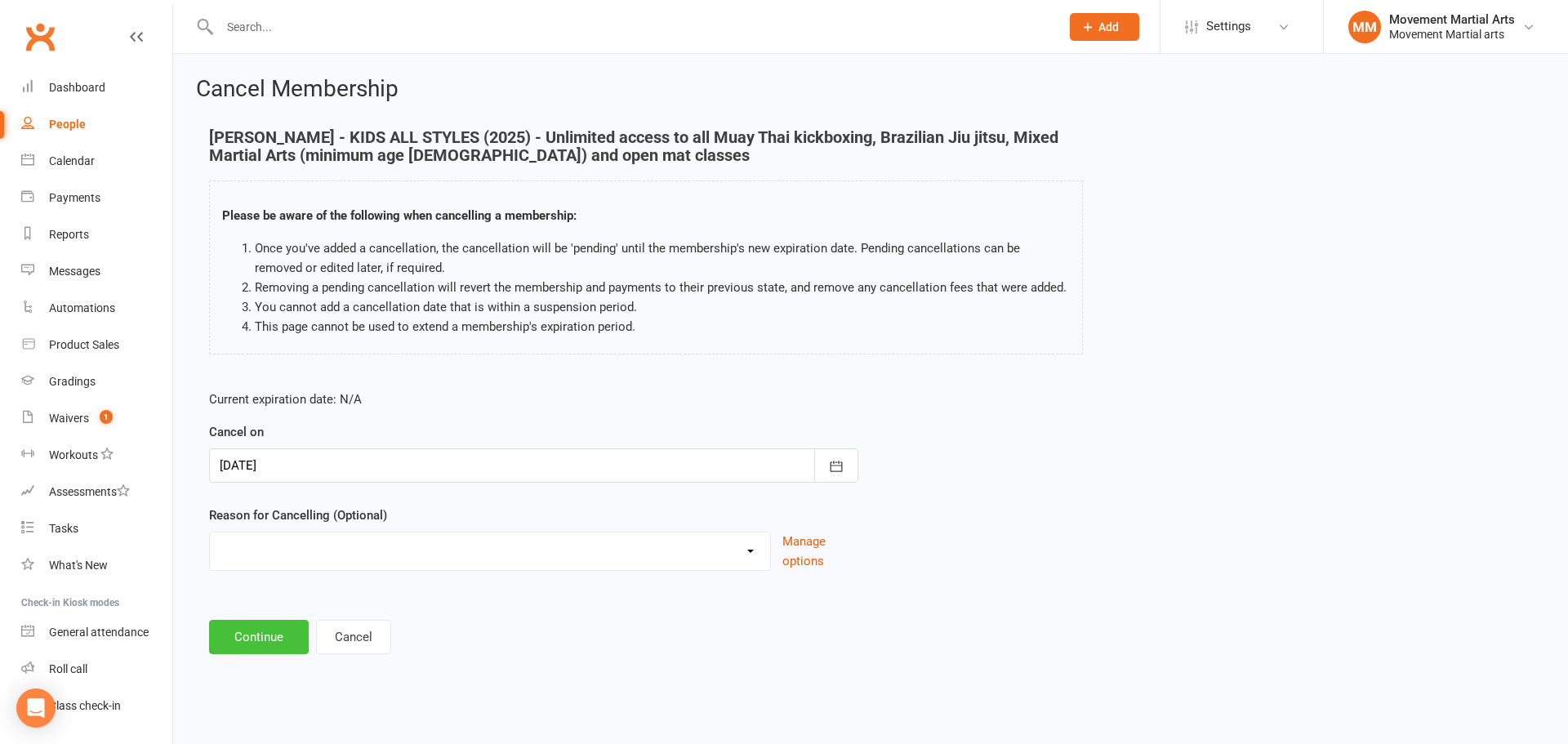
click at [270, 630] on button "Continue" at bounding box center [259, 636] width 100 height 34
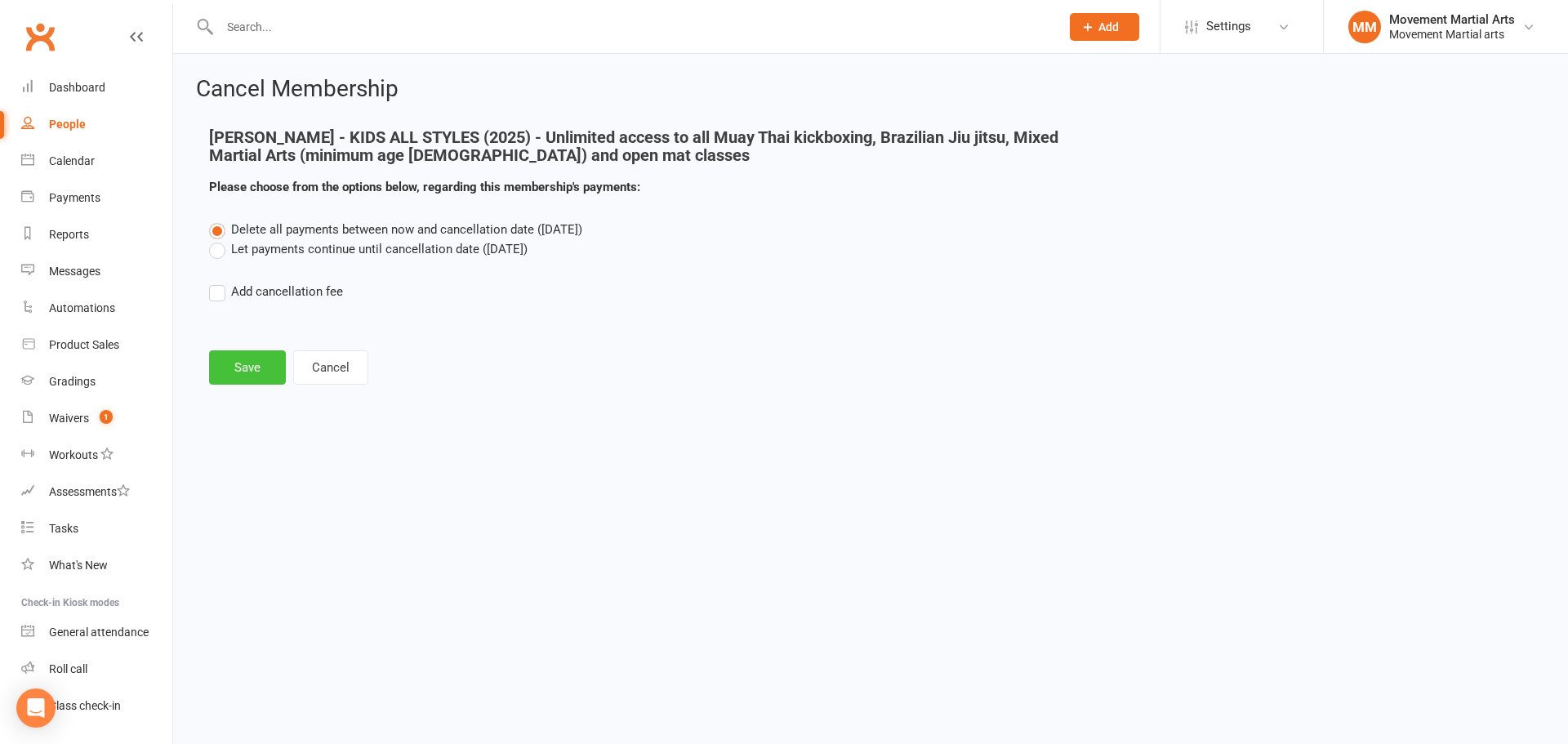
click at [259, 363] on button "Save" at bounding box center [247, 367] width 77 height 34
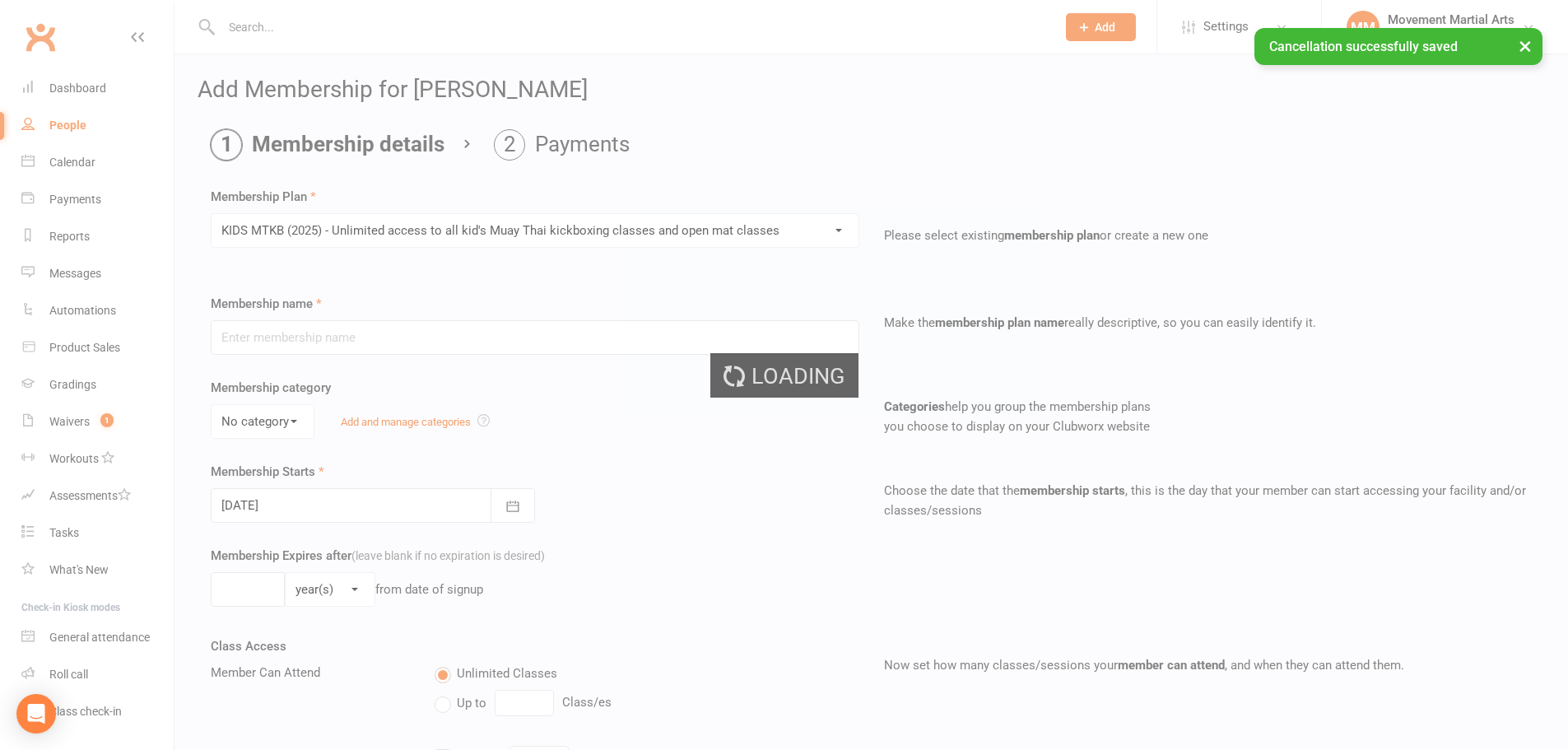
type input "KIDS MTKB (2025) - Unlimited access to all kid's Muay Thai kickboxing classes a…"
select select "1"
type input "0"
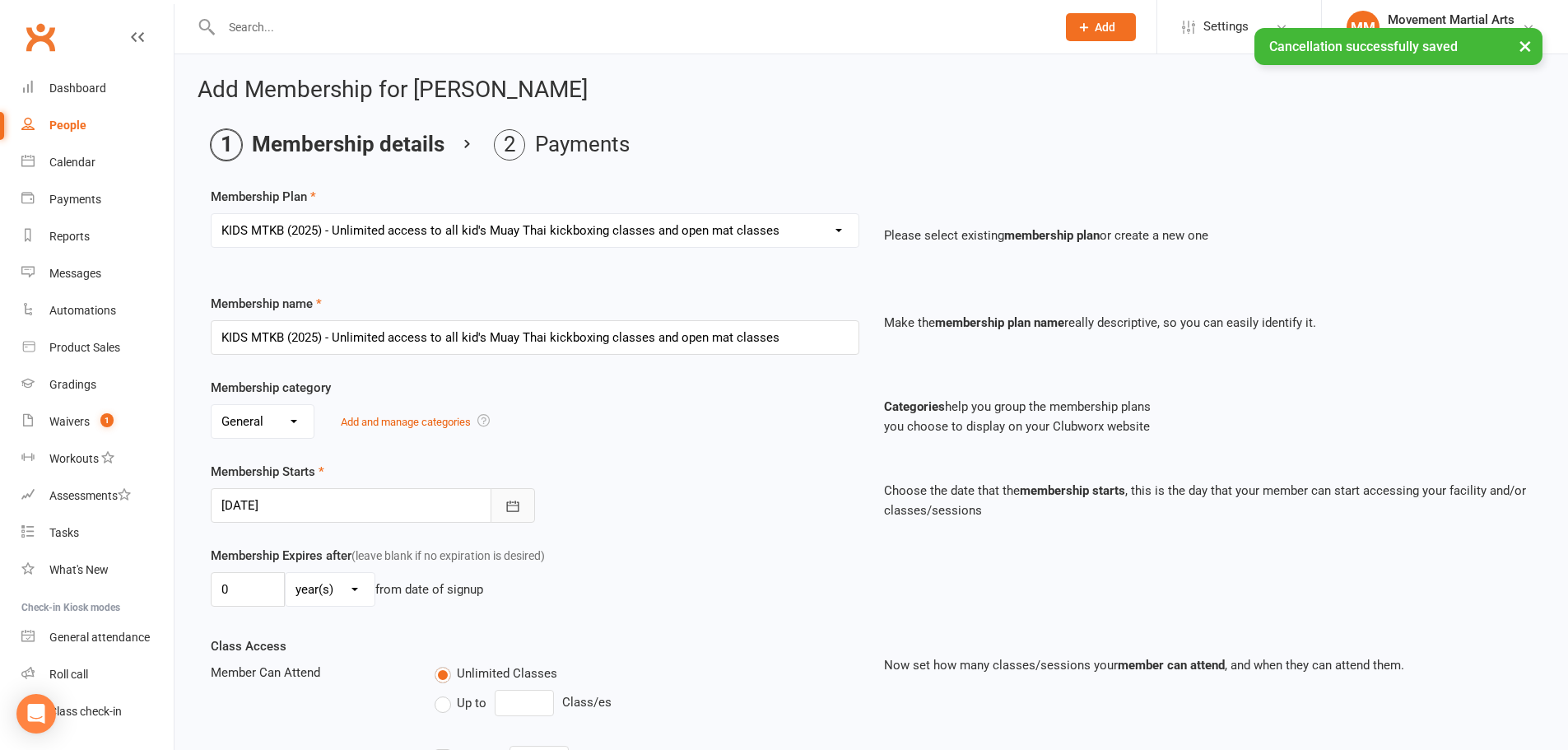
click at [521, 509] on button "button" at bounding box center [513, 505] width 44 height 34
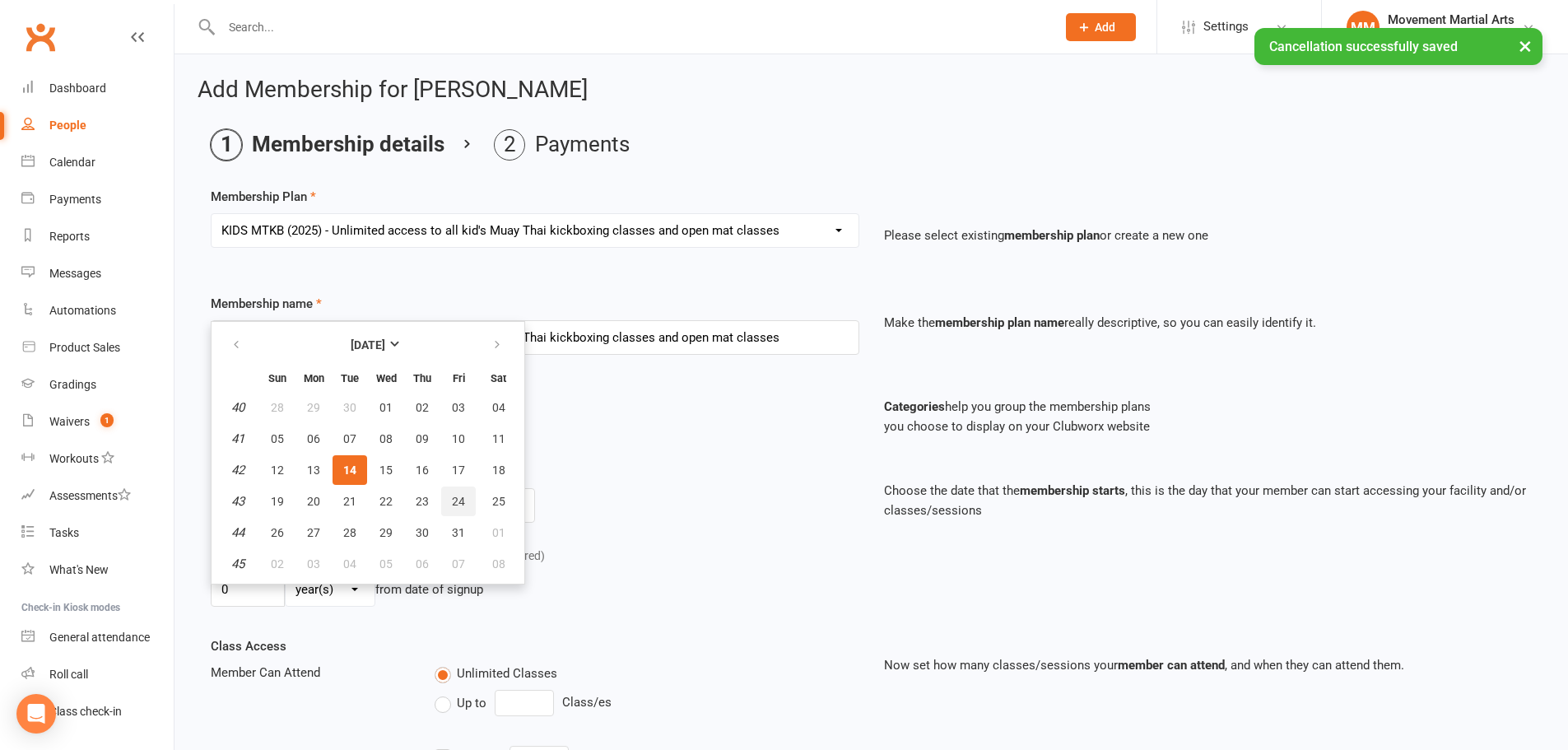
click at [457, 499] on span "24" at bounding box center [458, 502] width 13 height 13
type input "24 Oct 2025"
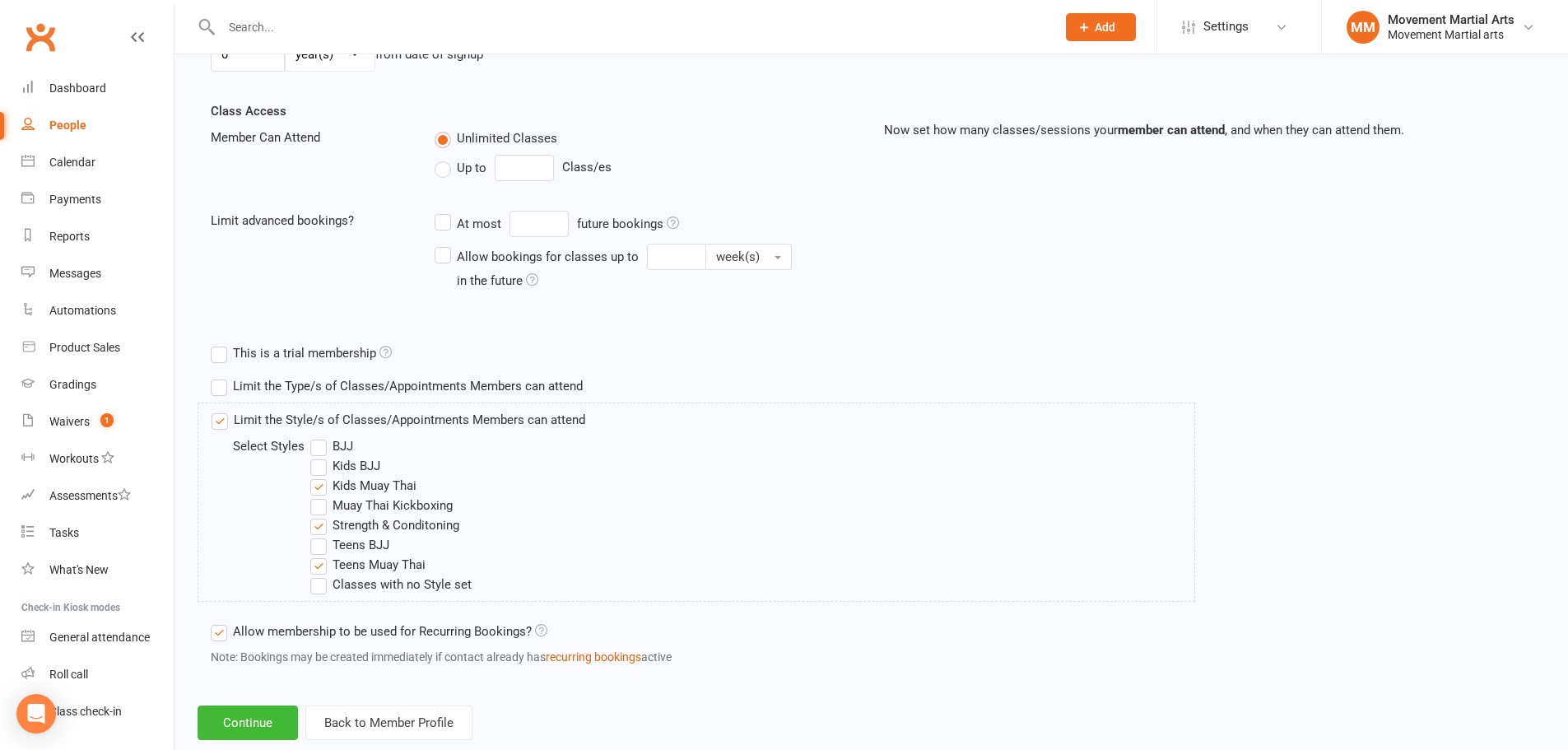
scroll to position [573, 0]
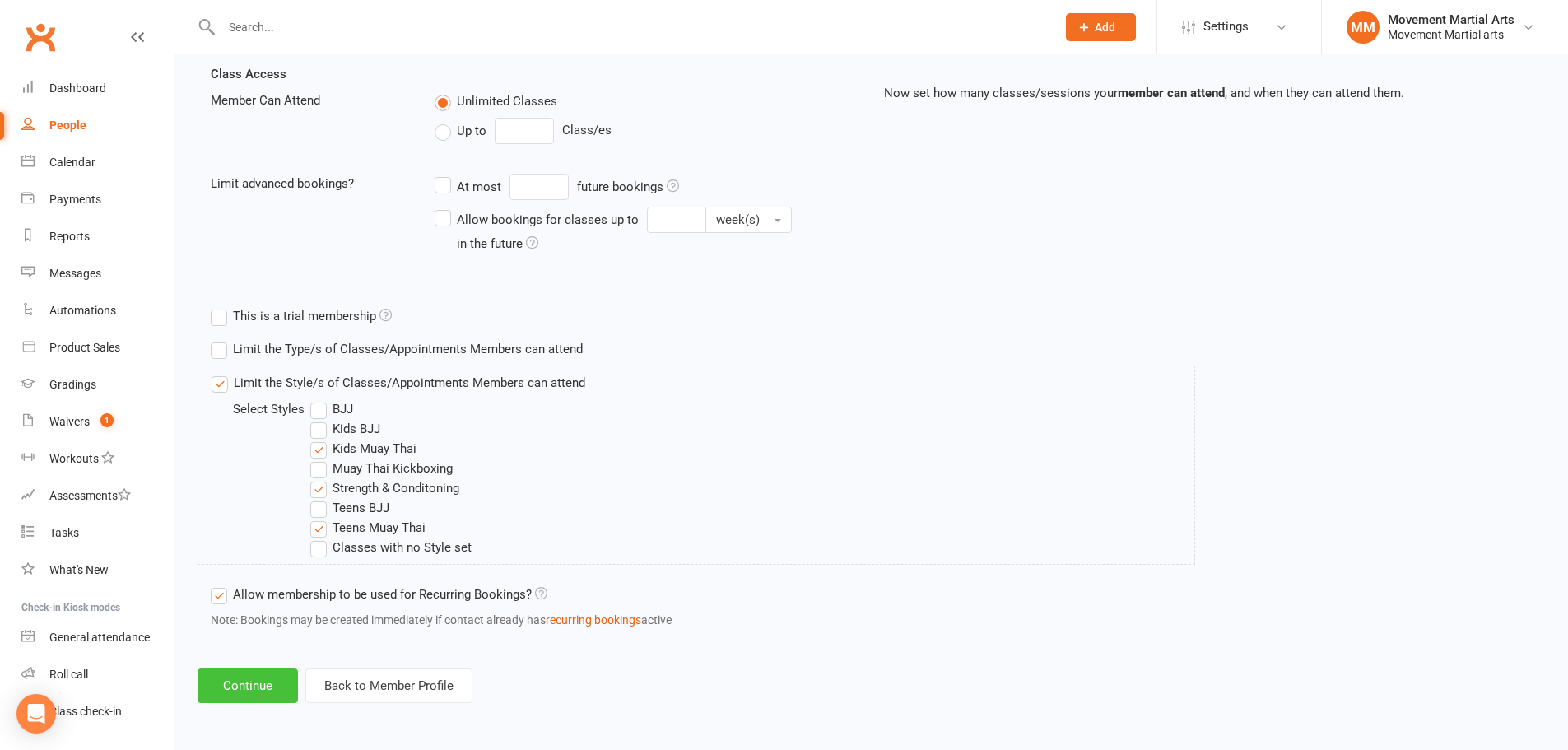
click at [243, 684] on button "Continue" at bounding box center [248, 685] width 100 height 34
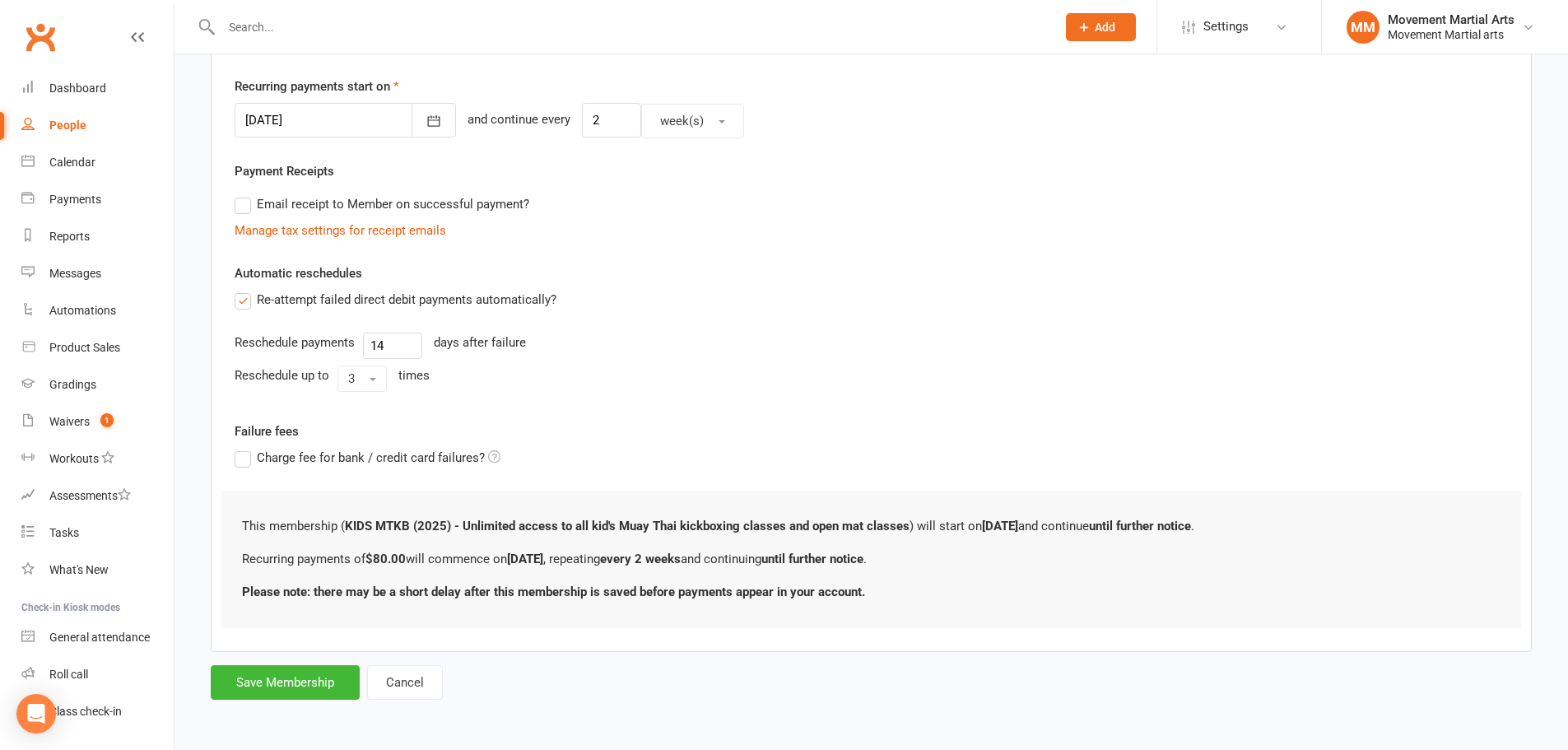
scroll to position [0, 0]
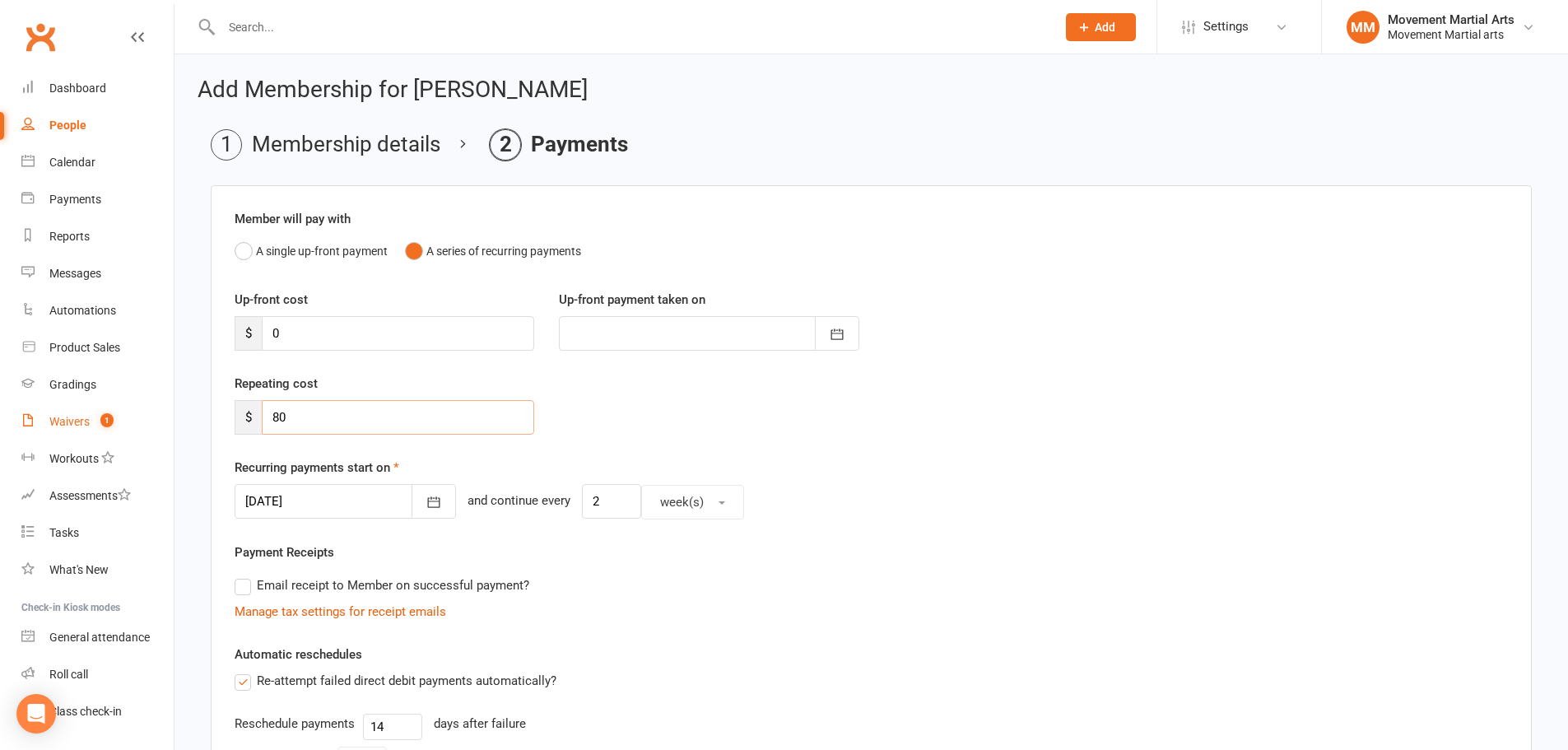
drag, startPoint x: 413, startPoint y: 419, endPoint x: 88, endPoint y: 418, distance: 325.0
click at [89, 419] on ui-view "Prospect Member Non-attending contact Class / event Appointment Grading event T…" at bounding box center [784, 555] width 1568 height 1103
type input "0"
click at [909, 469] on div "Recurring payments start on 24 Oct 2025 October 2025 Sun Mon Tue Wed Thu Fri Sa…" at bounding box center [871, 488] width 1274 height 62
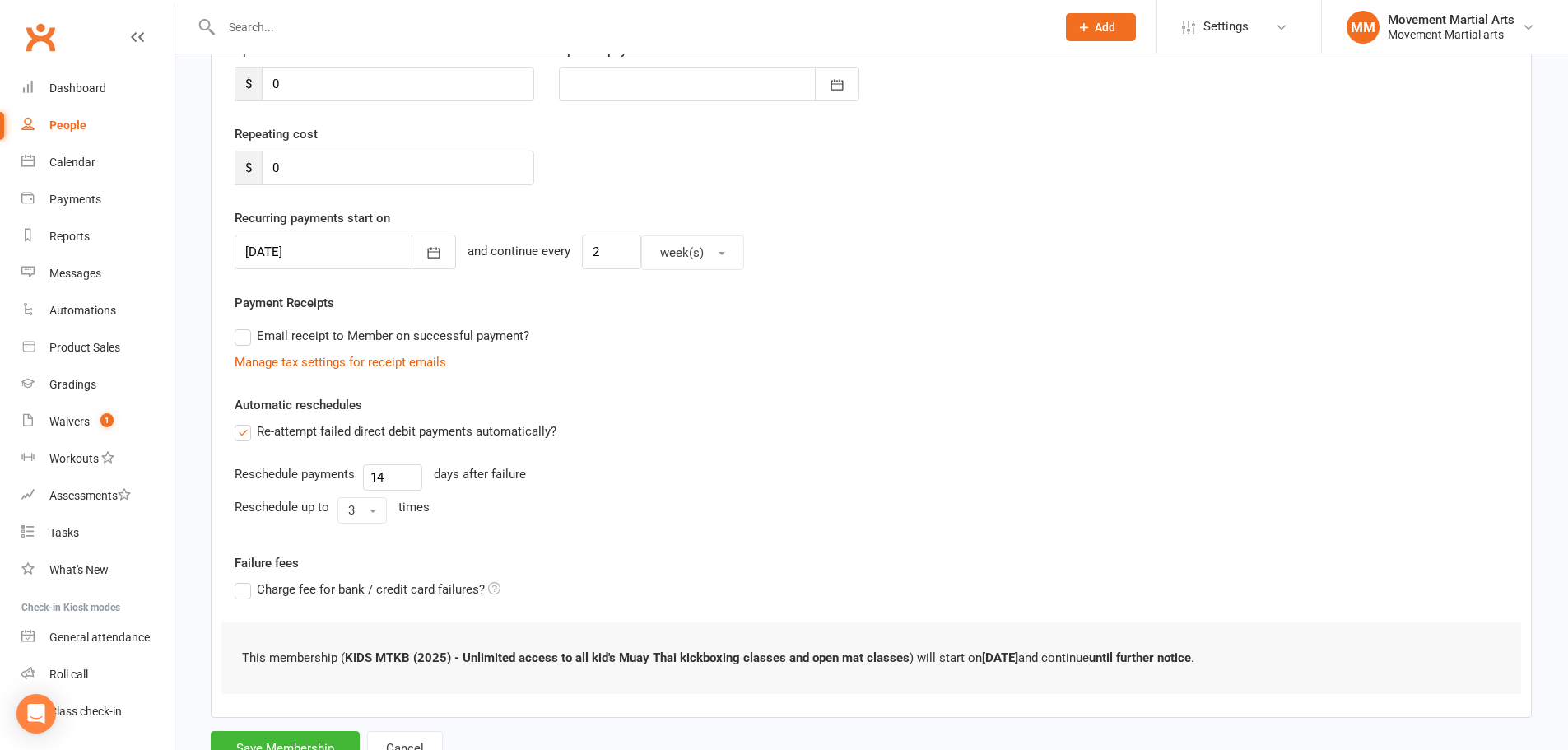
scroll to position [315, 0]
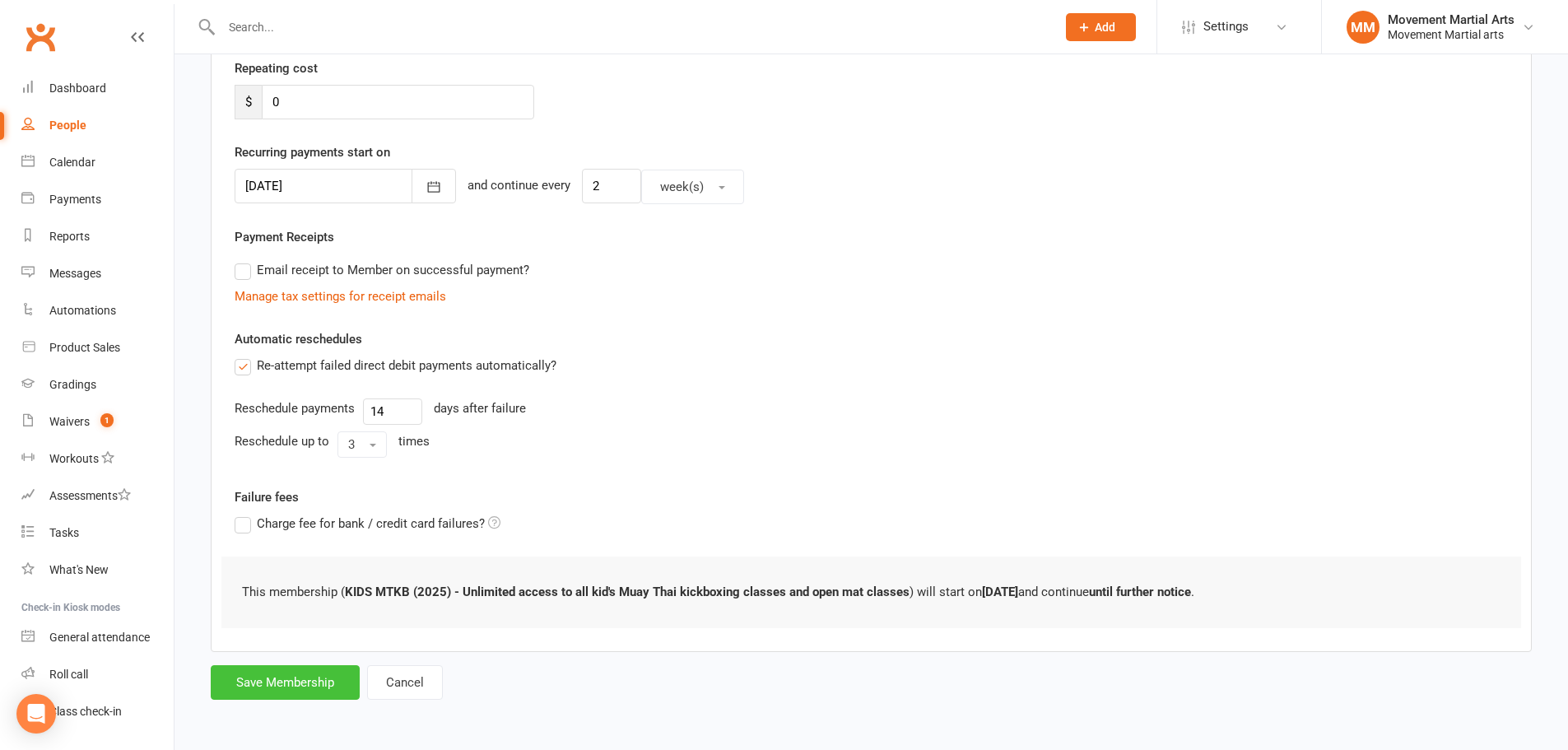
click at [326, 674] on button "Save Membership" at bounding box center [285, 681] width 149 height 34
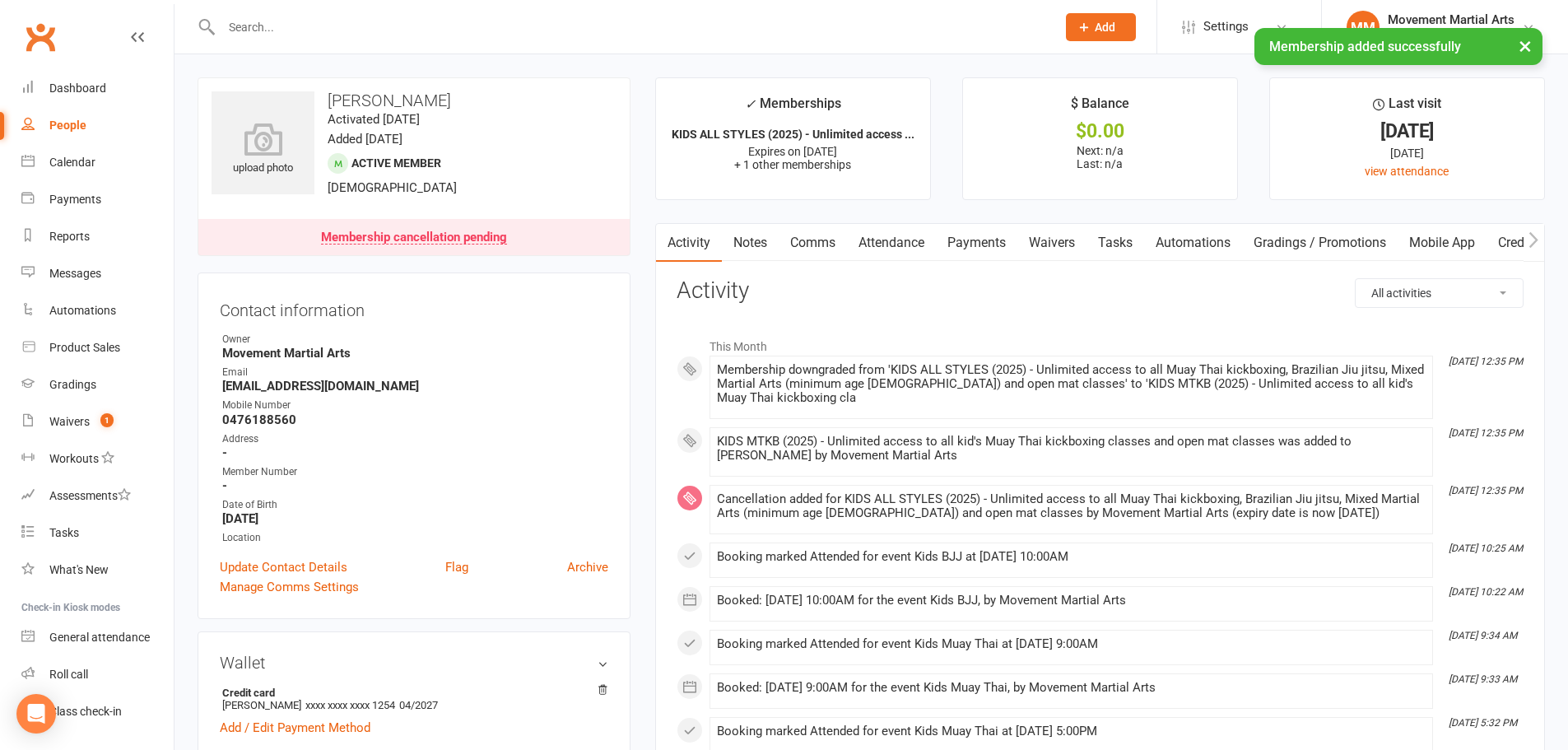
click at [966, 249] on link "Payments" at bounding box center [976, 242] width 81 height 38
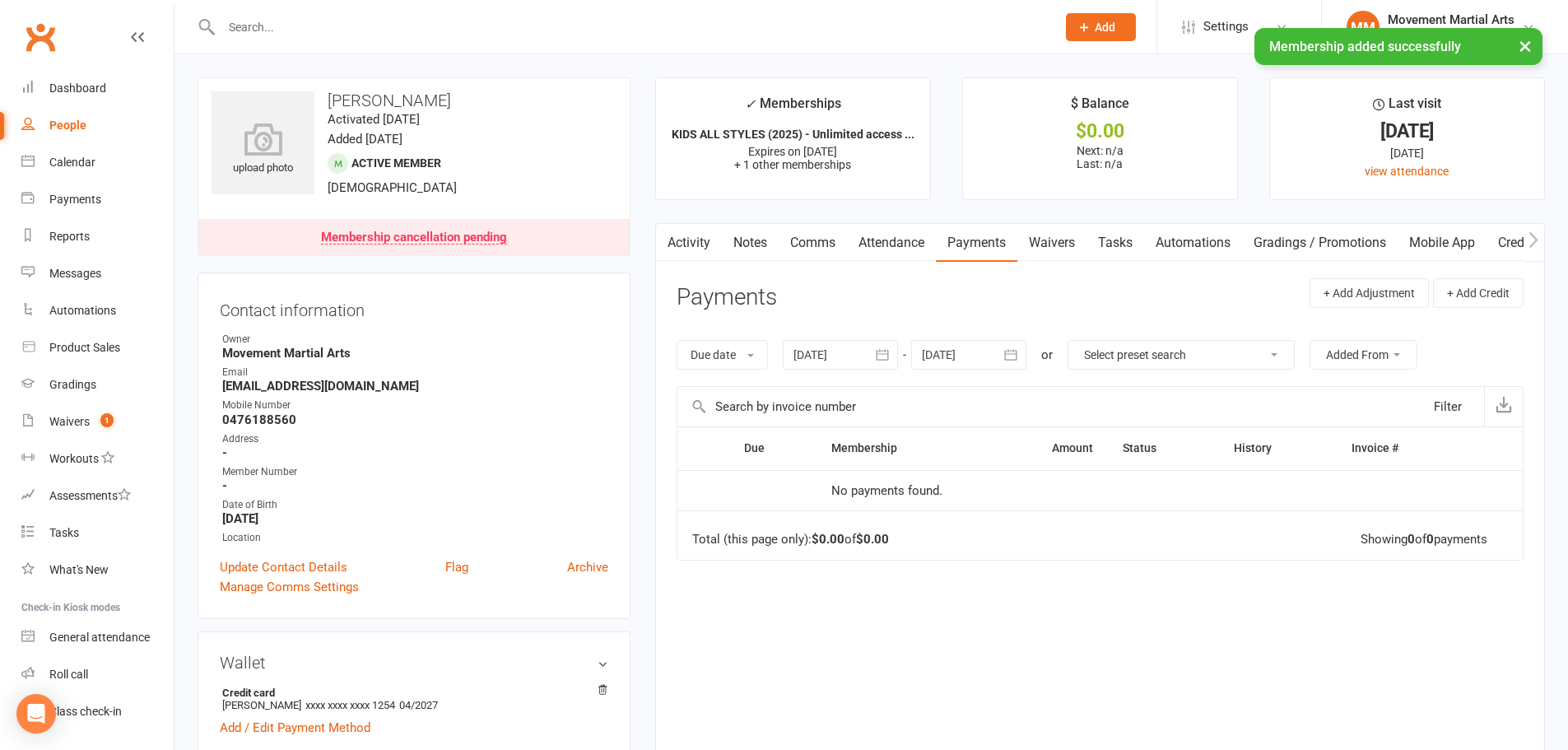
click at [692, 245] on link "Activity" at bounding box center [688, 242] width 66 height 38
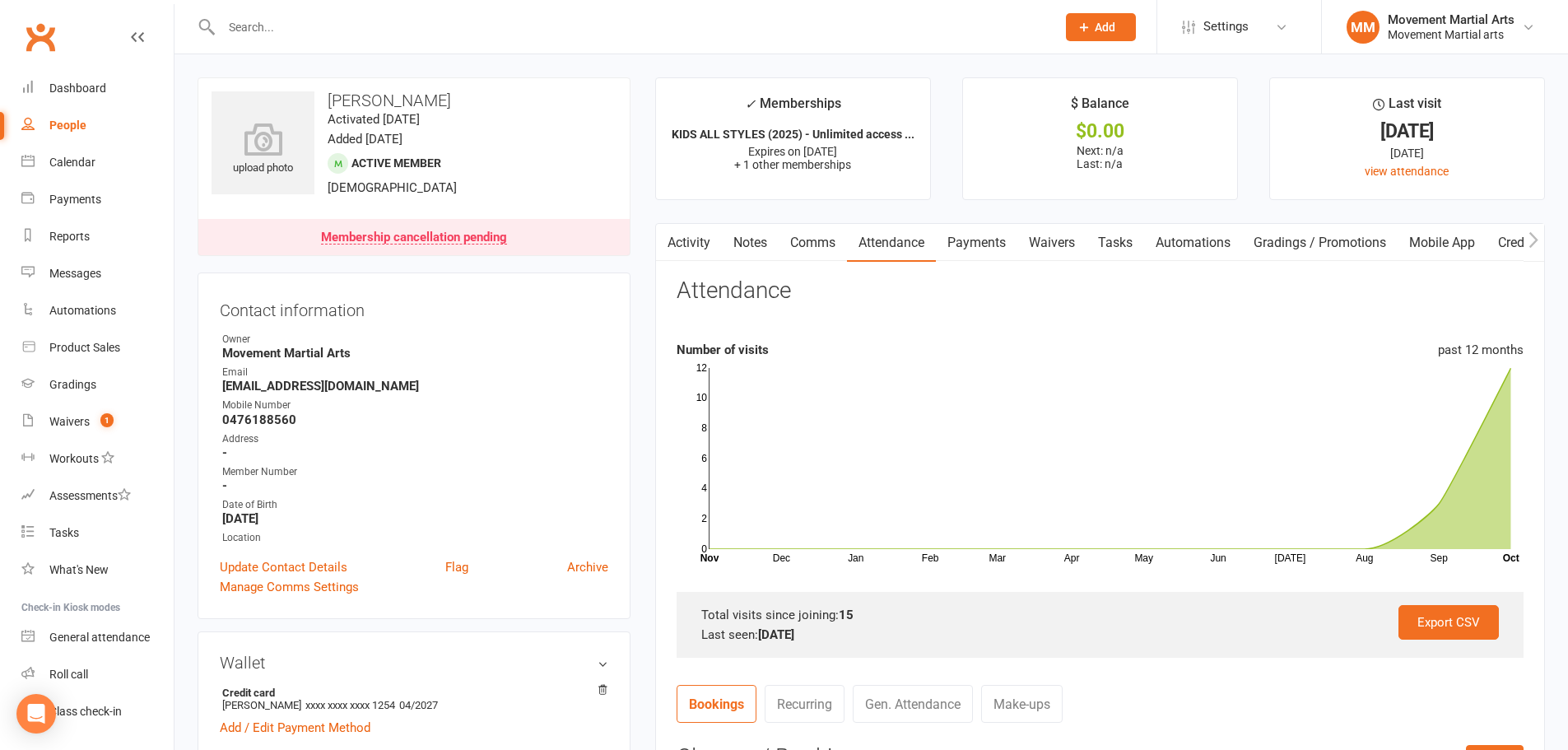
click at [699, 242] on link "Activity" at bounding box center [688, 242] width 66 height 38
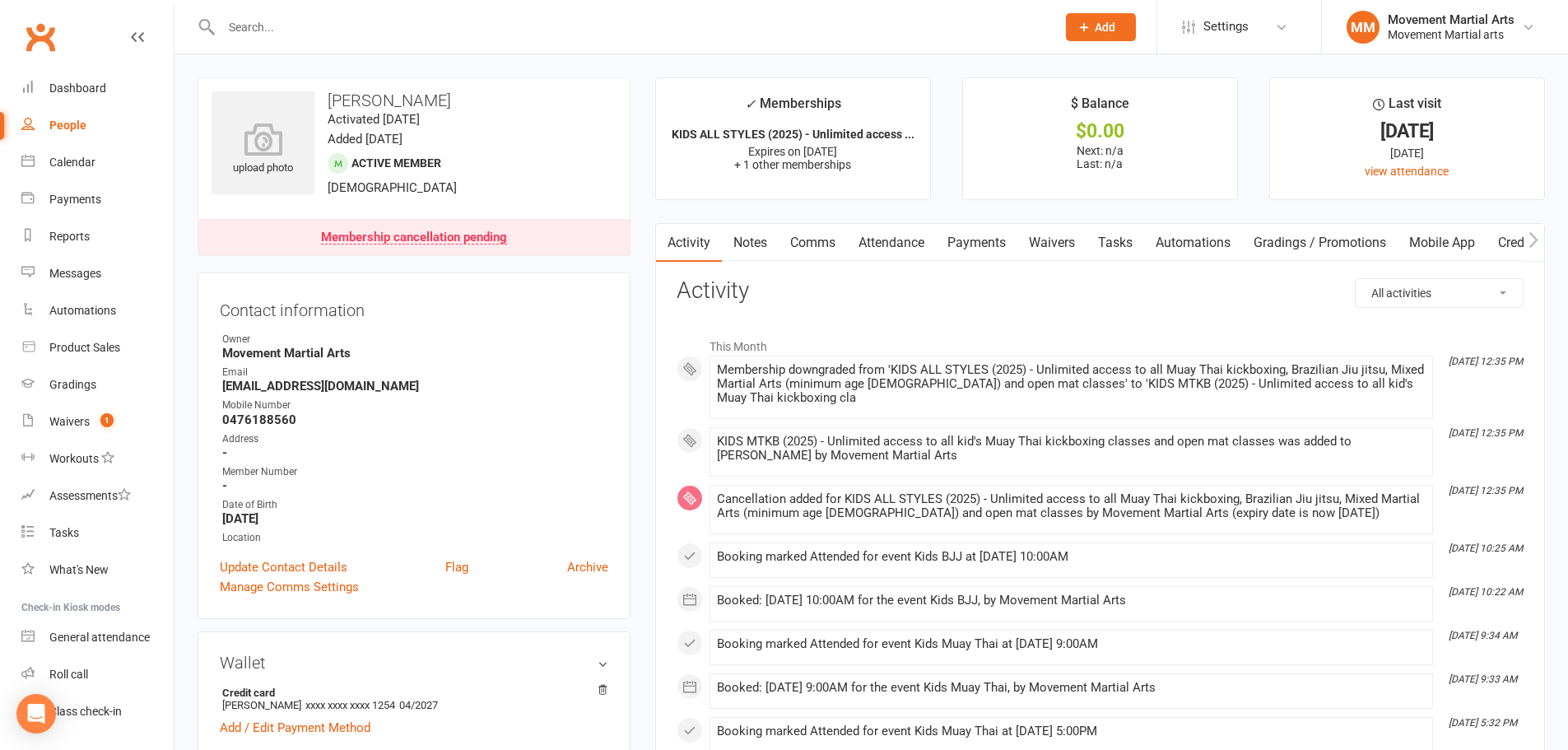
click at [1000, 241] on link "Payments" at bounding box center [976, 242] width 81 height 38
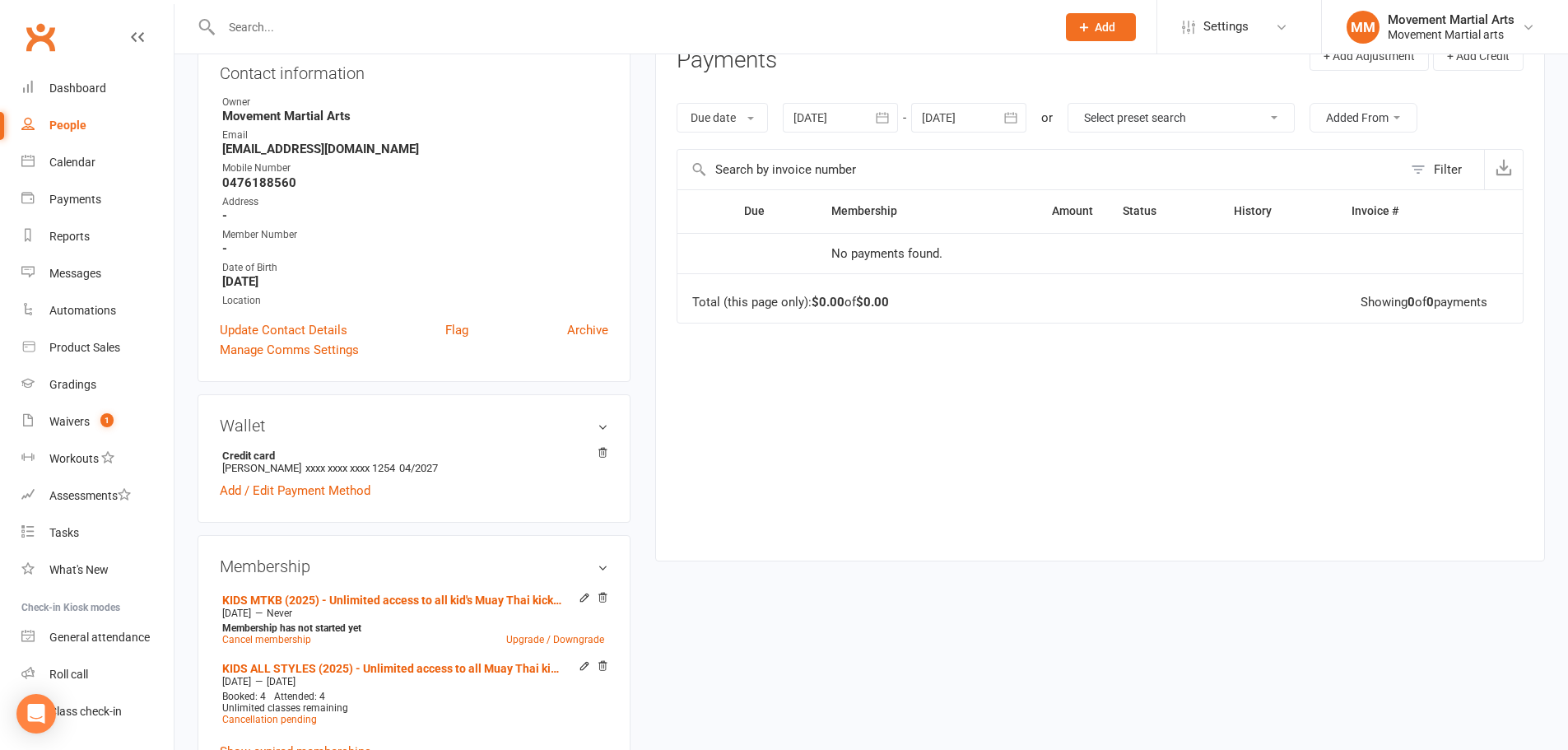
scroll to position [191, 0]
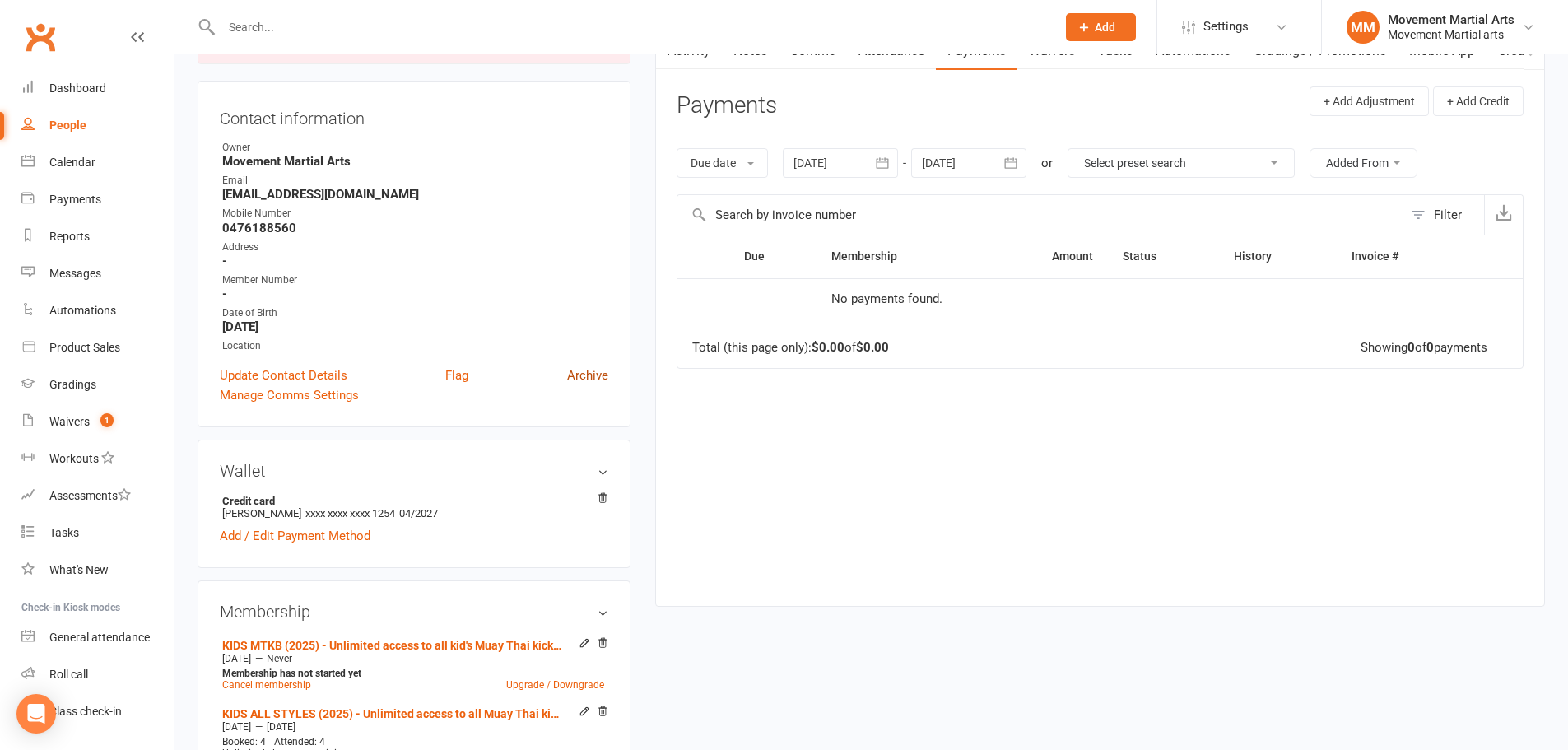
click at [577, 382] on link "Archive" at bounding box center [587, 375] width 41 height 20
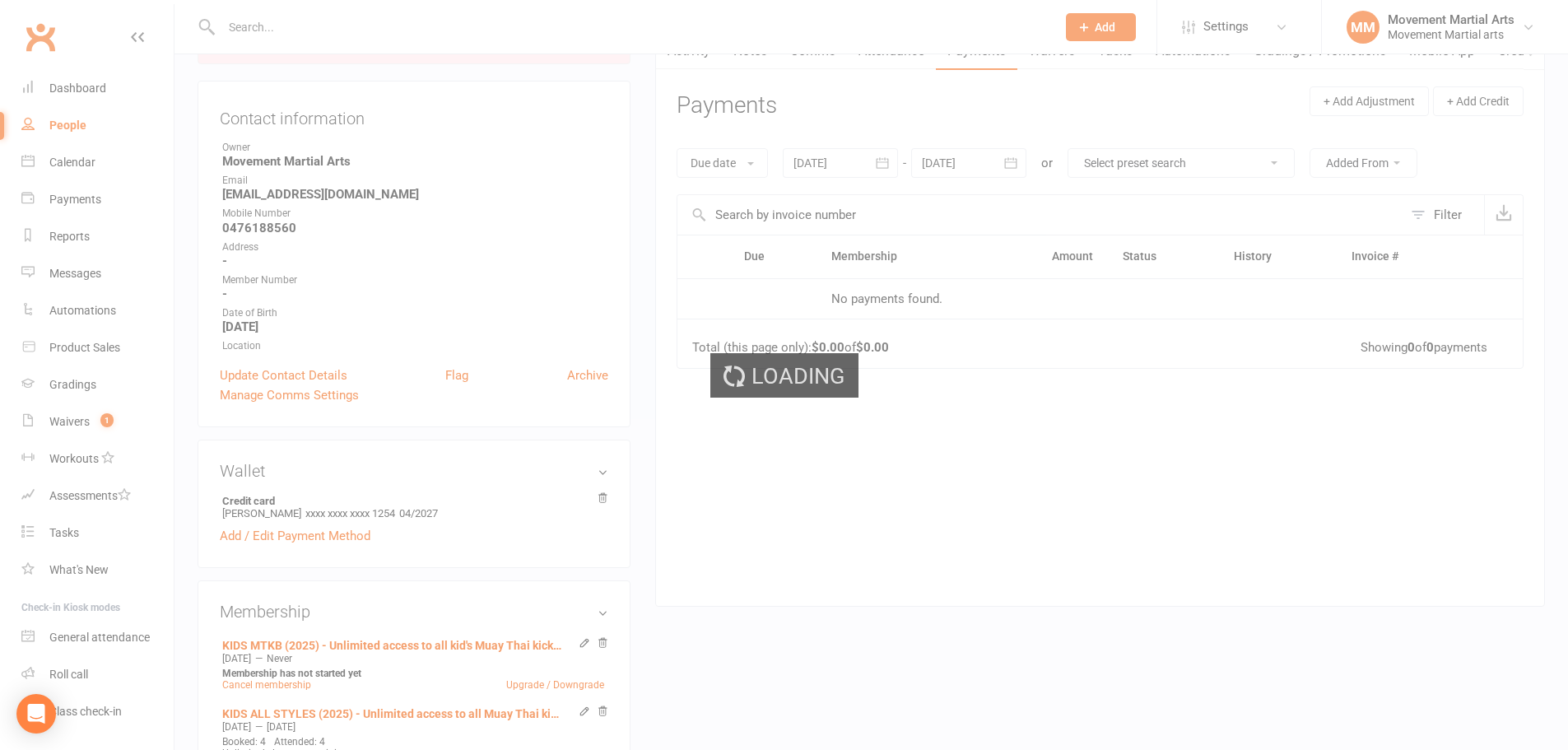
select select "100"
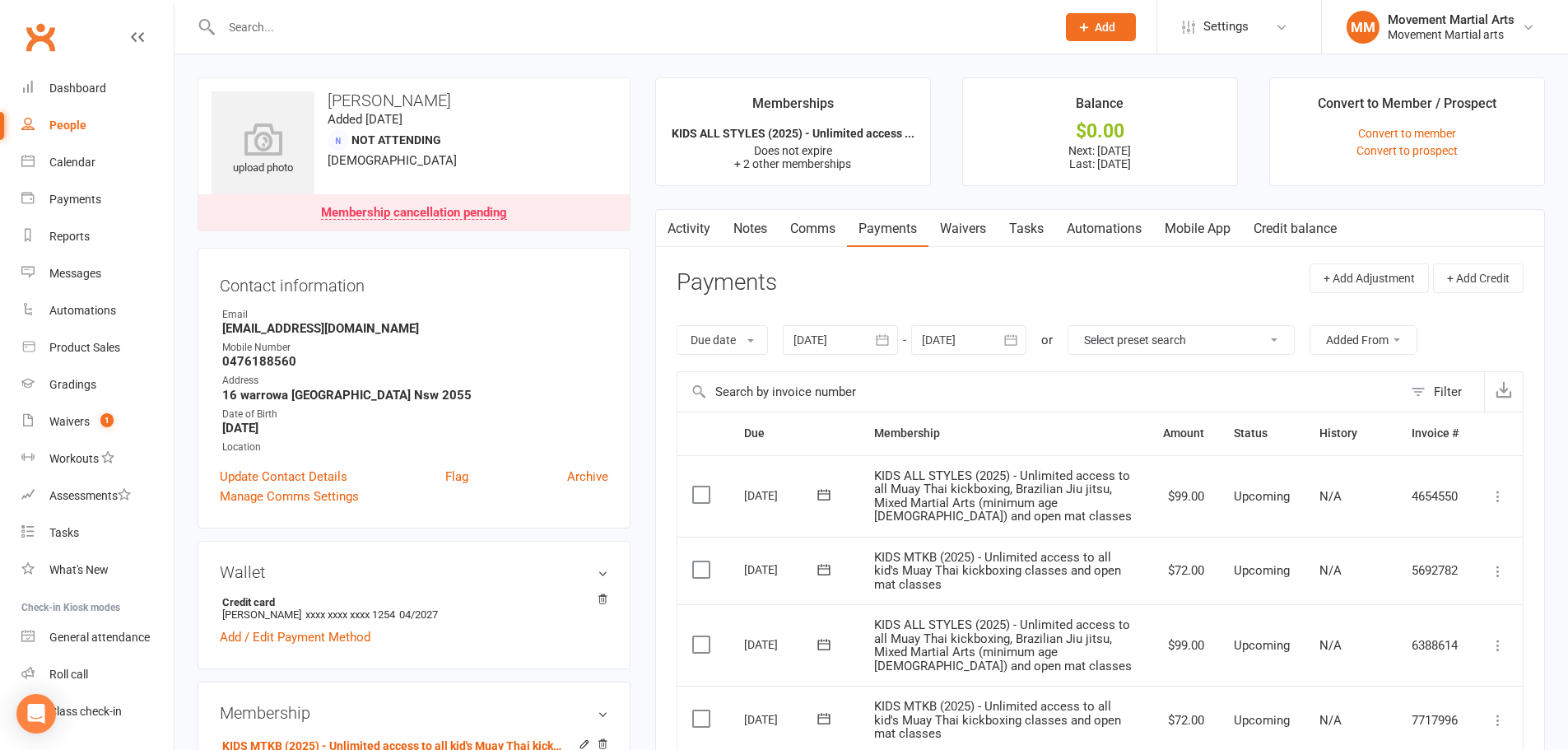
drag, startPoint x: 53, startPoint y: 47, endPoint x: 43, endPoint y: 52, distance: 11.2
click at [52, 47] on link "Clubworx" at bounding box center [40, 37] width 41 height 41
